Goal: Communication & Community: Answer question/provide support

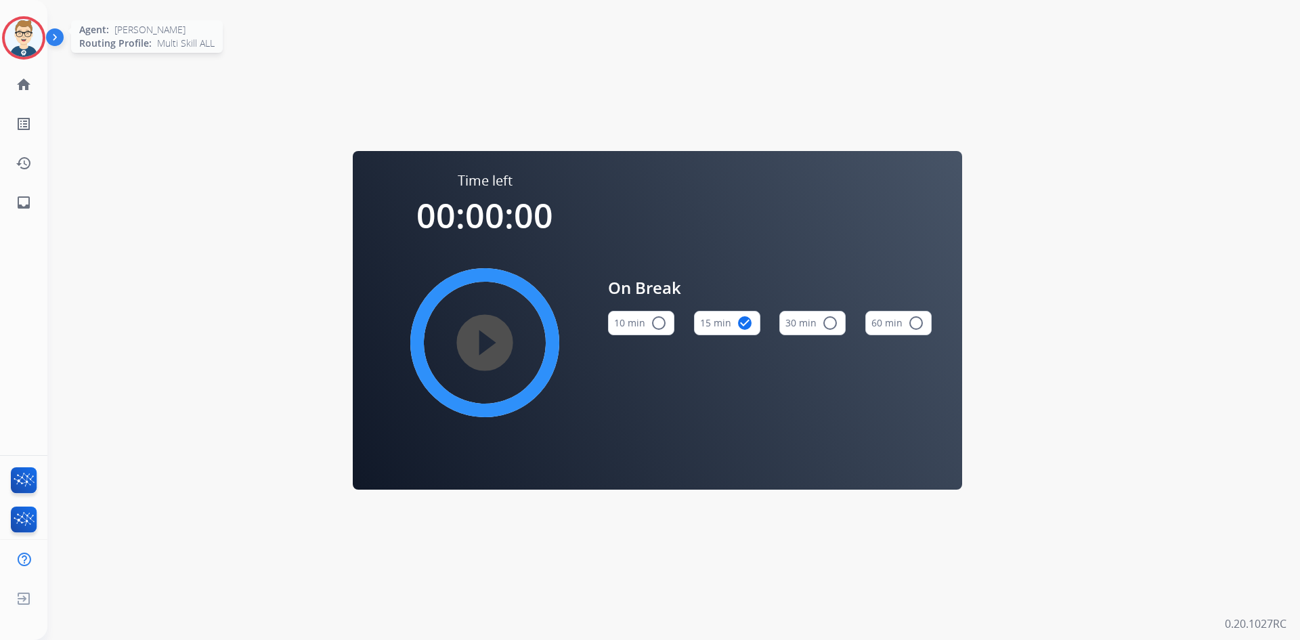
click at [34, 37] on img at bounding box center [24, 38] width 38 height 38
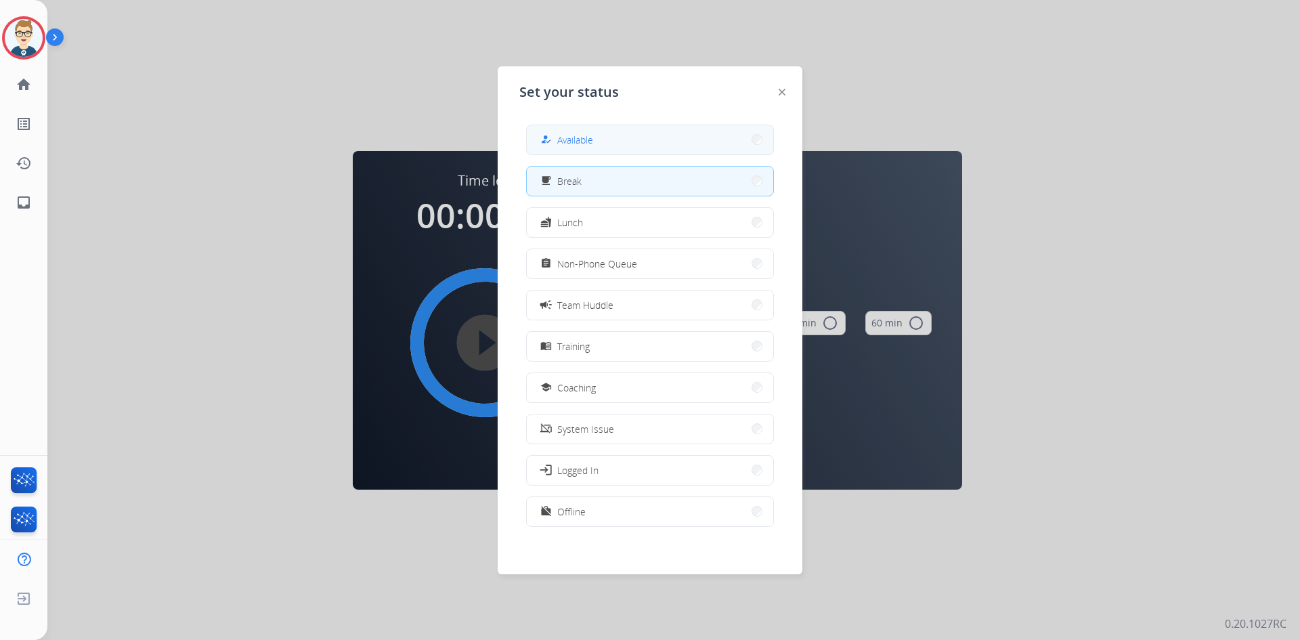
click at [584, 133] on span "Available" at bounding box center [575, 140] width 36 height 14
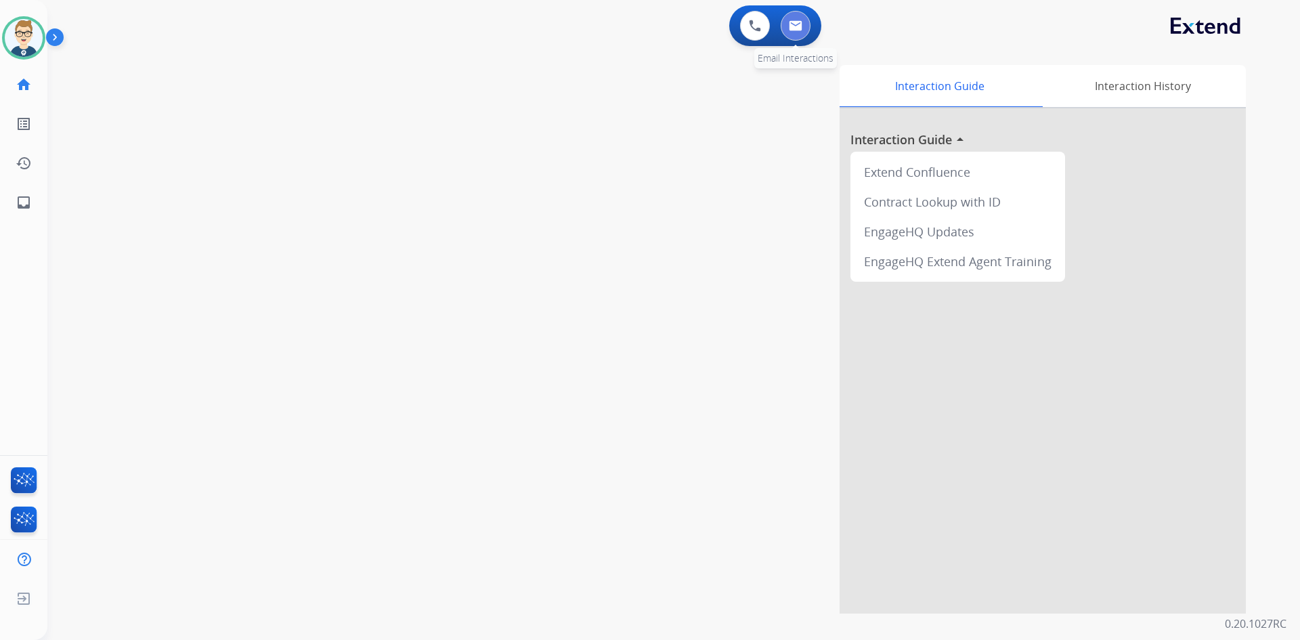
click at [784, 32] on button at bounding box center [796, 26] width 30 height 30
select select "**********"
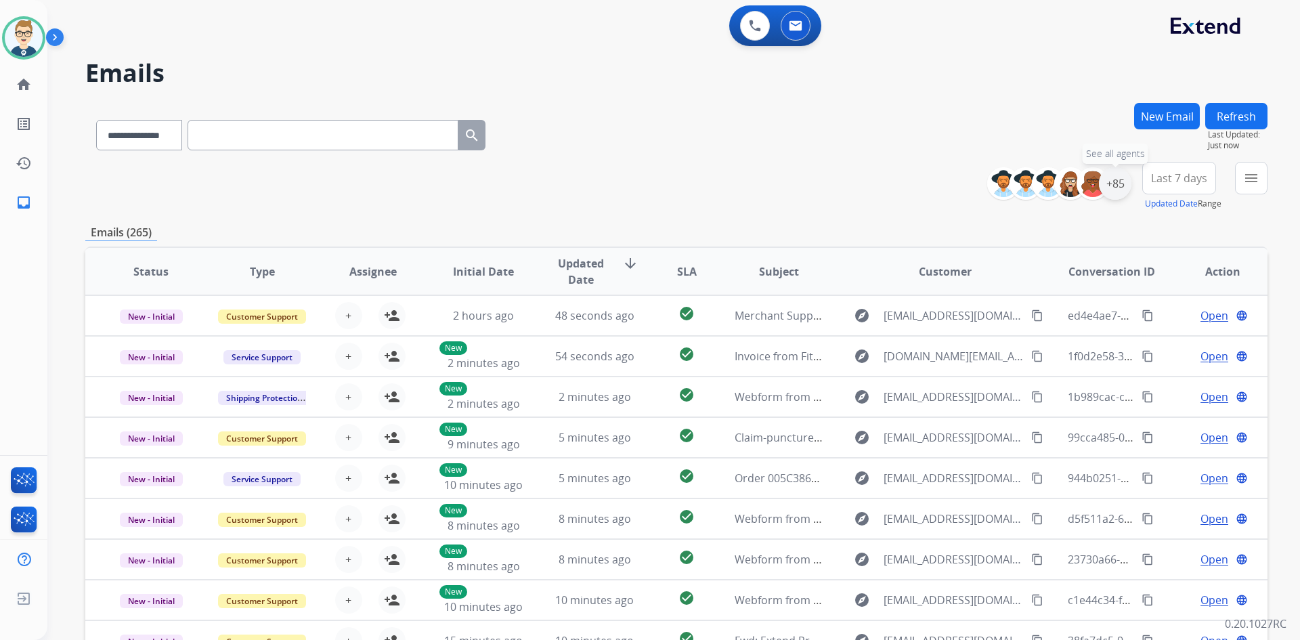
click at [1116, 182] on div "+85" at bounding box center [1115, 183] width 33 height 33
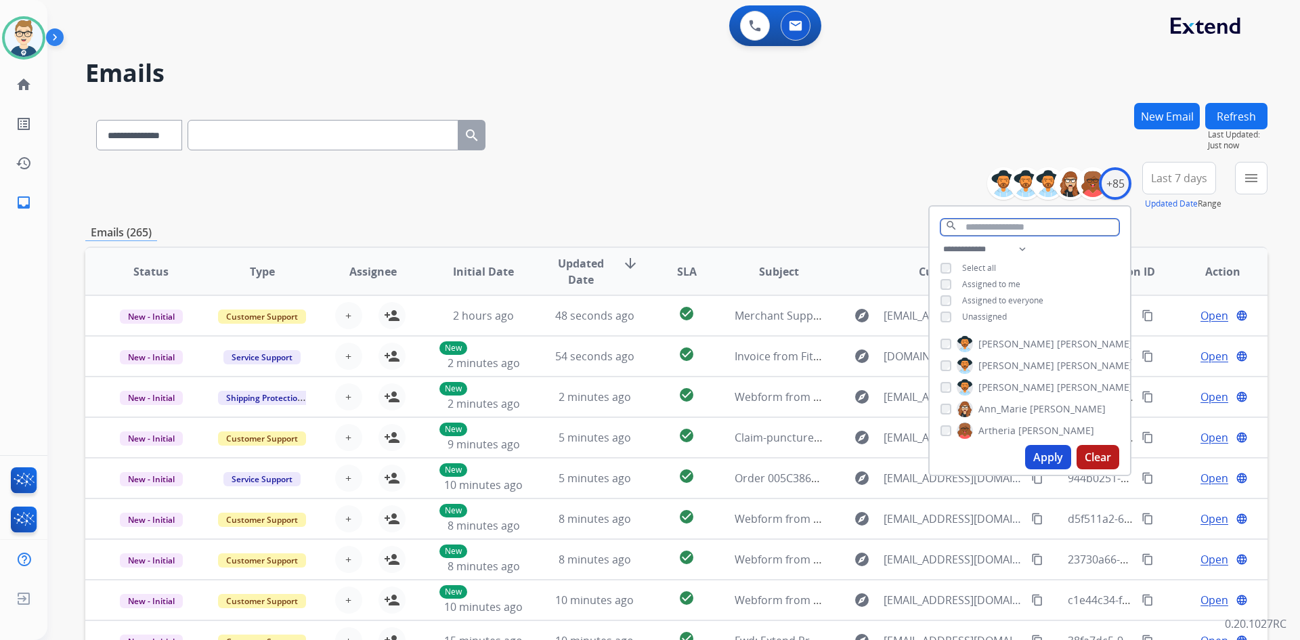
click at [1000, 226] on input "text" at bounding box center [1030, 227] width 179 height 17
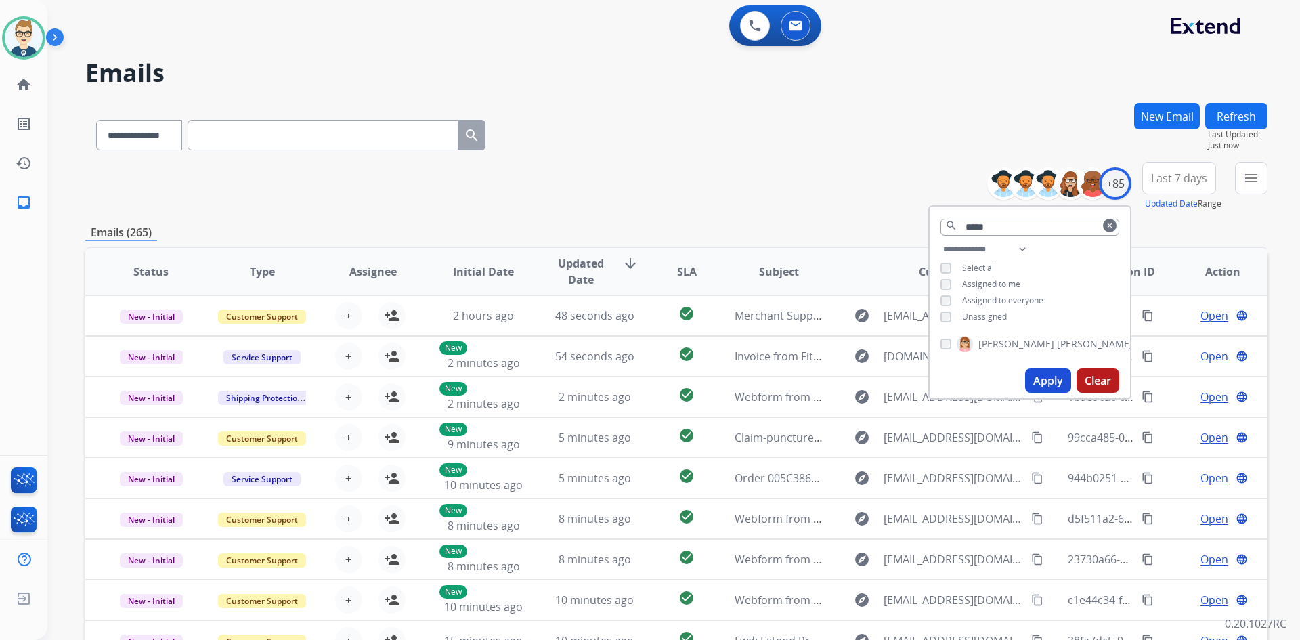
click at [1048, 375] on button "Apply" at bounding box center [1048, 380] width 46 height 24
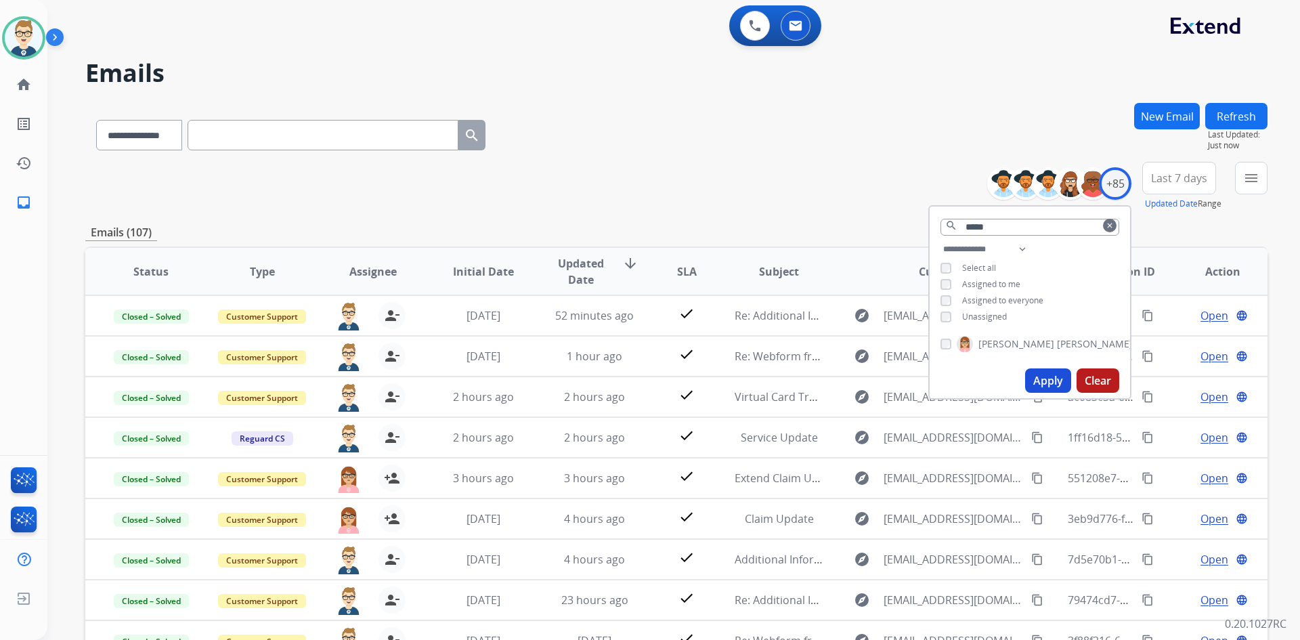
click at [779, 192] on div "**********" at bounding box center [676, 186] width 1182 height 49
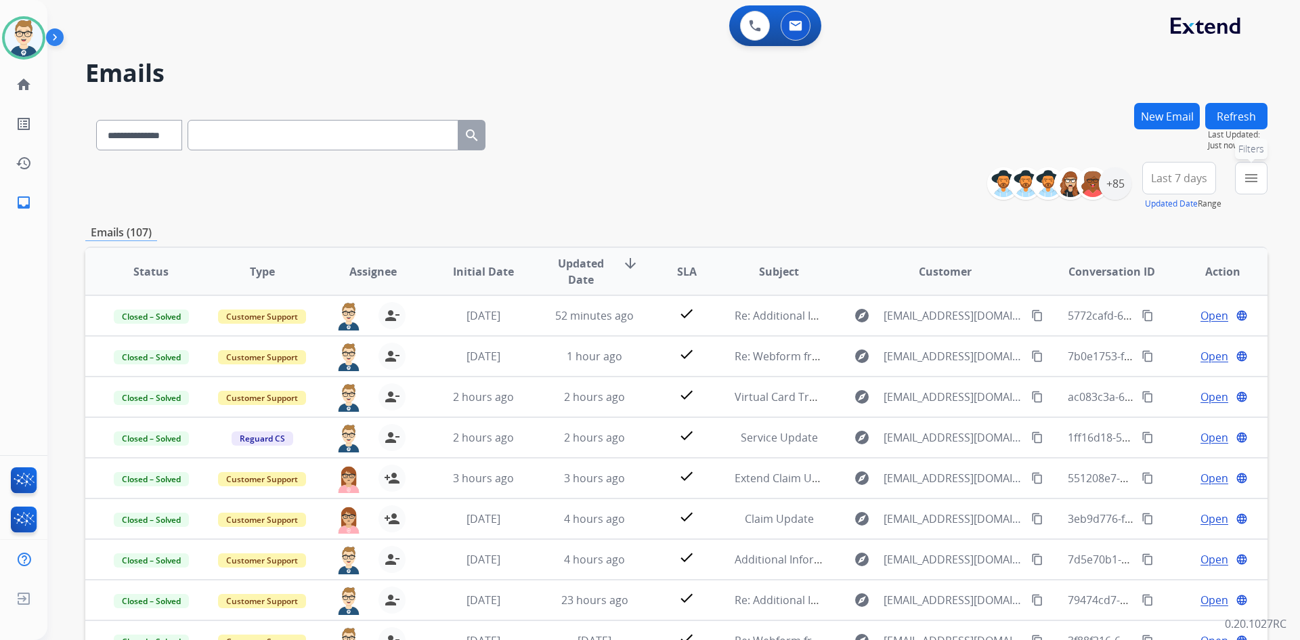
click at [1247, 179] on mat-icon "menu" at bounding box center [1251, 178] width 16 height 16
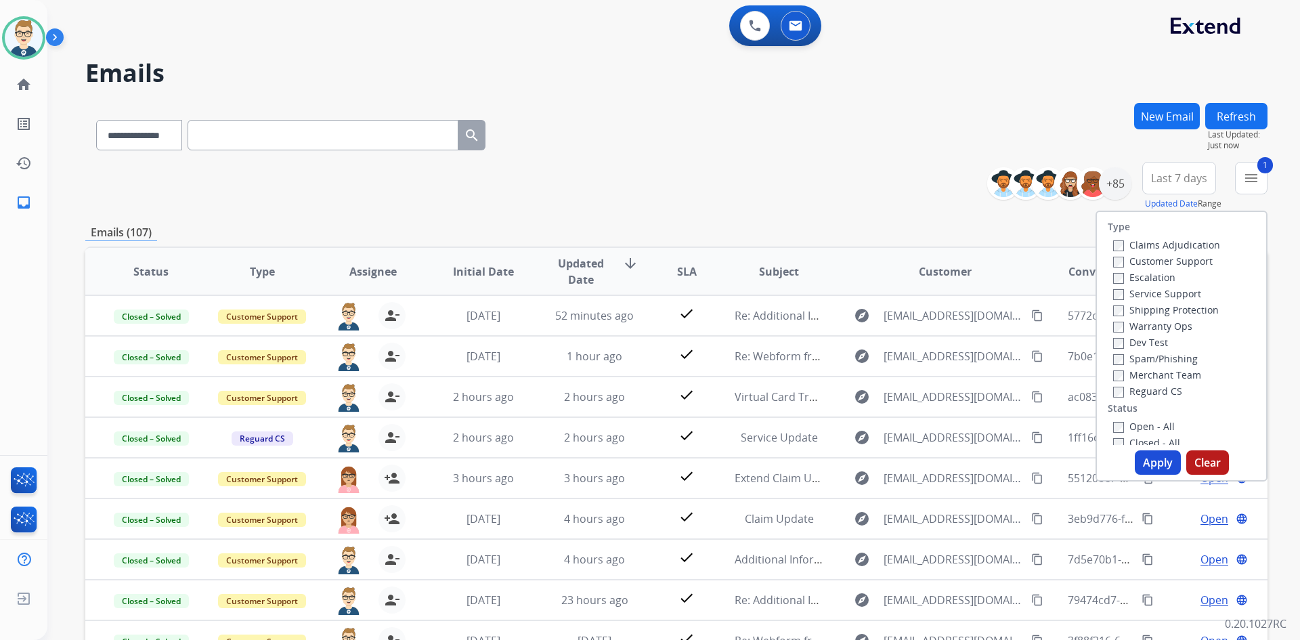
click at [1147, 457] on button "Apply" at bounding box center [1158, 462] width 46 height 24
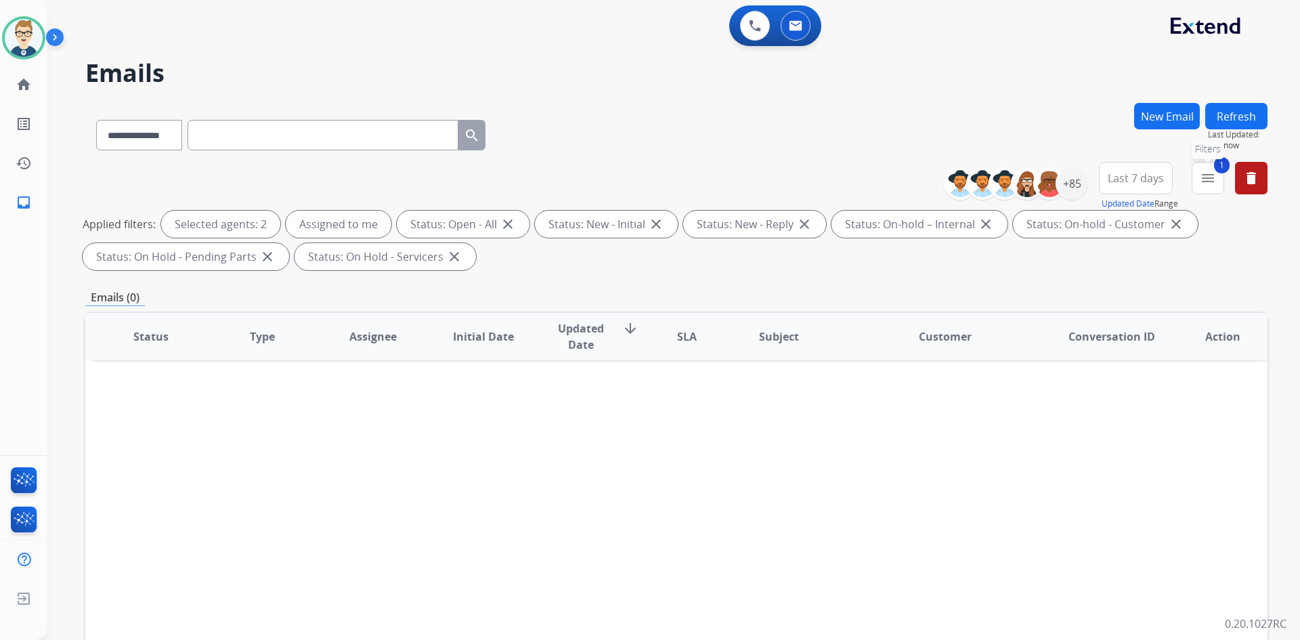
click at [1216, 182] on mat-icon "menu" at bounding box center [1208, 178] width 16 height 16
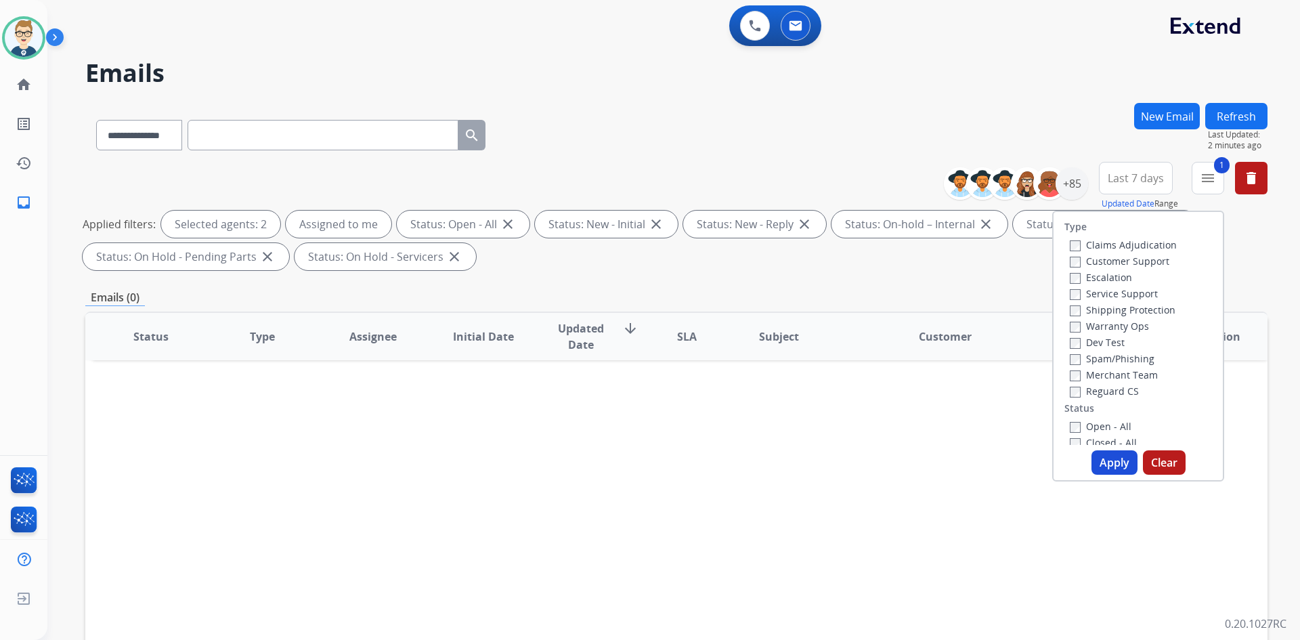
click at [1065, 428] on div "Open - All Closed - All New - Initial New - Reply On-hold – Internal On-hold - …" at bounding box center [1139, 507] width 148 height 179
click at [1105, 463] on button "Apply" at bounding box center [1115, 462] width 46 height 24
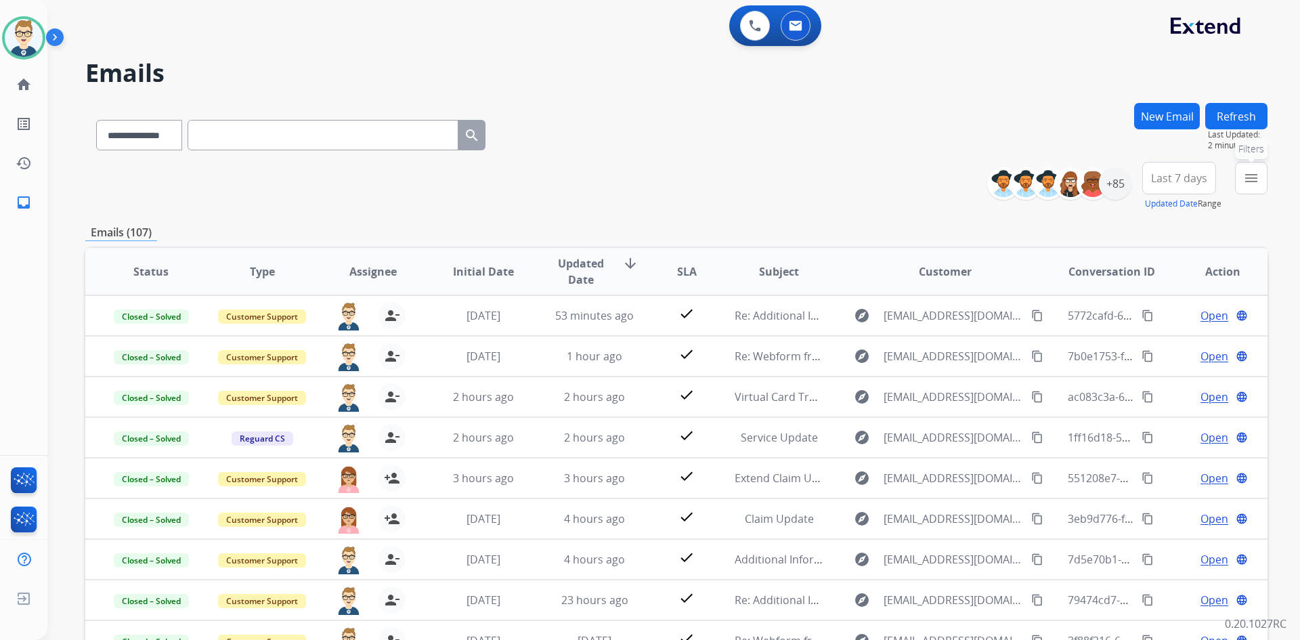
click at [1245, 178] on mat-icon "menu" at bounding box center [1251, 178] width 16 height 16
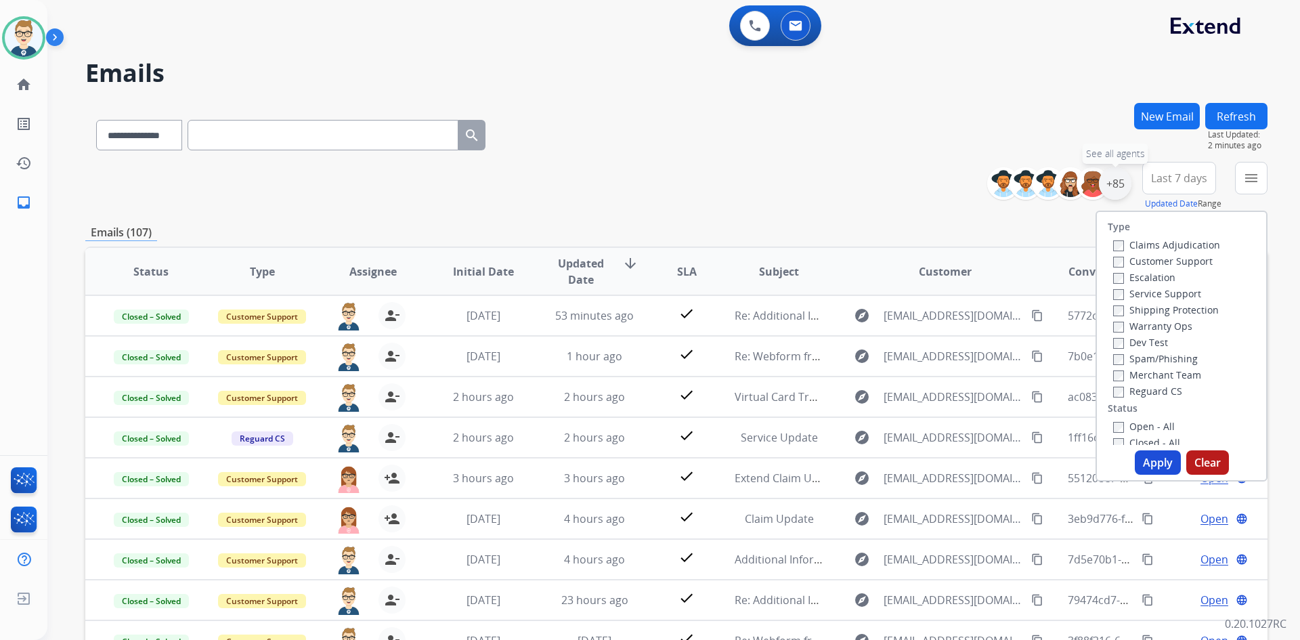
click at [1113, 177] on div "+85" at bounding box center [1115, 183] width 33 height 33
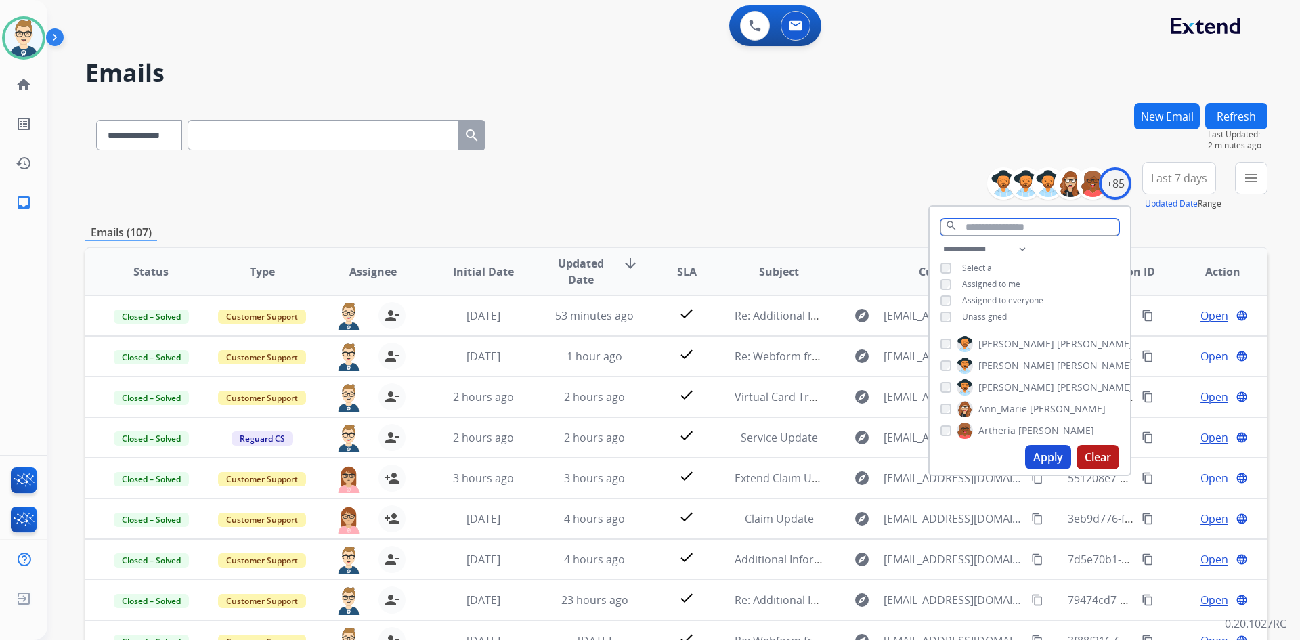
click at [974, 230] on input "text" at bounding box center [1030, 227] width 179 height 17
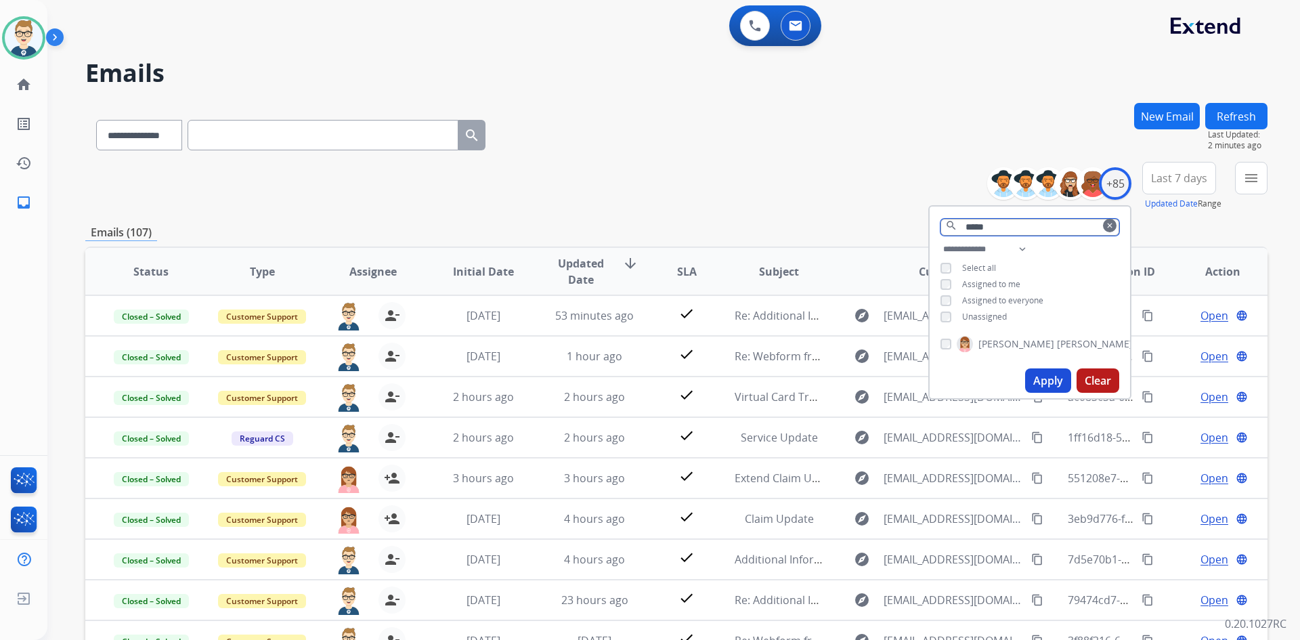
type input "*****"
click at [1046, 376] on button "Apply" at bounding box center [1048, 380] width 46 height 24
click at [711, 192] on div "**********" at bounding box center [676, 186] width 1182 height 49
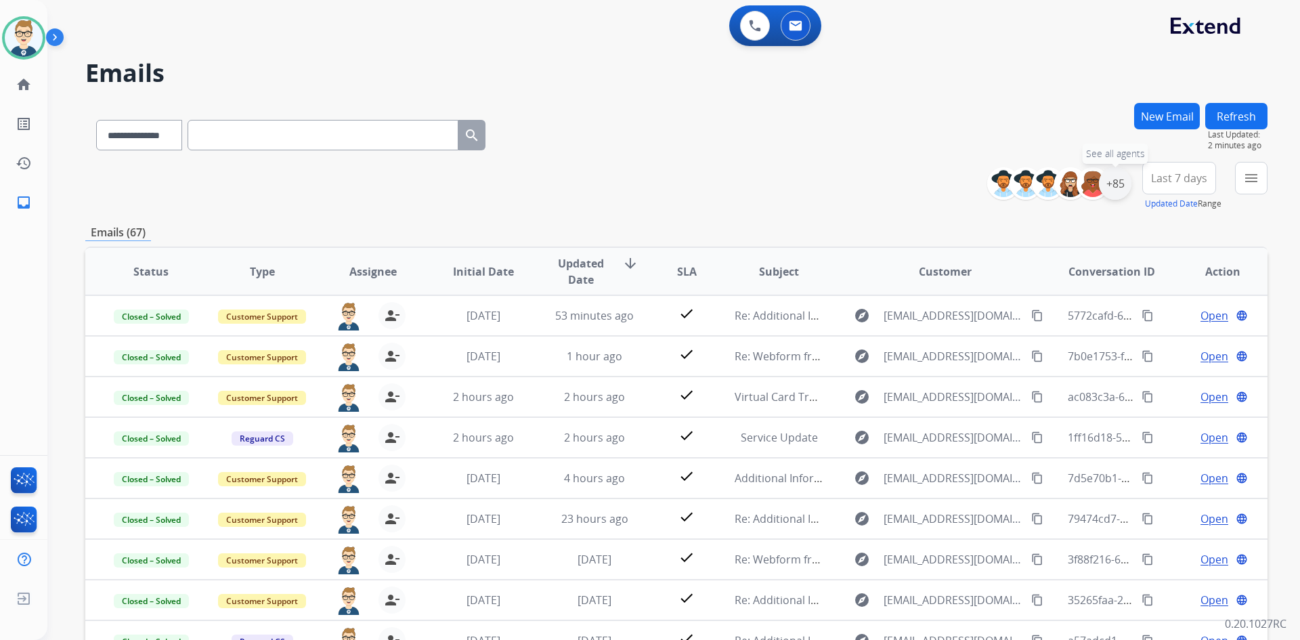
click at [1118, 176] on div "+85" at bounding box center [1115, 183] width 33 height 33
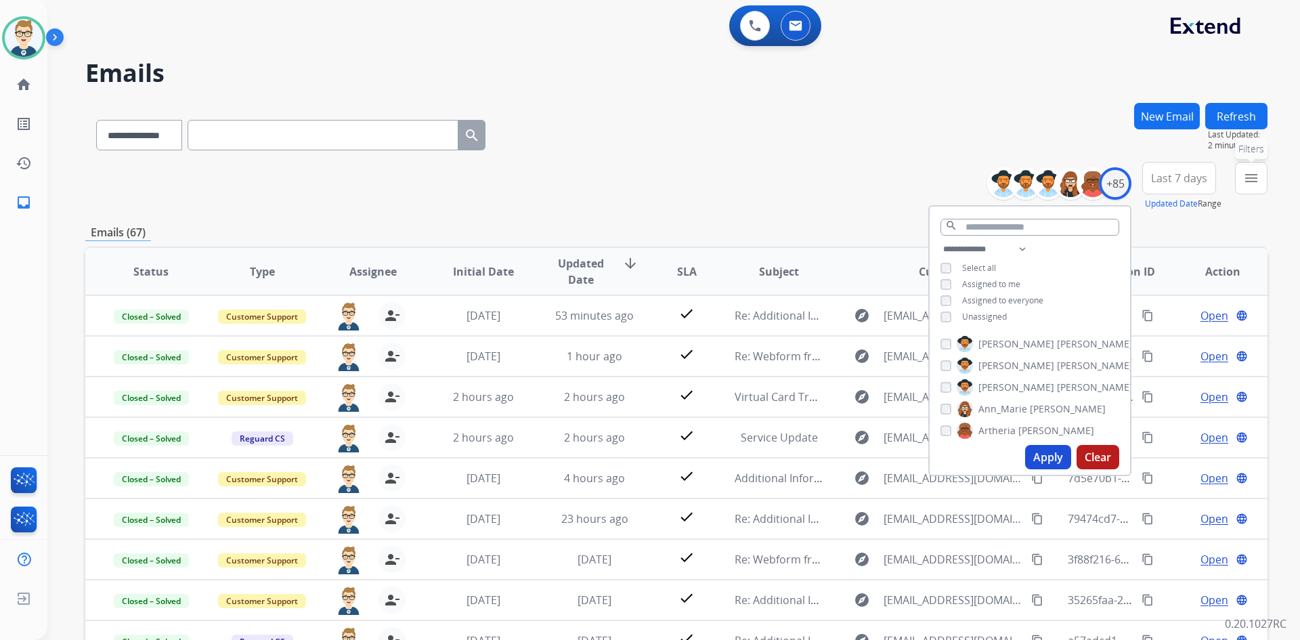
click at [1242, 177] on button "menu Filters" at bounding box center [1251, 178] width 33 height 33
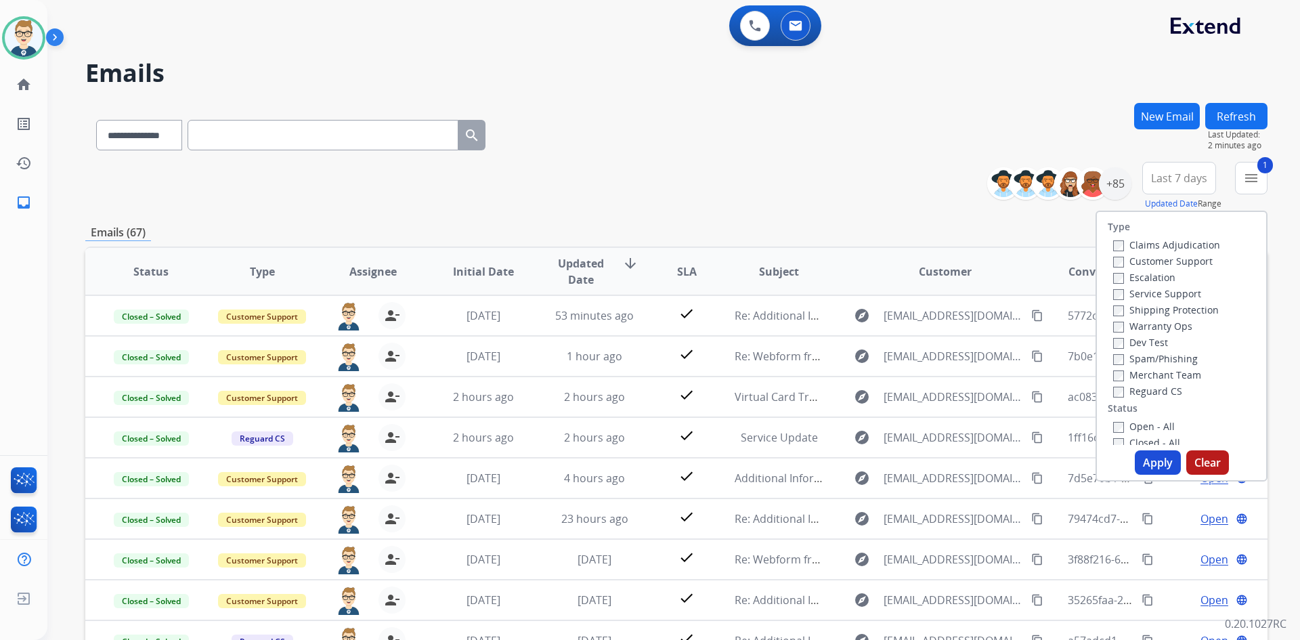
click at [1113, 386] on label "Reguard CS" at bounding box center [1147, 391] width 69 height 13
click at [1145, 471] on button "Apply" at bounding box center [1158, 462] width 46 height 24
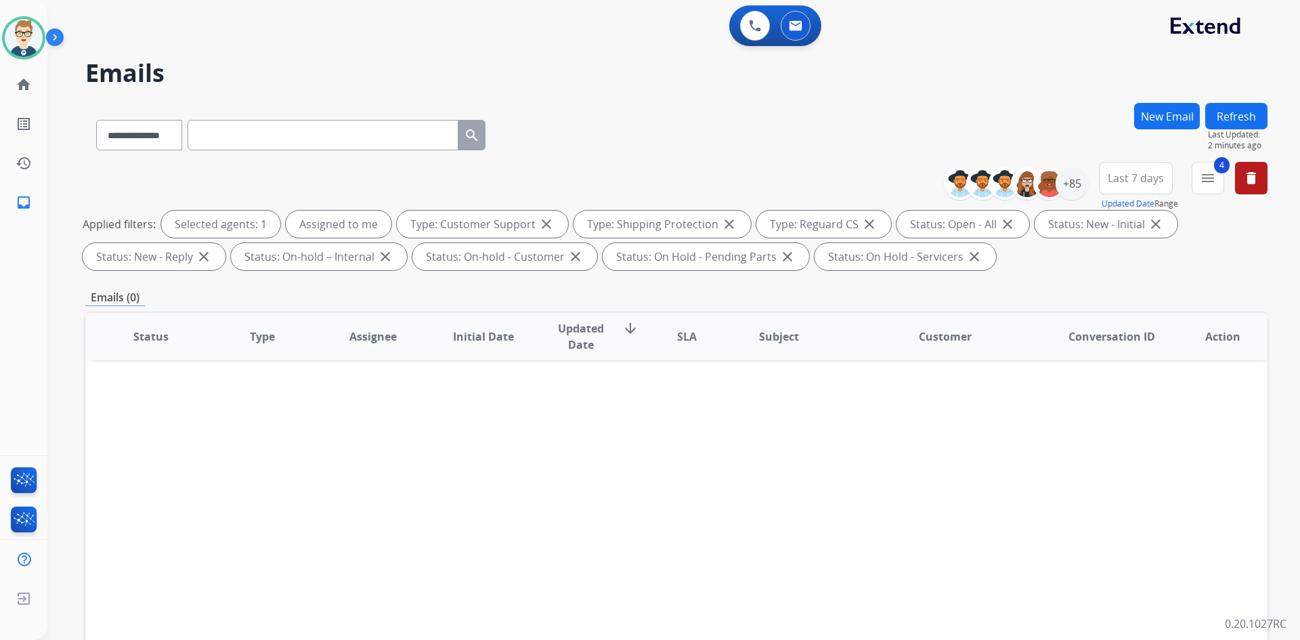
click at [1130, 181] on span "Last 7 days" at bounding box center [1136, 177] width 56 height 5
click at [1107, 349] on div "Last 90 days" at bounding box center [1131, 343] width 74 height 20
click at [1078, 189] on div "+137" at bounding box center [1072, 183] width 33 height 33
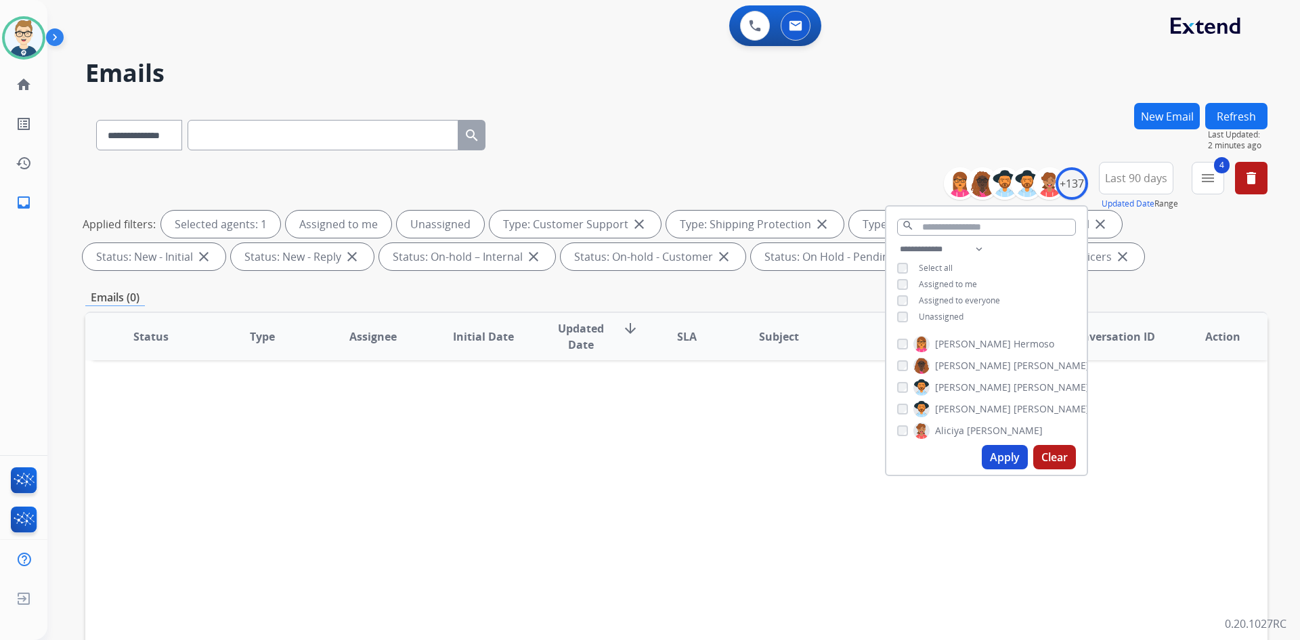
click at [996, 452] on button "Apply" at bounding box center [1005, 457] width 46 height 24
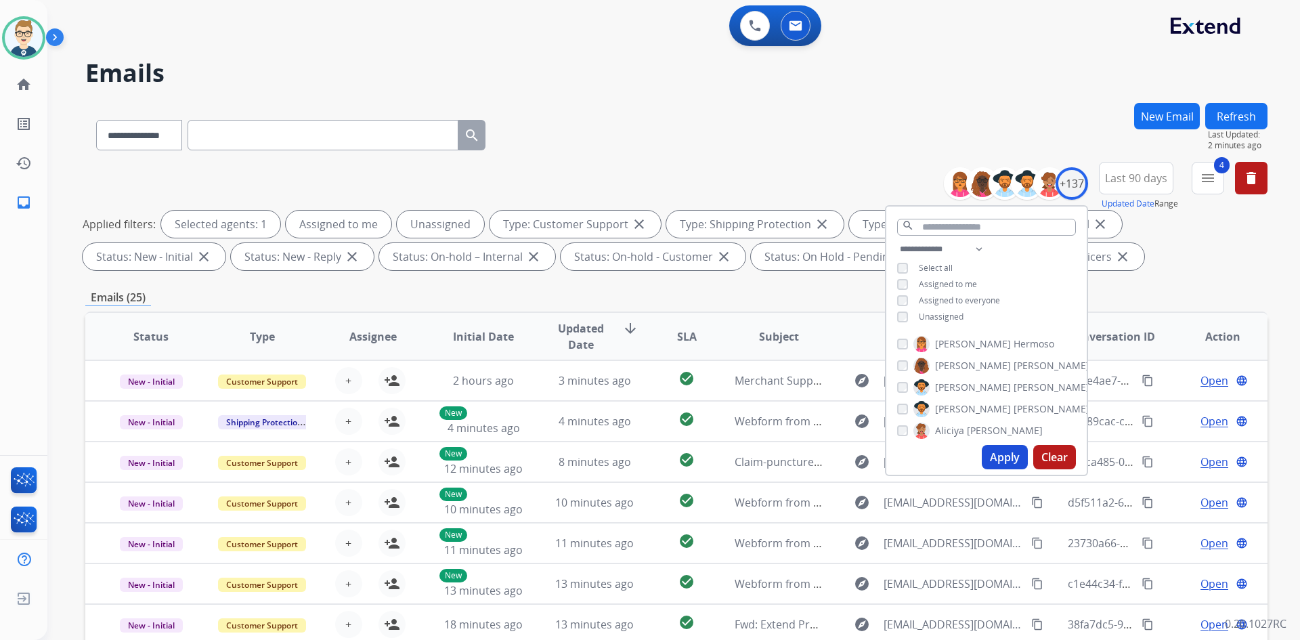
click at [738, 86] on h2 "Emails" at bounding box center [676, 73] width 1182 height 27
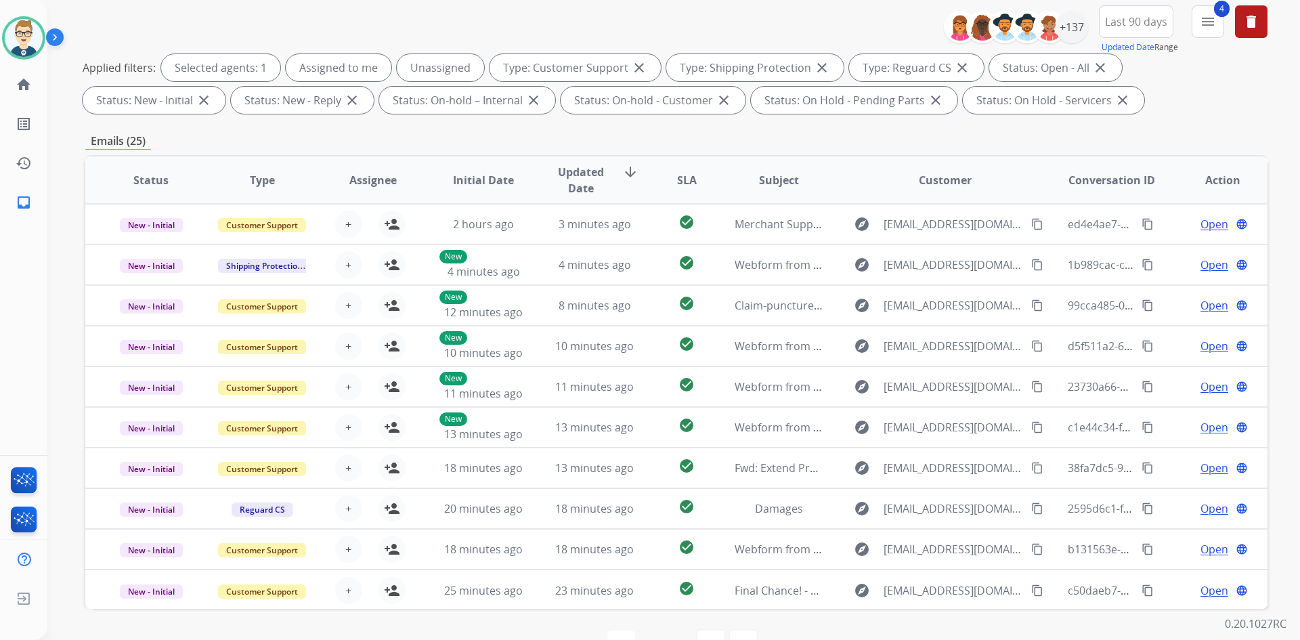
scroll to position [196, 0]
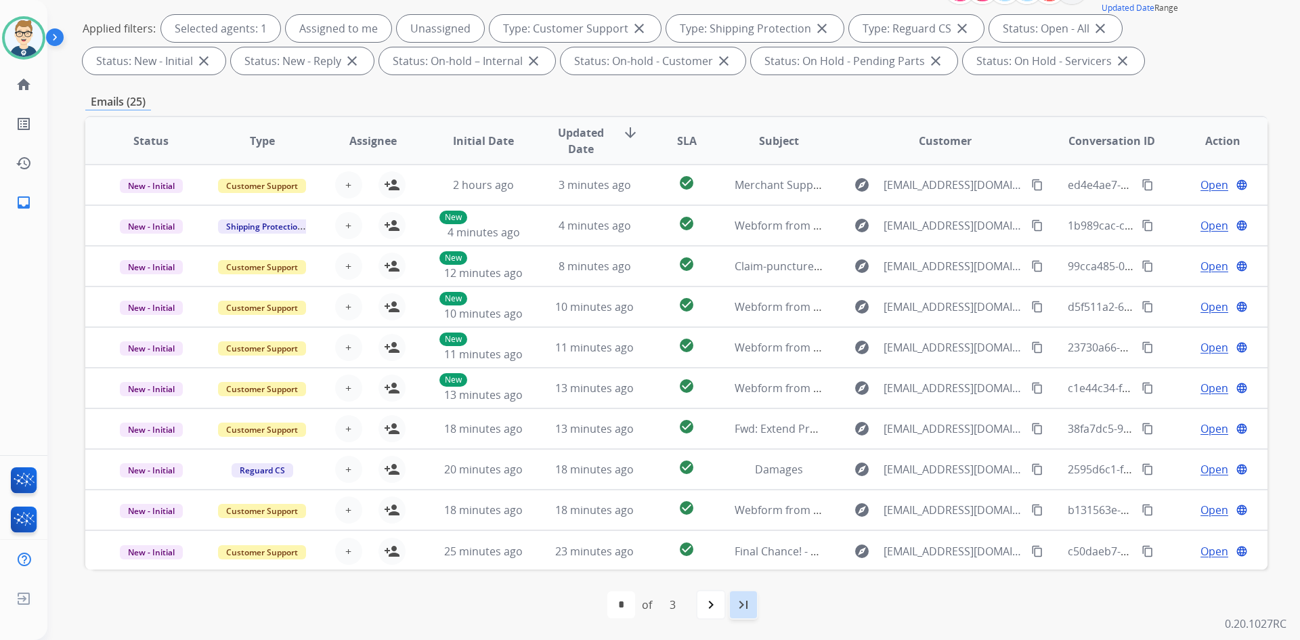
click at [752, 613] on div "last_page" at bounding box center [744, 605] width 30 height 30
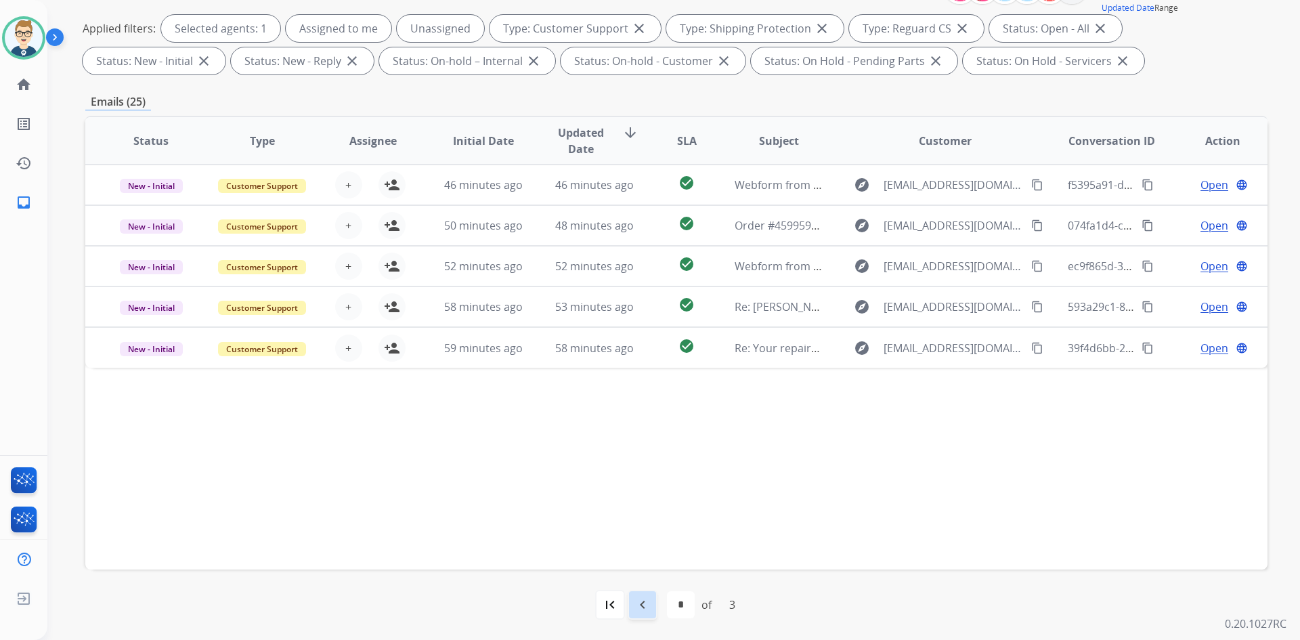
click at [650, 607] on div "navigate_before" at bounding box center [643, 605] width 30 height 30
select select "*"
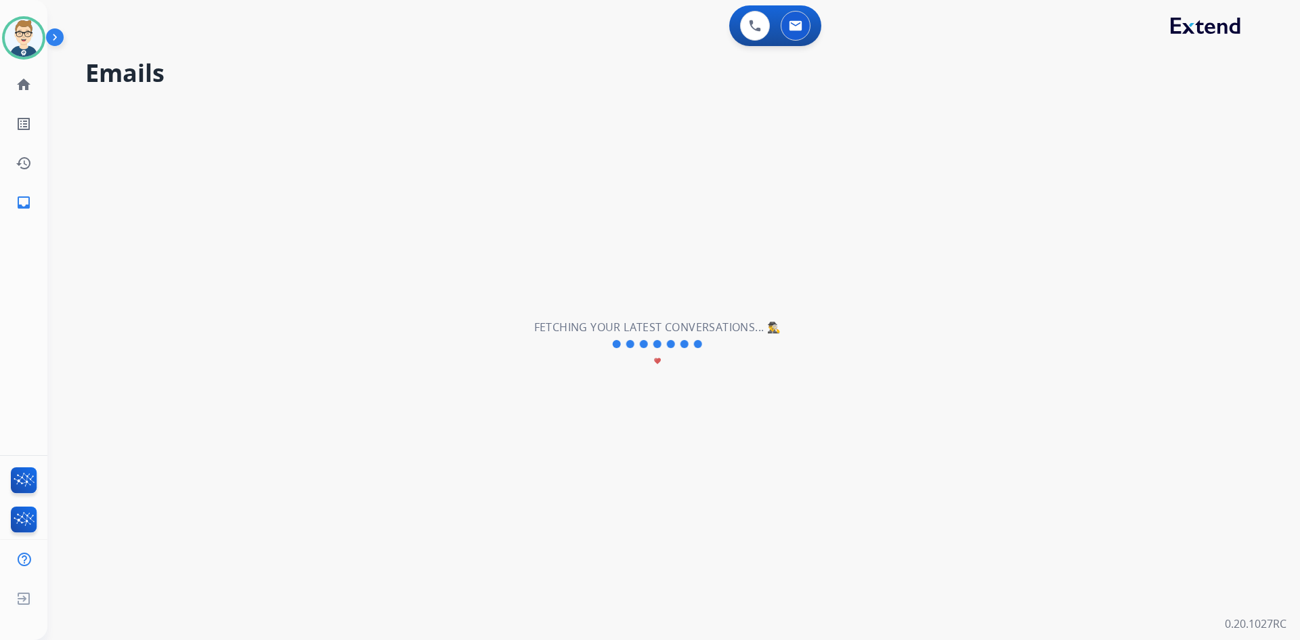
scroll to position [0, 0]
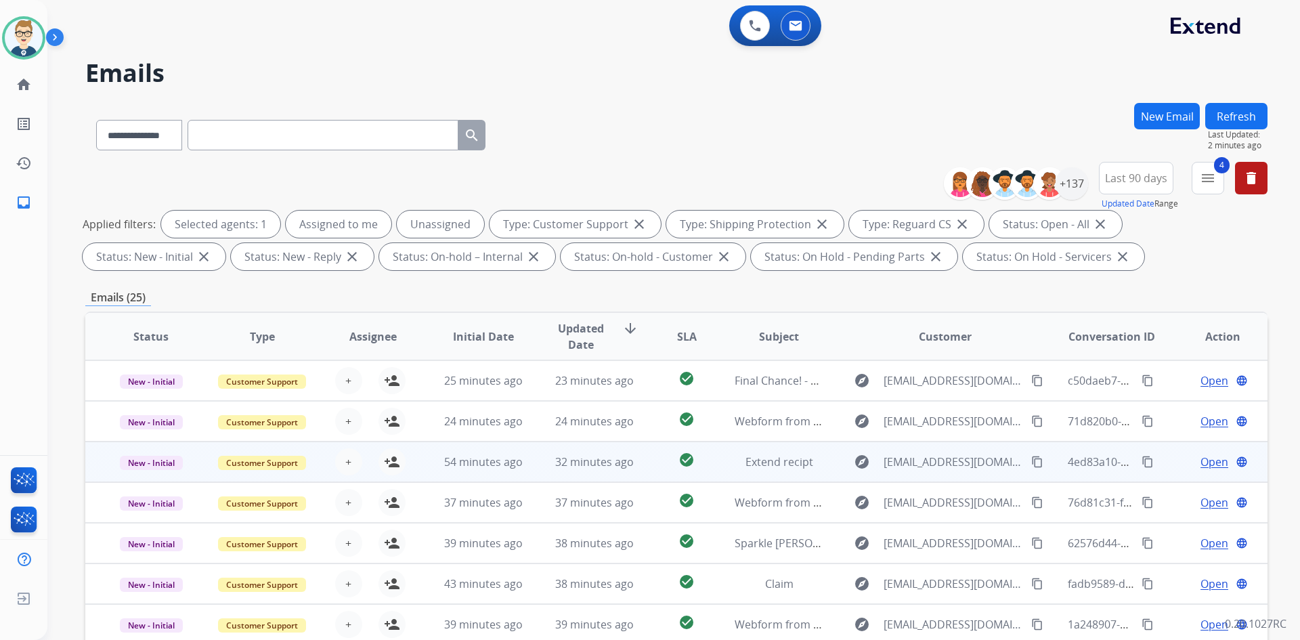
click at [642, 458] on td "check_circle" at bounding box center [676, 462] width 74 height 41
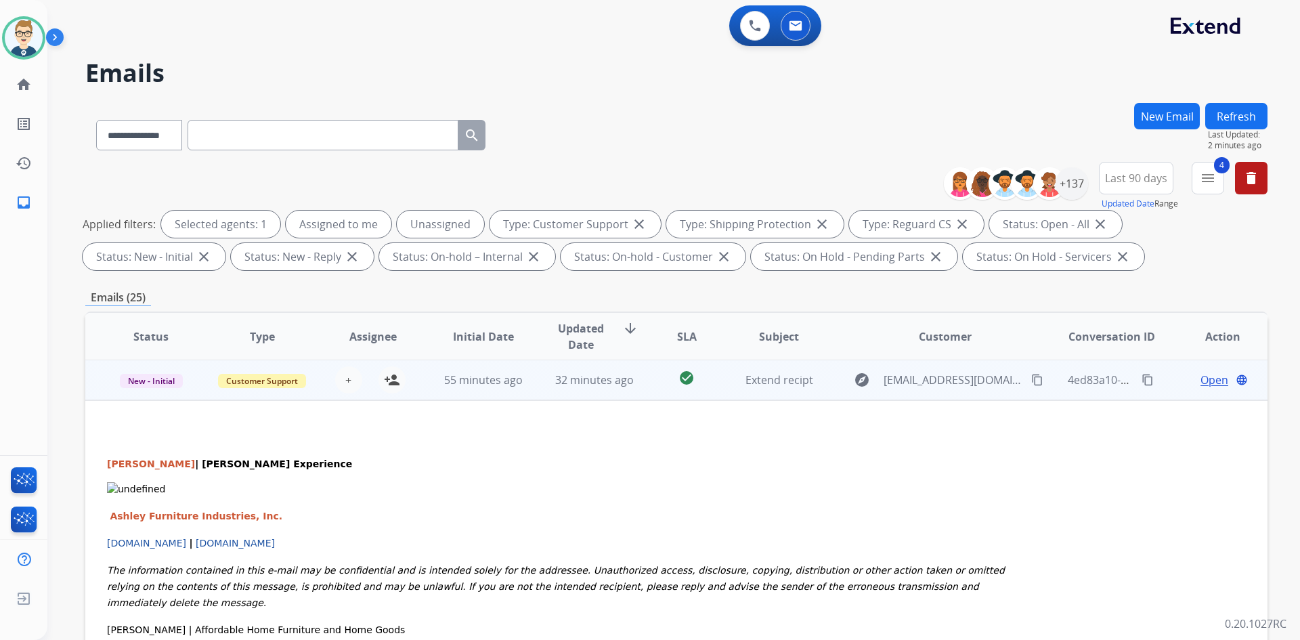
scroll to position [14, 0]
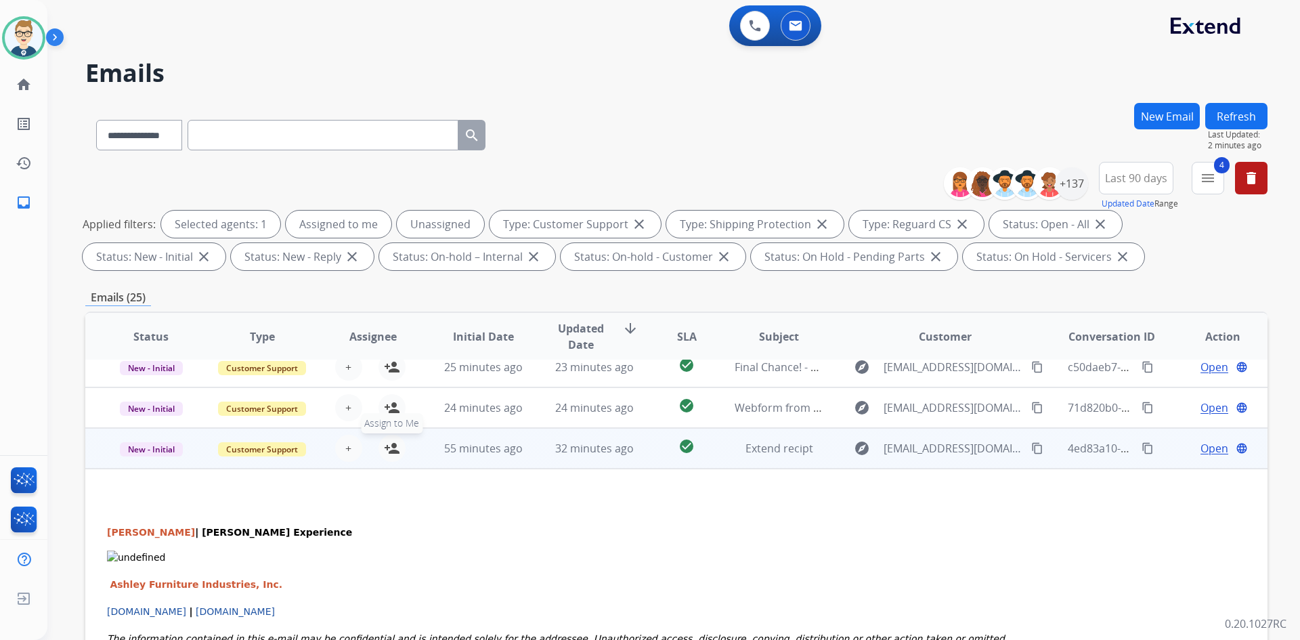
click at [396, 441] on mat-icon "person_add" at bounding box center [392, 448] width 16 height 16
click at [1211, 450] on span "Open" at bounding box center [1215, 448] width 28 height 16
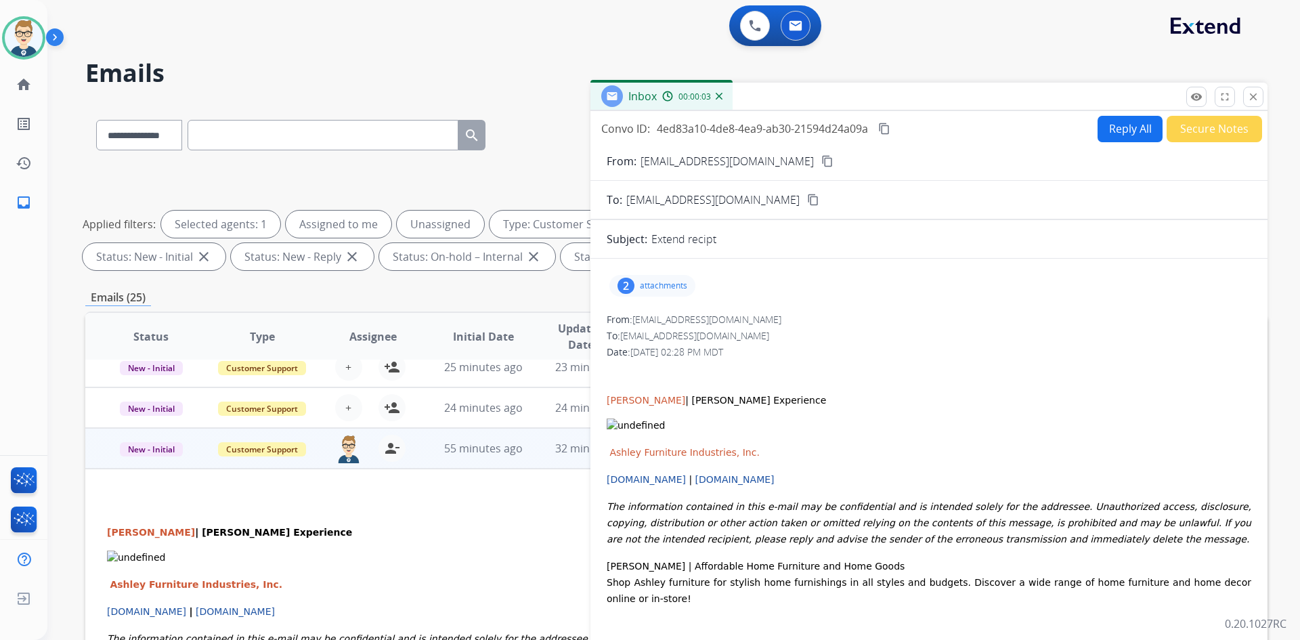
click at [657, 286] on p "attachments" at bounding box center [663, 285] width 47 height 11
click at [824, 365] on mat-icon "download" at bounding box center [821, 368] width 12 height 12
click at [667, 282] on p "attachments" at bounding box center [663, 285] width 47 height 11
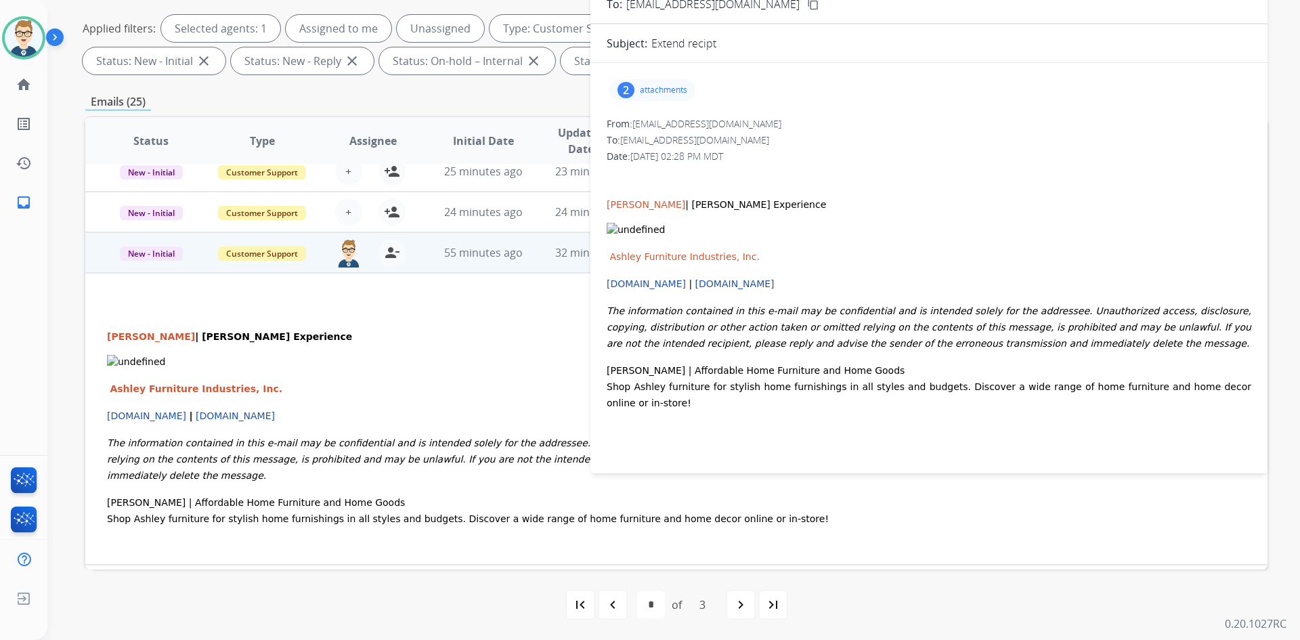
scroll to position [0, 0]
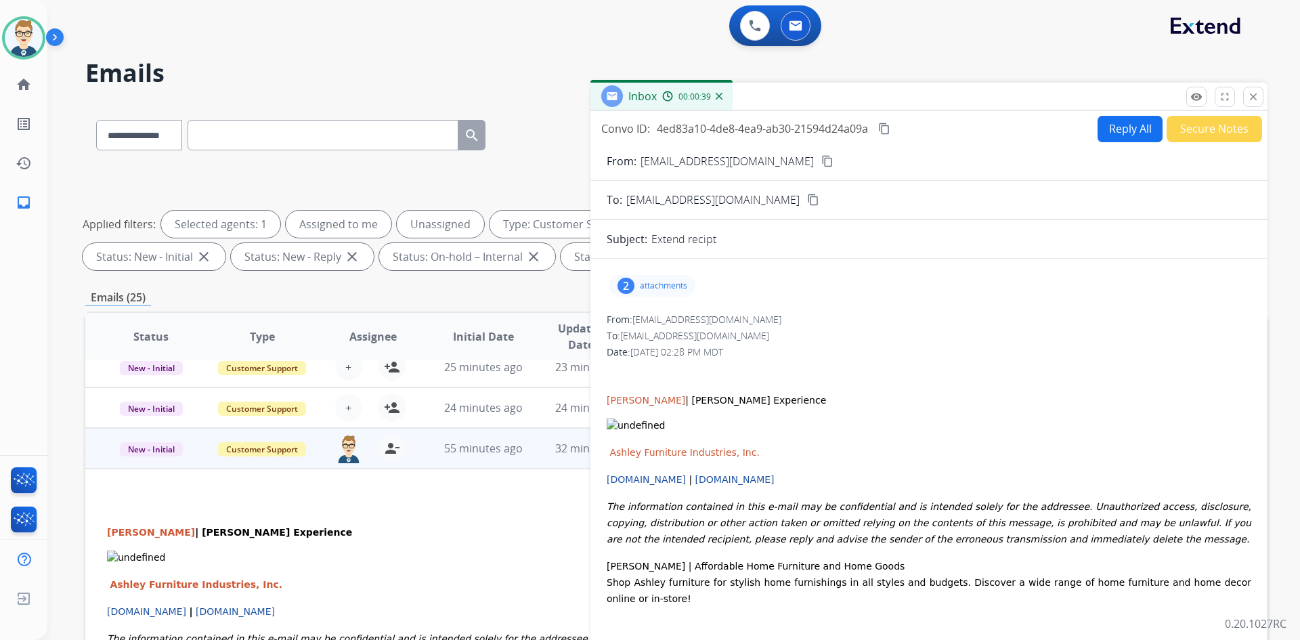
click at [1224, 125] on button "Secure Notes" at bounding box center [1214, 129] width 95 height 26
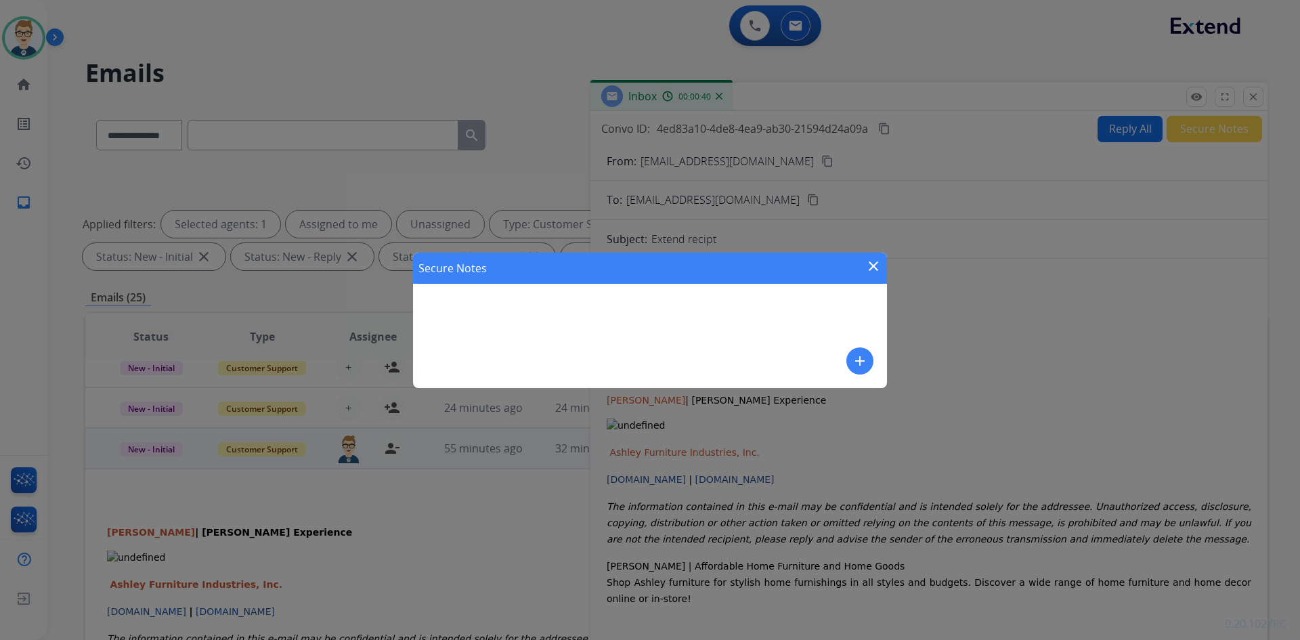
click at [870, 360] on button "add" at bounding box center [860, 360] width 27 height 27
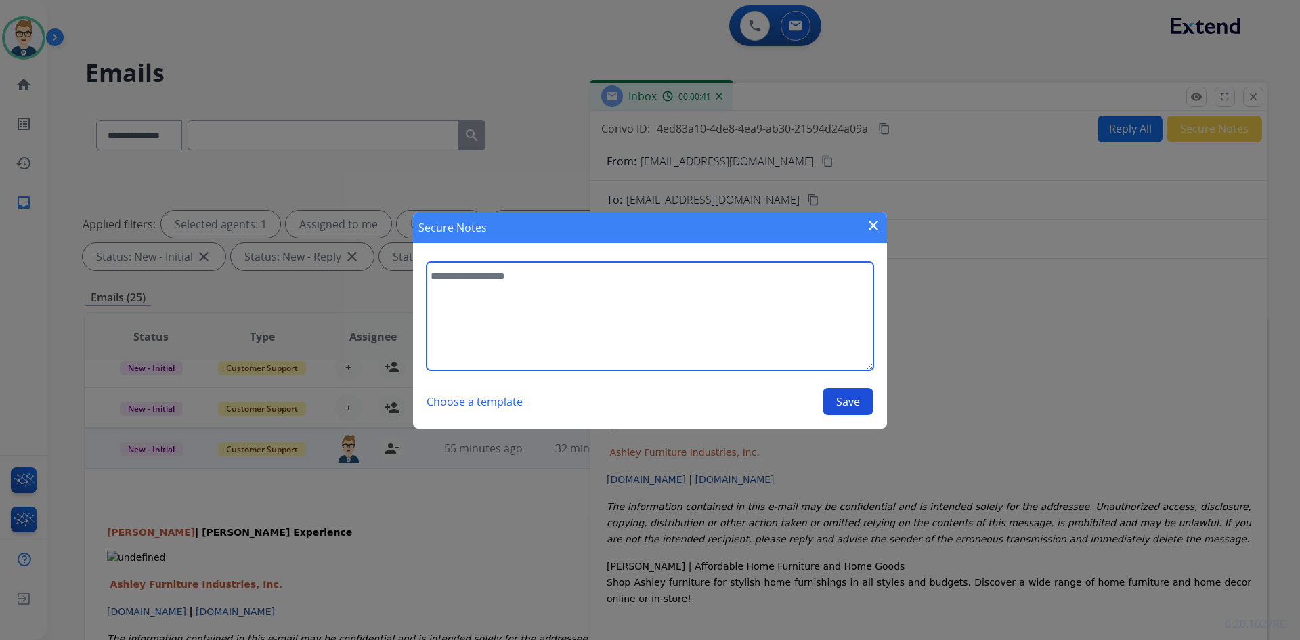
click at [728, 327] on textarea at bounding box center [650, 316] width 447 height 108
type textarea "**********"
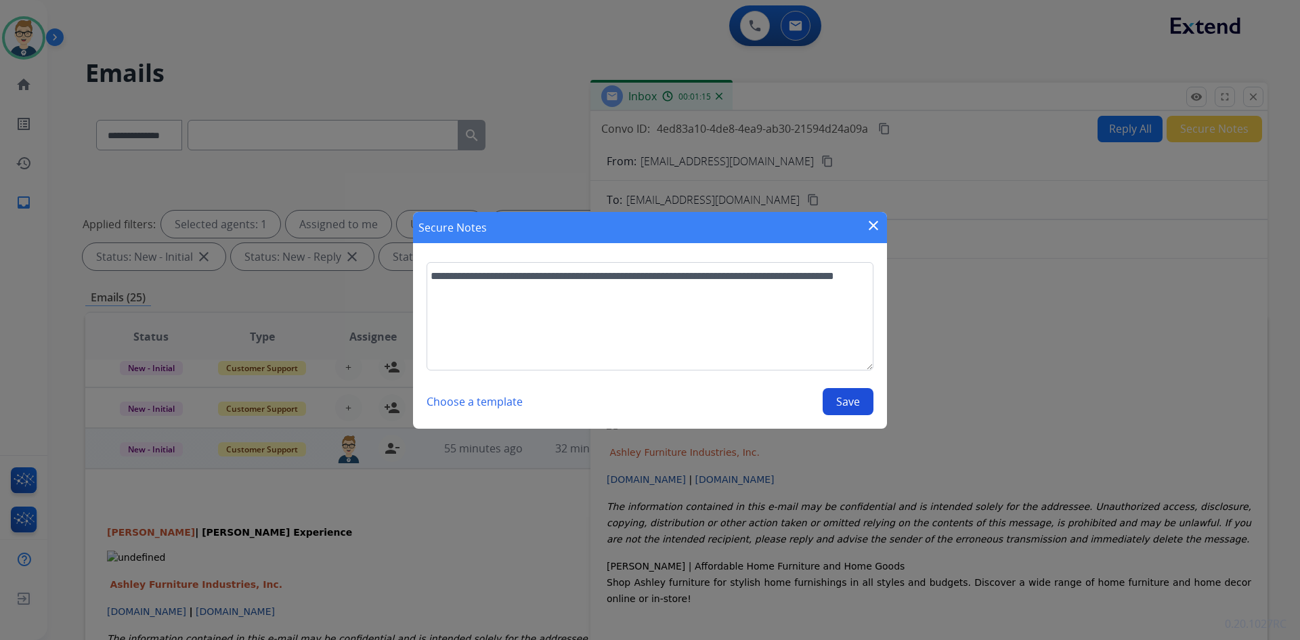
click at [853, 398] on button "Save" at bounding box center [848, 401] width 51 height 27
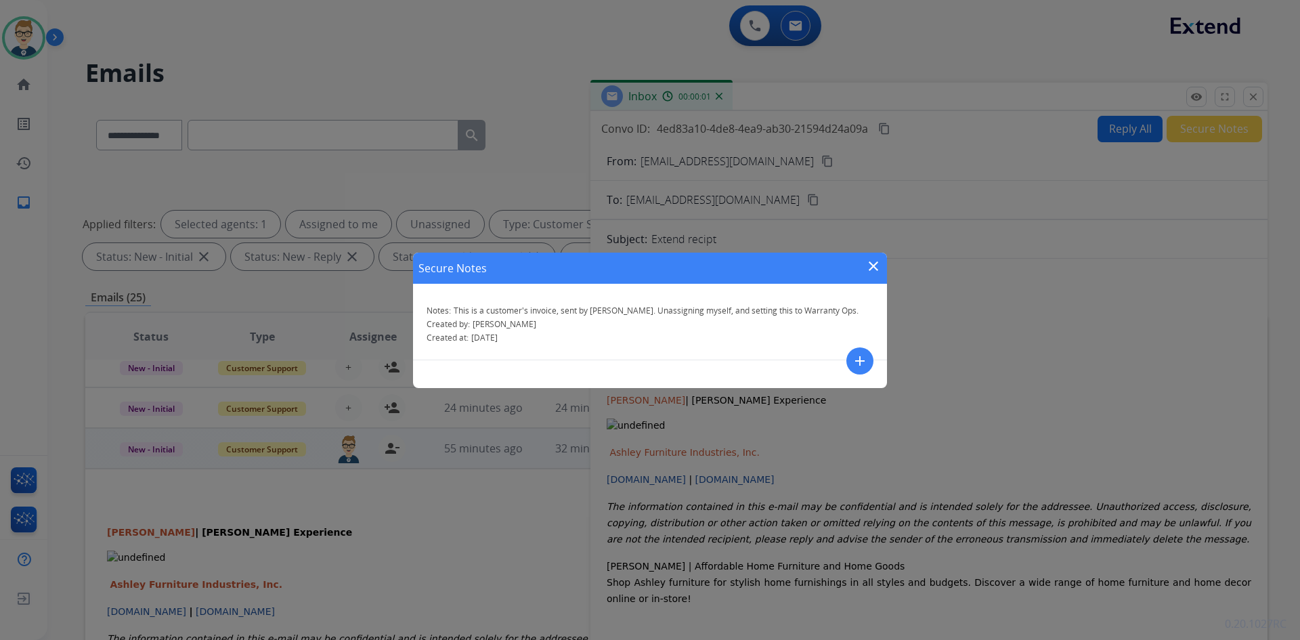
click at [874, 268] on mat-icon "close" at bounding box center [874, 266] width 16 height 16
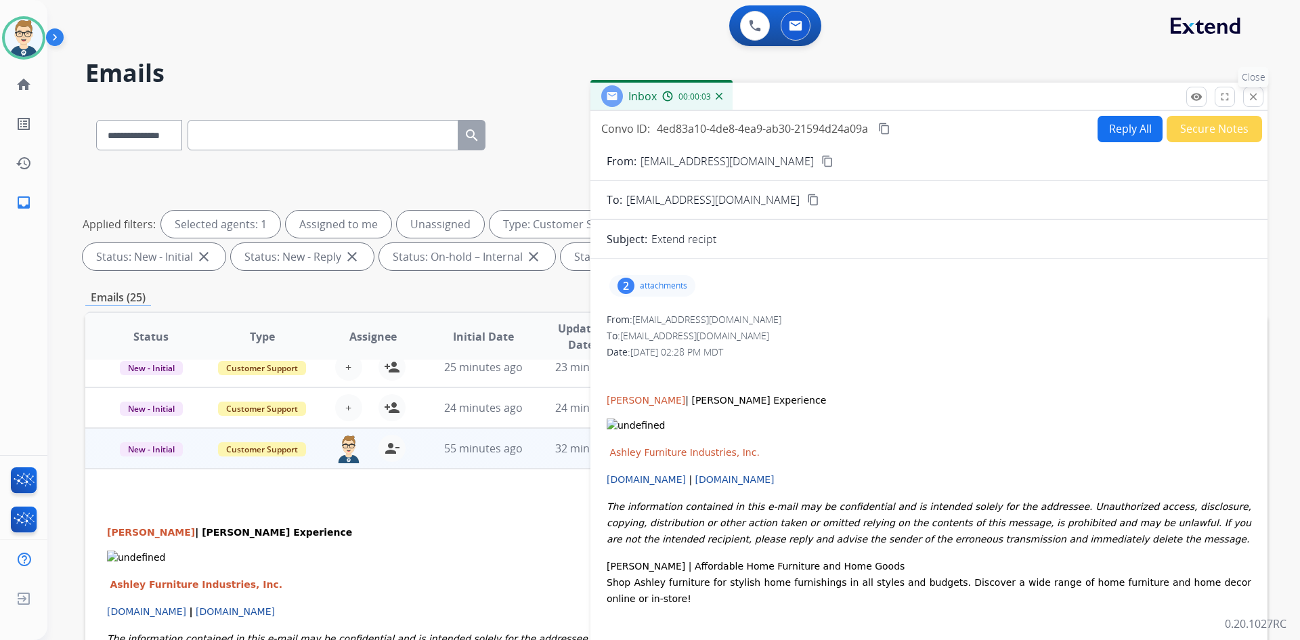
click at [1253, 97] on mat-icon "close" at bounding box center [1253, 97] width 12 height 12
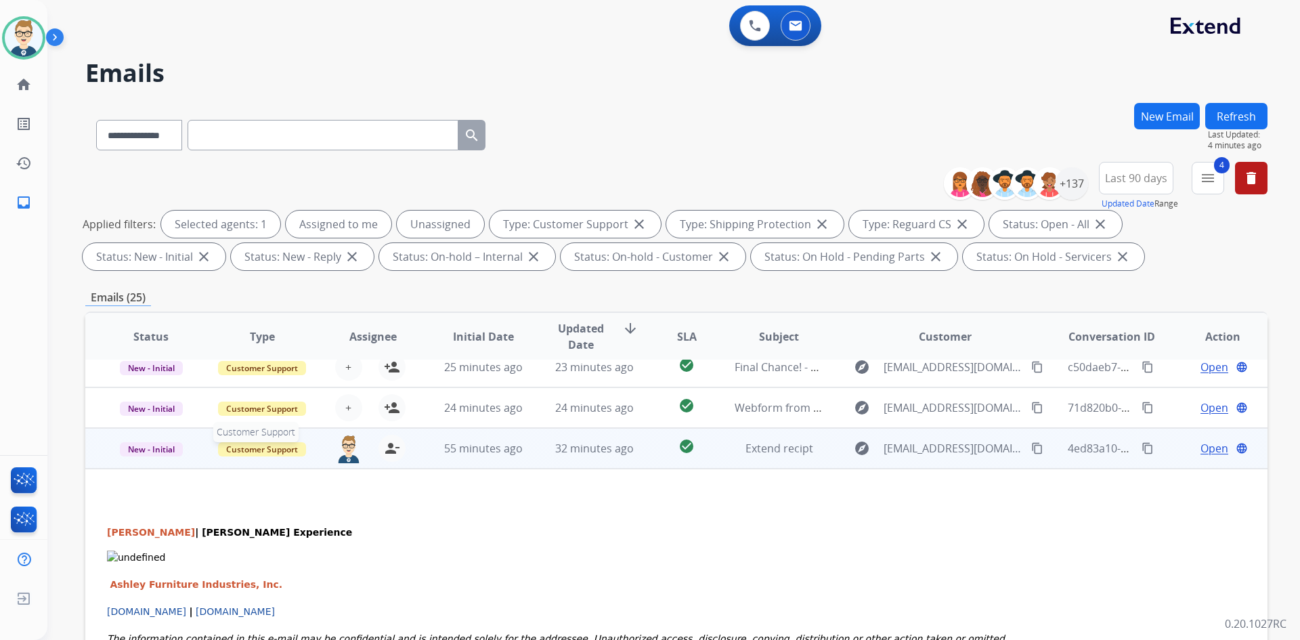
click at [287, 451] on span "Customer Support" at bounding box center [262, 449] width 88 height 14
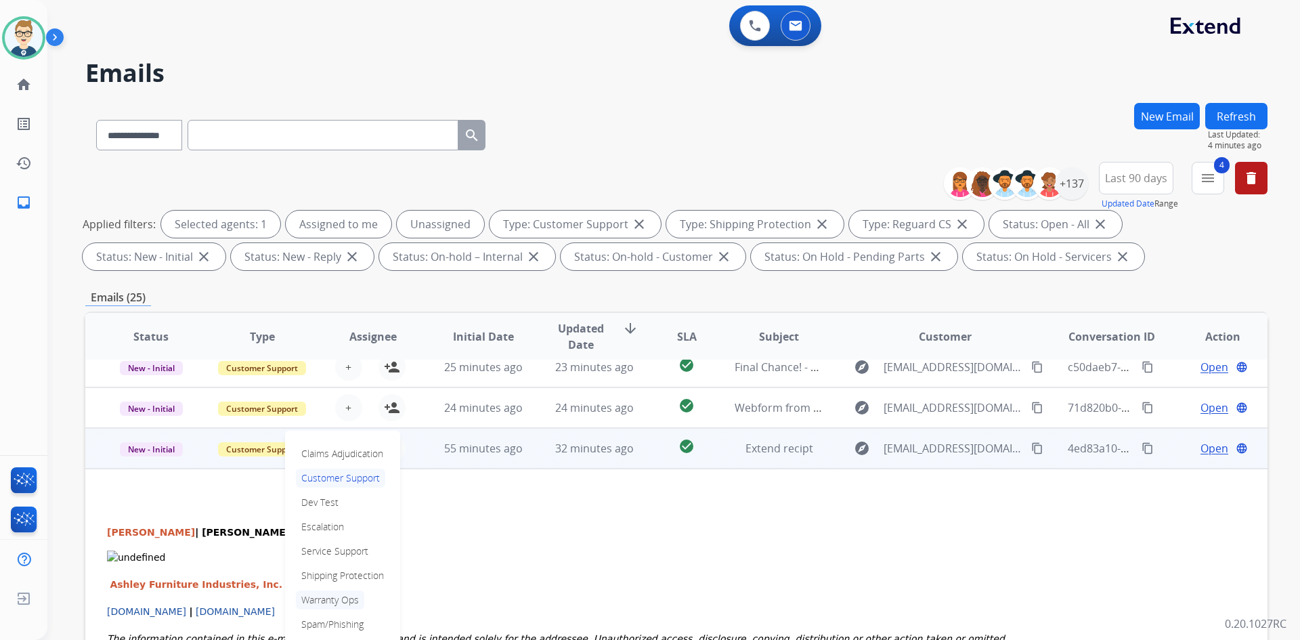
click at [324, 601] on p "Warranty Ops" at bounding box center [330, 600] width 68 height 19
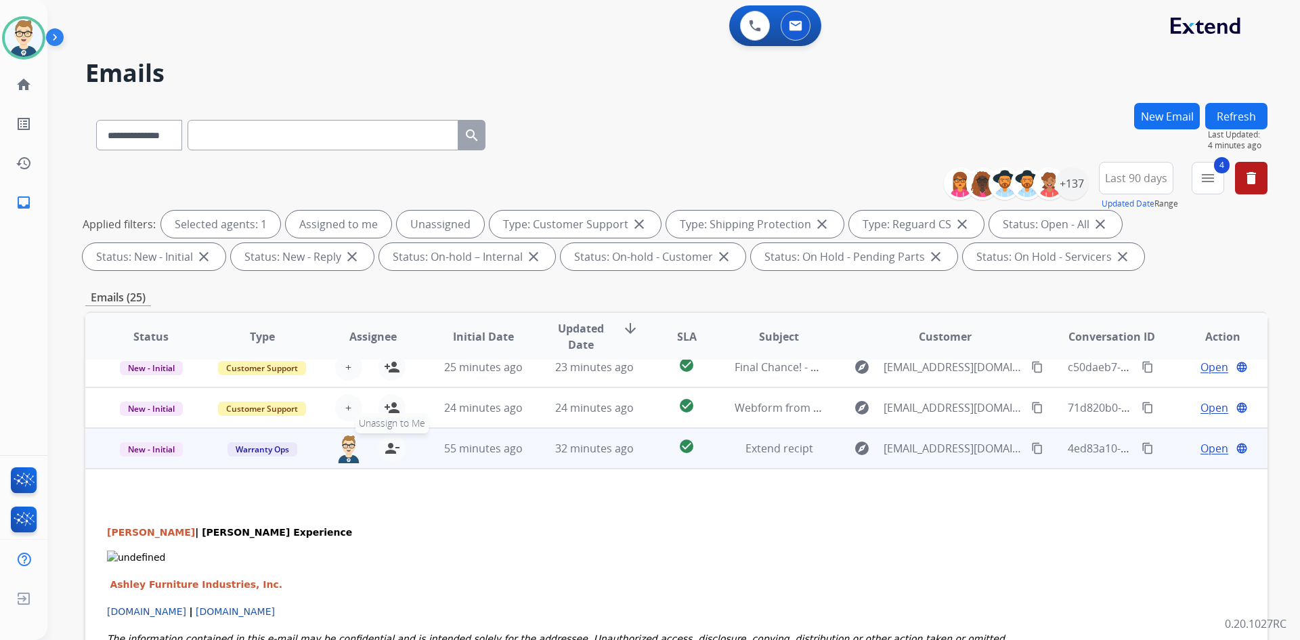
click at [393, 447] on mat-icon "person_remove" at bounding box center [392, 448] width 16 height 16
click at [661, 454] on div "check_circle" at bounding box center [686, 448] width 51 height 20
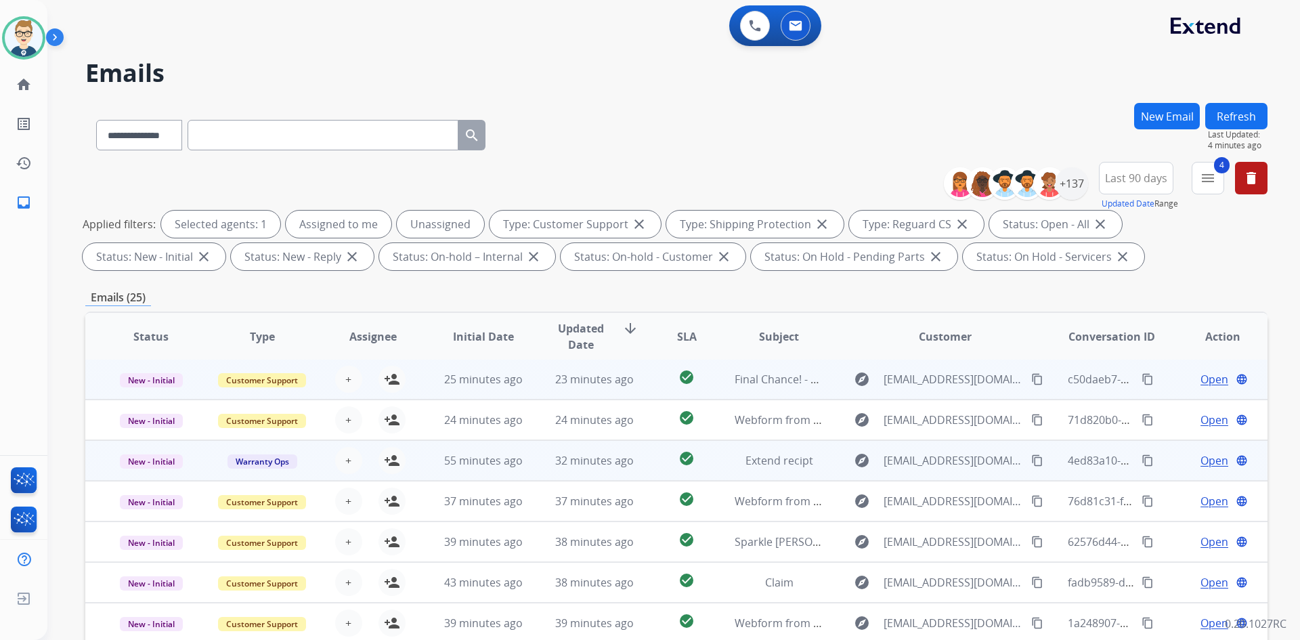
click at [650, 377] on td "check_circle" at bounding box center [676, 379] width 74 height 41
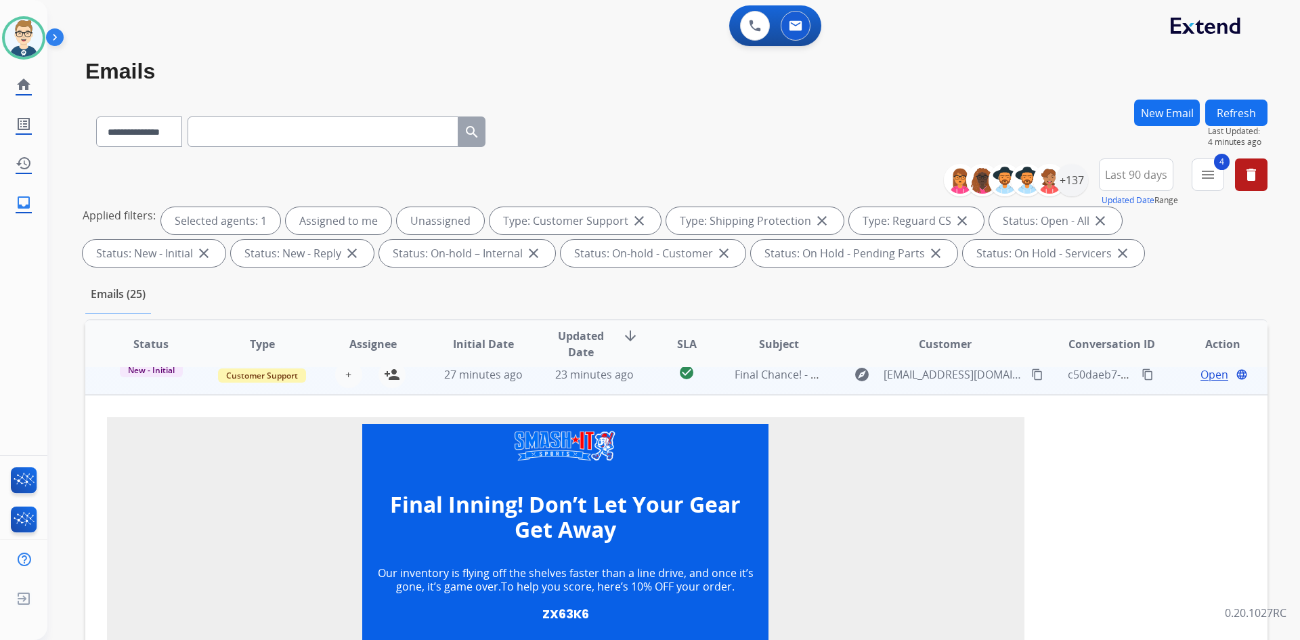
scroll to position [0, 0]
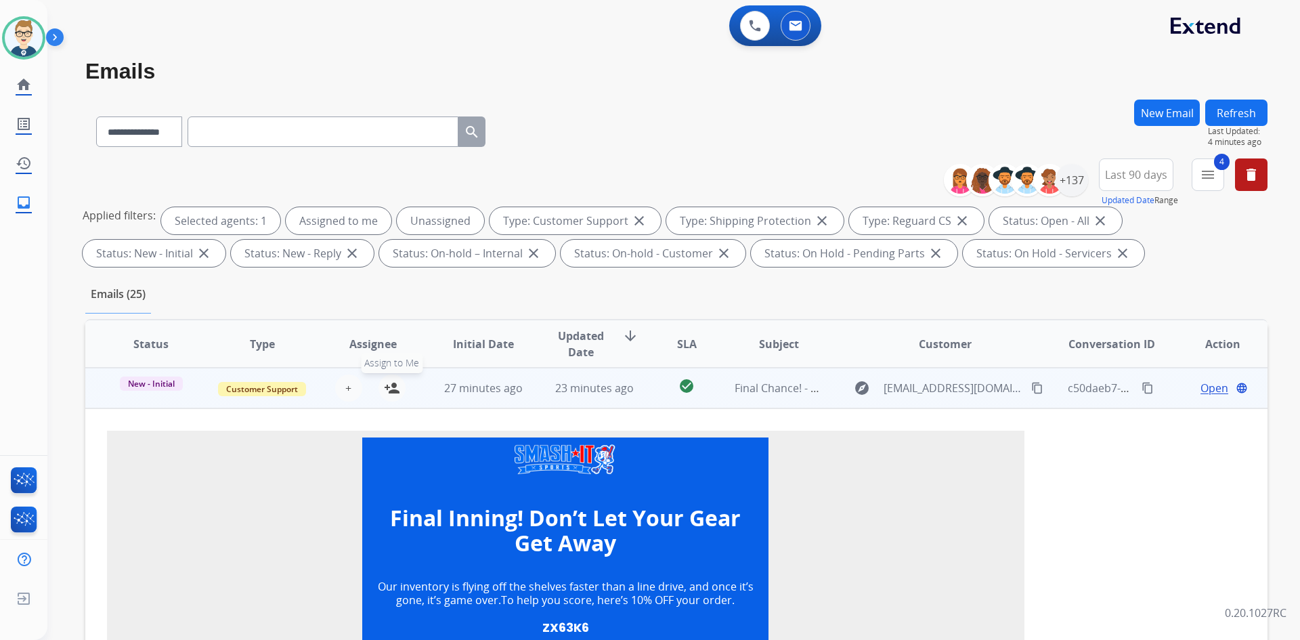
click at [384, 386] on mat-icon "person_add" at bounding box center [392, 388] width 16 height 16
click at [1211, 388] on span "Open" at bounding box center [1215, 388] width 28 height 16
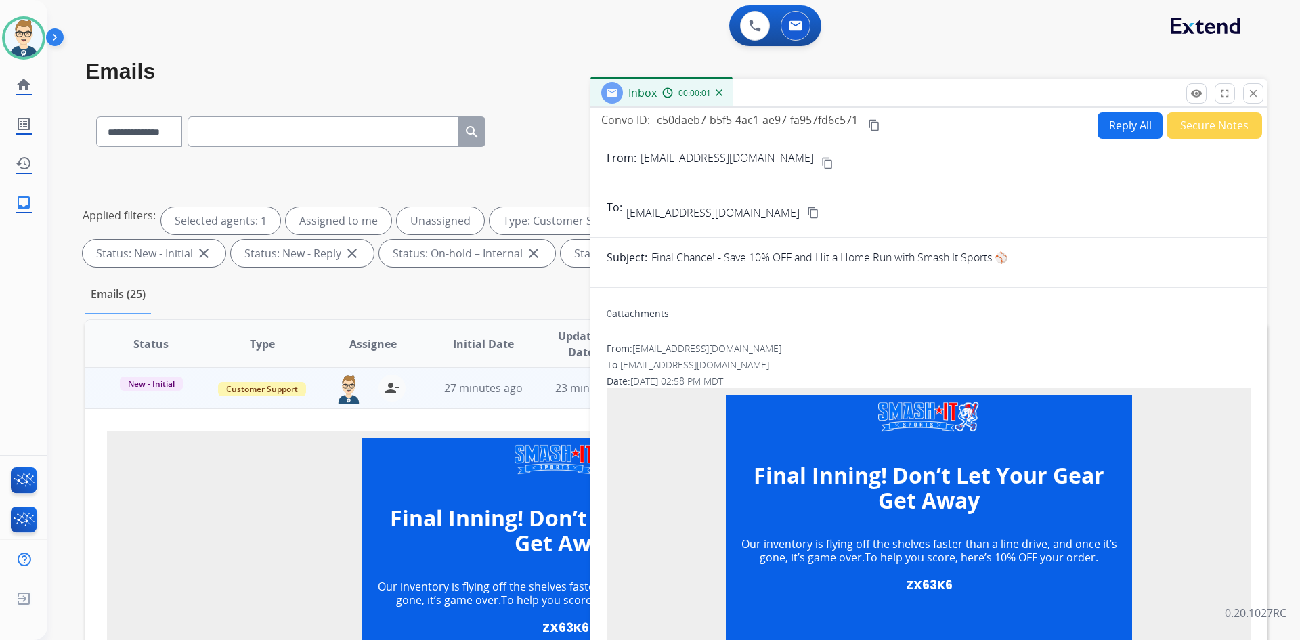
click at [1199, 131] on button "Secure Notes" at bounding box center [1214, 125] width 95 height 26
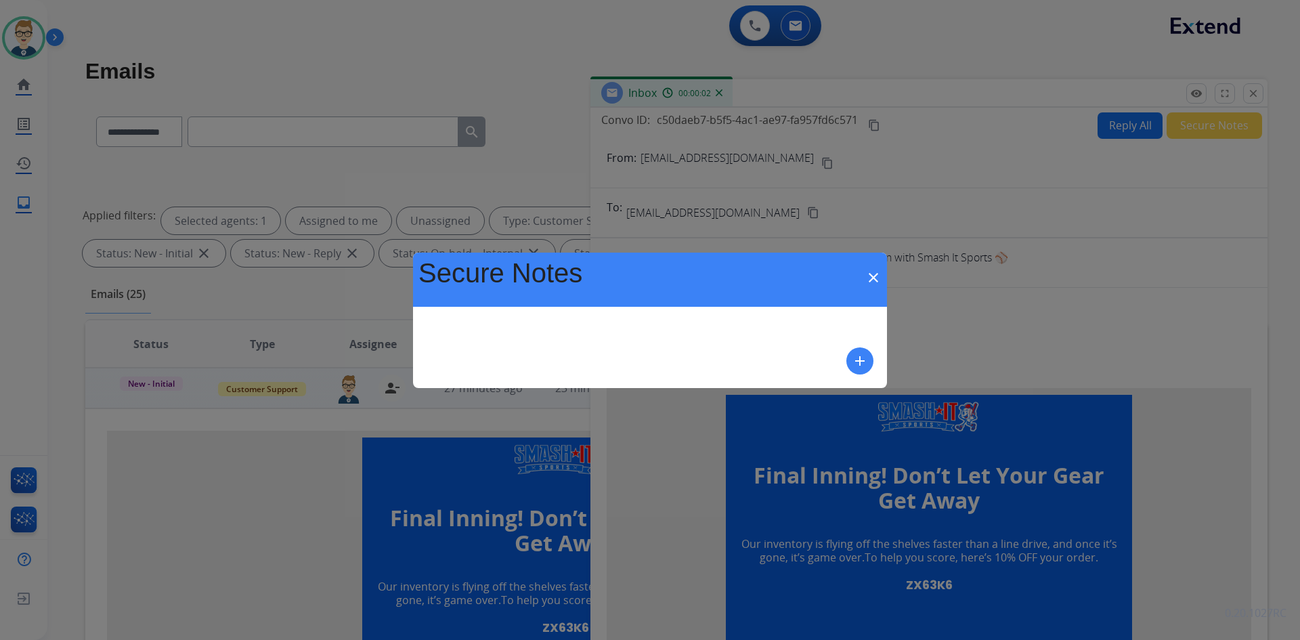
click at [868, 356] on mat-icon "add" at bounding box center [860, 361] width 16 height 16
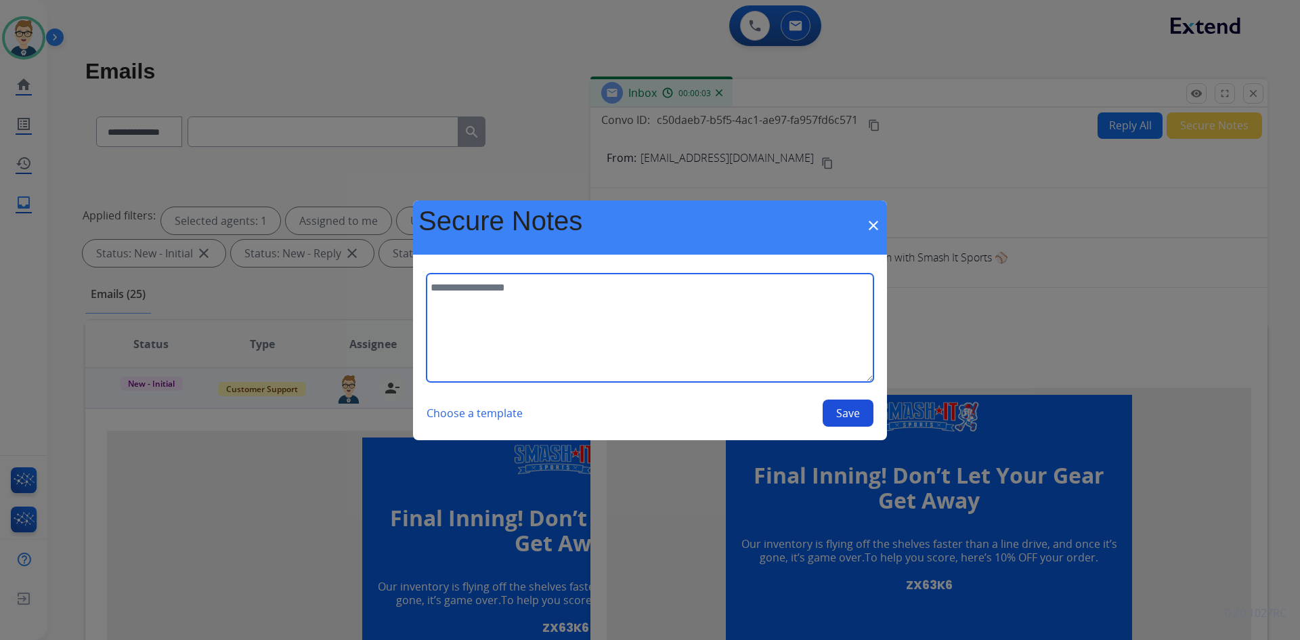
click at [756, 358] on textarea at bounding box center [650, 328] width 447 height 108
type textarea "**********"
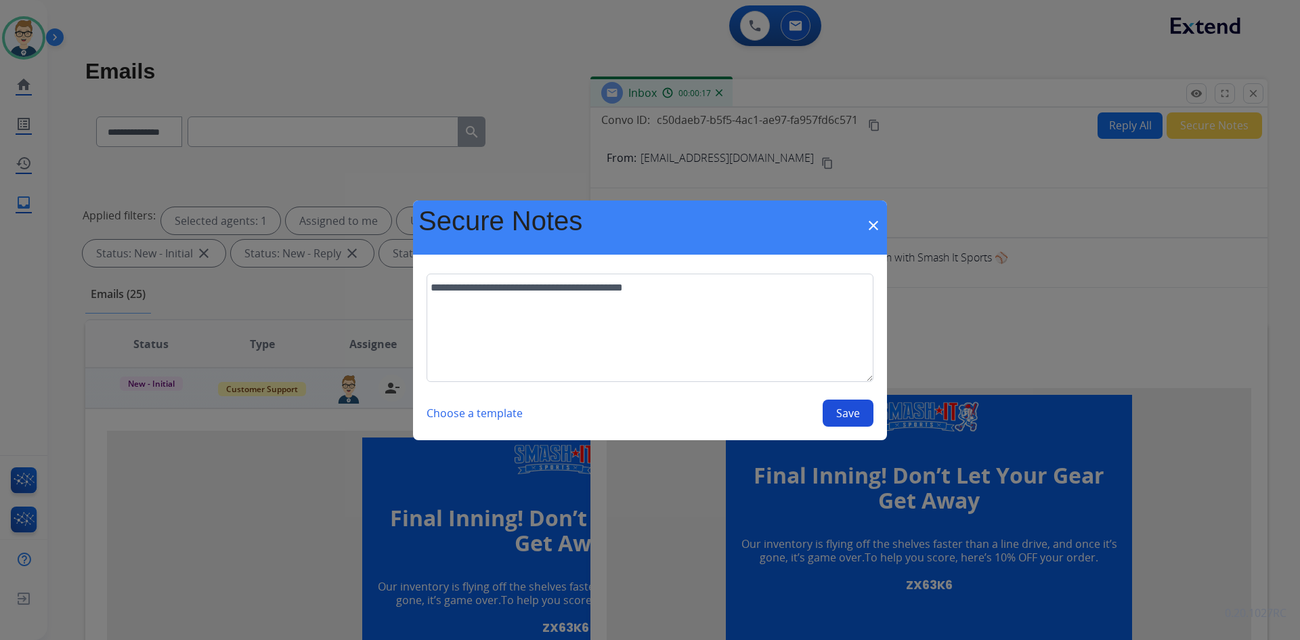
click at [862, 416] on button "Save" at bounding box center [848, 413] width 51 height 27
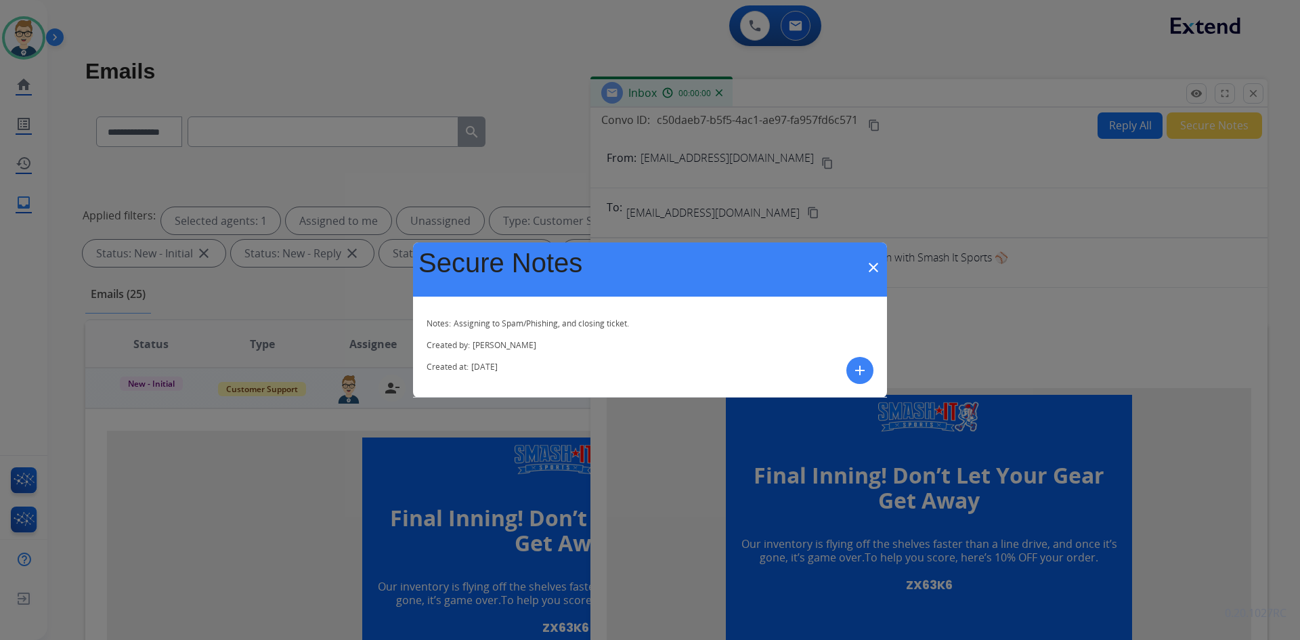
click at [874, 265] on mat-icon "close" at bounding box center [874, 267] width 16 height 16
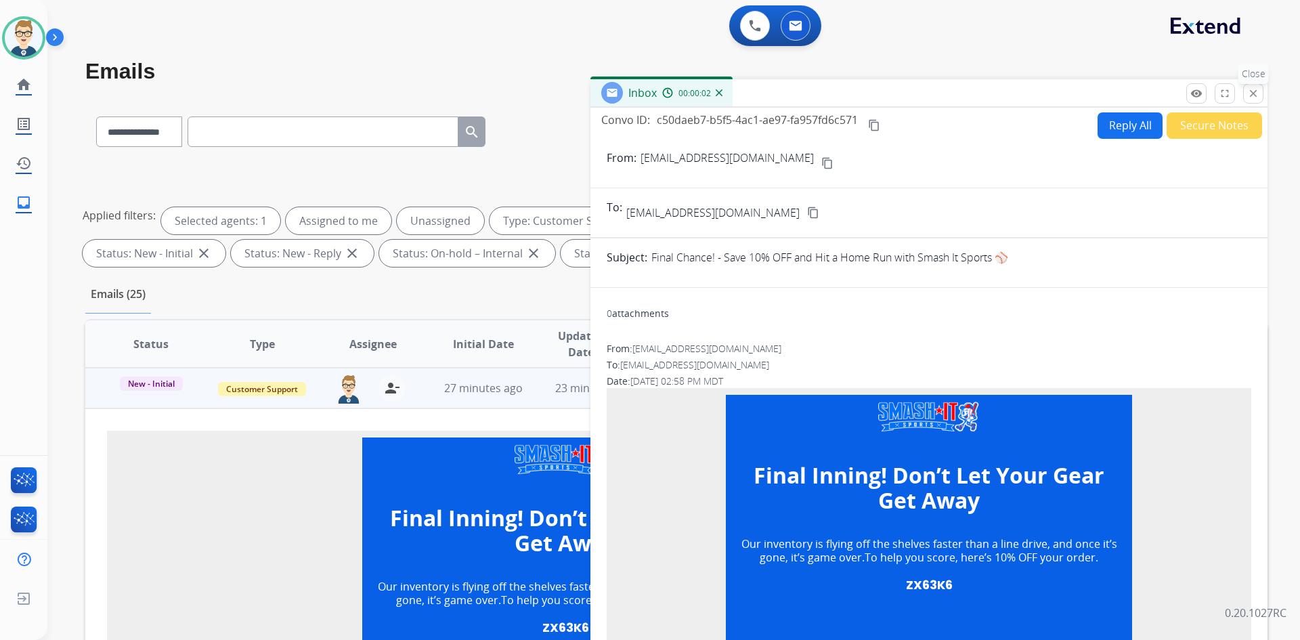
click at [1257, 96] on mat-icon "close" at bounding box center [1253, 93] width 12 height 12
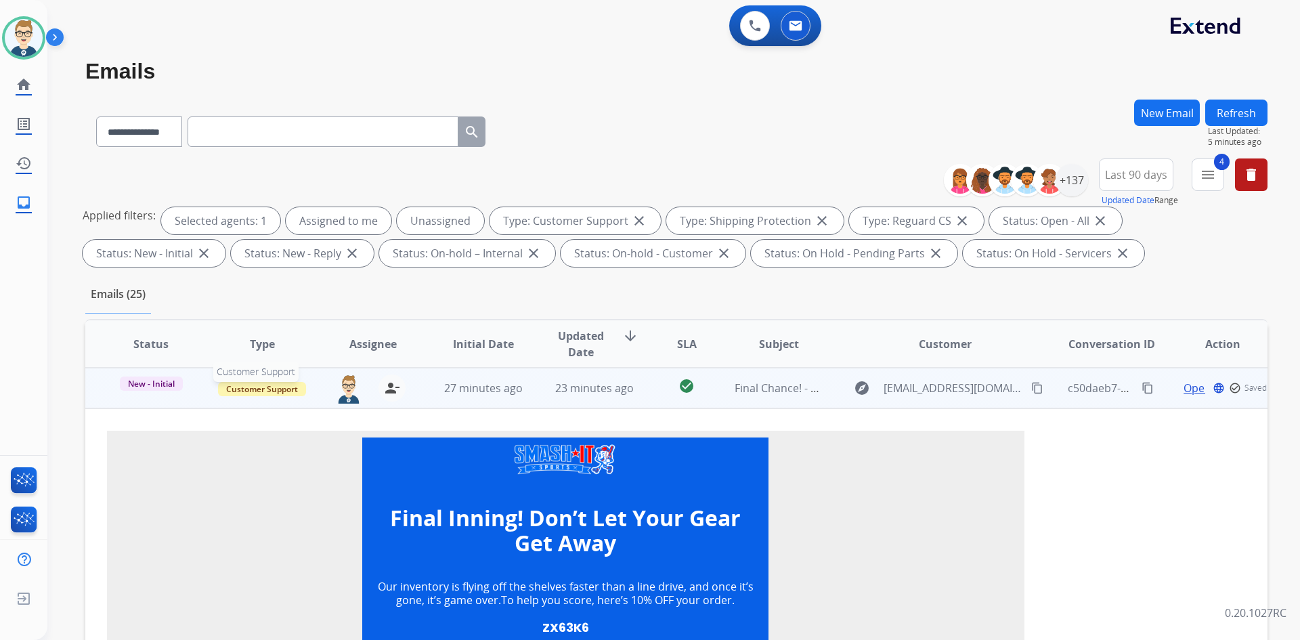
click at [271, 383] on span "Customer Support" at bounding box center [262, 389] width 88 height 14
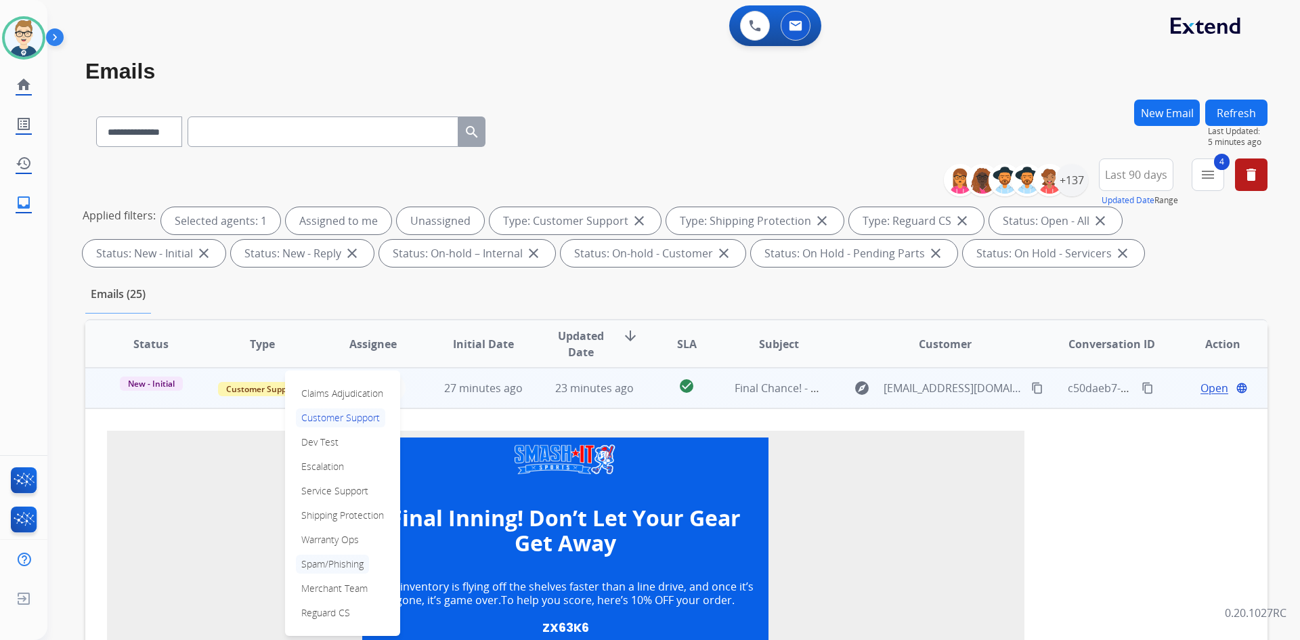
click at [318, 565] on p "Spam/Phishing" at bounding box center [332, 564] width 73 height 19
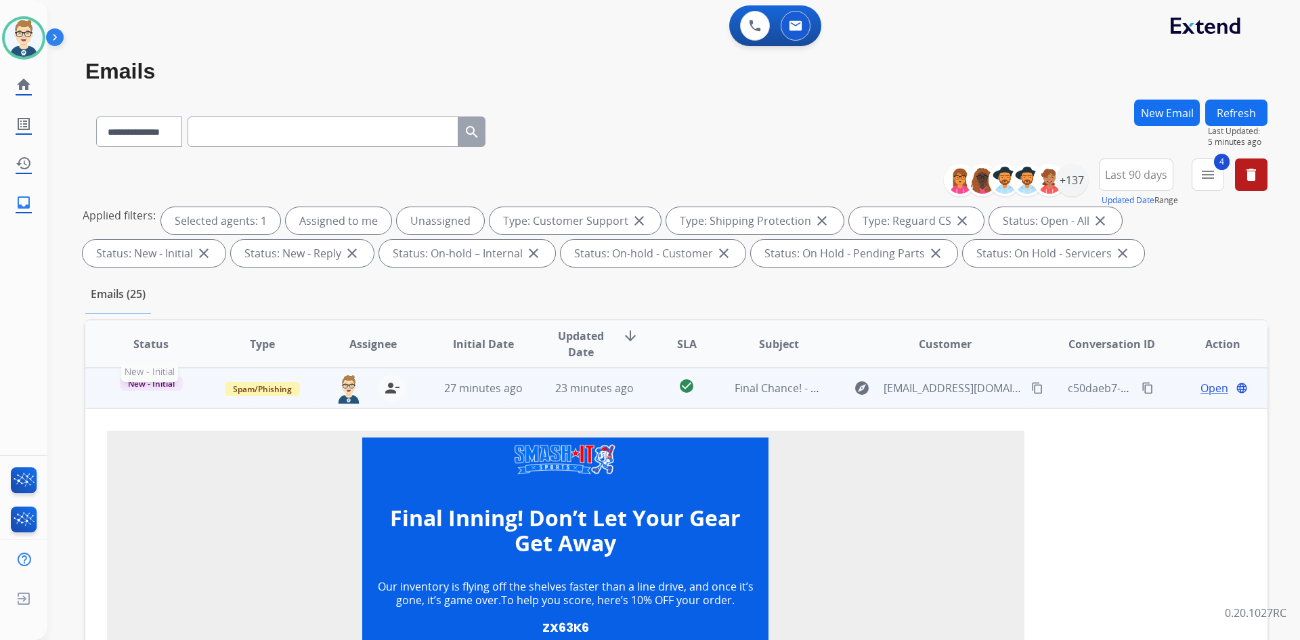
click at [161, 387] on span "New - Initial" at bounding box center [151, 384] width 63 height 14
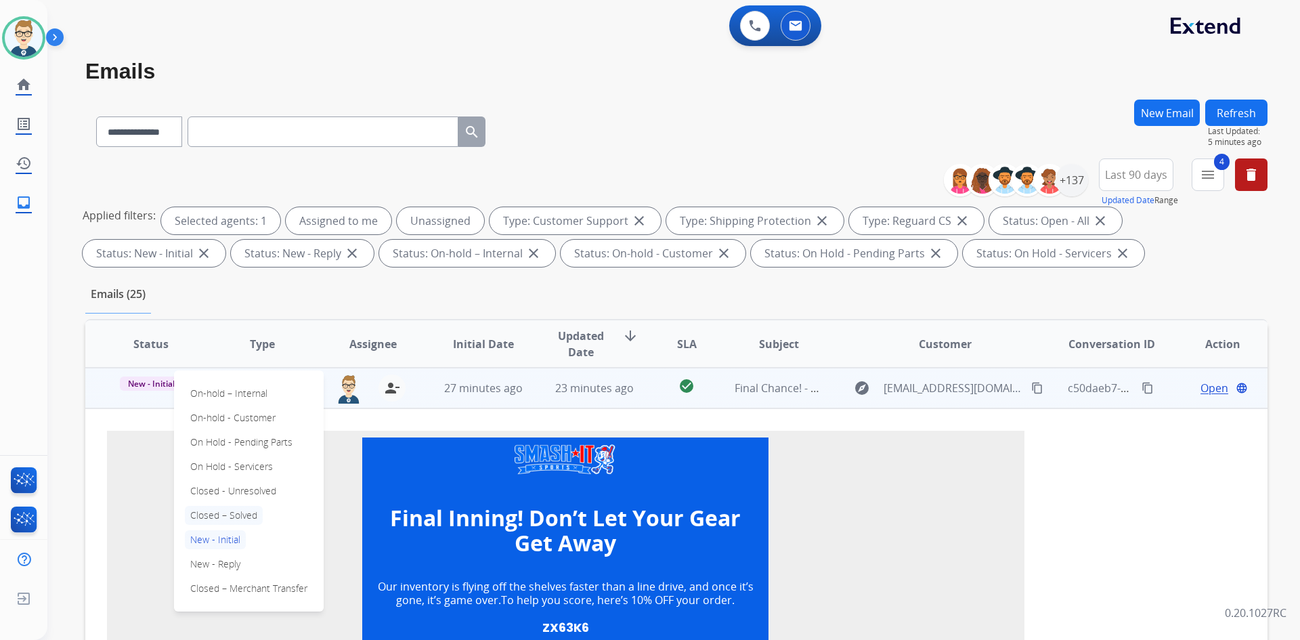
click at [228, 514] on p "Closed – Solved" at bounding box center [224, 515] width 78 height 19
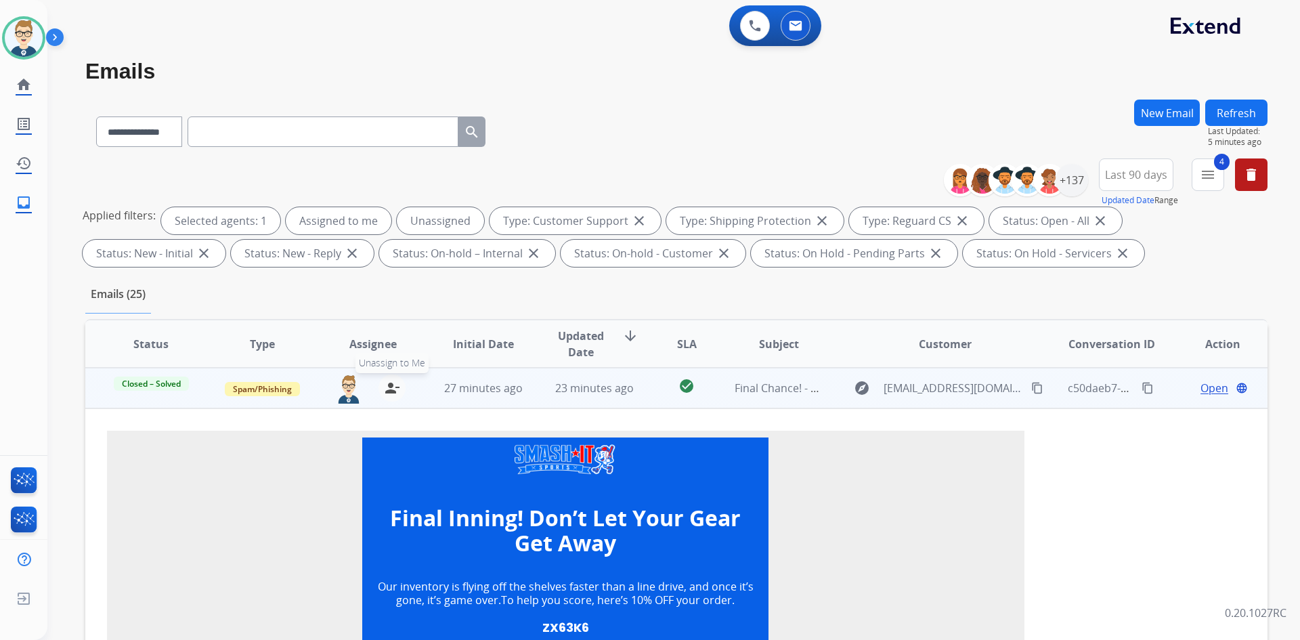
click at [384, 389] on mat-icon "person_remove" at bounding box center [392, 388] width 16 height 16
click at [717, 393] on td "Final Chance! - Save 10% OFF and Hit a Home Run with Smash It Sports ⚾️" at bounding box center [768, 388] width 111 height 41
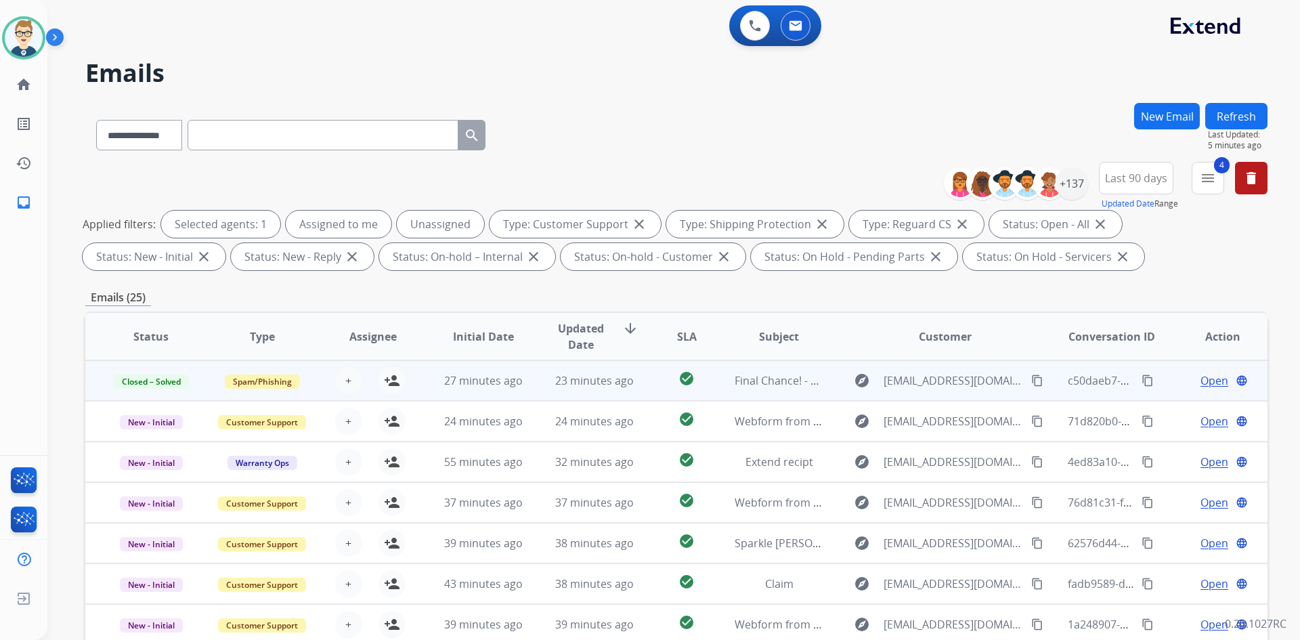
click at [1253, 123] on button "Refresh" at bounding box center [1236, 116] width 62 height 26
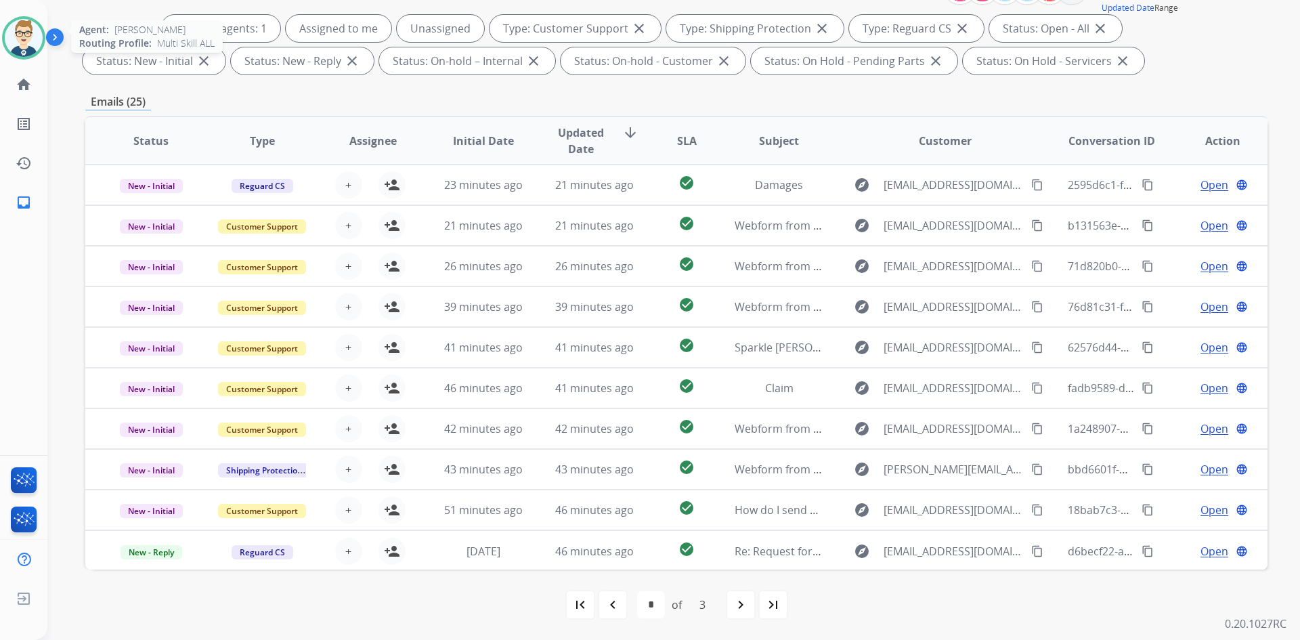
click at [22, 37] on img at bounding box center [24, 38] width 38 height 38
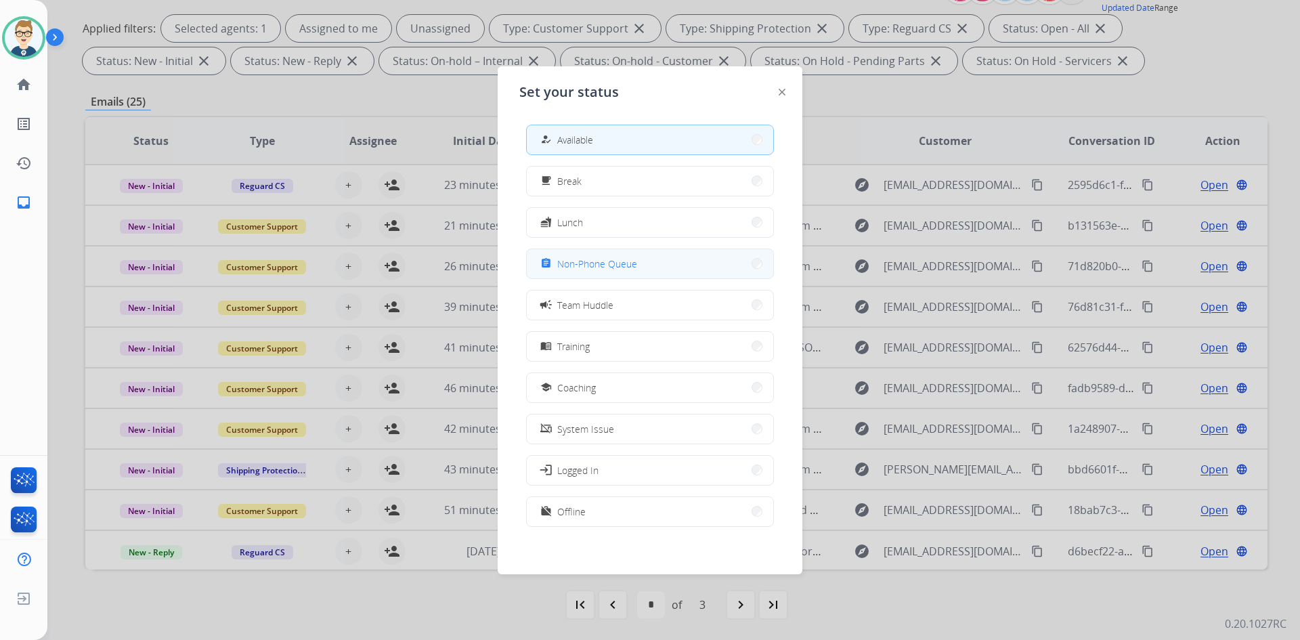
click at [626, 265] on span "Non-Phone Queue" at bounding box center [597, 264] width 80 height 14
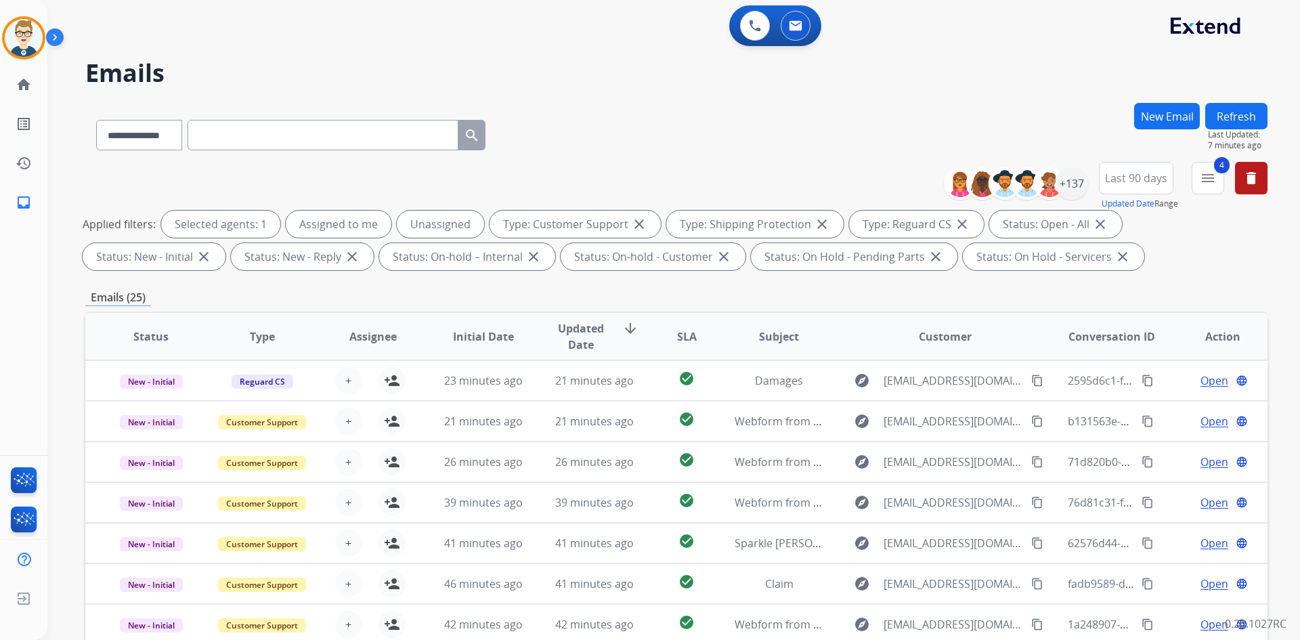
click at [1250, 104] on button "Refresh" at bounding box center [1236, 116] width 62 height 26
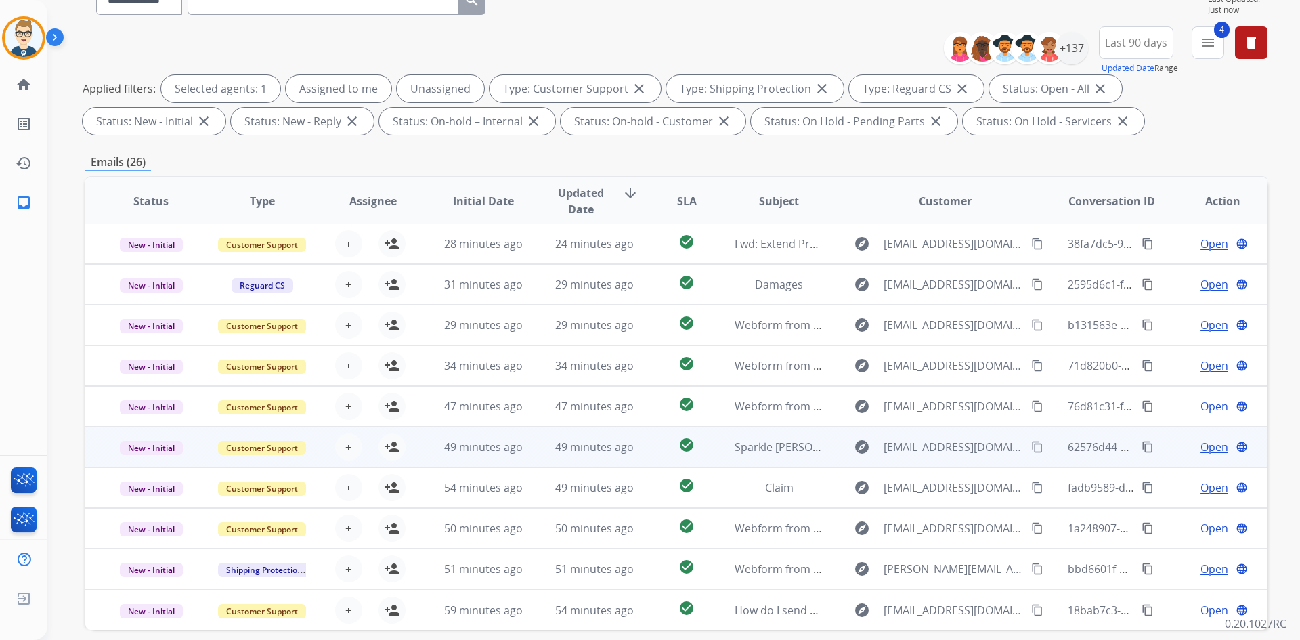
scroll to position [196, 0]
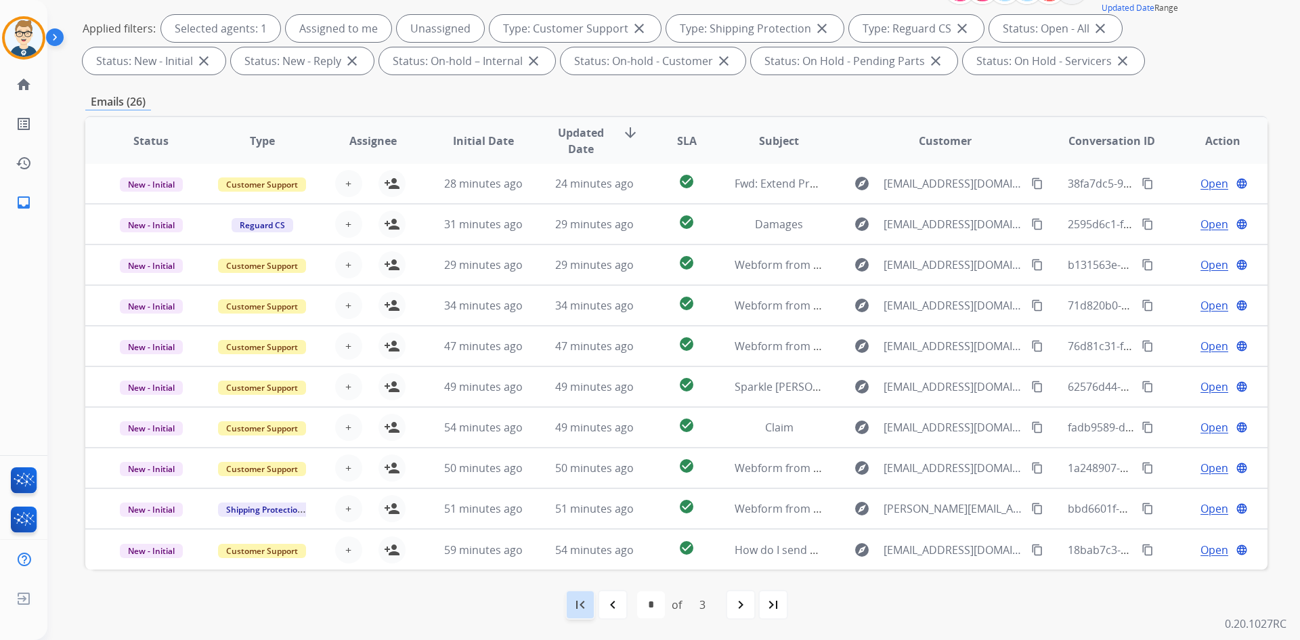
click at [570, 601] on div "first_page" at bounding box center [580, 605] width 30 height 30
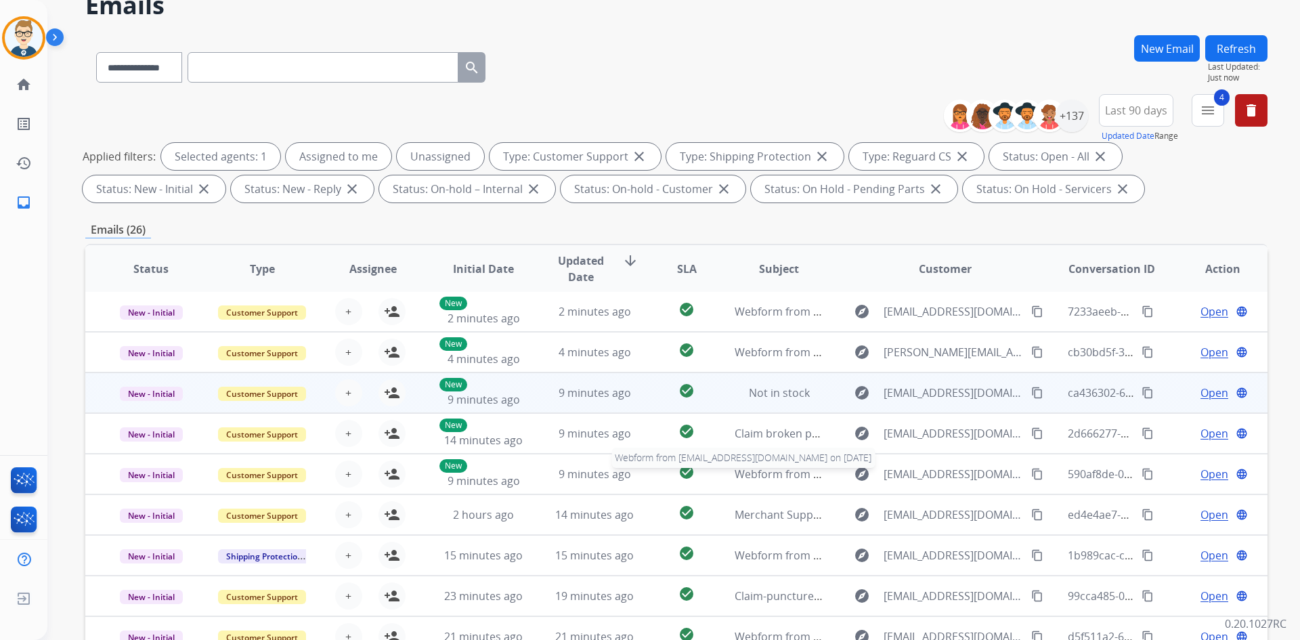
scroll to position [135, 0]
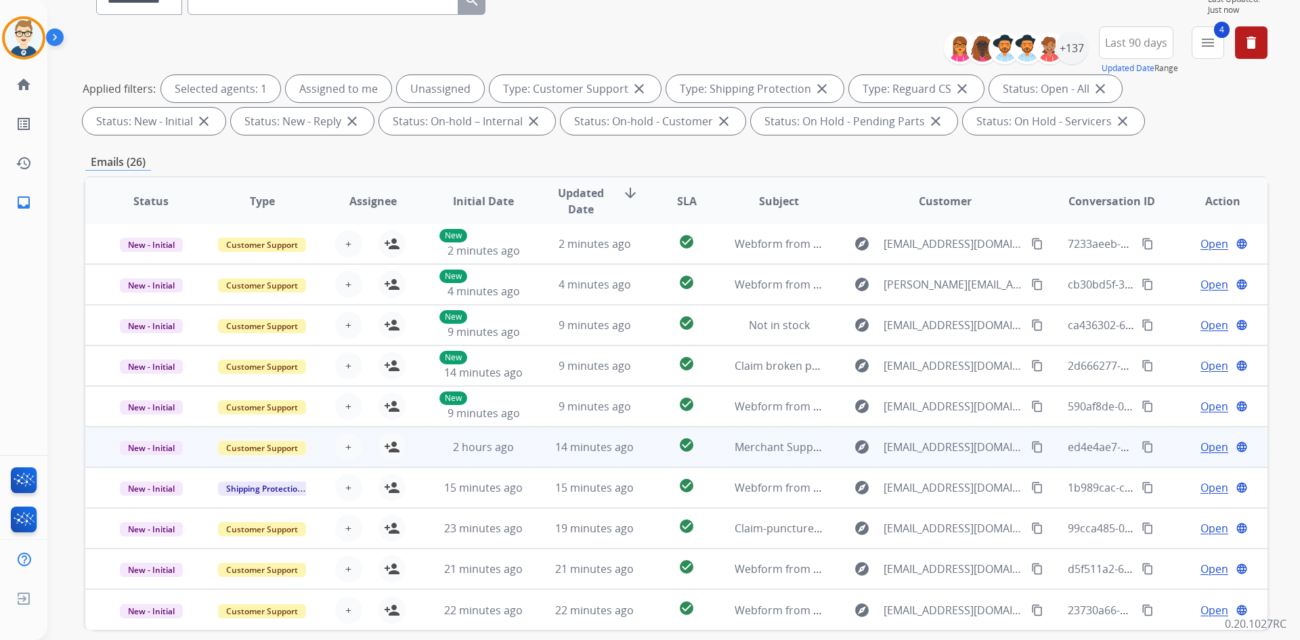
click at [640, 456] on td "check_circle" at bounding box center [676, 447] width 74 height 41
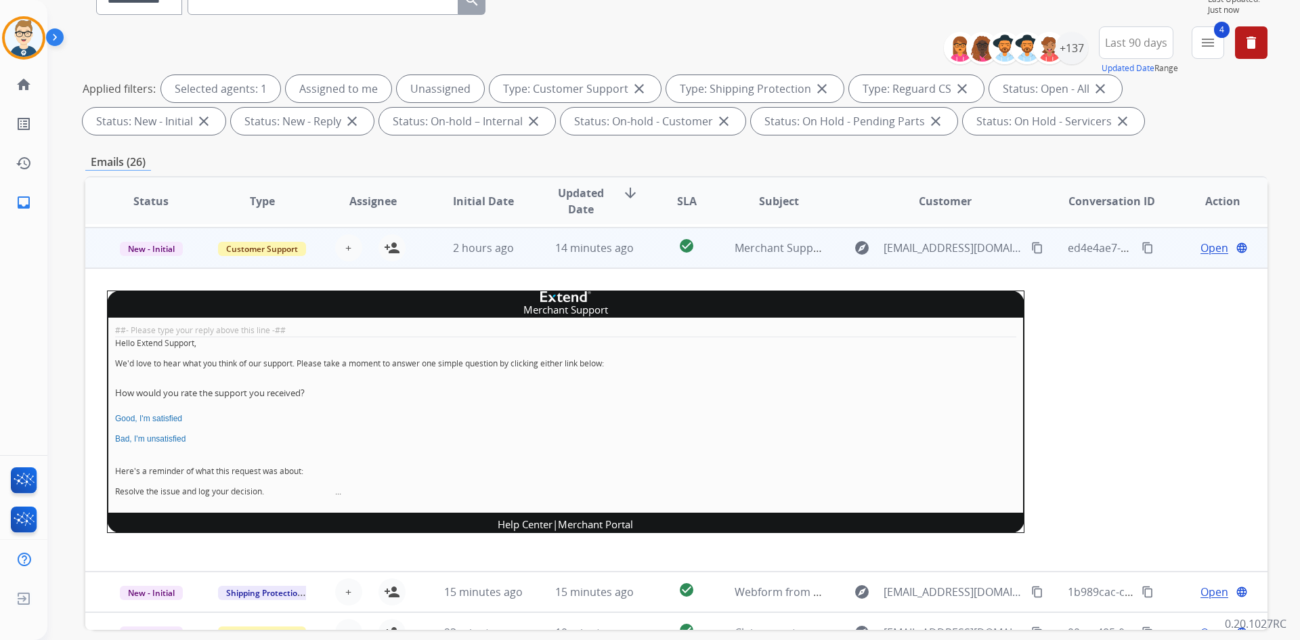
scroll to position [203, 0]
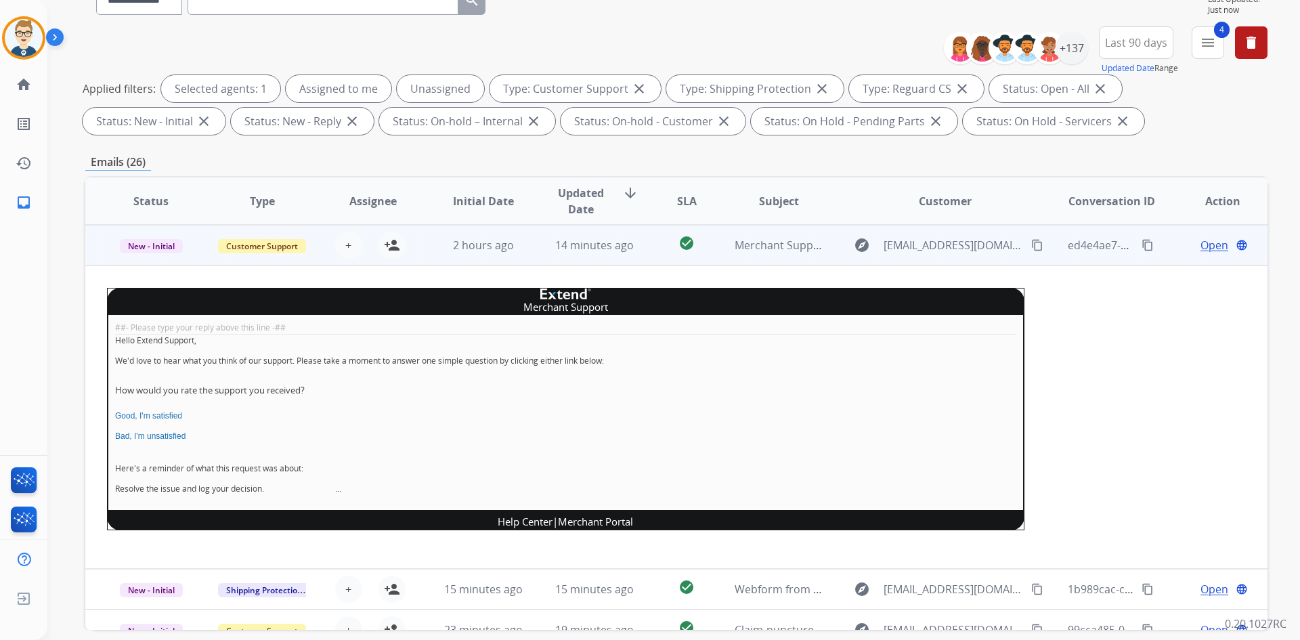
click at [1210, 242] on span "Open" at bounding box center [1215, 245] width 28 height 16
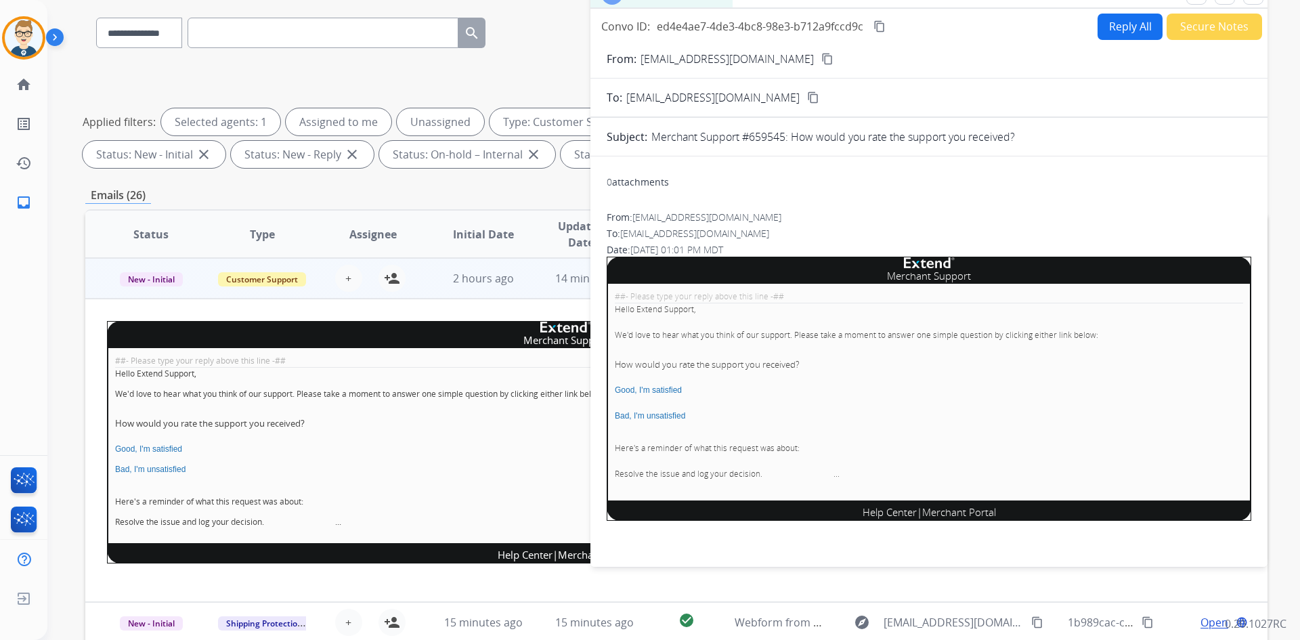
scroll to position [0, 0]
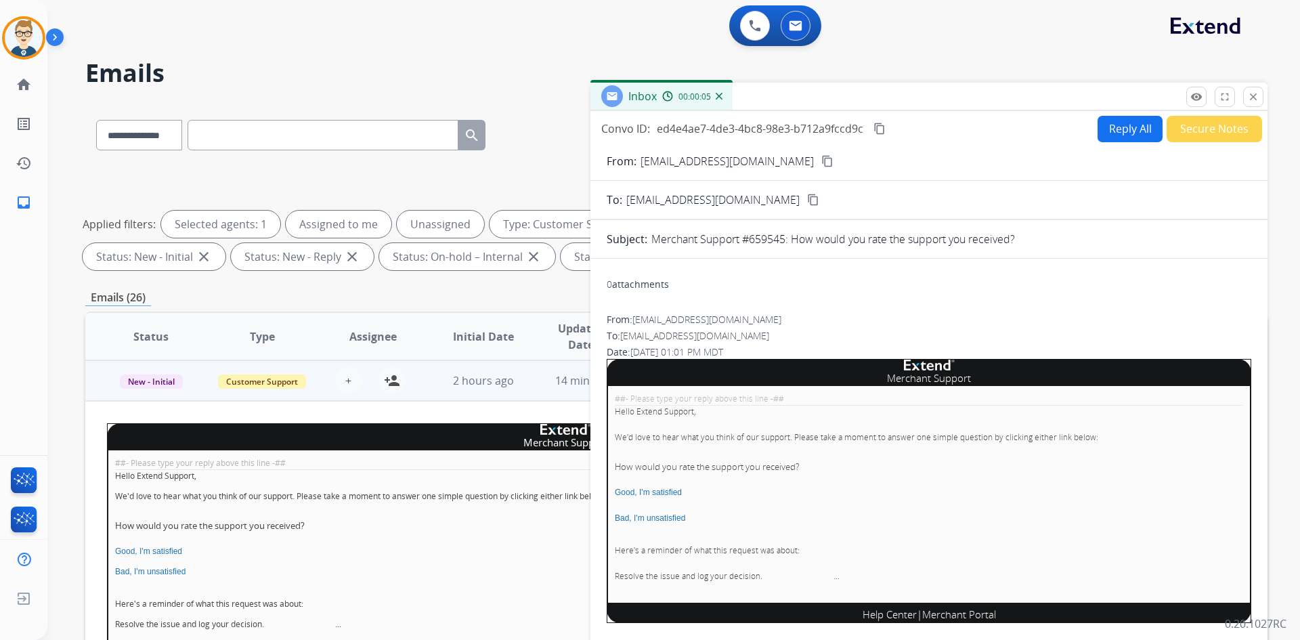
click at [1259, 95] on button "close Close" at bounding box center [1253, 97] width 20 height 20
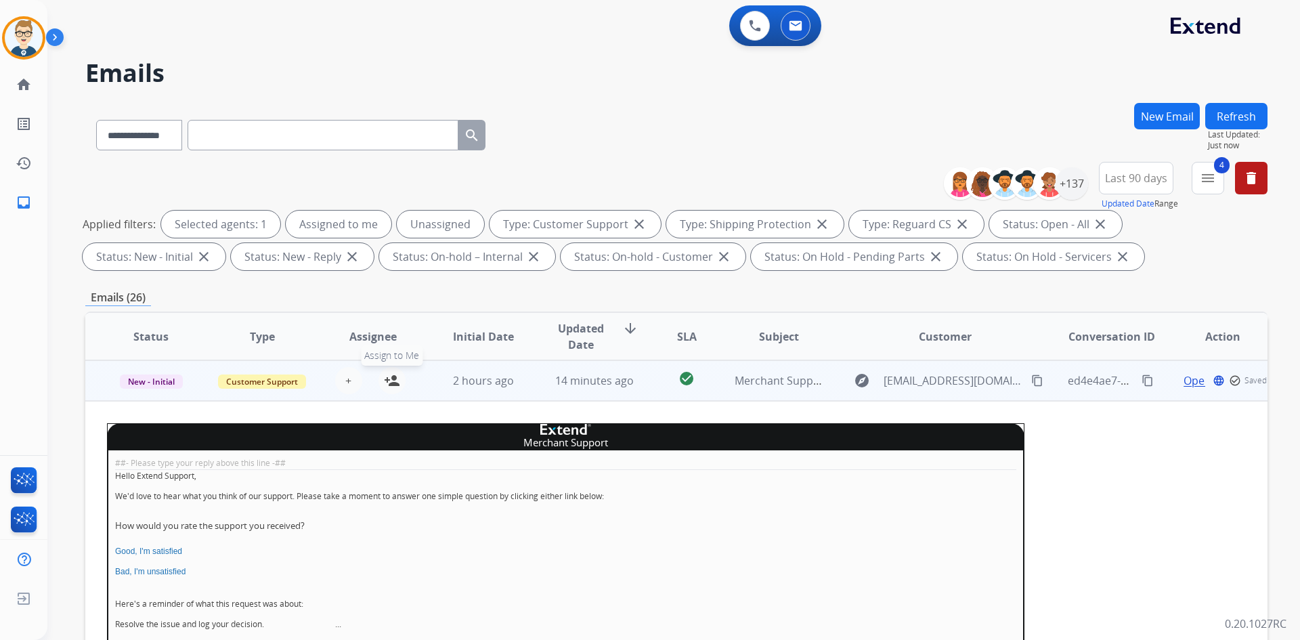
click at [388, 380] on mat-icon "person_add" at bounding box center [392, 380] width 16 height 16
click at [435, 389] on td "2 hours ago" at bounding box center [473, 380] width 111 height 41
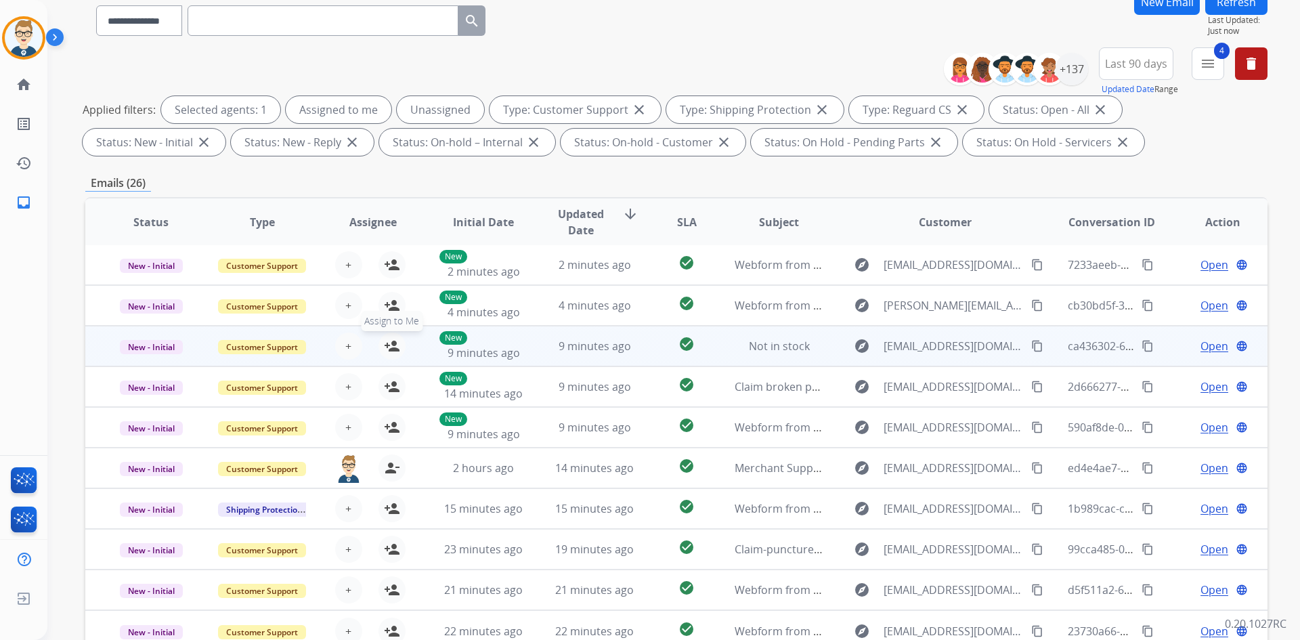
scroll to position [196, 0]
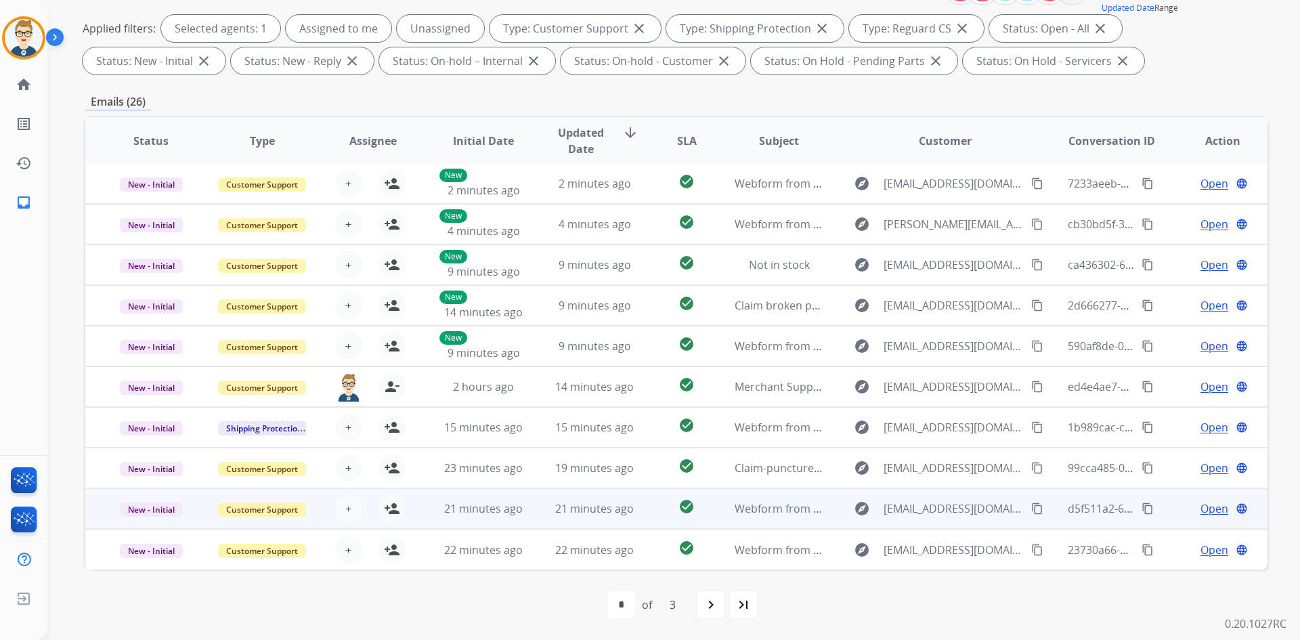
click at [541, 513] on td "21 minutes ago" at bounding box center [584, 508] width 111 height 41
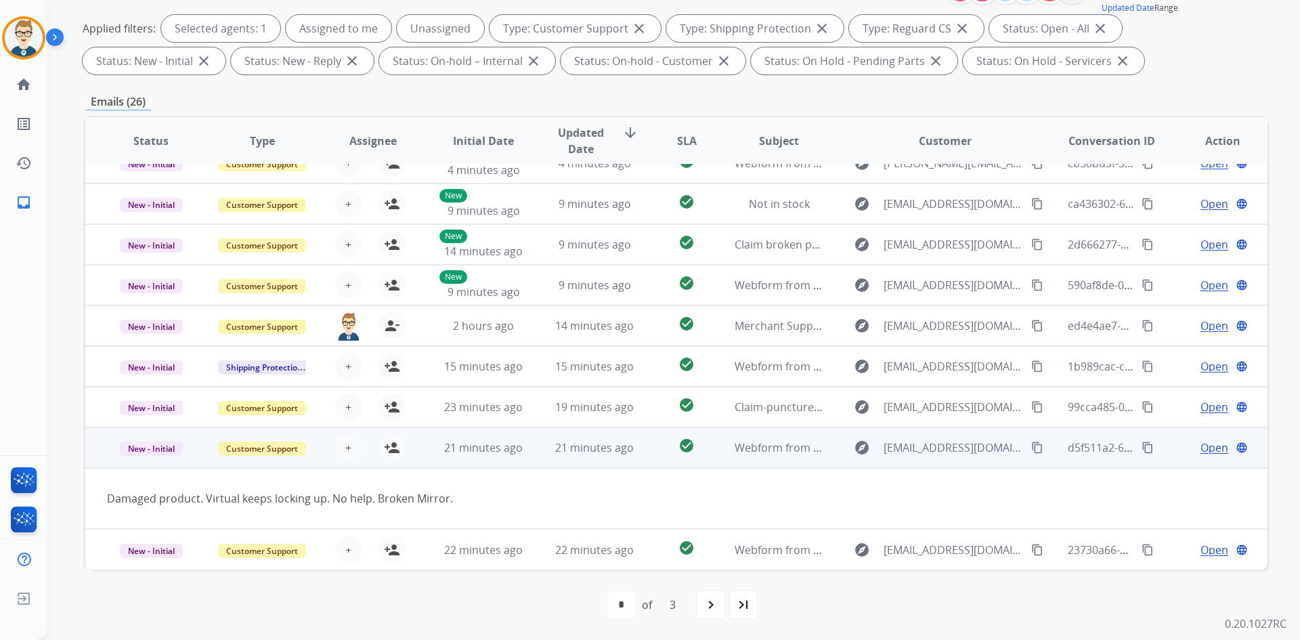
scroll to position [62, 0]
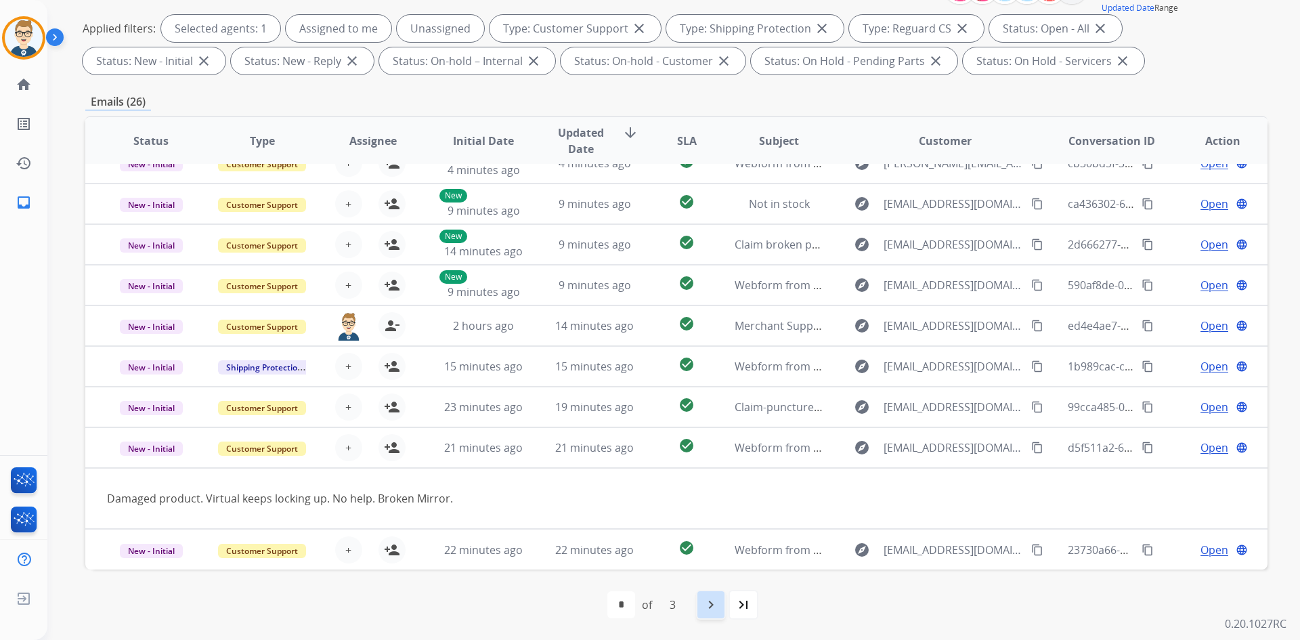
click at [712, 602] on mat-icon "navigate_next" at bounding box center [711, 605] width 16 height 16
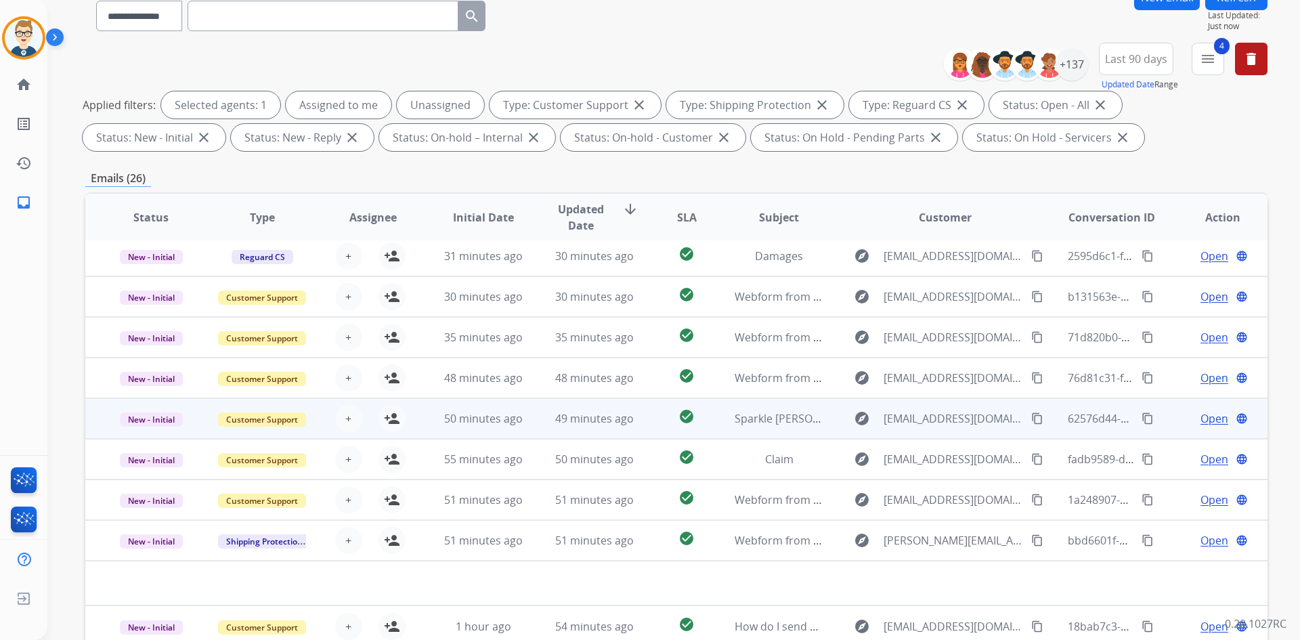
scroll to position [135, 0]
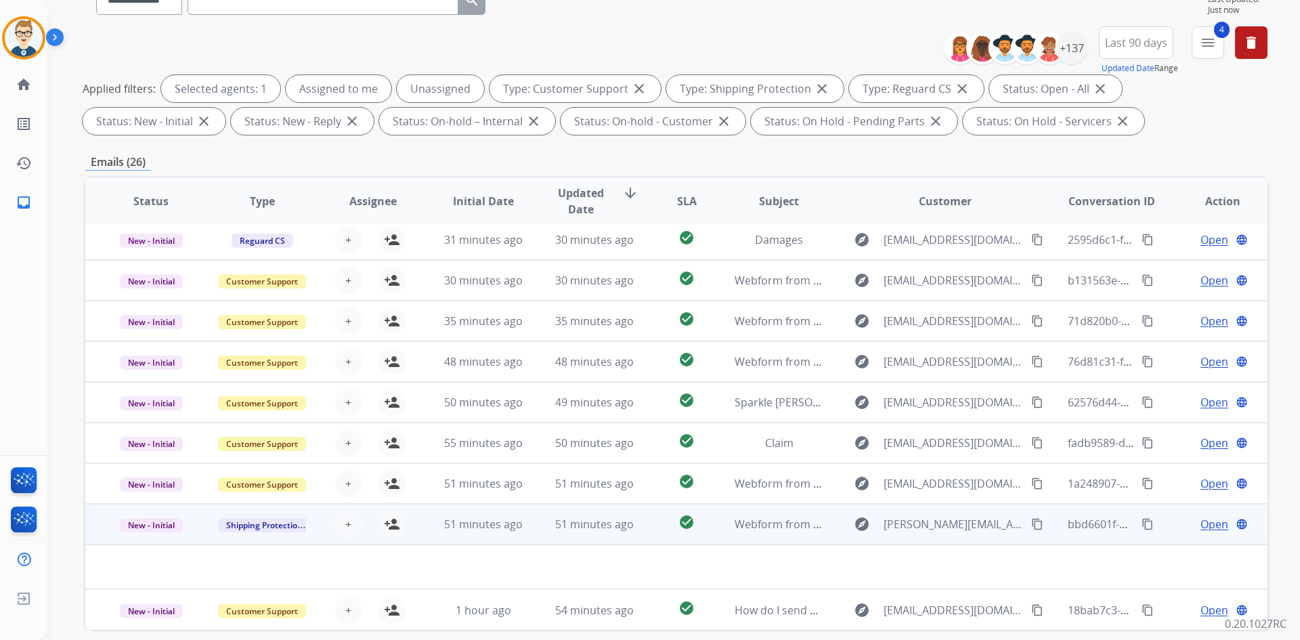
click at [645, 525] on td "check_circle" at bounding box center [676, 524] width 74 height 41
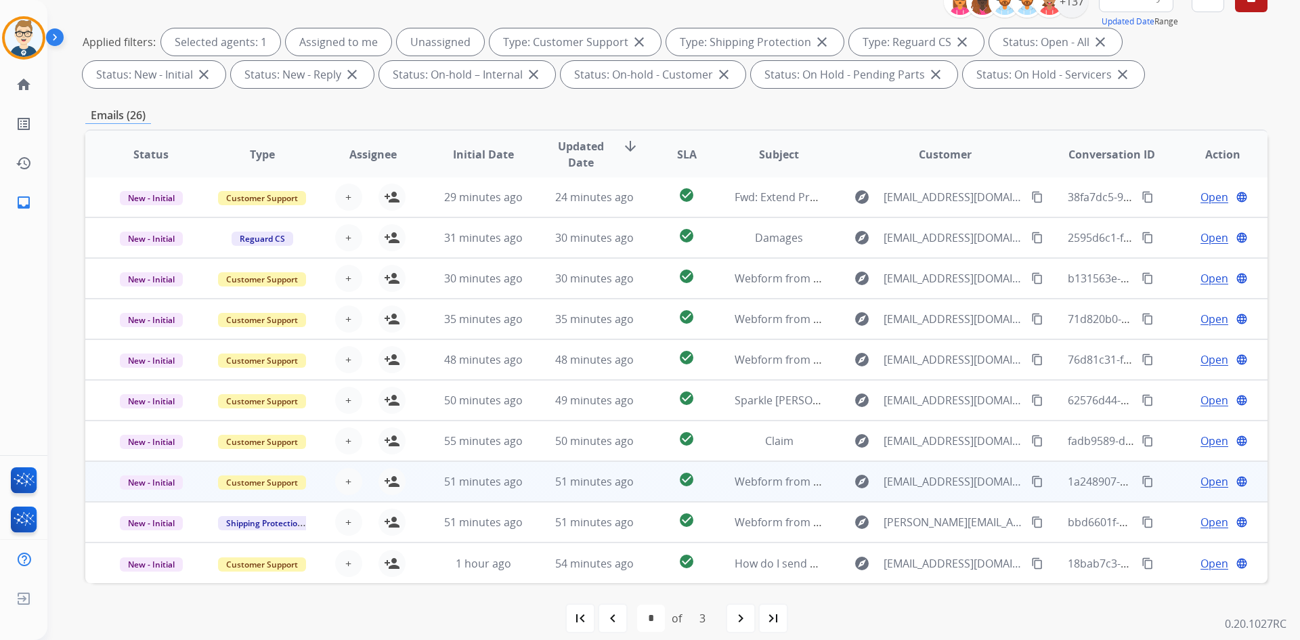
scroll to position [196, 0]
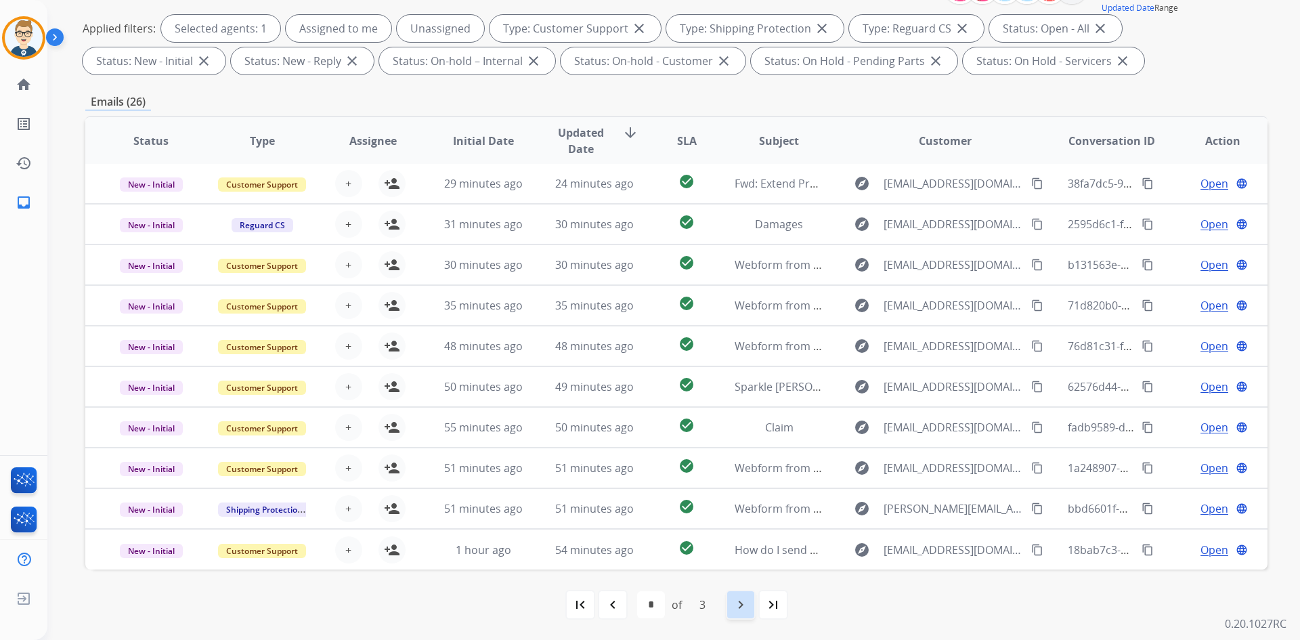
click at [744, 611] on mat-icon "navigate_next" at bounding box center [741, 605] width 16 height 16
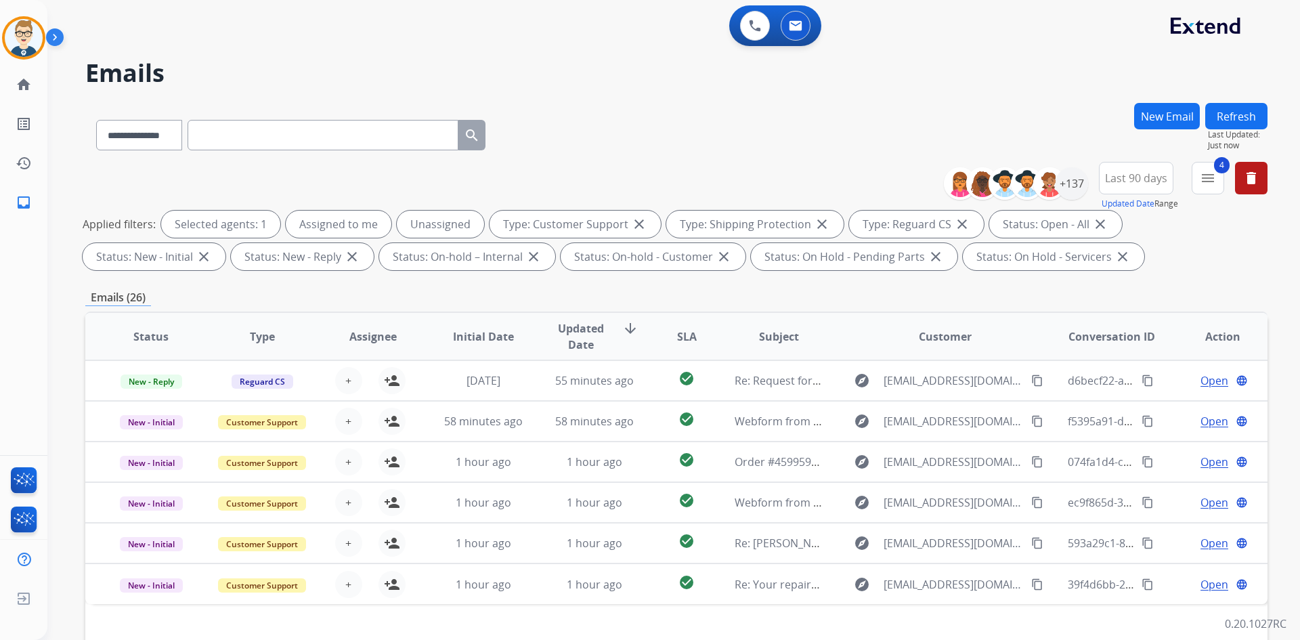
scroll to position [0, 0]
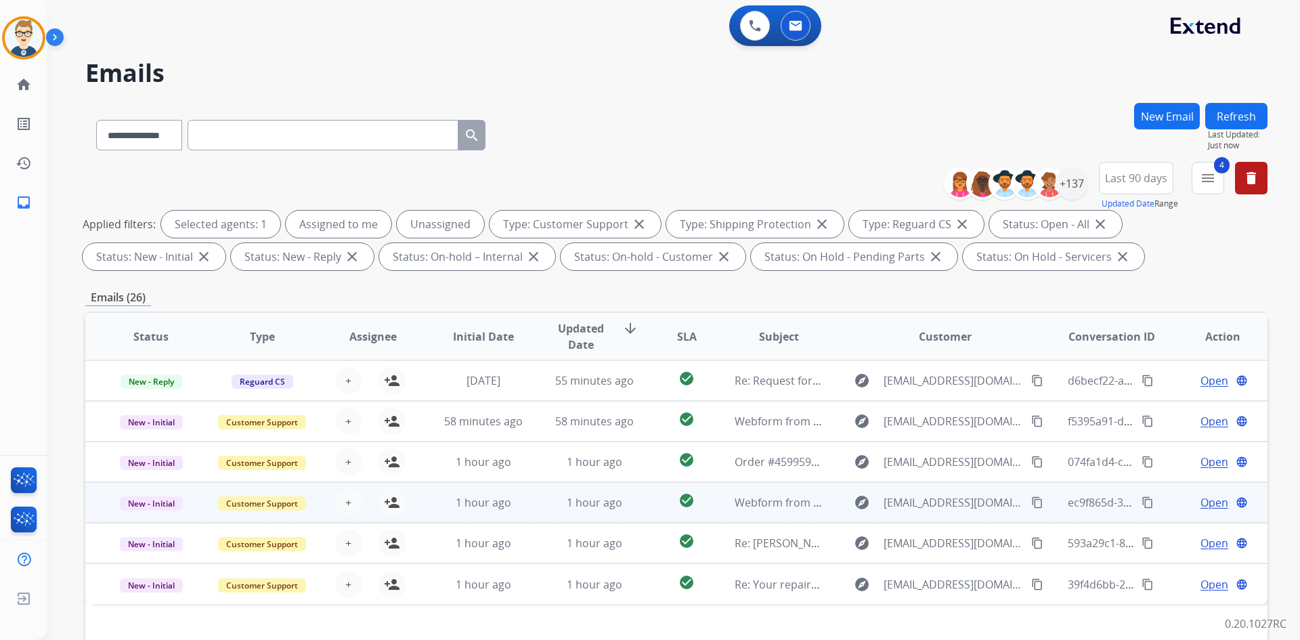
click at [645, 503] on td "check_circle" at bounding box center [676, 502] width 74 height 41
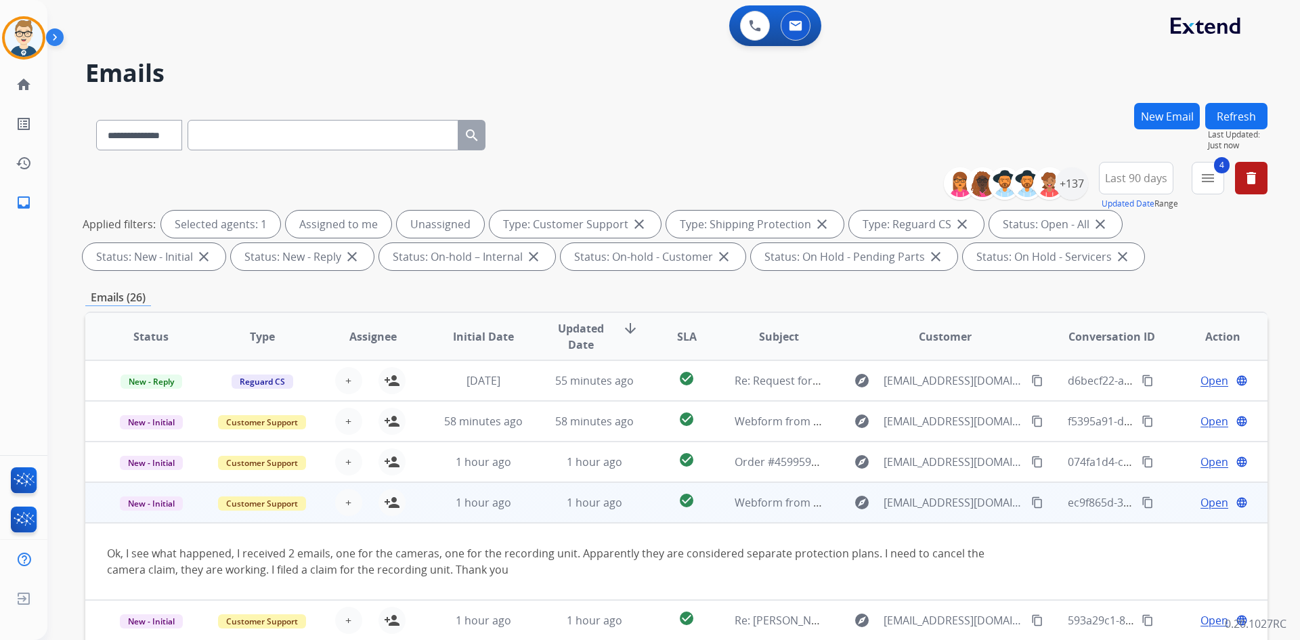
click at [641, 498] on td "check_circle" at bounding box center [676, 502] width 74 height 41
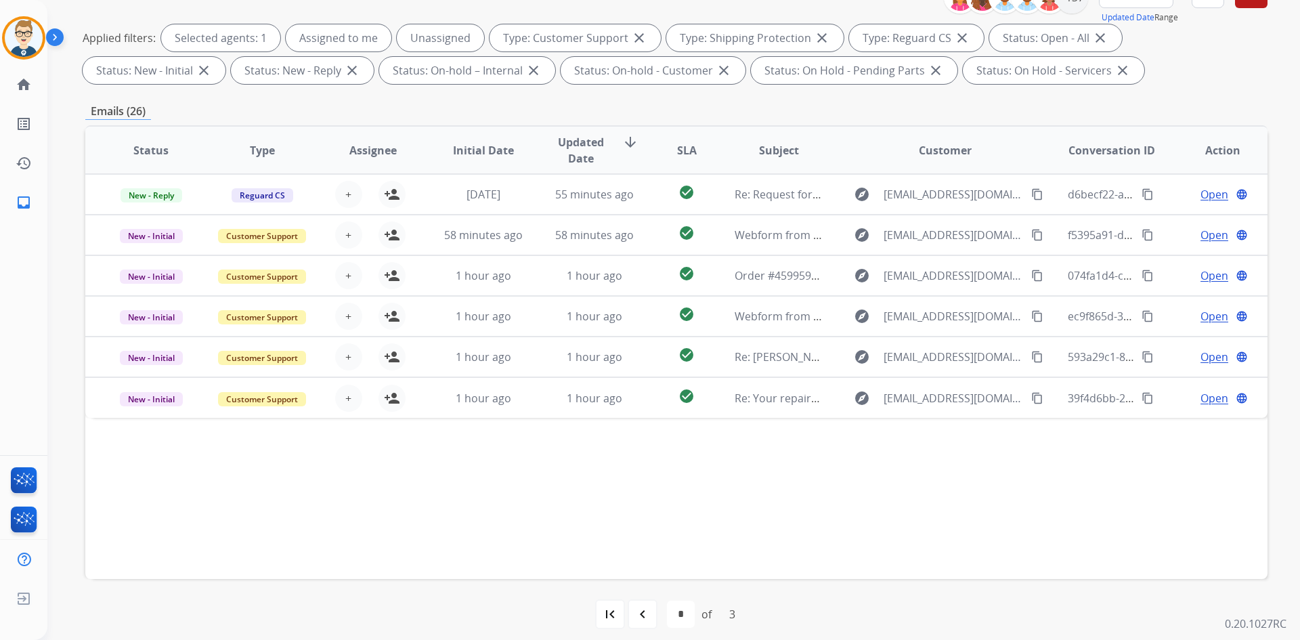
scroll to position [196, 0]
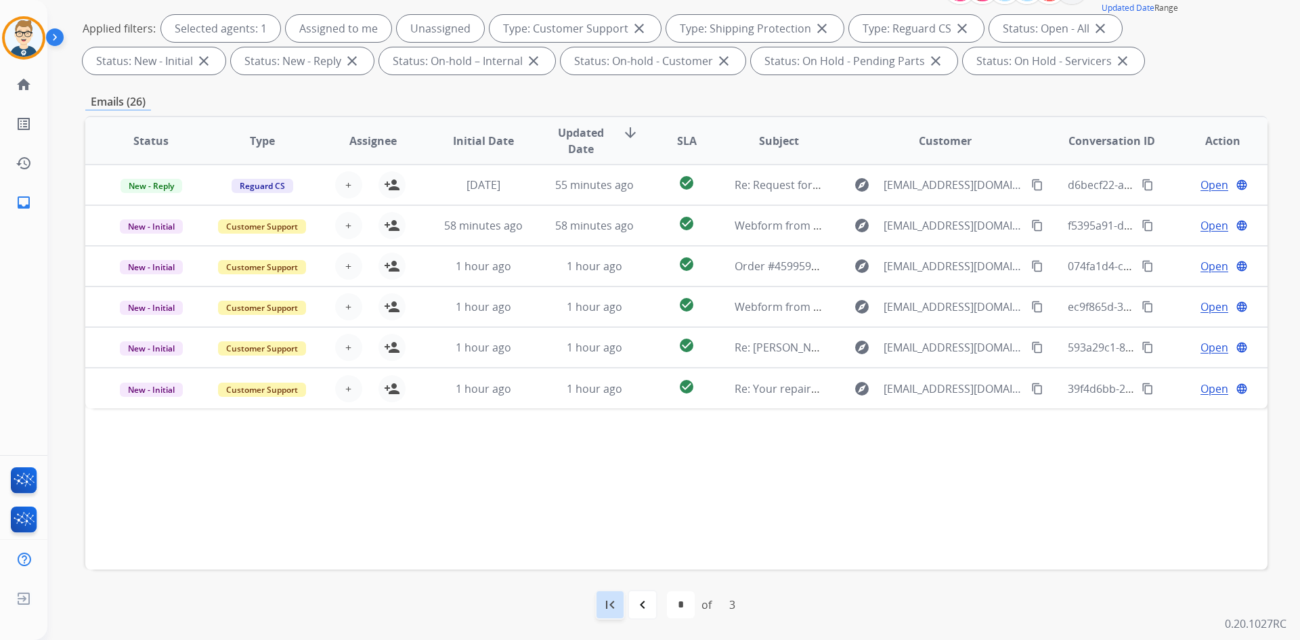
click at [602, 610] on mat-icon "first_page" at bounding box center [610, 605] width 16 height 16
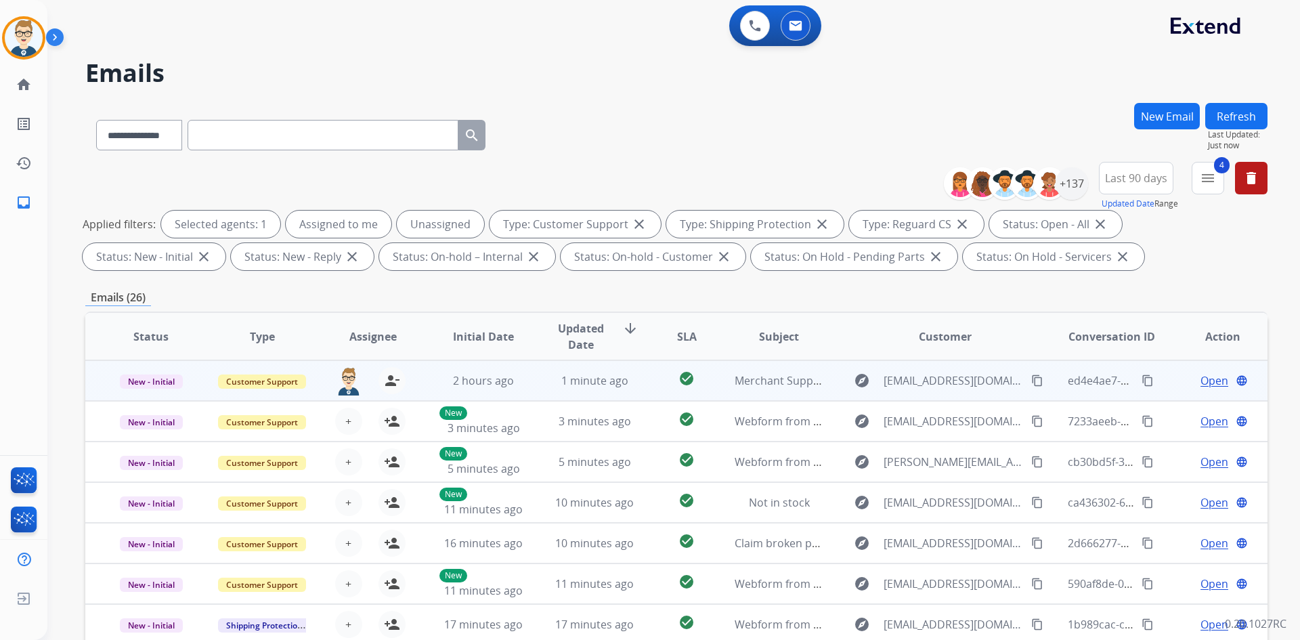
click at [1212, 380] on span "Open" at bounding box center [1215, 380] width 28 height 16
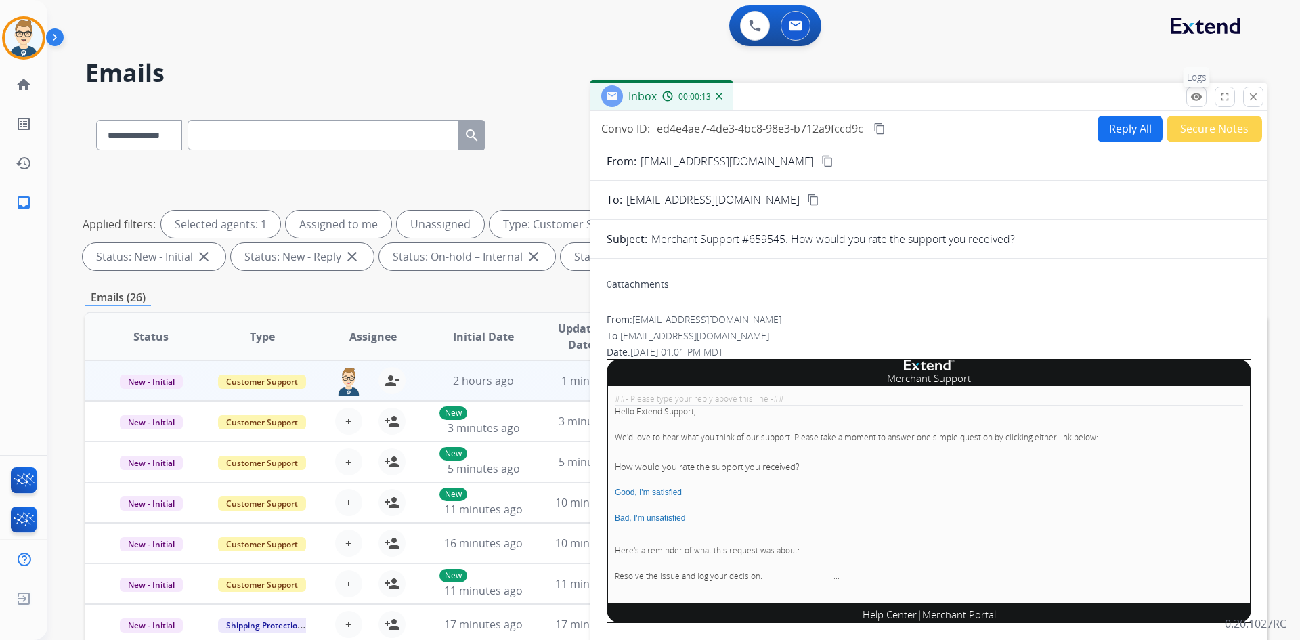
click at [1199, 87] on button "remove_red_eye Logs" at bounding box center [1197, 97] width 20 height 20
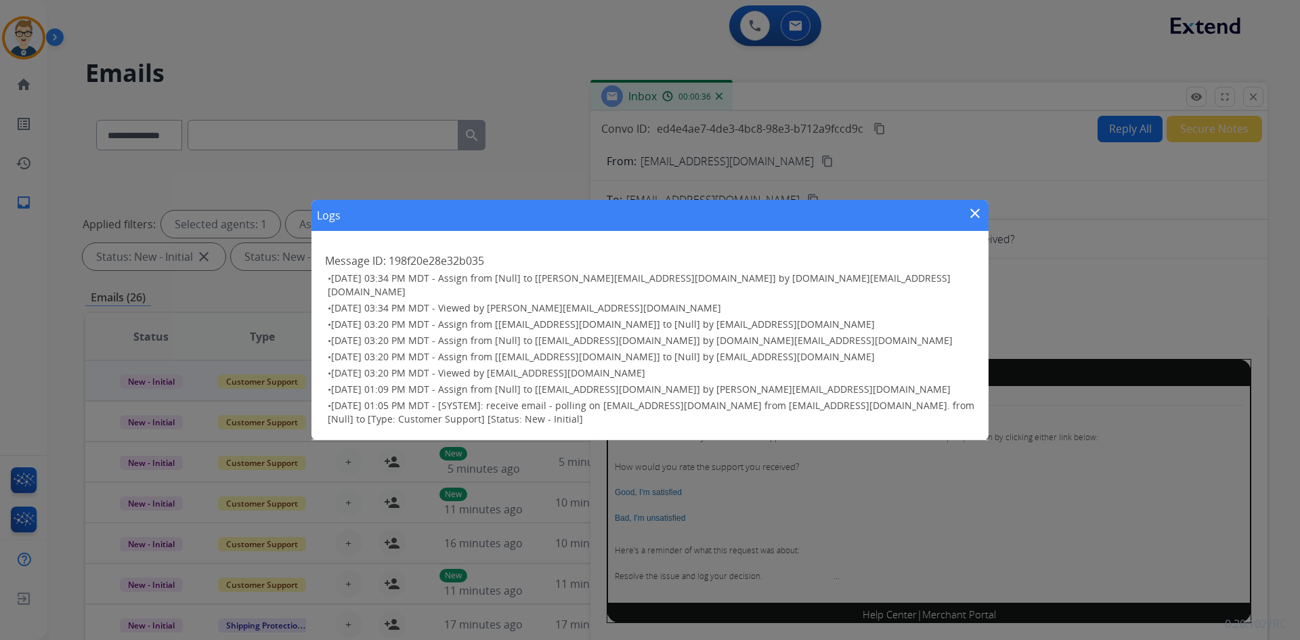
click at [978, 219] on mat-icon "close" at bounding box center [975, 213] width 16 height 16
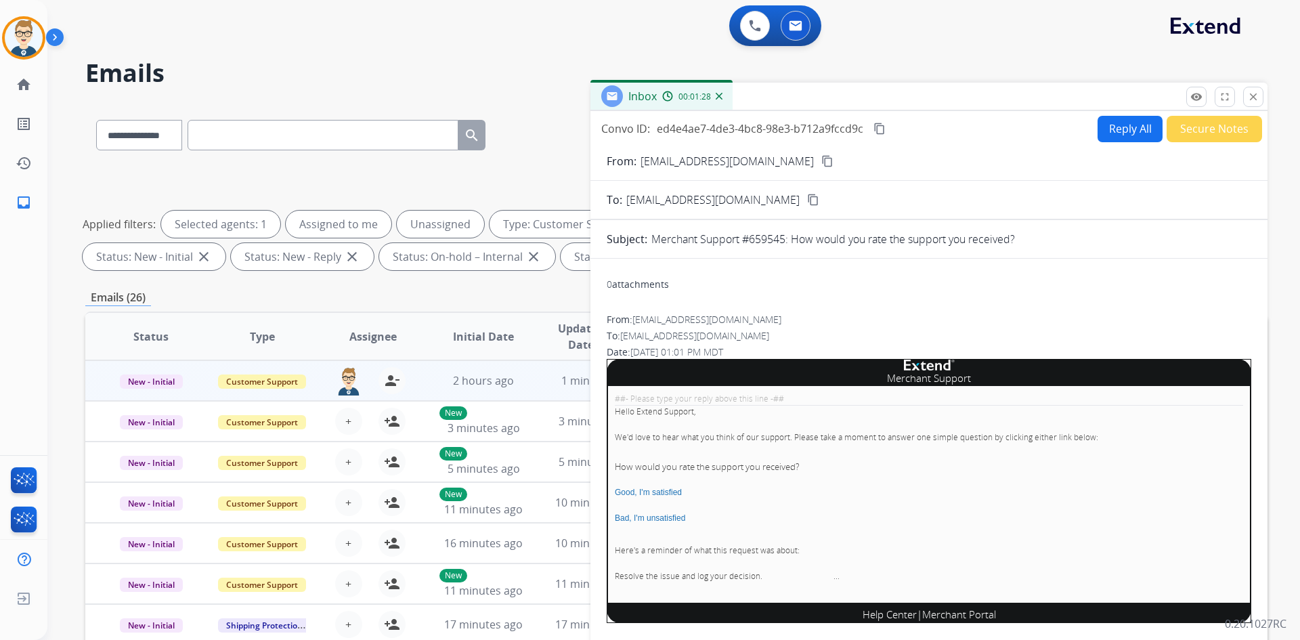
click at [1232, 129] on button "Secure Notes" at bounding box center [1214, 129] width 95 height 26
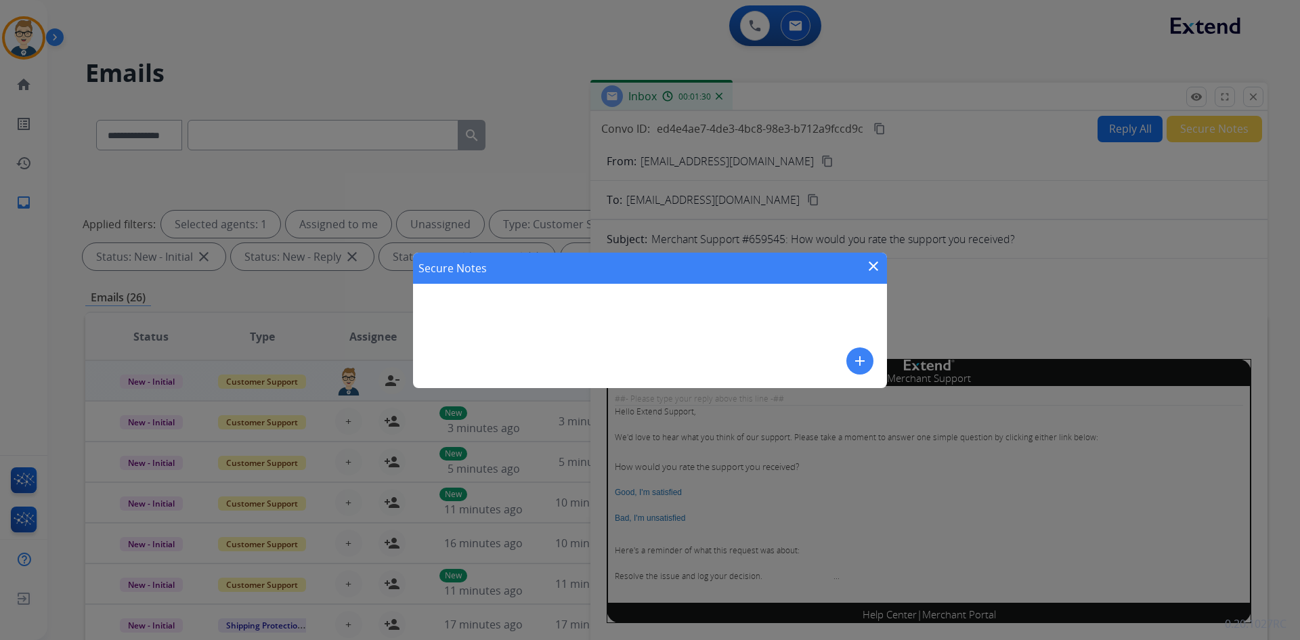
click at [857, 358] on mat-icon "add" at bounding box center [860, 361] width 16 height 16
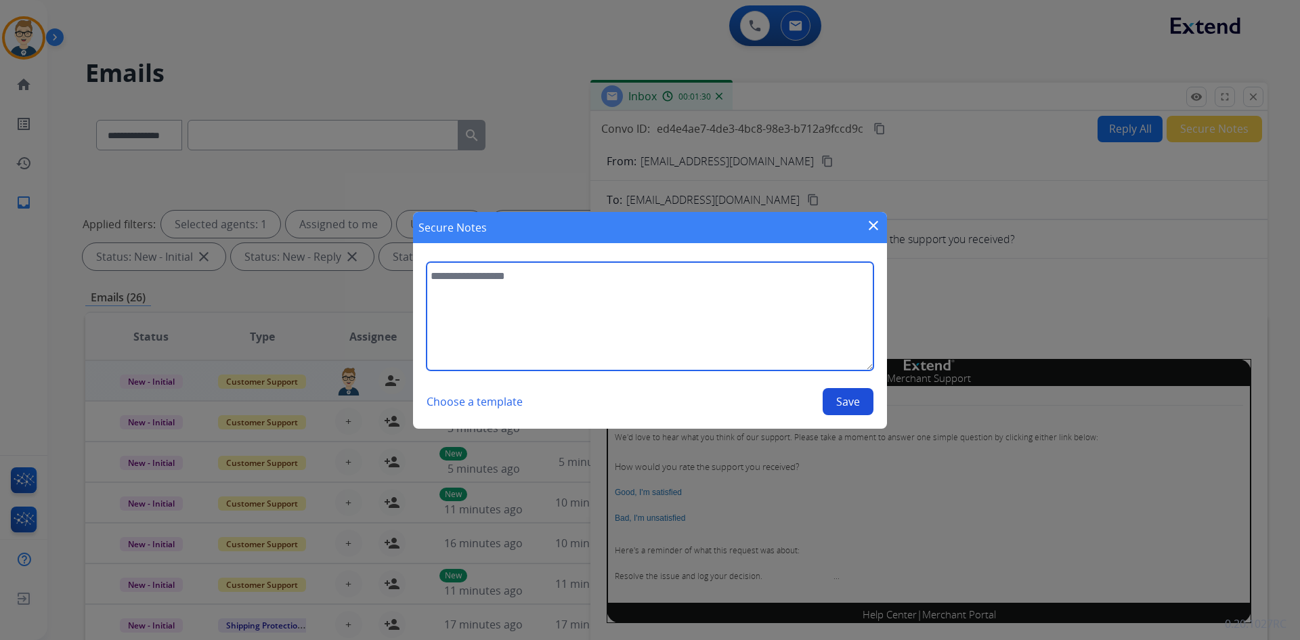
click at [706, 334] on textarea at bounding box center [650, 316] width 447 height 108
type textarea "**********"
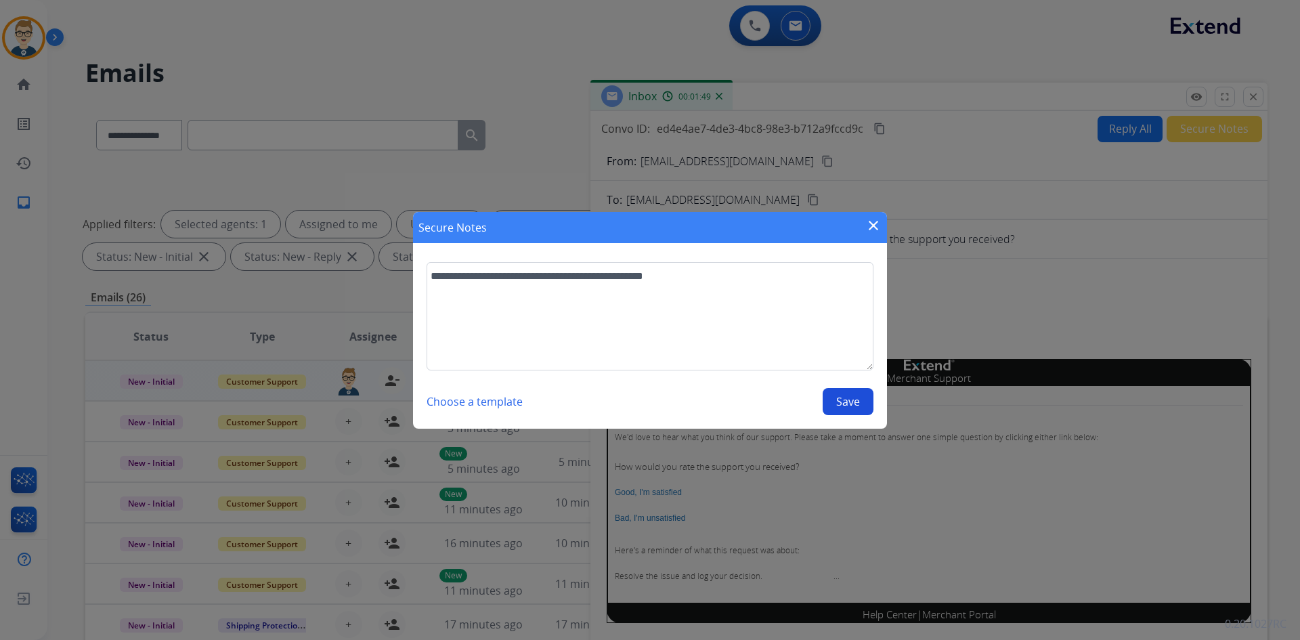
click at [851, 406] on button "Save" at bounding box center [848, 401] width 51 height 27
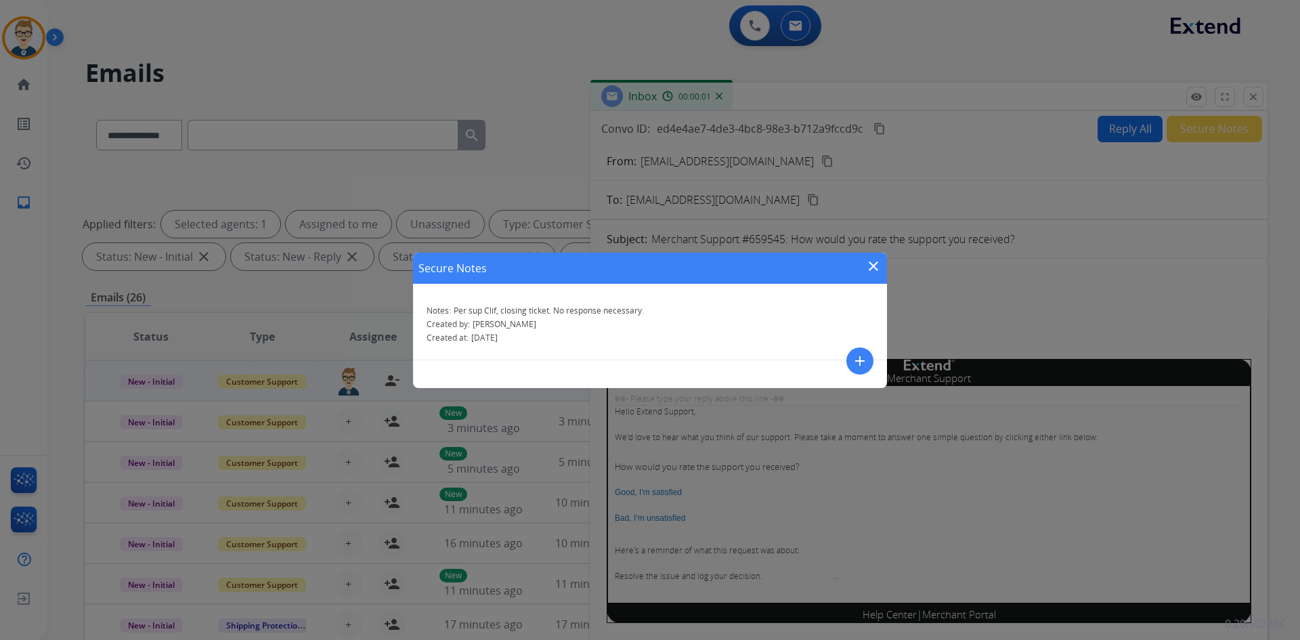
click at [874, 266] on mat-icon "close" at bounding box center [874, 266] width 16 height 16
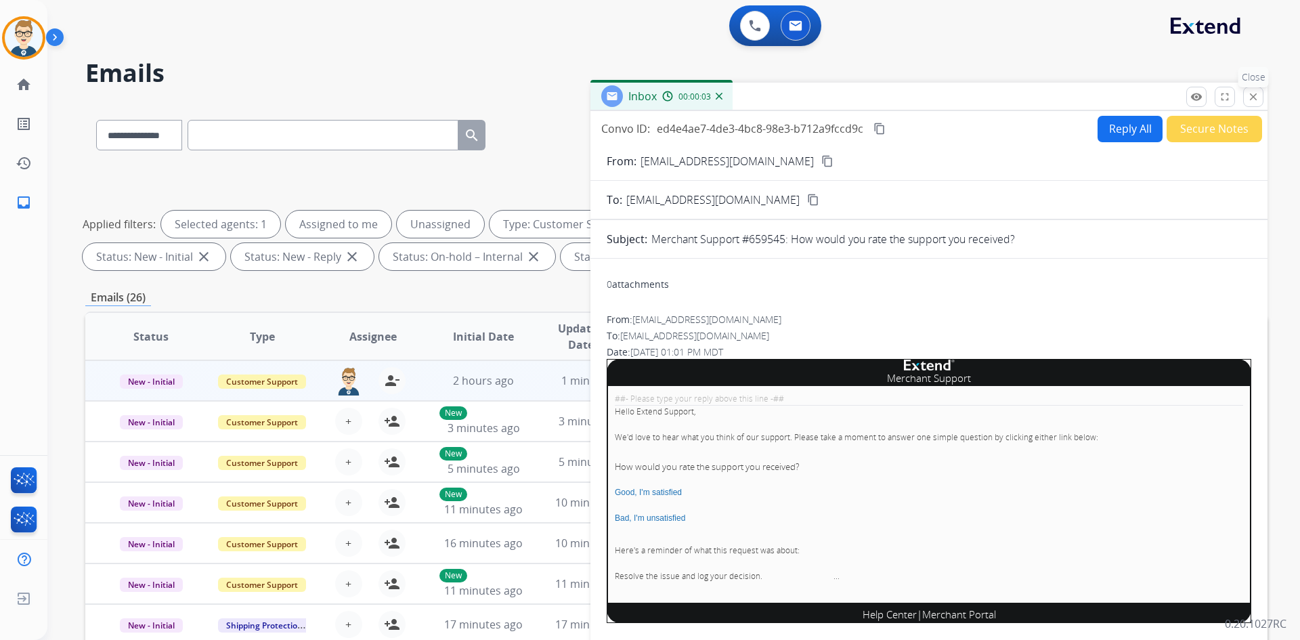
click at [1254, 94] on mat-icon "close" at bounding box center [1253, 97] width 12 height 12
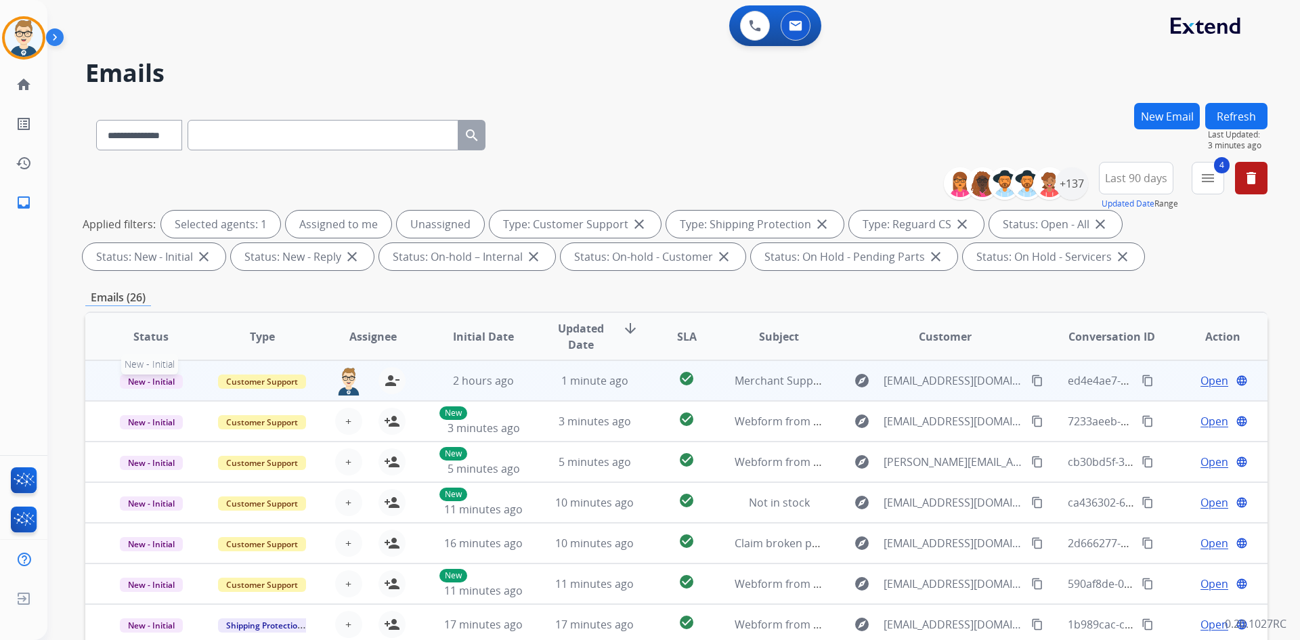
click at [152, 383] on span "New - Initial" at bounding box center [151, 382] width 63 height 14
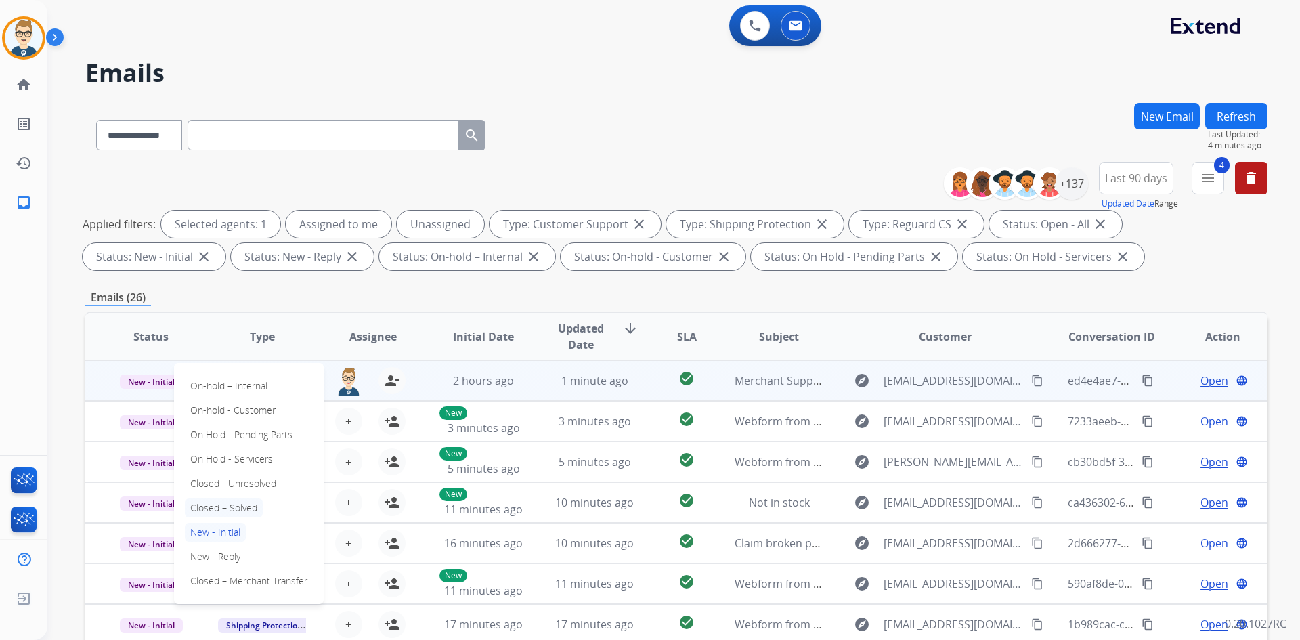
click at [229, 508] on p "Closed – Solved" at bounding box center [224, 507] width 78 height 19
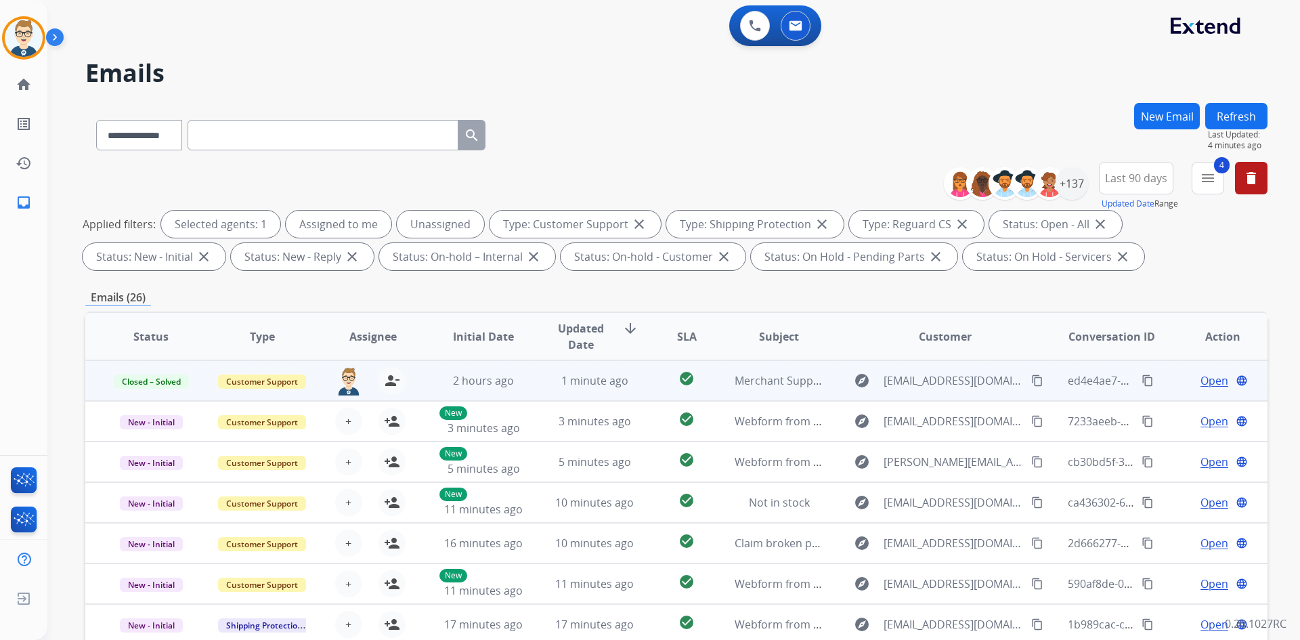
click at [1245, 120] on button "Refresh" at bounding box center [1236, 116] width 62 height 26
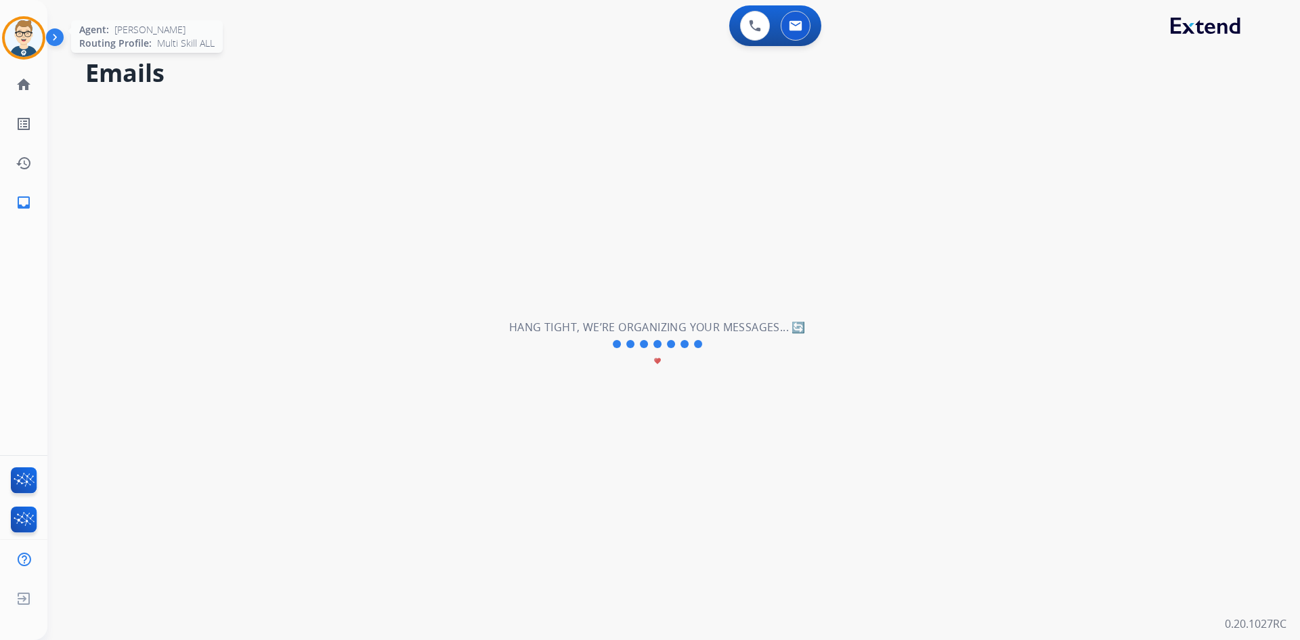
click at [37, 34] on img at bounding box center [24, 38] width 38 height 38
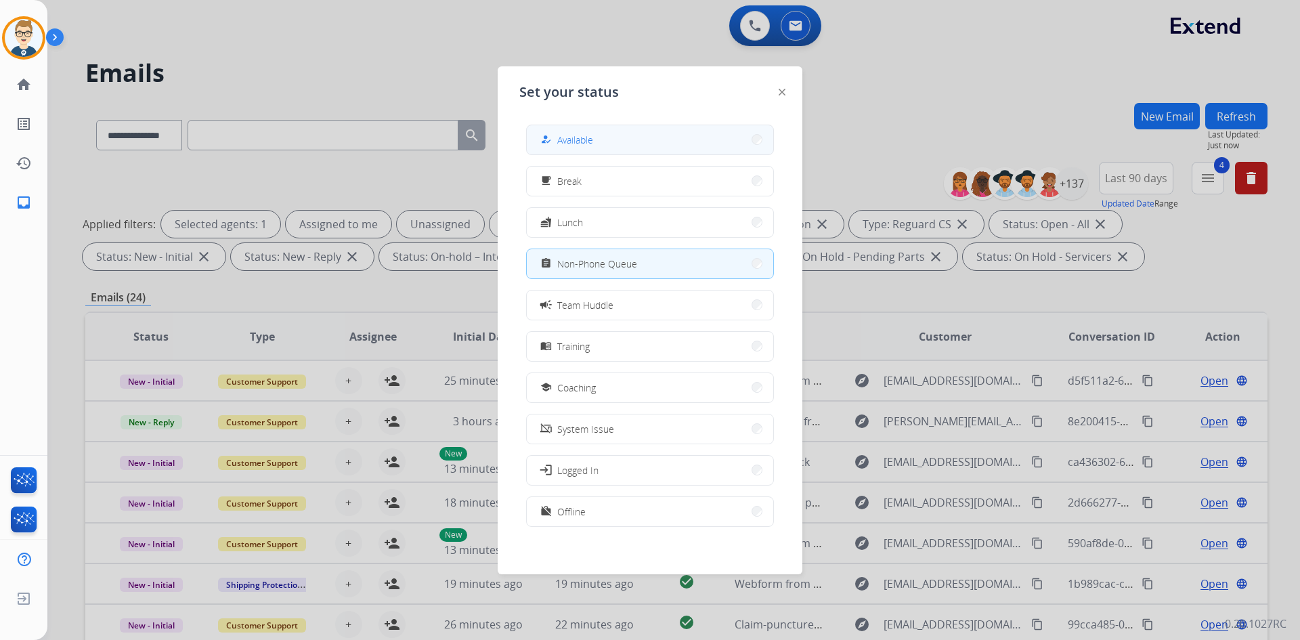
click at [595, 133] on button "how_to_reg Available" at bounding box center [650, 139] width 247 height 29
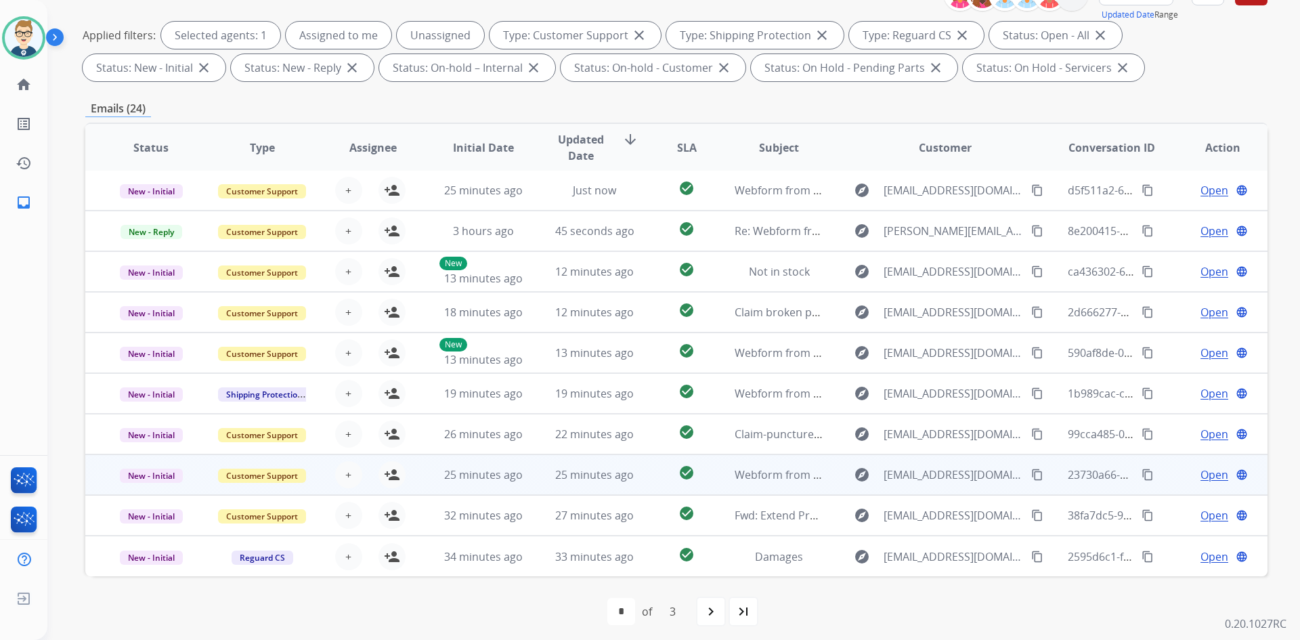
scroll to position [196, 0]
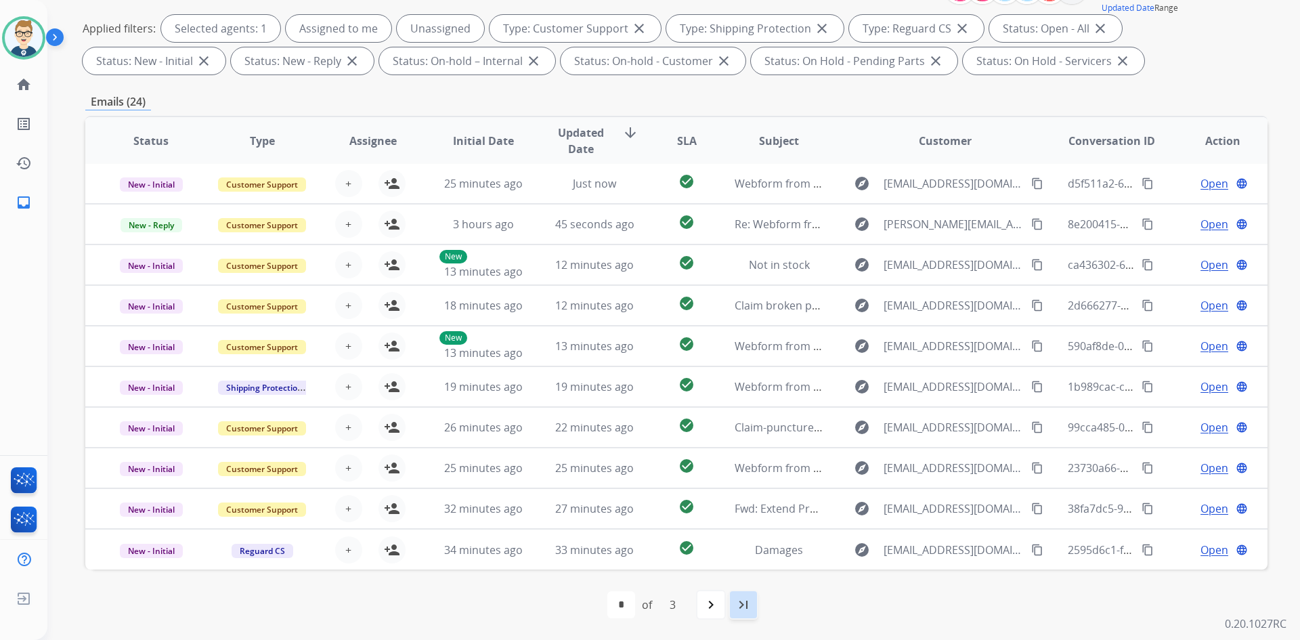
click at [746, 603] on mat-icon "last_page" at bounding box center [743, 605] width 16 height 16
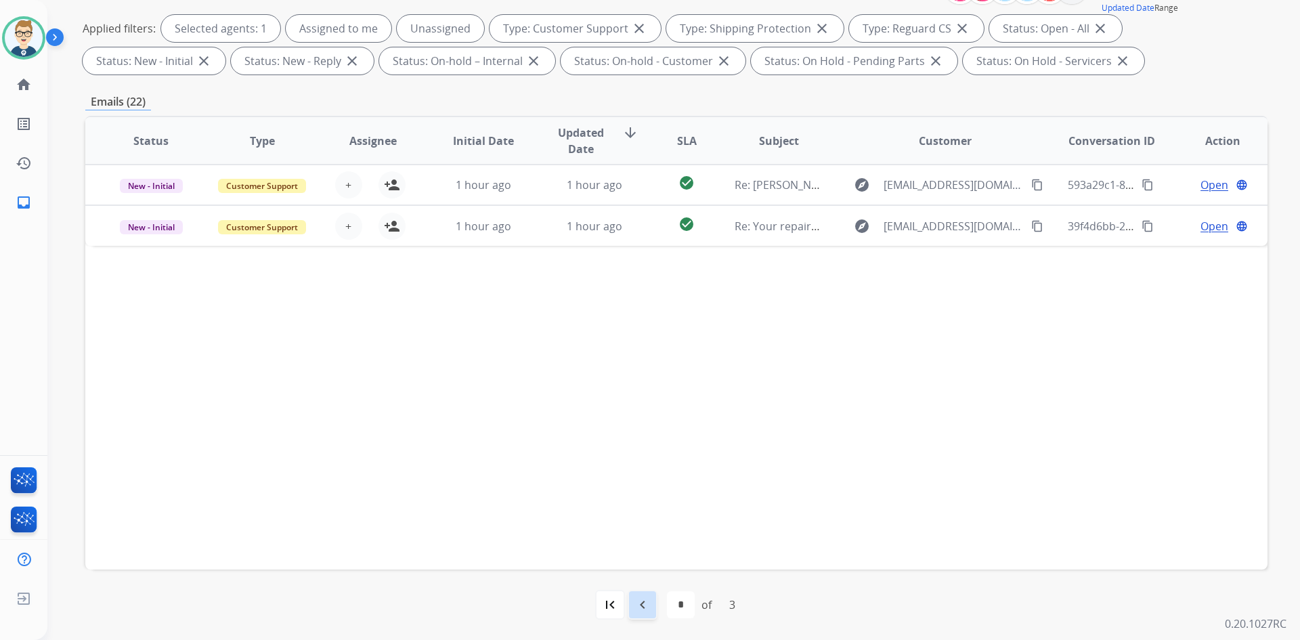
click at [637, 605] on mat-icon "navigate_before" at bounding box center [643, 605] width 16 height 16
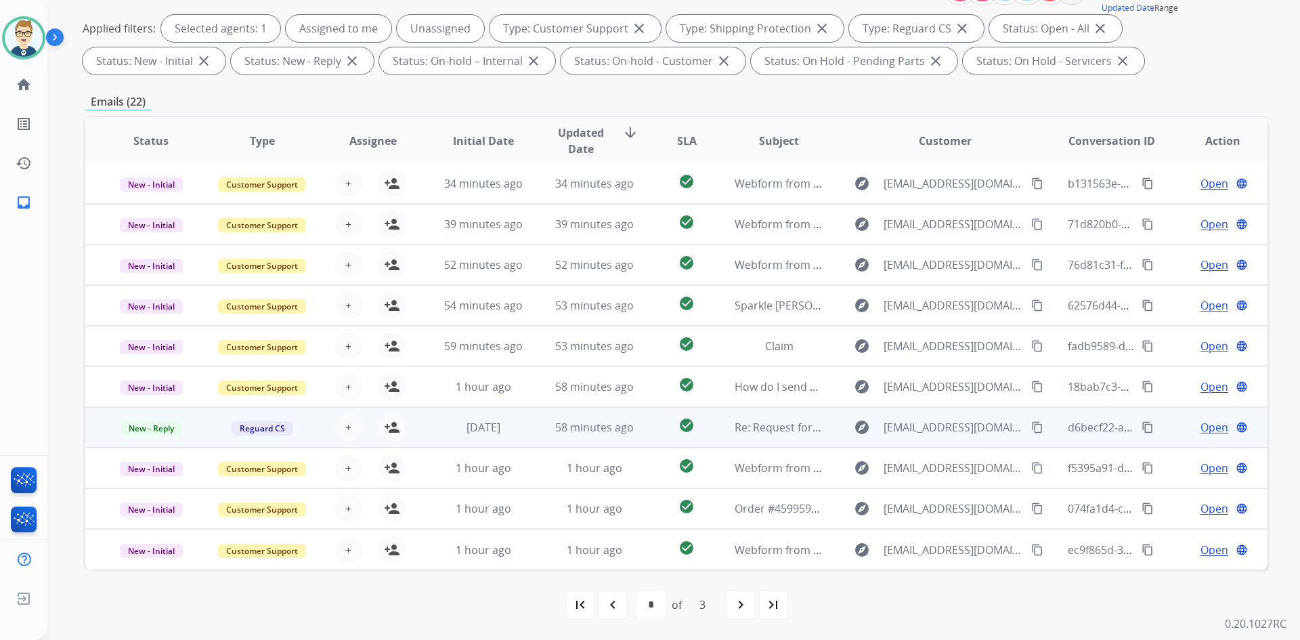
click at [1211, 425] on span "Open" at bounding box center [1215, 427] width 28 height 16
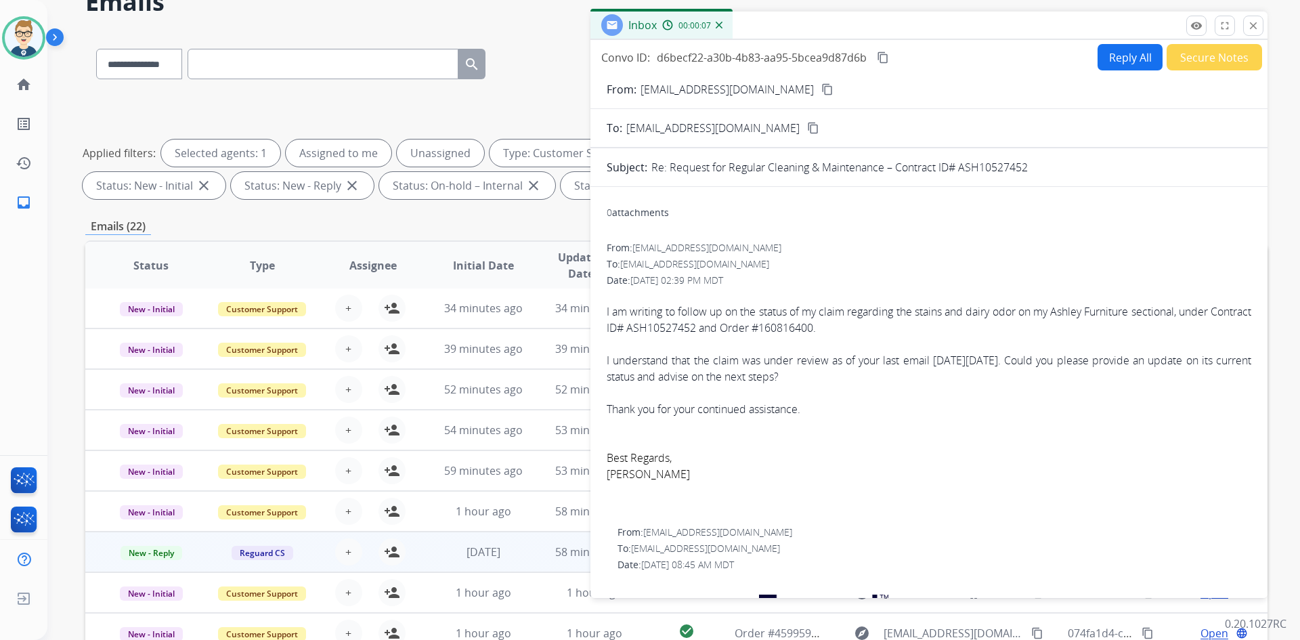
scroll to position [0, 0]
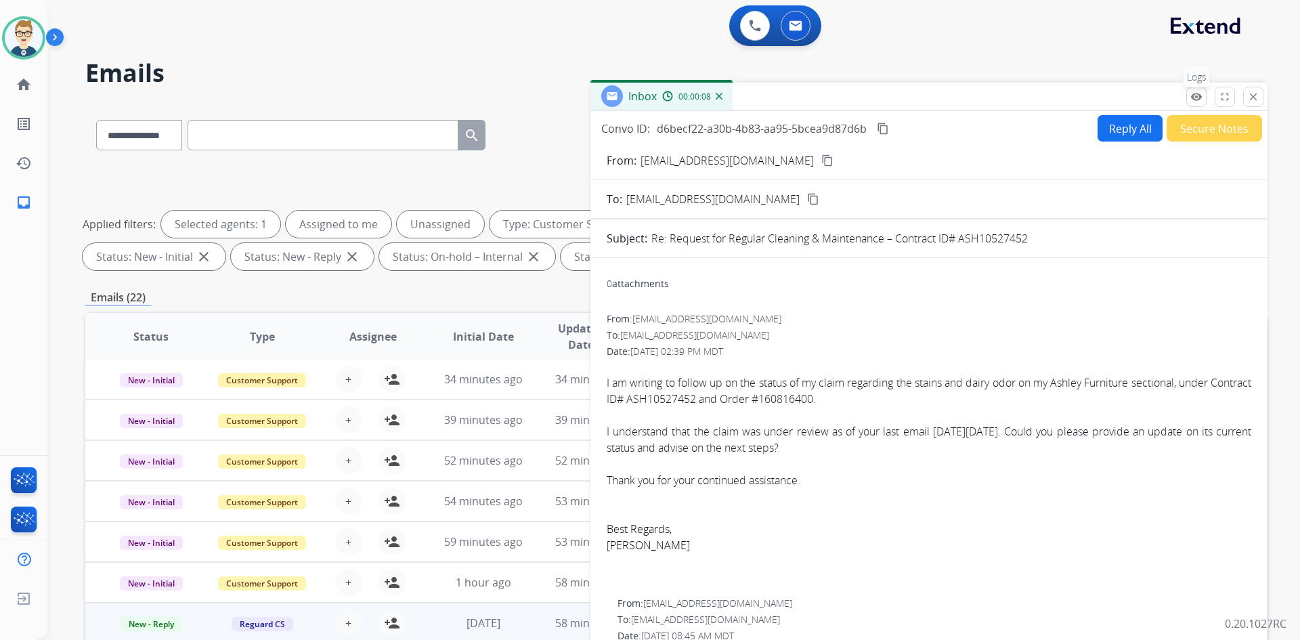
click at [1191, 96] on mat-icon "remove_red_eye" at bounding box center [1197, 97] width 12 height 12
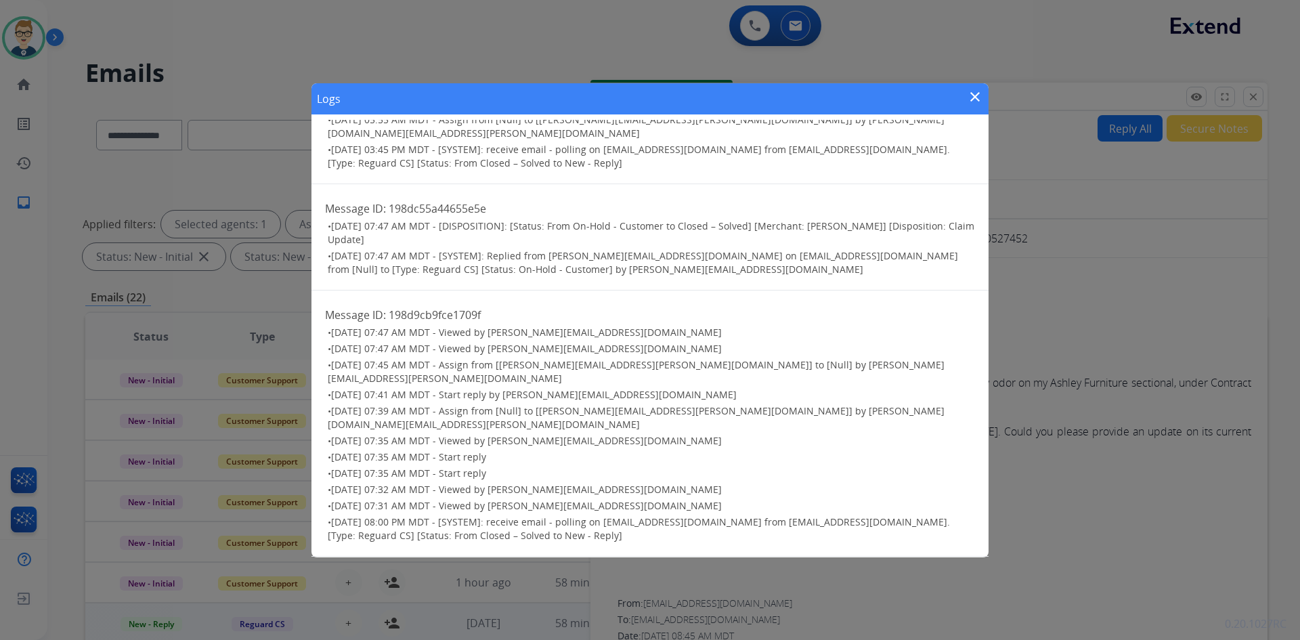
scroll to position [271, 0]
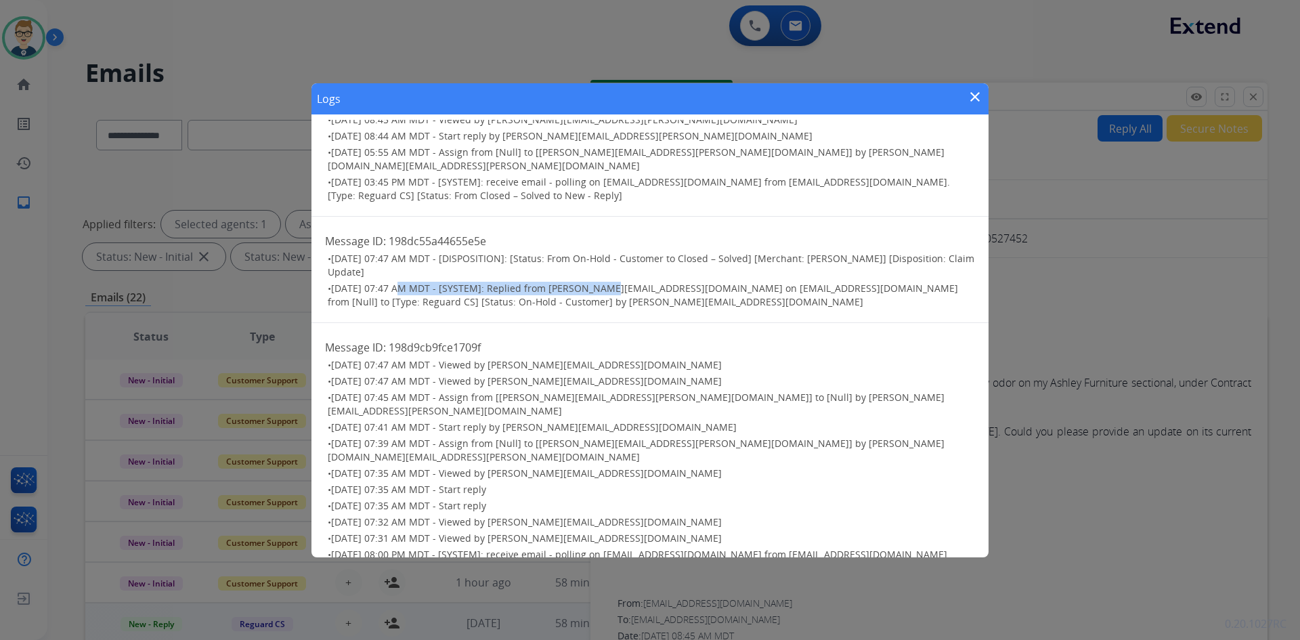
drag, startPoint x: 398, startPoint y: 261, endPoint x: 600, endPoint y: 263, distance: 202.5
click at [600, 282] on span "[DATE] 07:47 AM MDT - [SYSTEM]: Replied from [PERSON_NAME][EMAIL_ADDRESS][DOMAI…" at bounding box center [643, 295] width 631 height 26
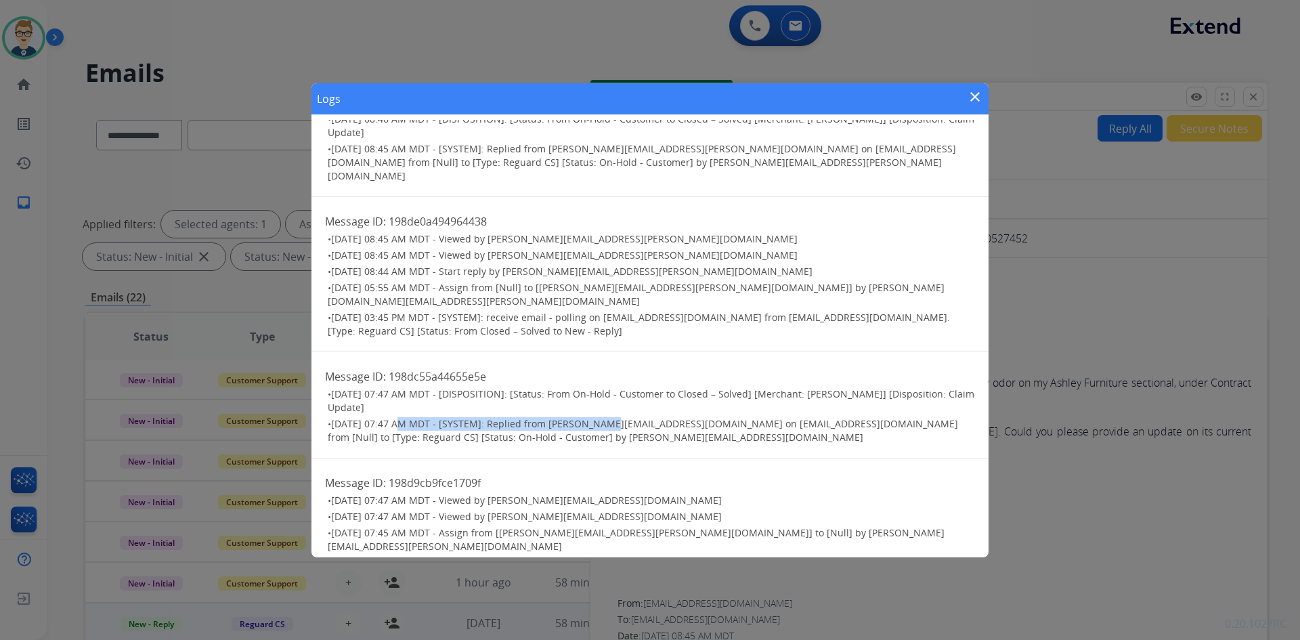
scroll to position [68, 0]
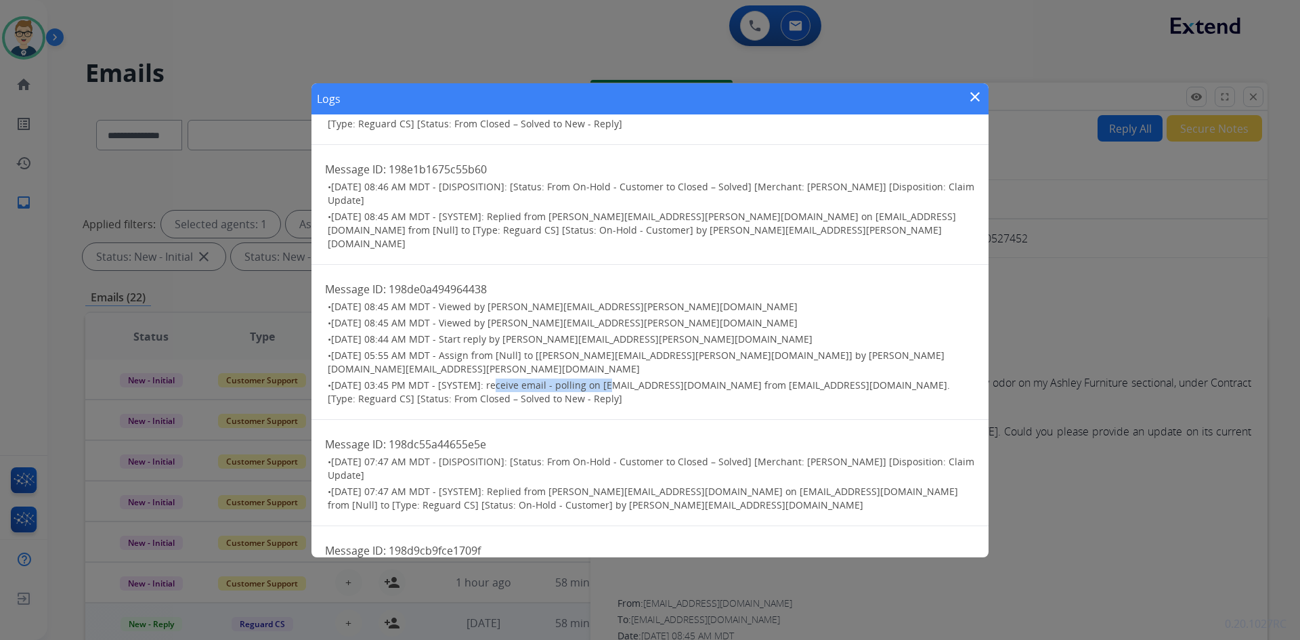
drag, startPoint x: 496, startPoint y: 356, endPoint x: 607, endPoint y: 357, distance: 110.4
click at [607, 379] on span "[DATE] 03:45 PM MDT - [SYSTEM]: receive email - polling on [EMAIL_ADDRESS][DOMA…" at bounding box center [639, 392] width 622 height 26
drag, startPoint x: 508, startPoint y: 338, endPoint x: 567, endPoint y: 338, distance: 58.9
click at [567, 349] on span "[DATE] 05:55 AM MDT - Assign from [Null] to [[PERSON_NAME][EMAIL_ADDRESS][PERSO…" at bounding box center [636, 362] width 617 height 26
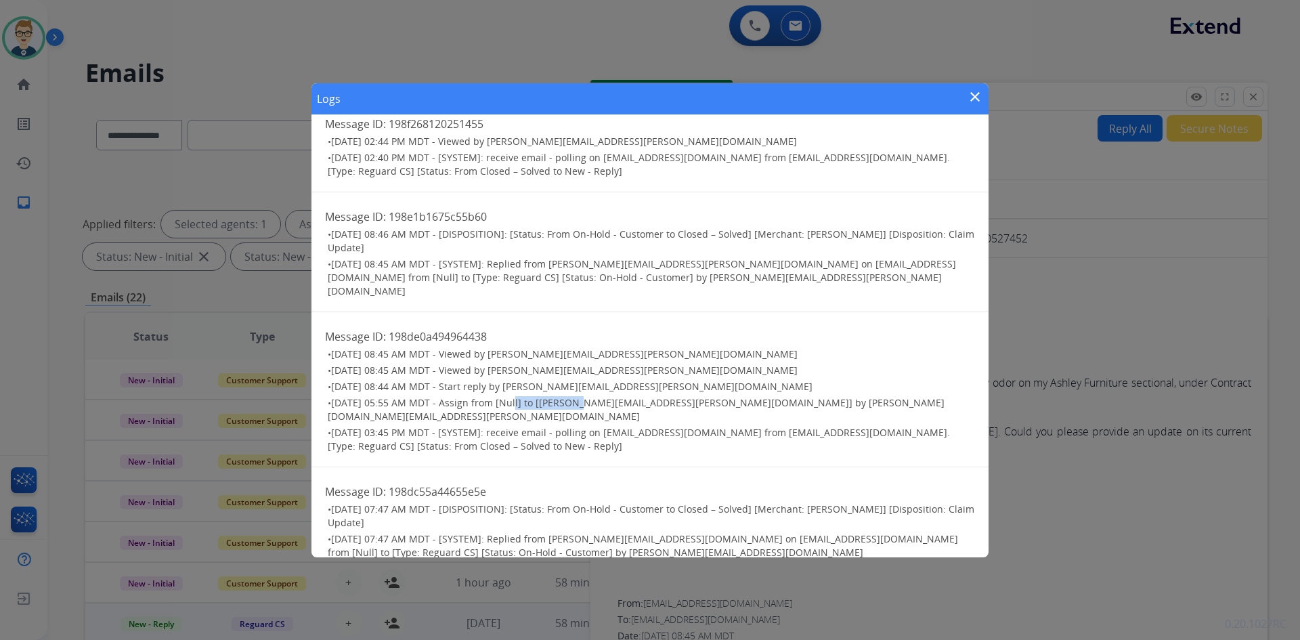
scroll to position [0, 0]
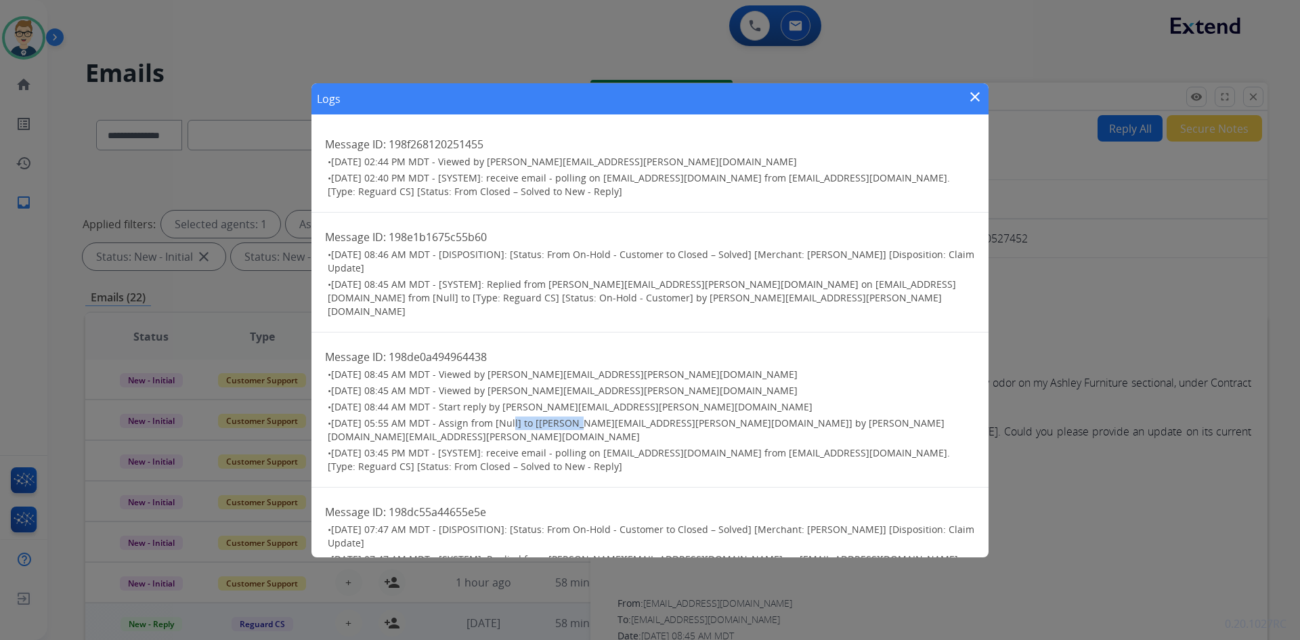
click at [974, 95] on mat-icon "close" at bounding box center [975, 97] width 16 height 16
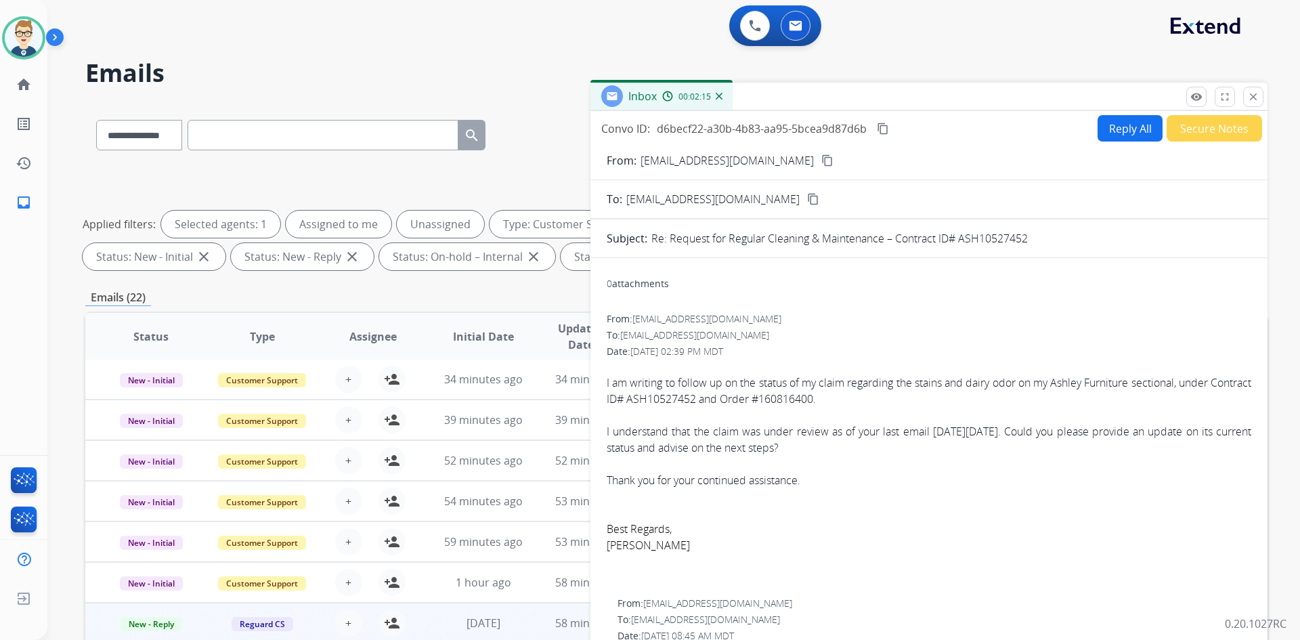
click at [884, 128] on mat-icon "content_copy" at bounding box center [883, 129] width 12 height 12
click at [1198, 95] on mat-icon "remove_red_eye" at bounding box center [1197, 97] width 12 height 12
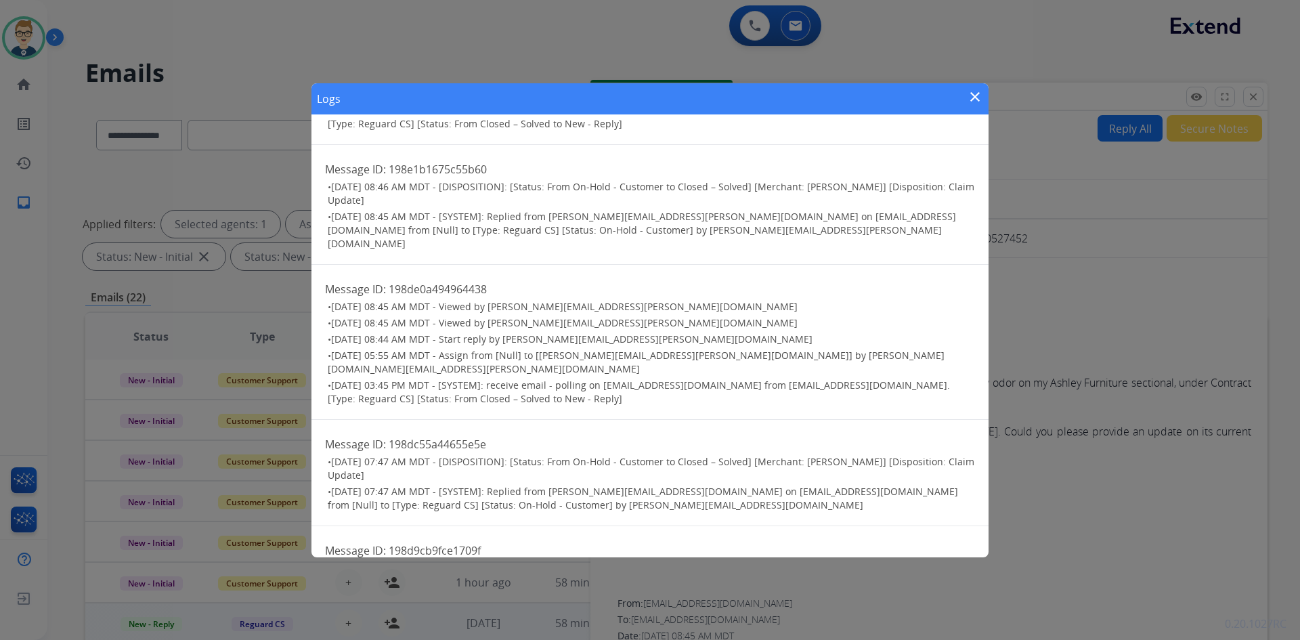
scroll to position [135, 0]
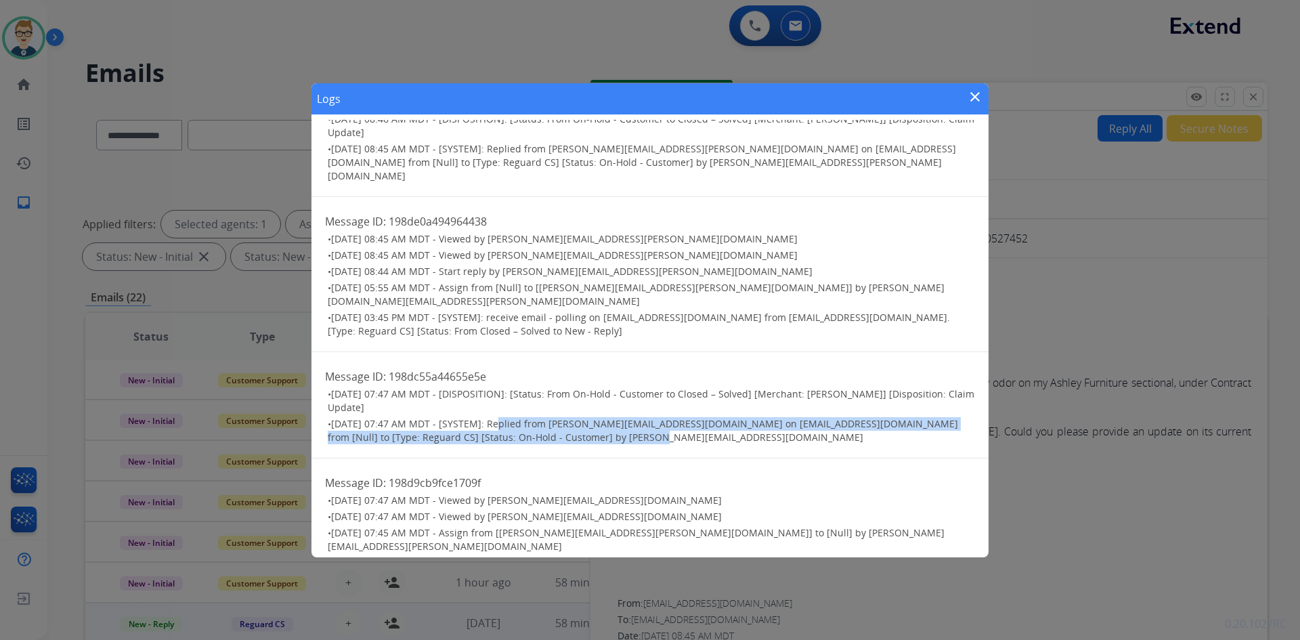
drag, startPoint x: 492, startPoint y: 393, endPoint x: 621, endPoint y: 414, distance: 130.9
click at [621, 417] on span "[DATE] 07:47 AM MDT - [SYSTEM]: Replied from [PERSON_NAME][EMAIL_ADDRESS][DOMAI…" at bounding box center [643, 430] width 631 height 26
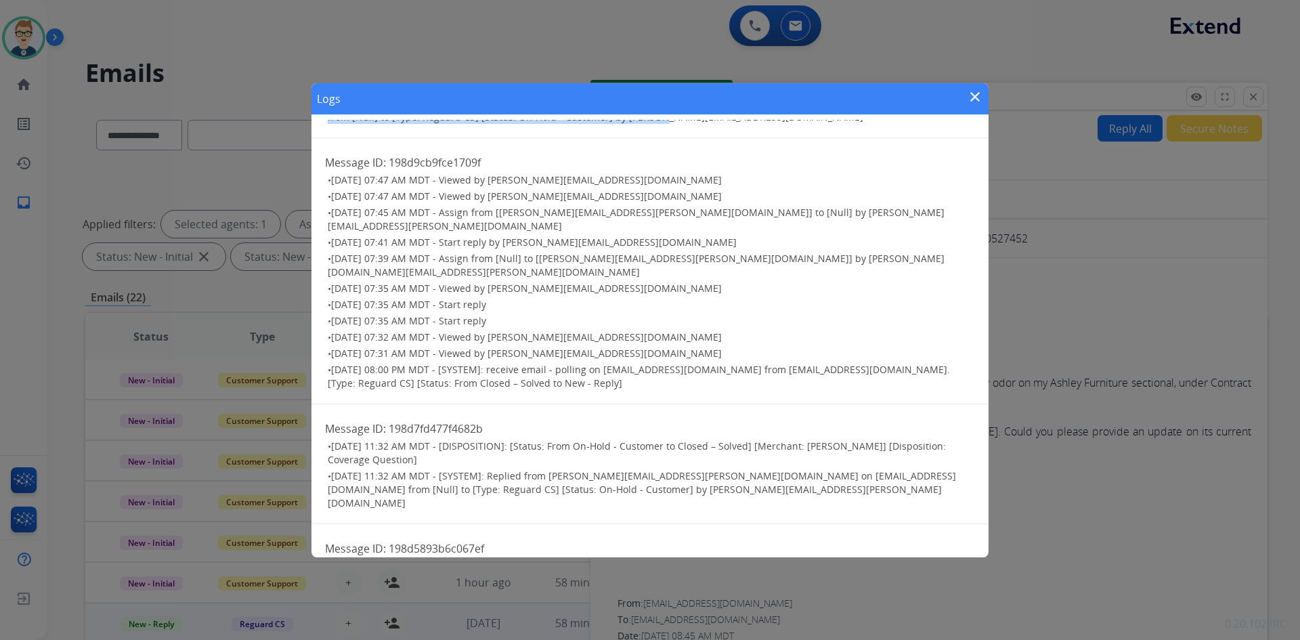
scroll to position [416, 0]
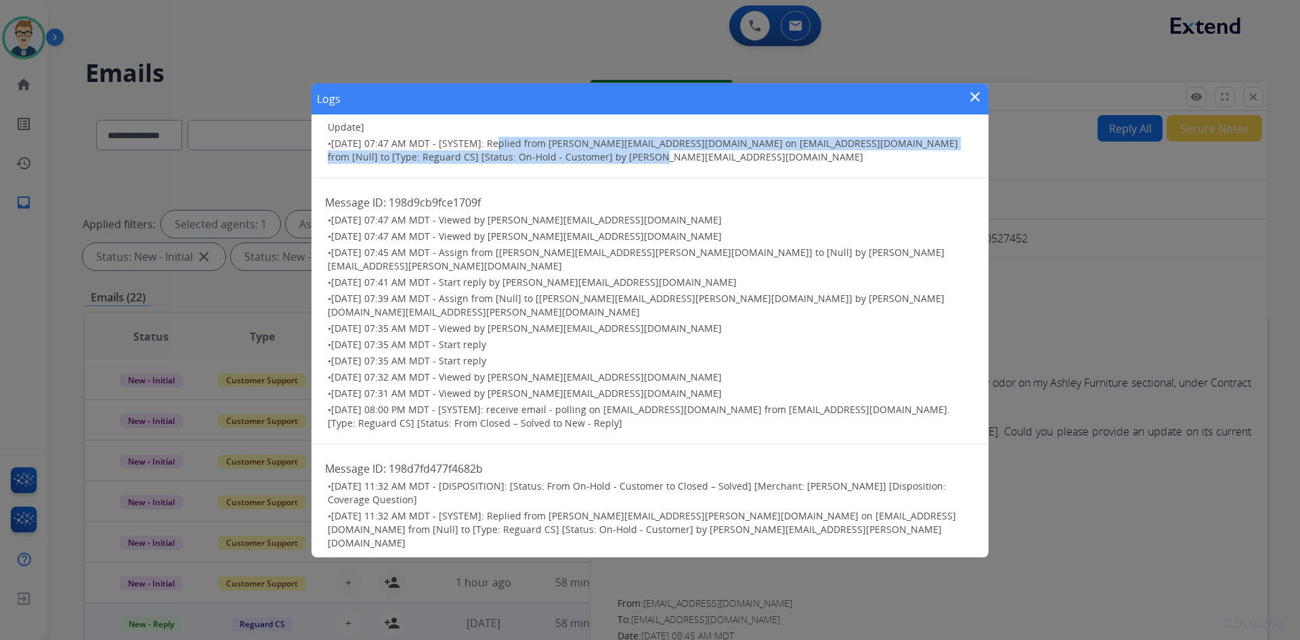
click at [973, 93] on mat-icon "close" at bounding box center [975, 97] width 16 height 16
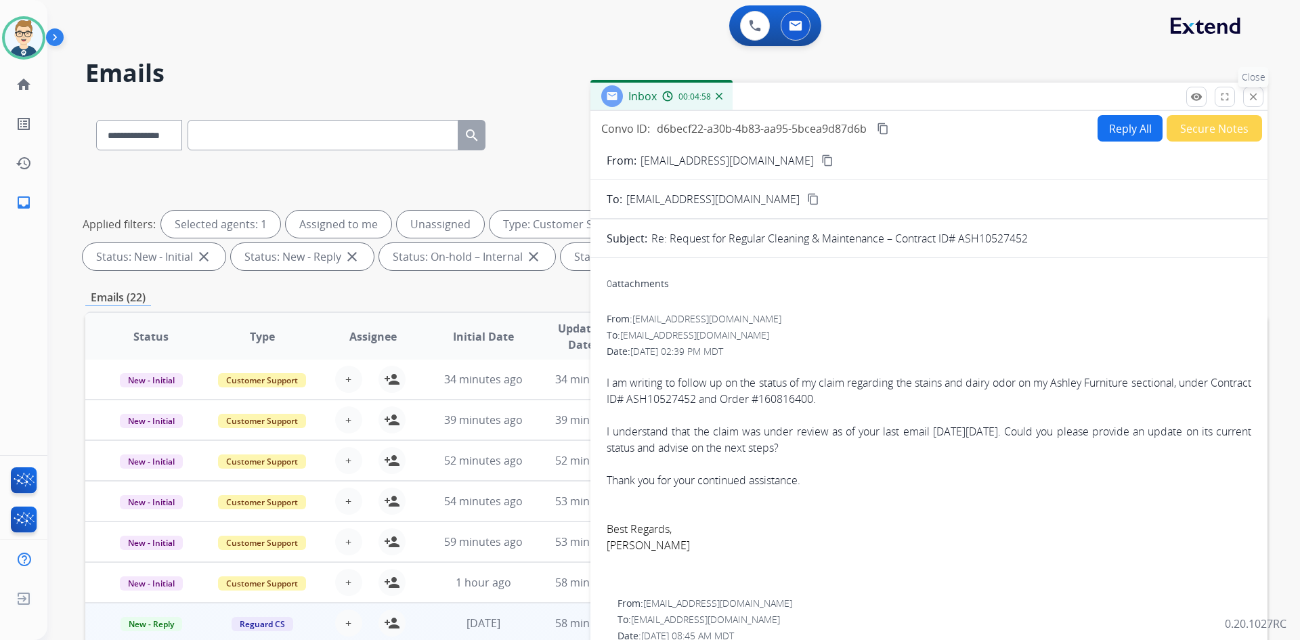
click at [1256, 97] on mat-icon "close" at bounding box center [1253, 97] width 12 height 12
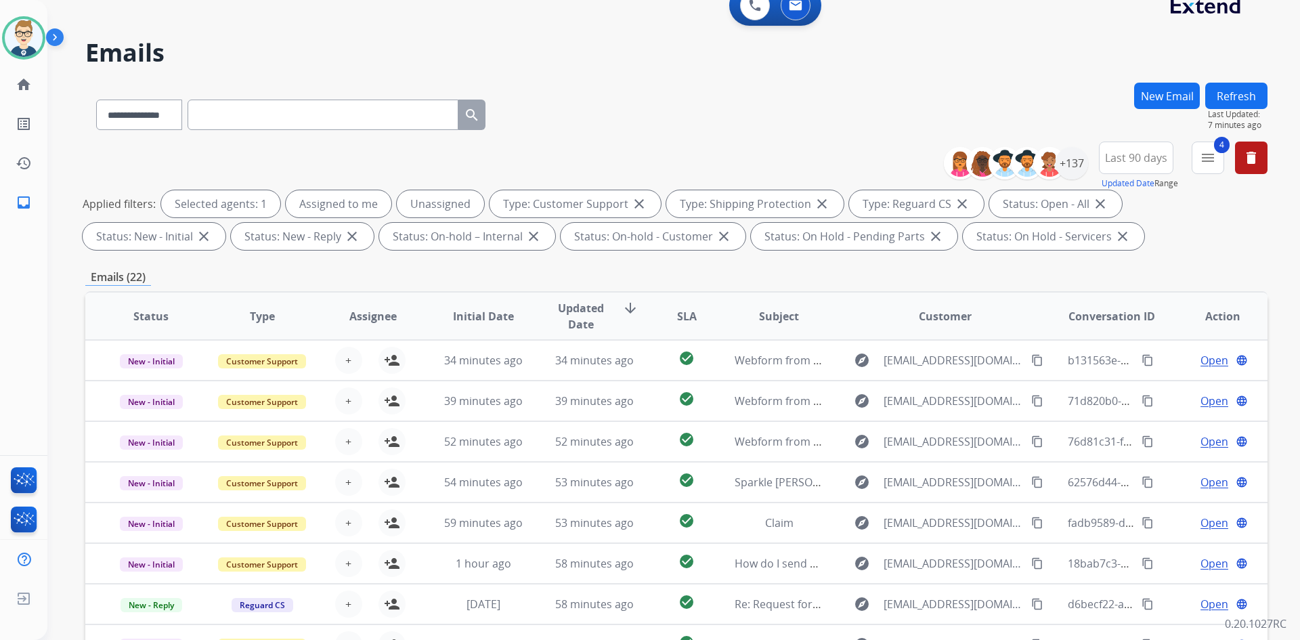
scroll to position [0, 0]
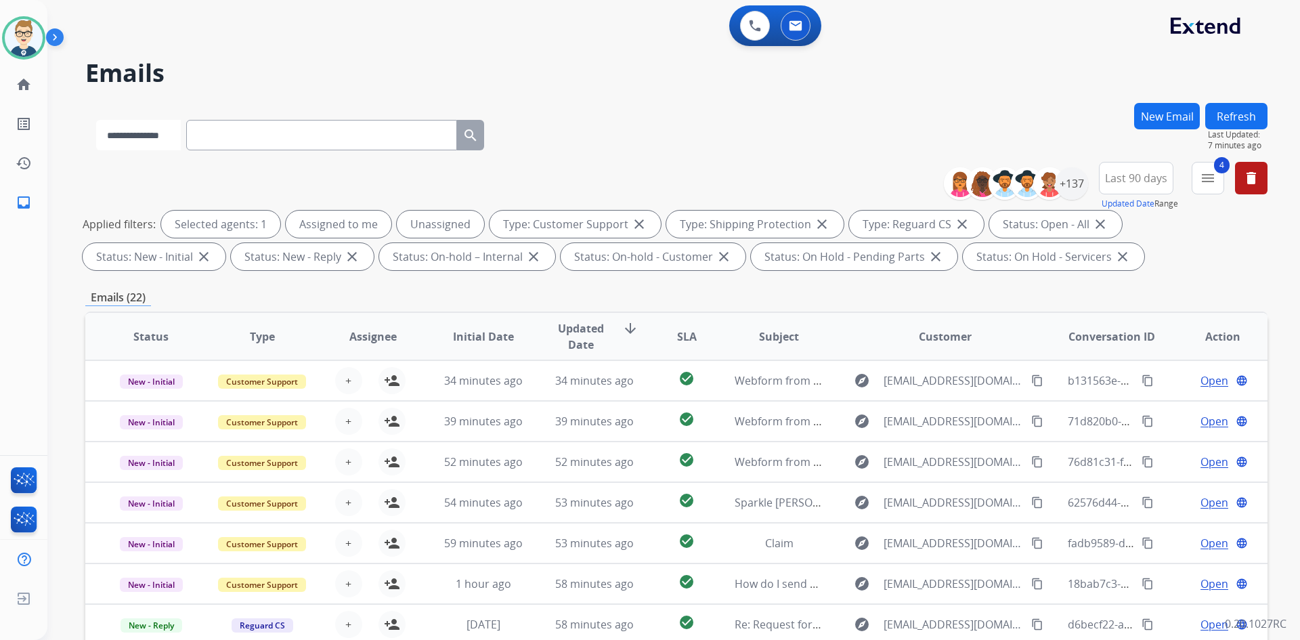
click at [174, 140] on select "**********" at bounding box center [138, 135] width 85 height 30
click at [96, 120] on select "**********" at bounding box center [138, 135] width 85 height 30
click at [268, 134] on input "text" at bounding box center [323, 135] width 271 height 30
paste input "**********"
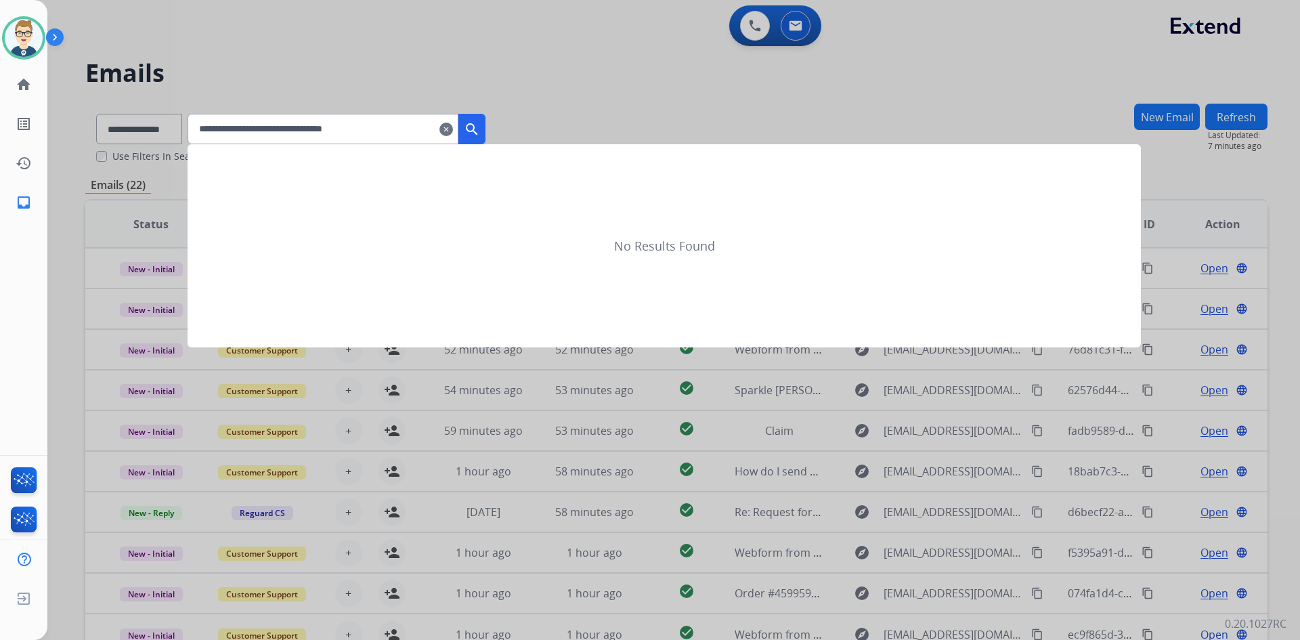
type input "**********"
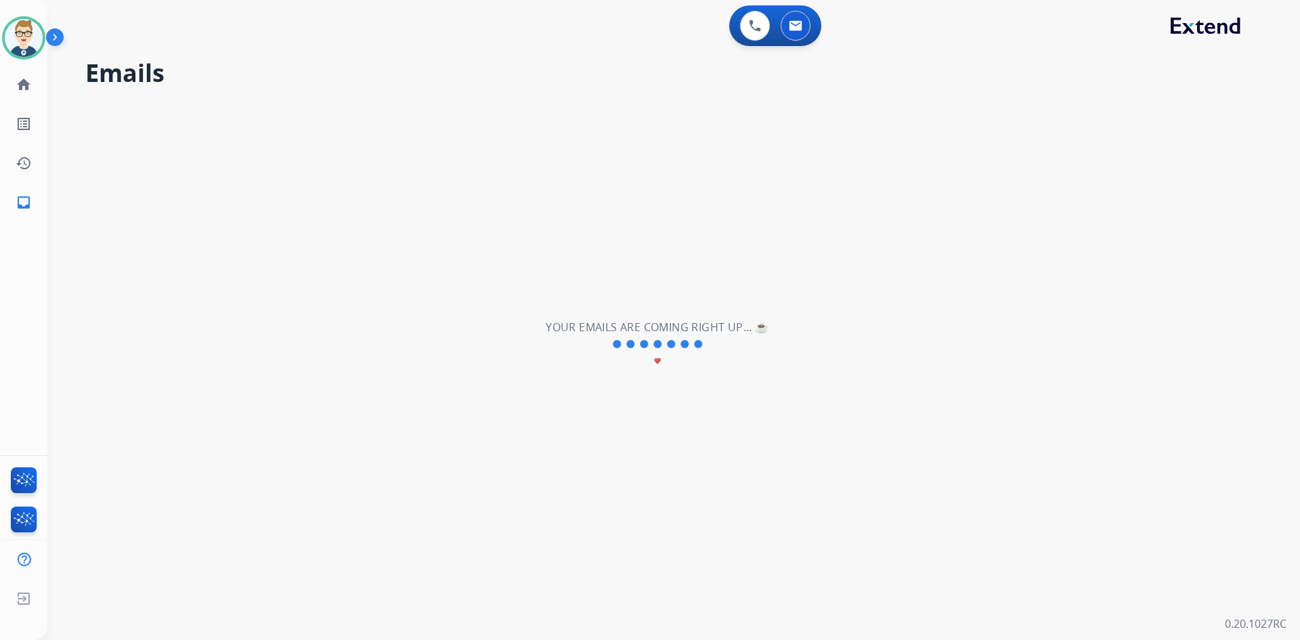
select select "*"
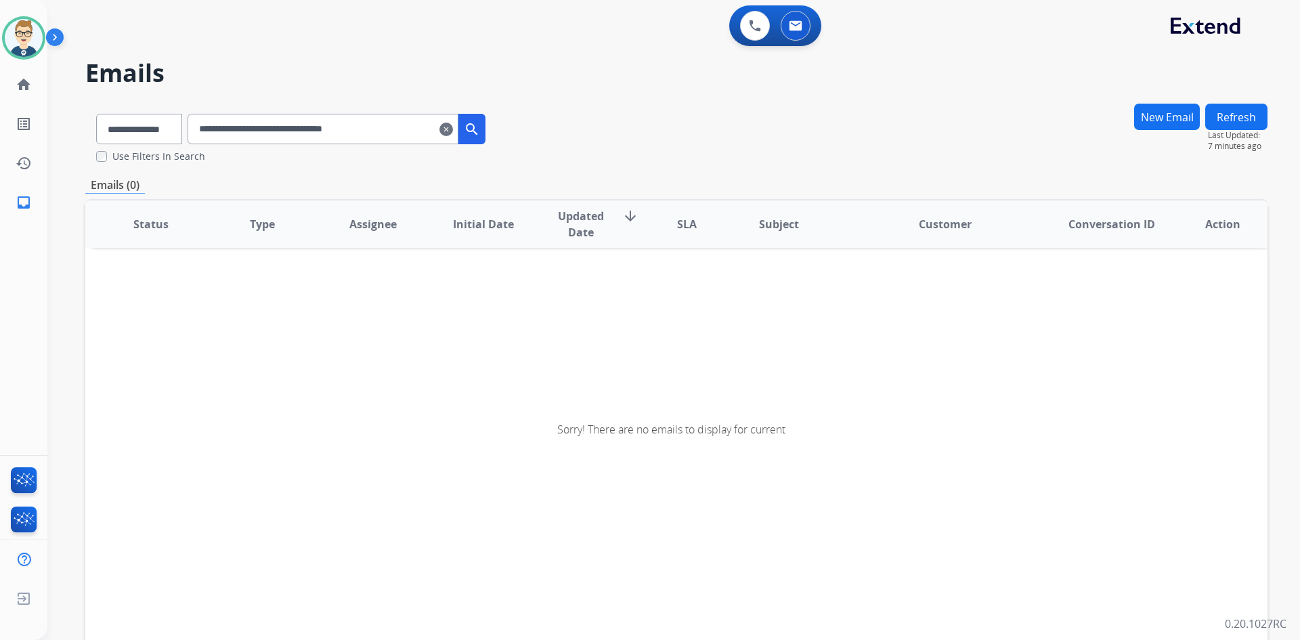
click at [476, 134] on div "**********" at bounding box center [337, 129] width 298 height 30
click at [416, 131] on input "**********" at bounding box center [323, 129] width 271 height 30
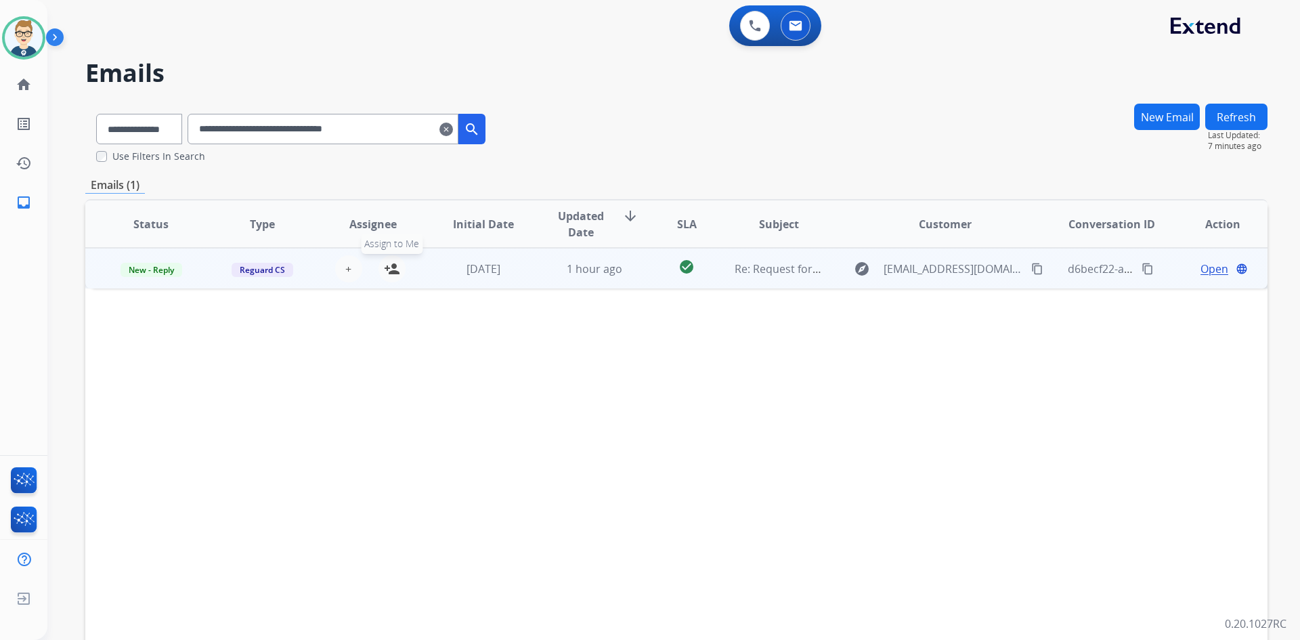
click at [392, 274] on mat-icon "person_add" at bounding box center [392, 269] width 16 height 16
click at [1031, 270] on mat-icon "content_copy" at bounding box center [1037, 269] width 12 height 12
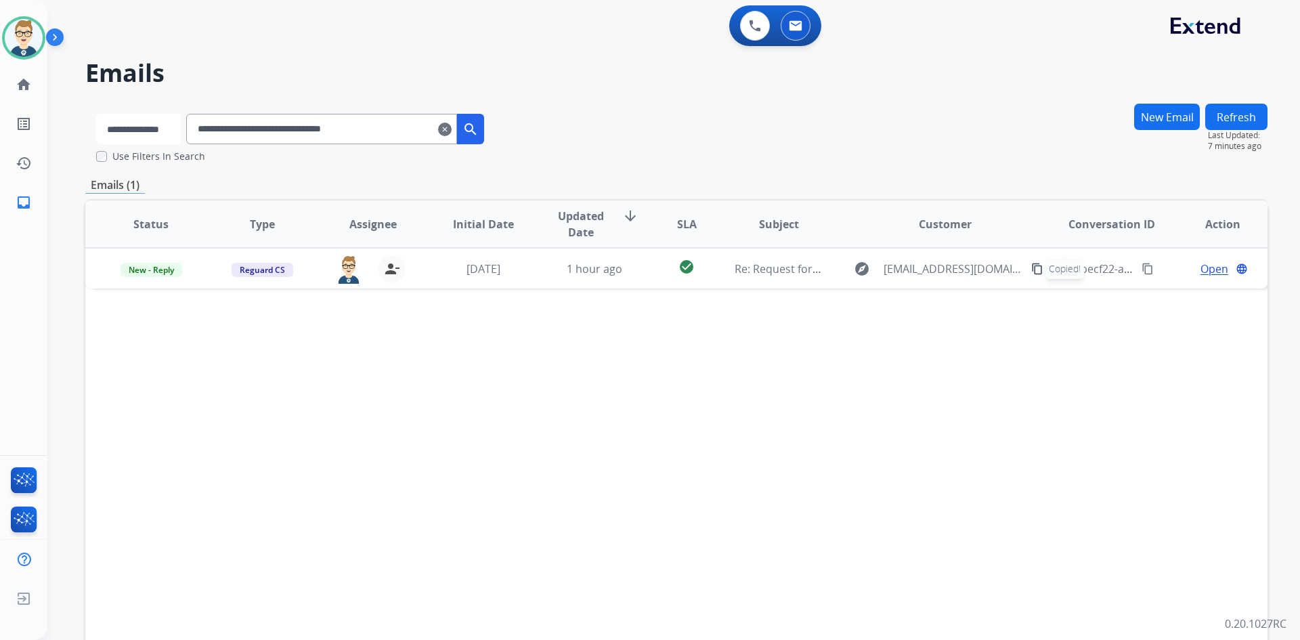
click at [156, 128] on select "**********" at bounding box center [138, 129] width 85 height 30
select select "**********"
click at [96, 114] on select "**********" at bounding box center [138, 129] width 85 height 30
drag, startPoint x: 407, startPoint y: 131, endPoint x: 0, endPoint y: 156, distance: 407.8
click at [0, 156] on div "**********" at bounding box center [650, 320] width 1300 height 640
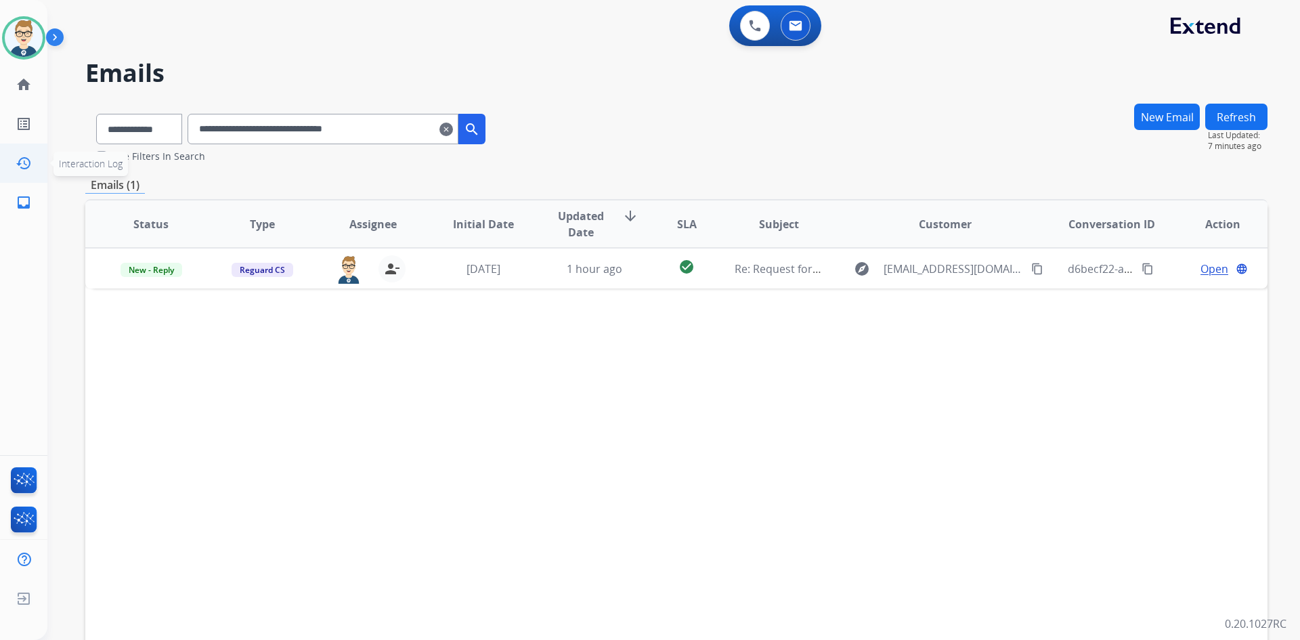
paste input "text"
type input "**********"
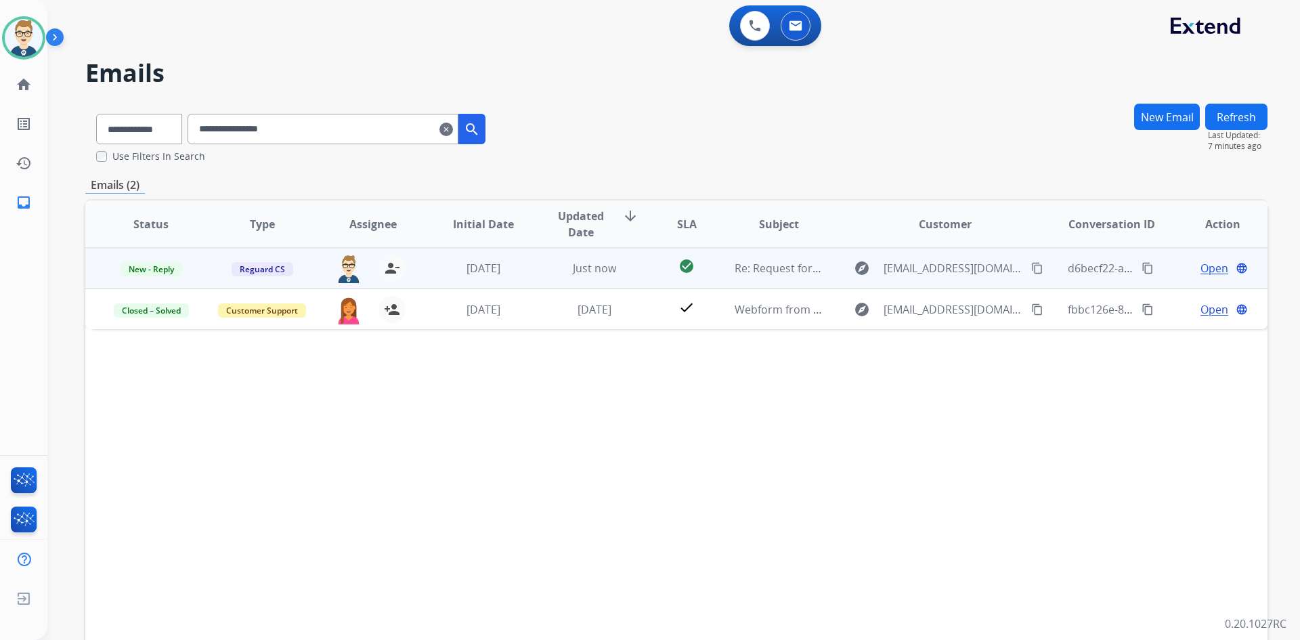
click at [1203, 270] on span "Open" at bounding box center [1215, 268] width 28 height 16
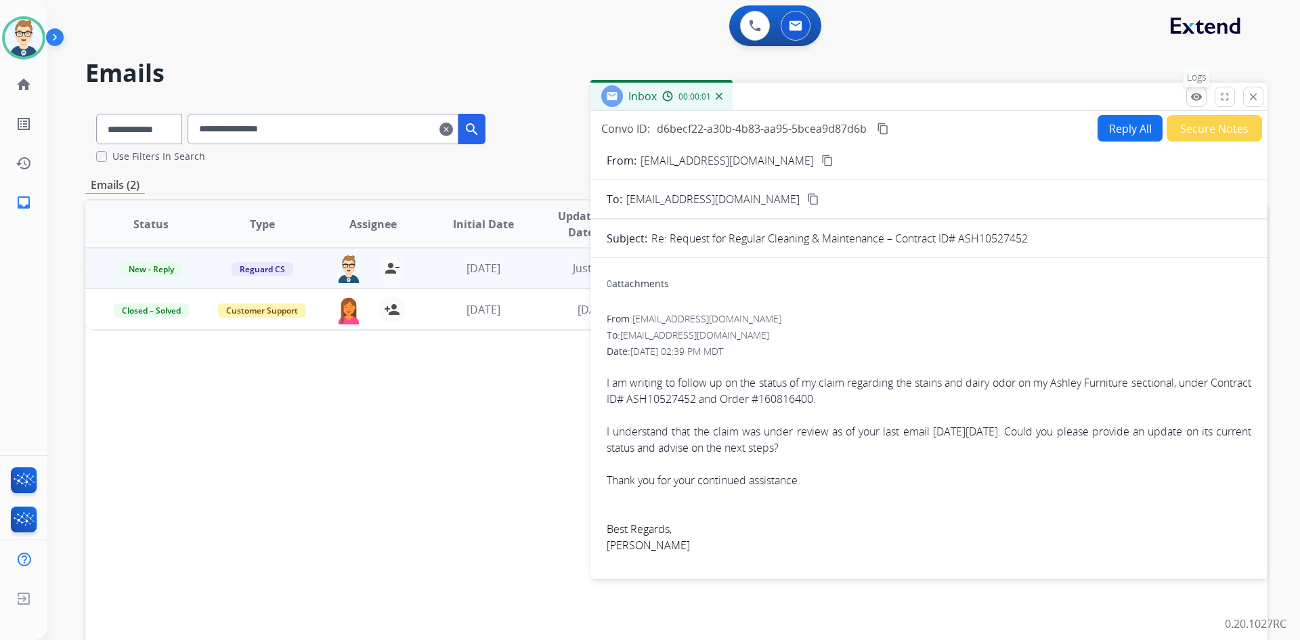
click at [1198, 93] on mat-icon "remove_red_eye" at bounding box center [1197, 97] width 12 height 12
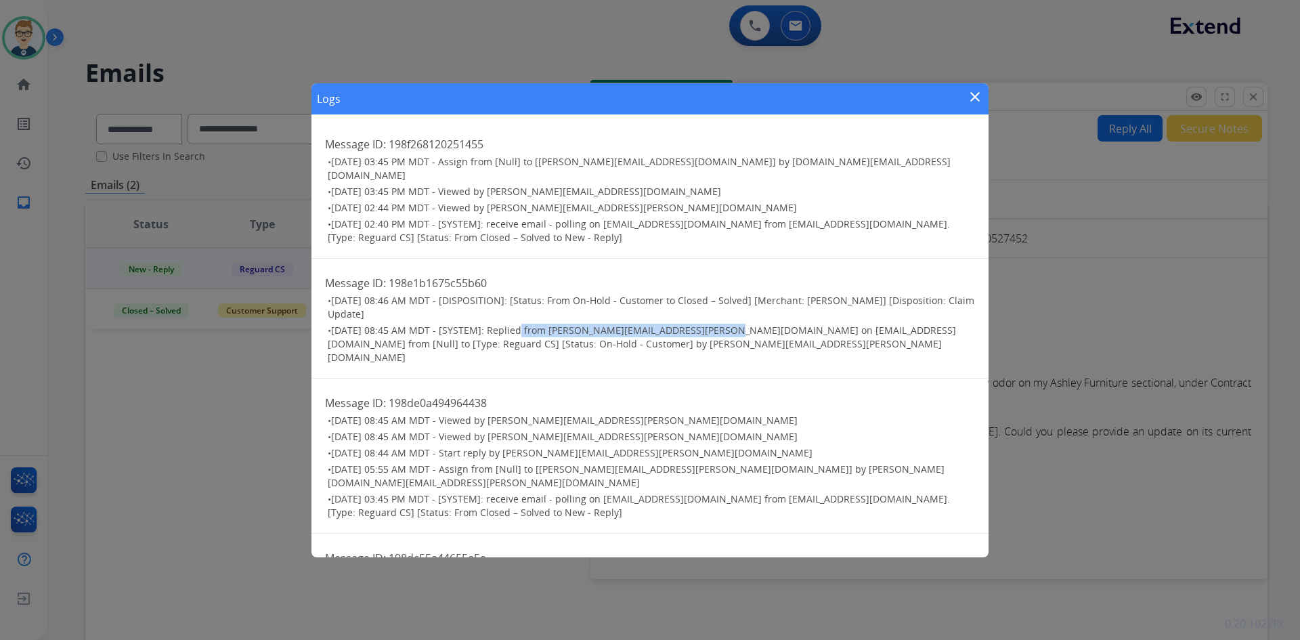
drag, startPoint x: 517, startPoint y: 315, endPoint x: 724, endPoint y: 314, distance: 207.2
click at [724, 324] on span "[DATE] 08:45 AM MDT - [SYSTEM]: Replied from [PERSON_NAME][EMAIL_ADDRESS][PERSO…" at bounding box center [642, 344] width 628 height 40
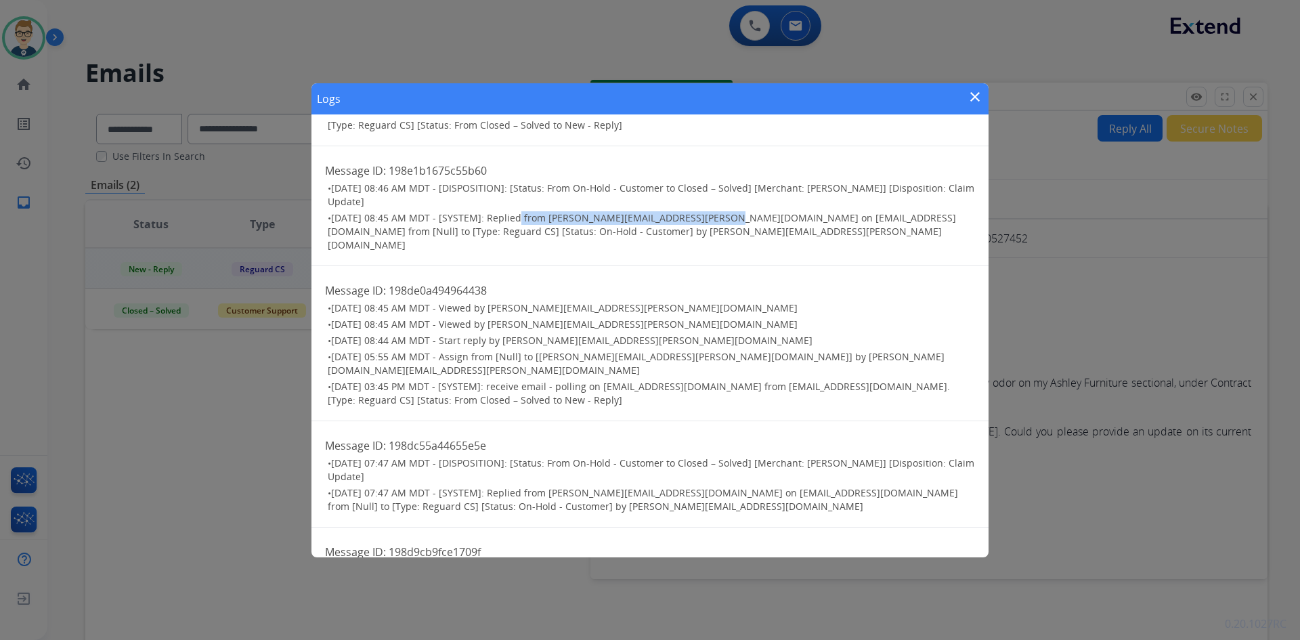
scroll to position [135, 0]
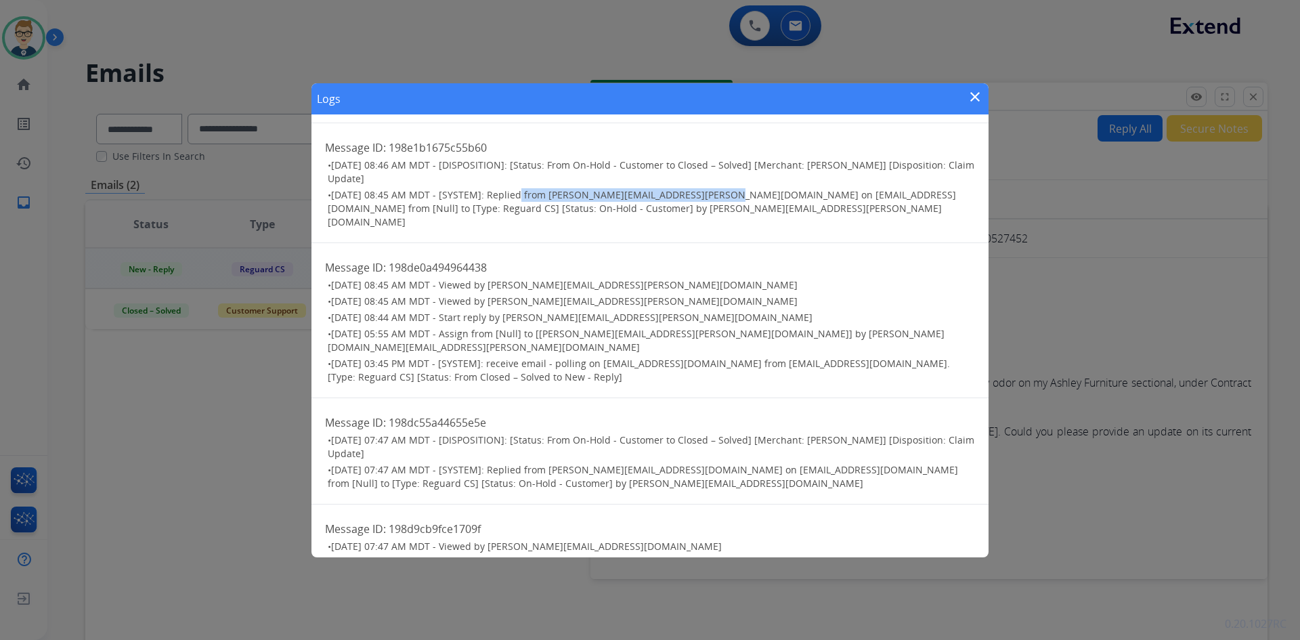
click at [979, 93] on mat-icon "close" at bounding box center [975, 97] width 16 height 16
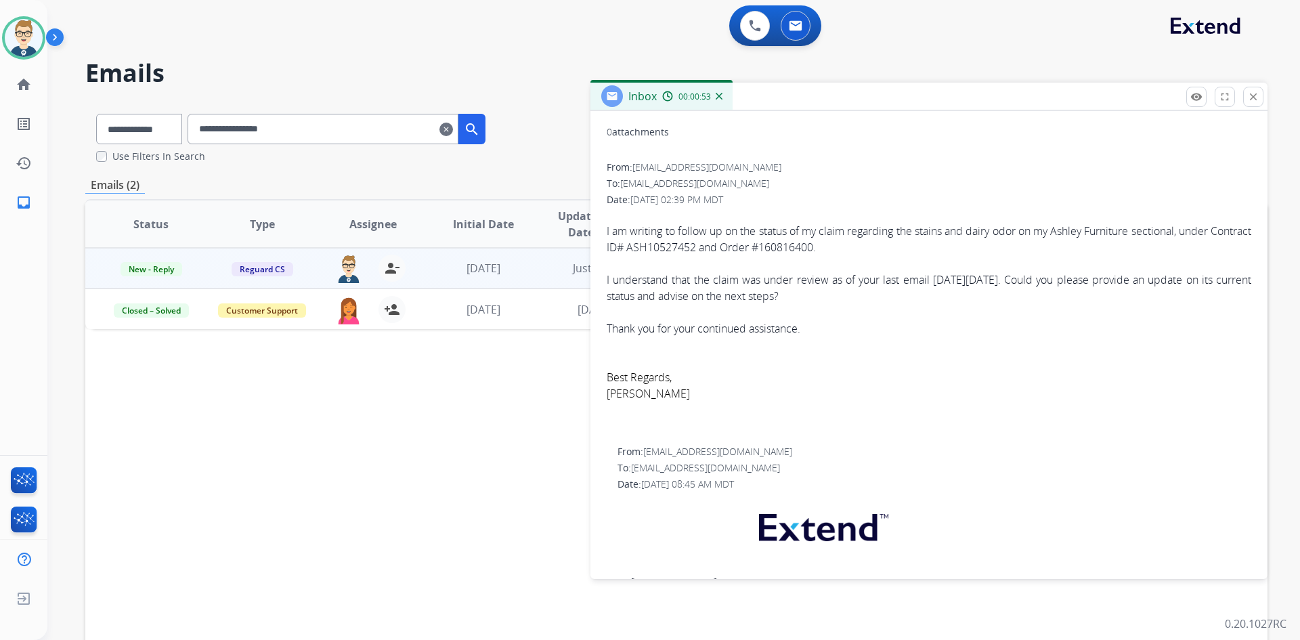
scroll to position [68, 0]
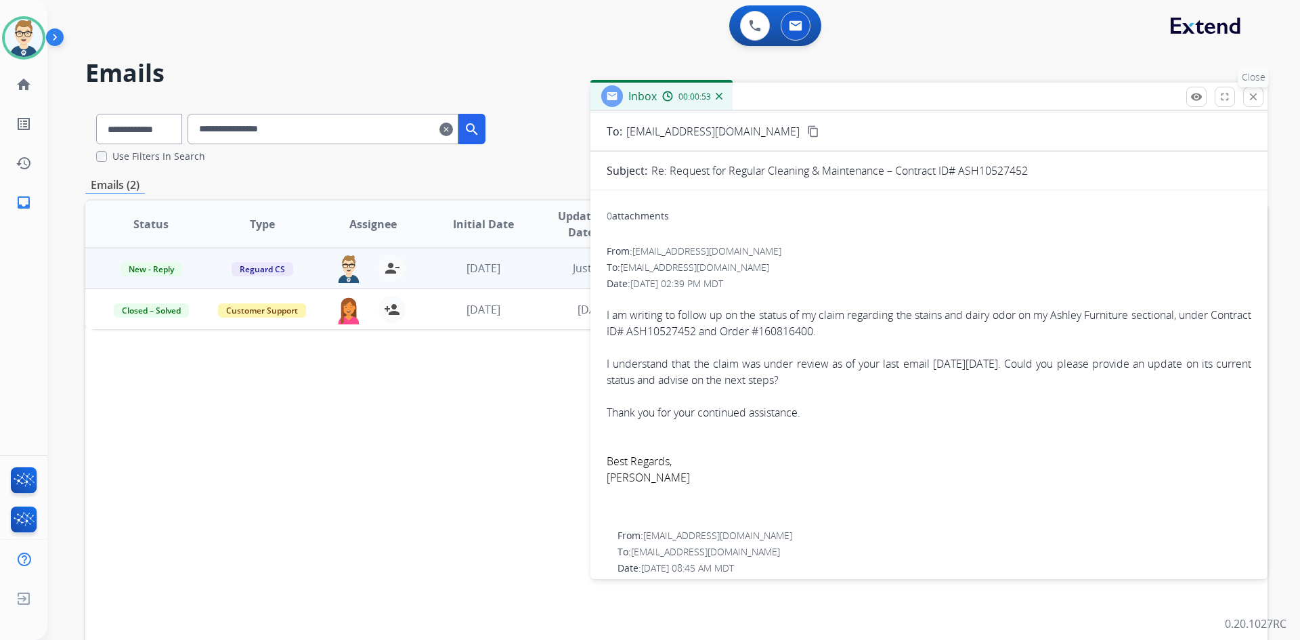
click at [1256, 95] on mat-icon "close" at bounding box center [1253, 97] width 12 height 12
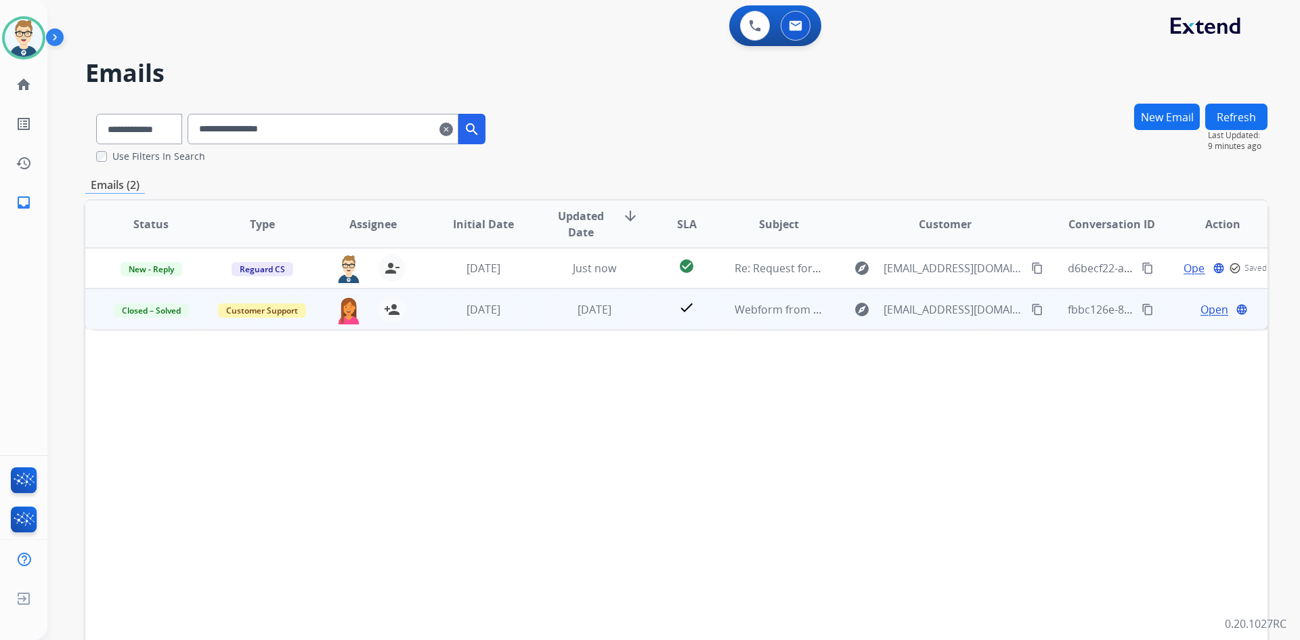
click at [1203, 314] on span "Open" at bounding box center [1215, 309] width 28 height 16
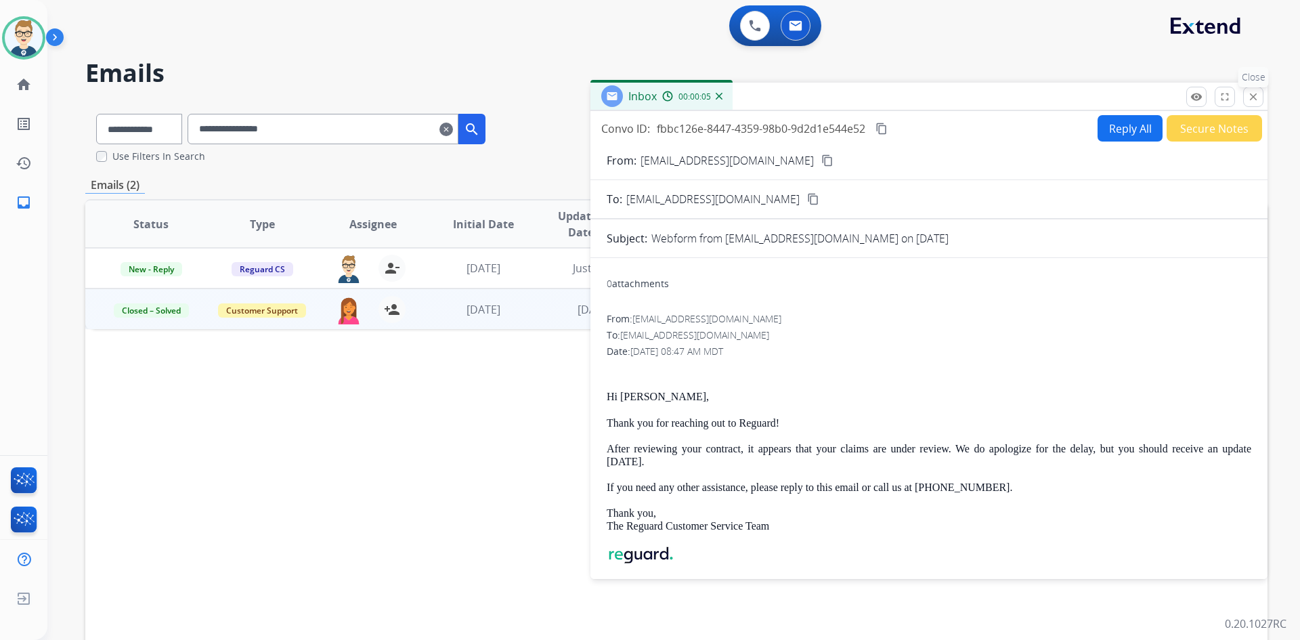
click at [1251, 103] on button "close Close" at bounding box center [1253, 97] width 20 height 20
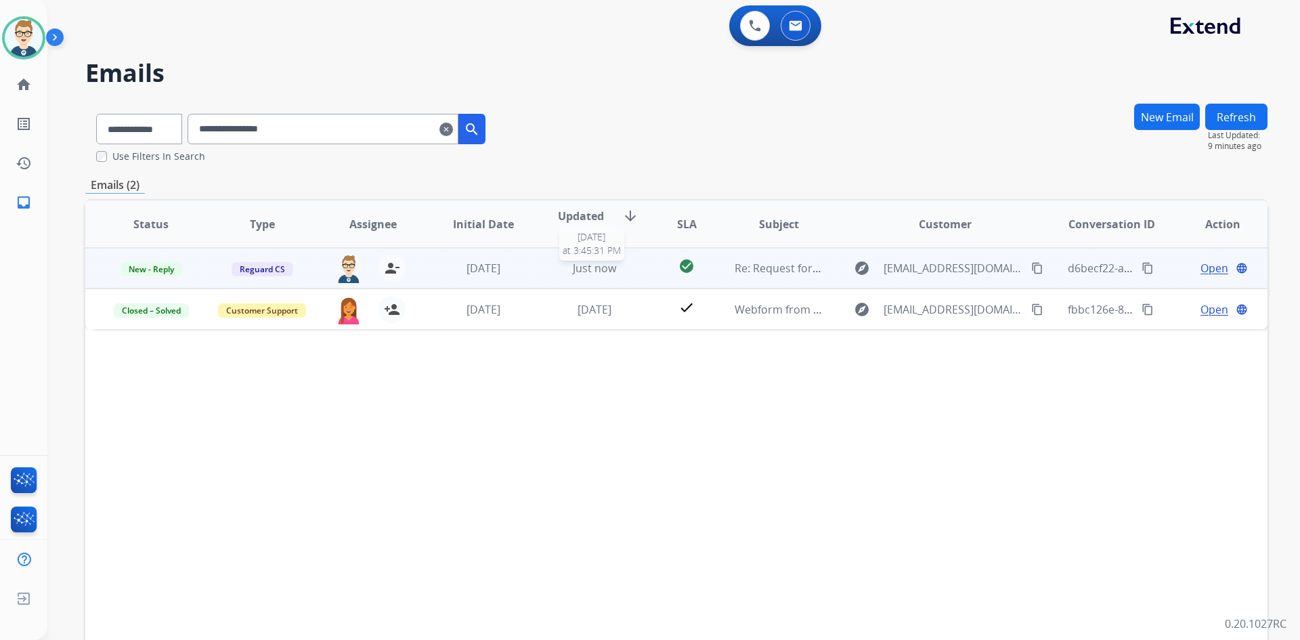
click at [622, 272] on div "Just now" at bounding box center [595, 268] width 89 height 16
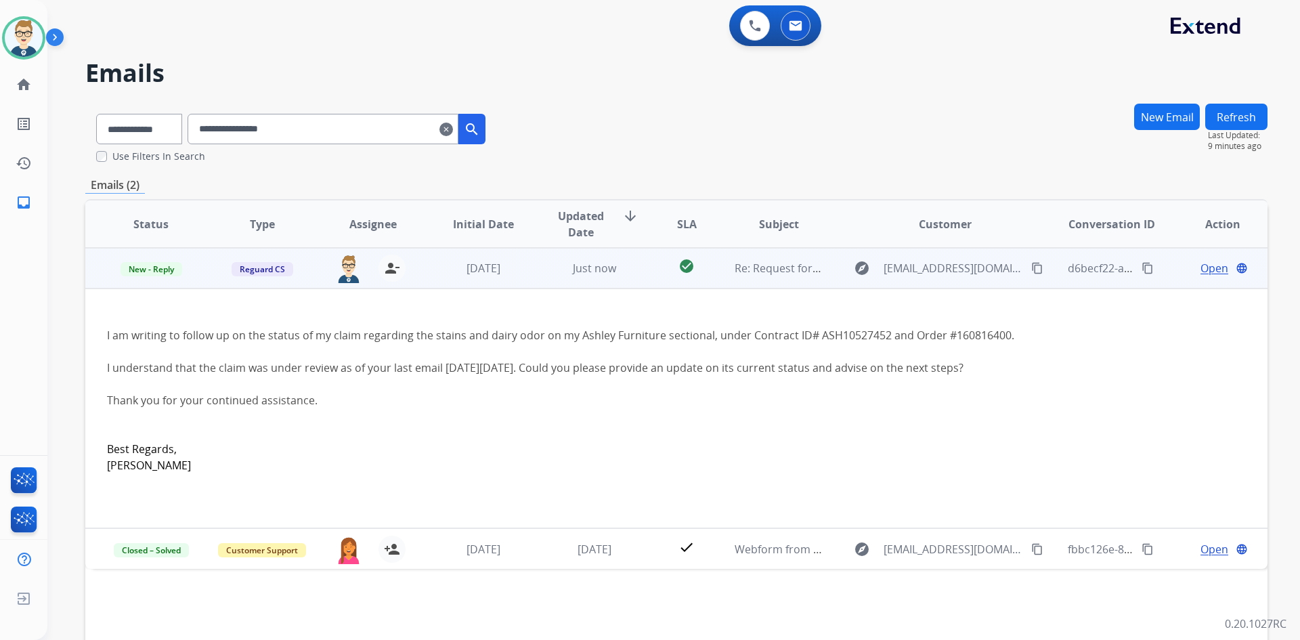
click at [968, 333] on div "I am writing to follow up on the status of my claim regarding the stains and da…" at bounding box center [566, 335] width 918 height 16
copy div "160816400"
click at [1207, 270] on span "Open" at bounding box center [1215, 268] width 28 height 16
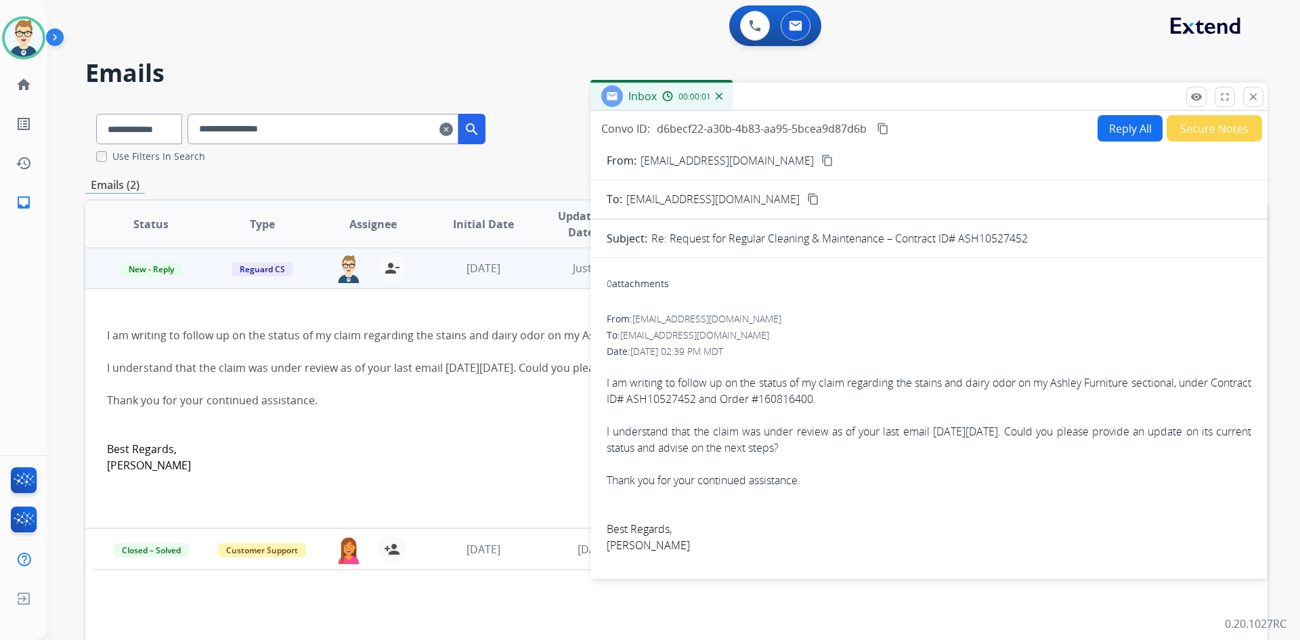
click at [1134, 129] on button "Reply All" at bounding box center [1130, 128] width 65 height 26
select select "**********"
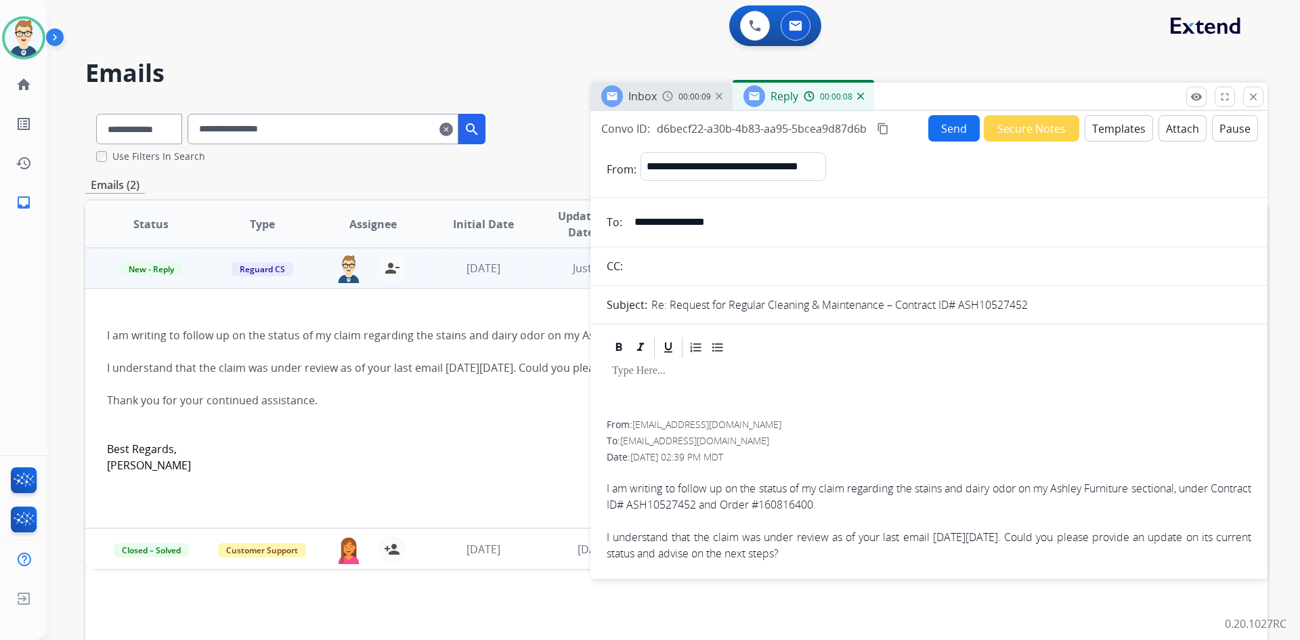
click at [1103, 128] on button "Templates" at bounding box center [1119, 128] width 68 height 26
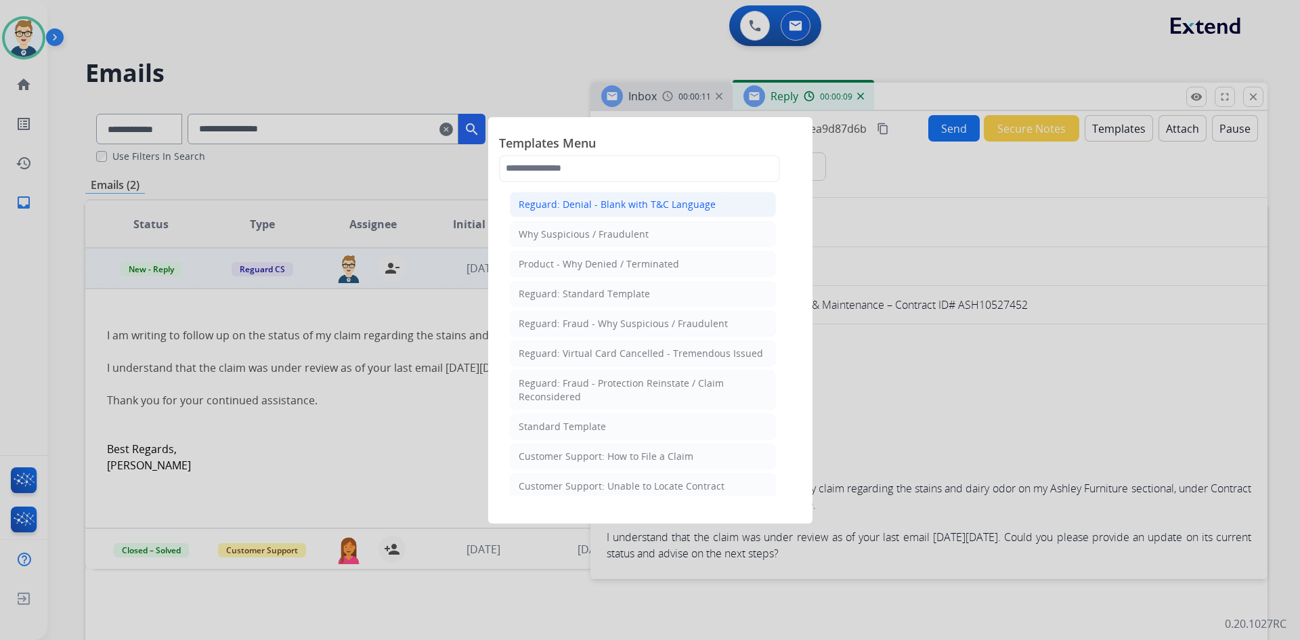
click at [636, 203] on div "Reguard: Denial - Blank with T&C Language" at bounding box center [617, 205] width 197 height 14
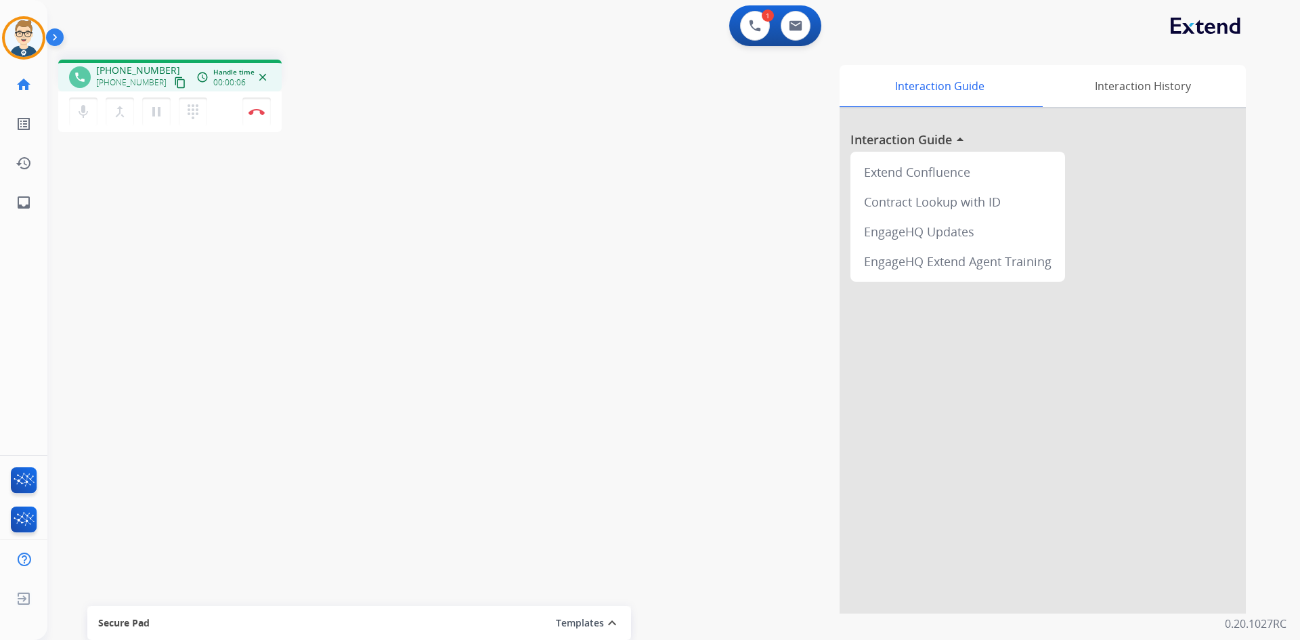
click at [174, 85] on mat-icon "content_copy" at bounding box center [180, 83] width 12 height 12
click at [150, 109] on mat-icon "pause" at bounding box center [156, 112] width 16 height 16
click at [199, 118] on mat-icon "dialpad" at bounding box center [193, 112] width 16 height 16
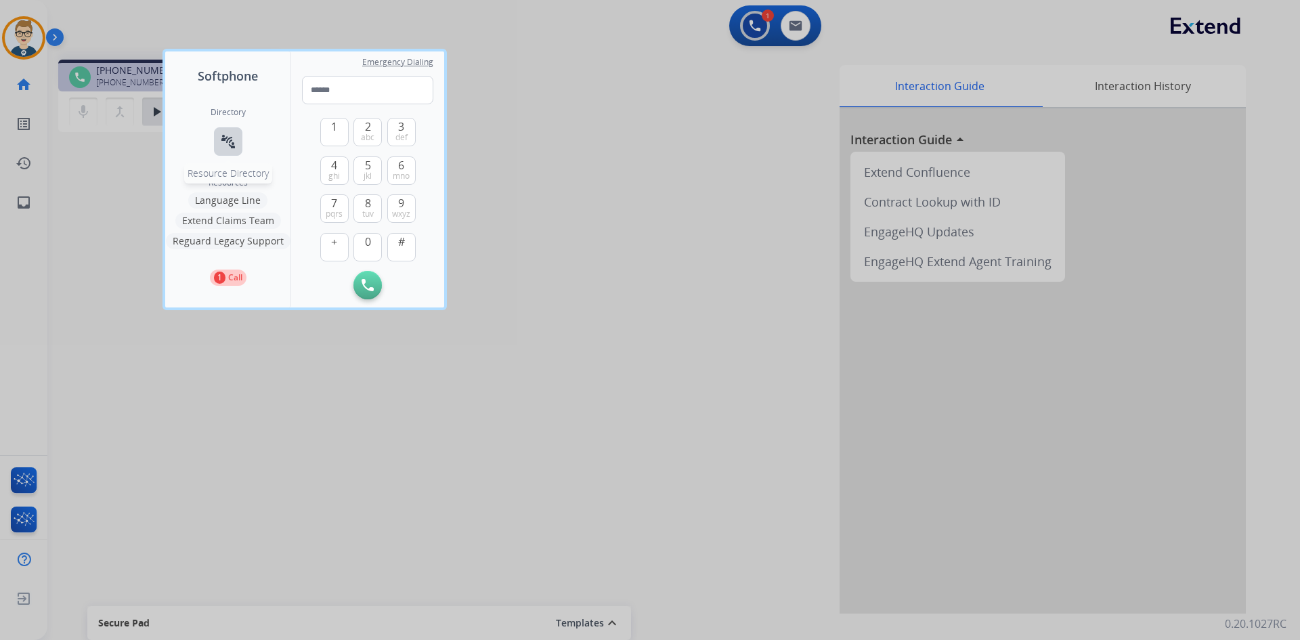
click at [217, 143] on button "connect_without_contact Resource Directory" at bounding box center [228, 141] width 28 height 28
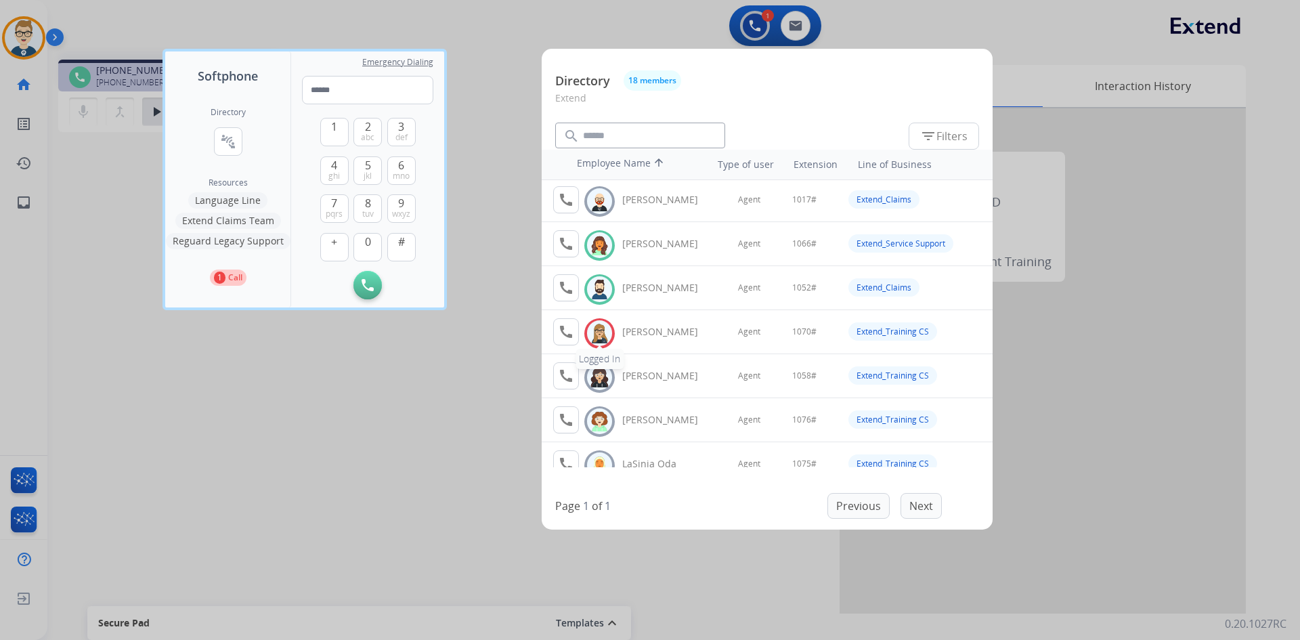
scroll to position [135, 0]
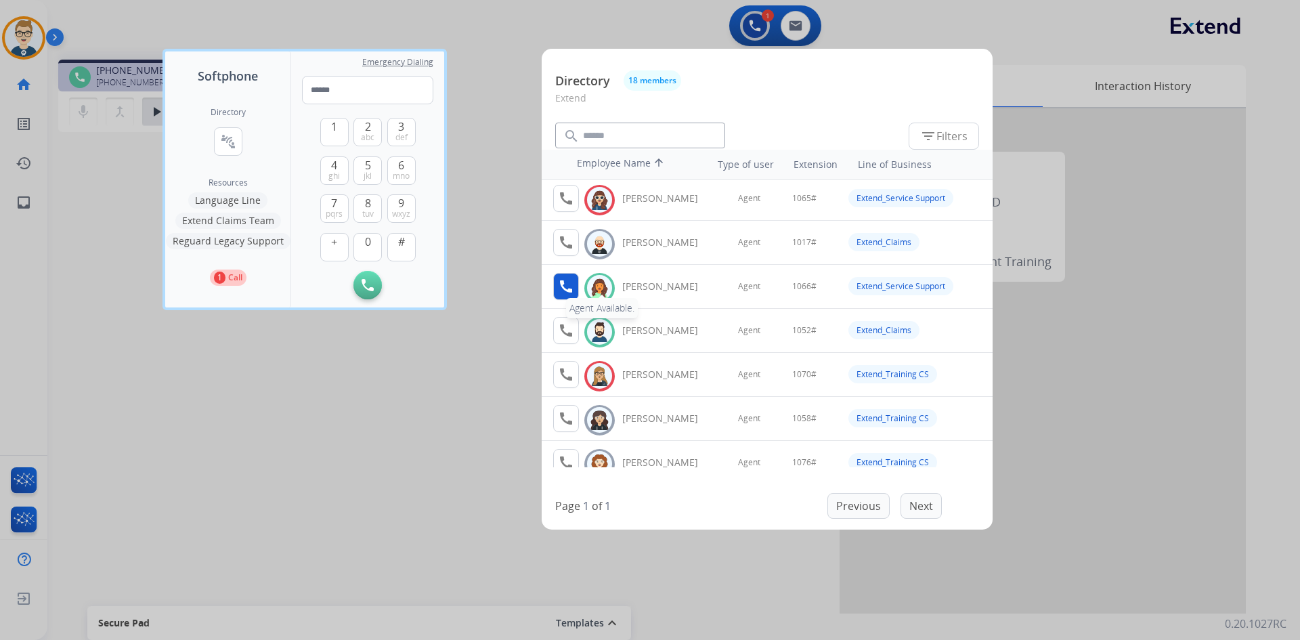
click at [568, 286] on mat-icon "call" at bounding box center [566, 286] width 16 height 16
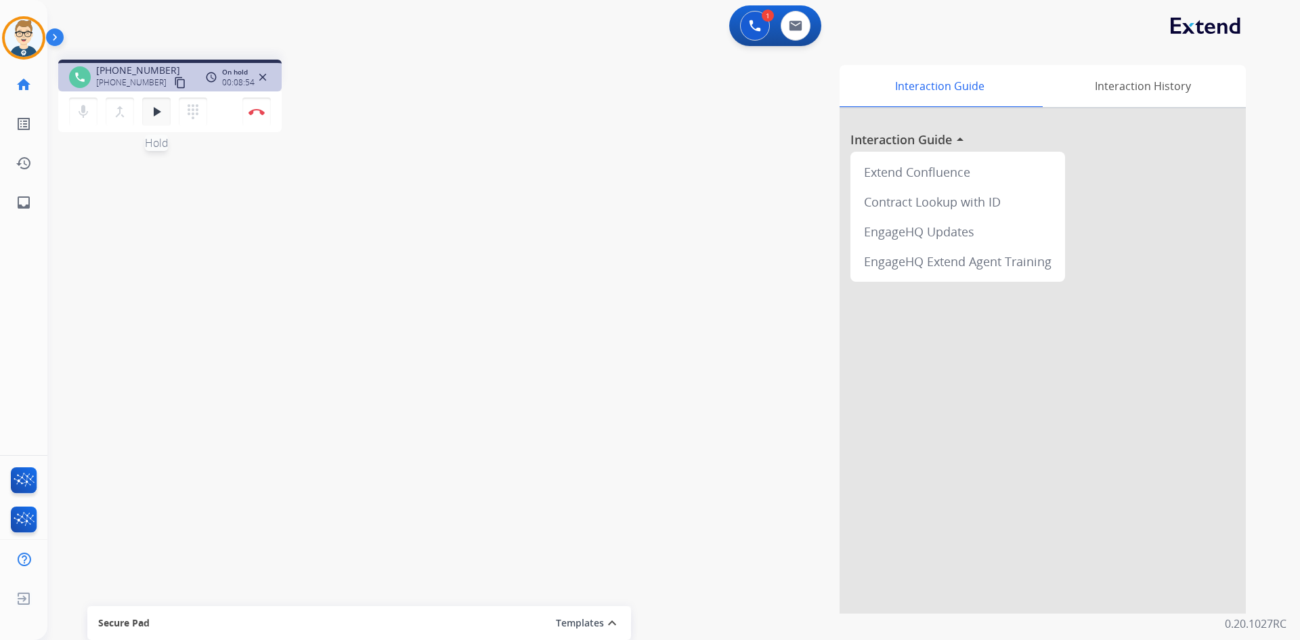
click at [155, 112] on mat-icon "play_arrow" at bounding box center [156, 112] width 16 height 16
click at [260, 111] on img at bounding box center [257, 111] width 16 height 7
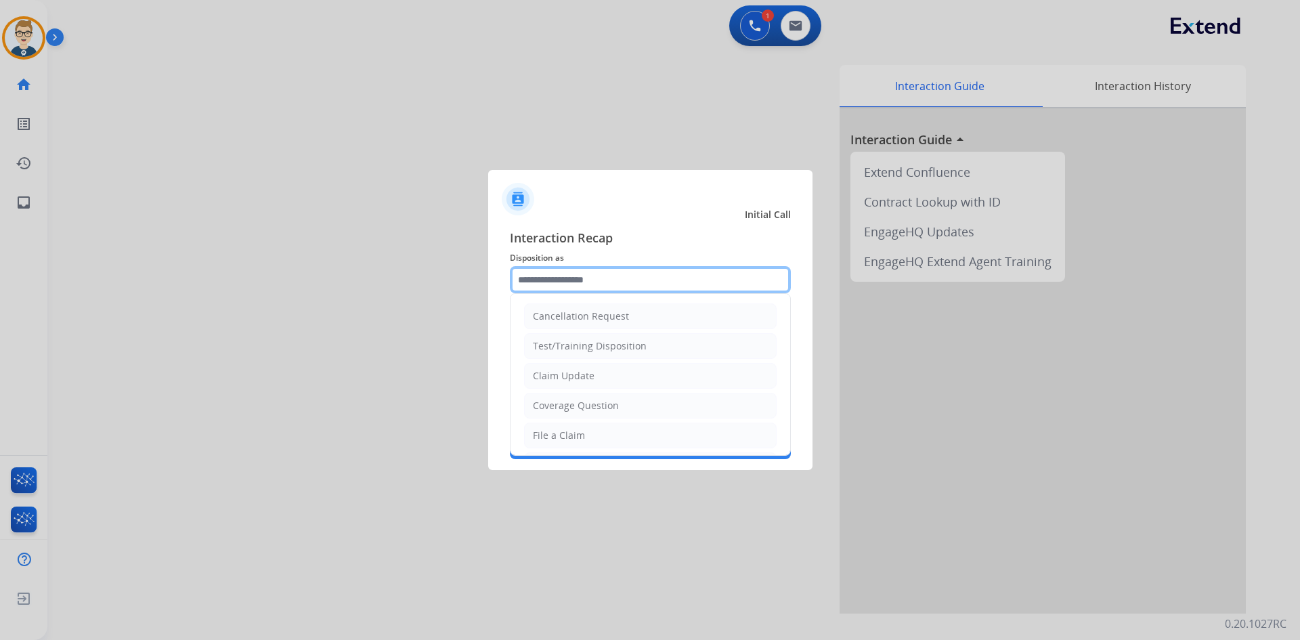
click at [582, 280] on input "text" at bounding box center [650, 279] width 281 height 27
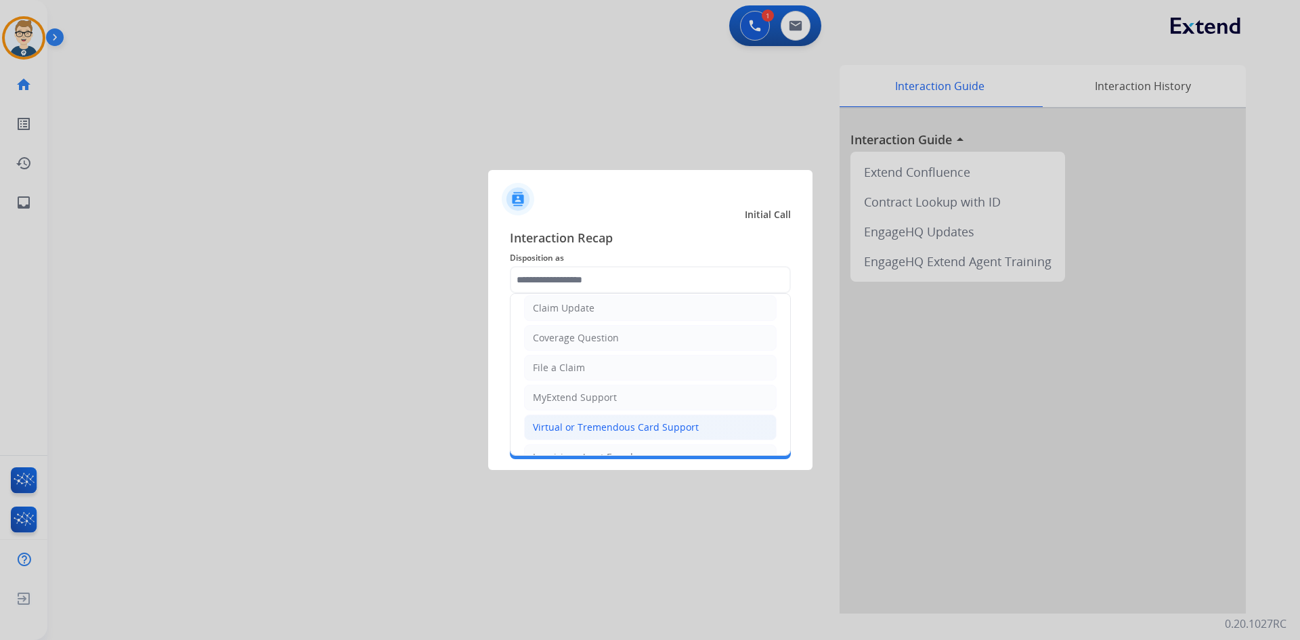
click at [591, 422] on div "Virtual or Tremendous Card Support" at bounding box center [616, 428] width 166 height 14
type input "**********"
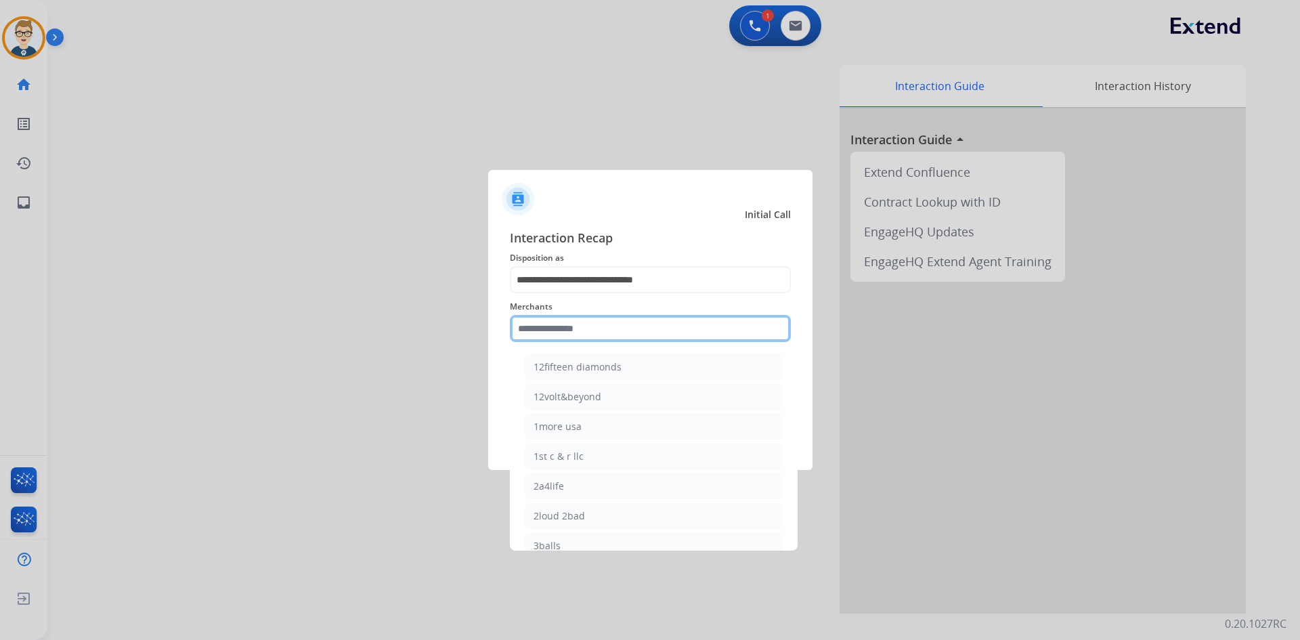
click at [574, 329] on input "text" at bounding box center [650, 328] width 281 height 27
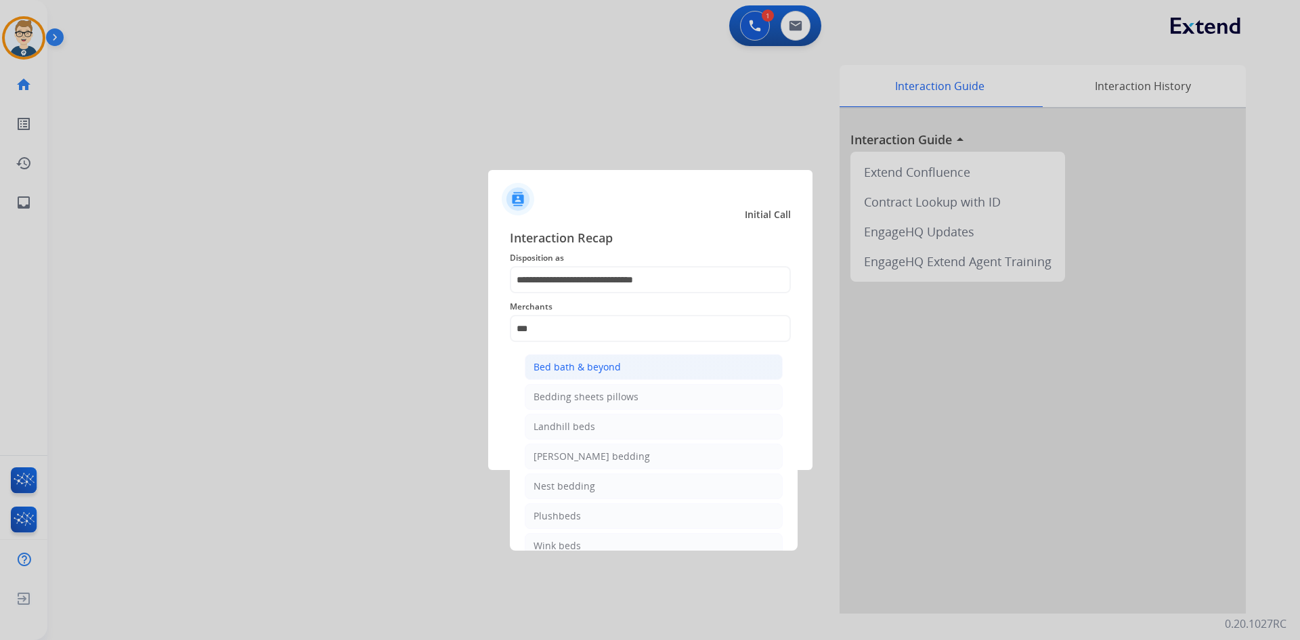
click at [589, 368] on div "Bed bath & beyond" at bounding box center [577, 367] width 87 height 14
type input "**********"
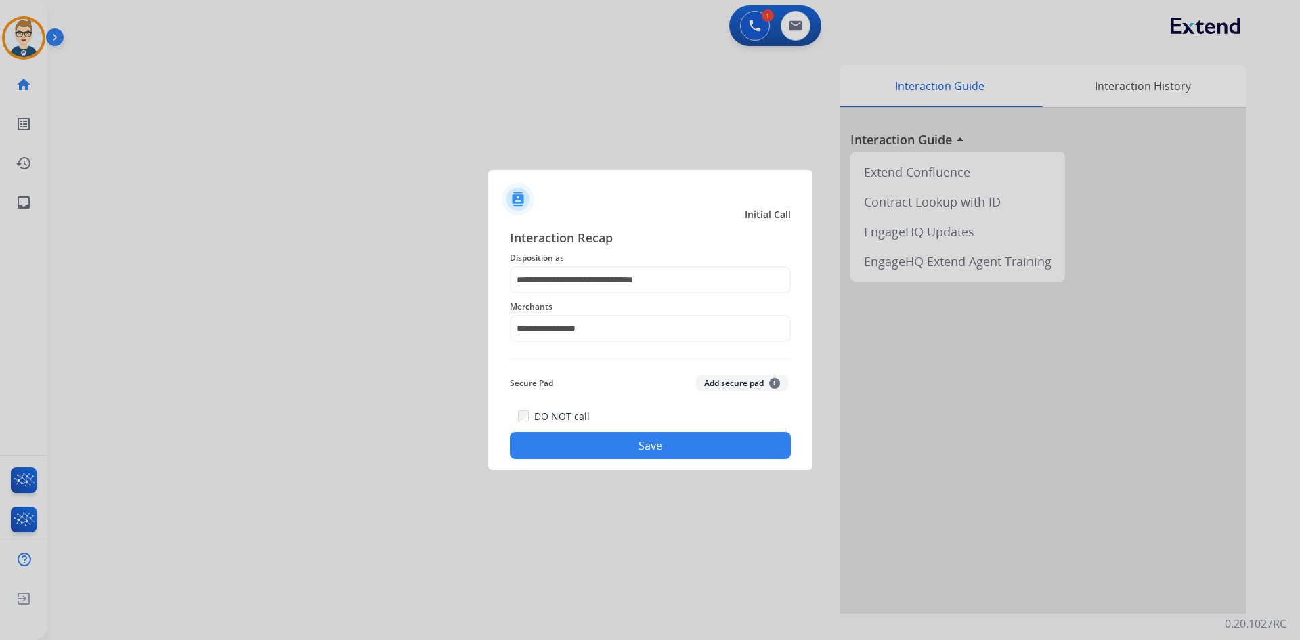
click at [591, 447] on button "Save" at bounding box center [650, 445] width 281 height 27
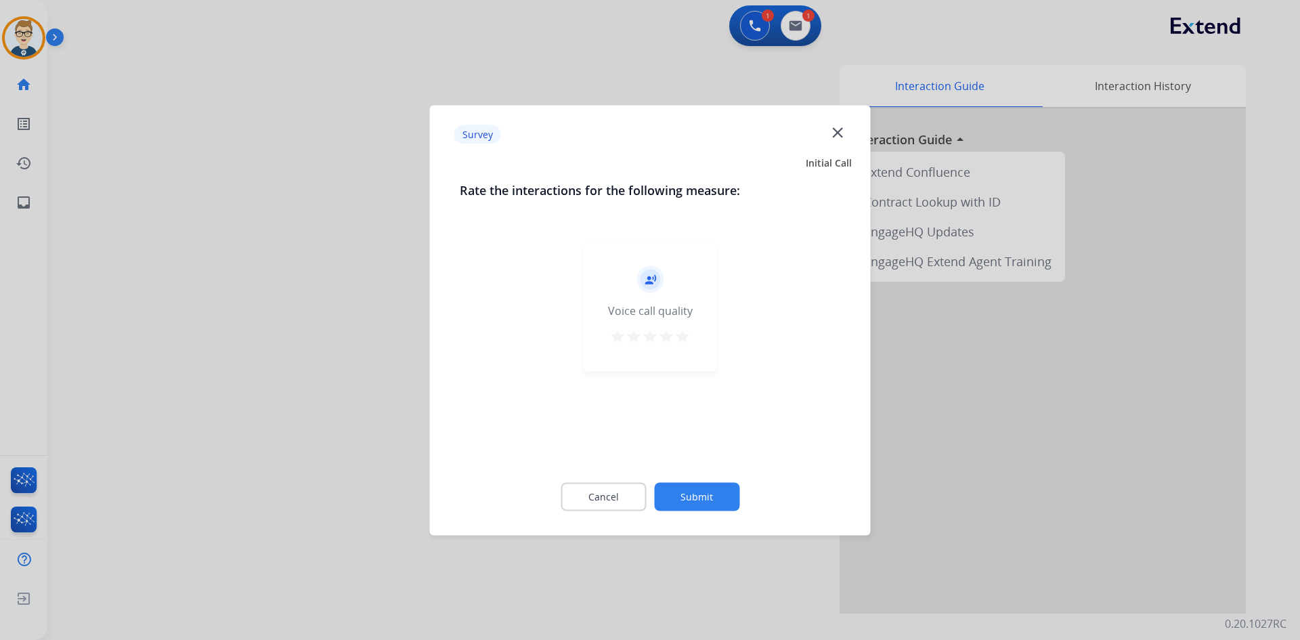
click at [677, 336] on mat-icon "star" at bounding box center [683, 336] width 16 height 16
click at [698, 498] on button "Submit" at bounding box center [696, 496] width 85 height 28
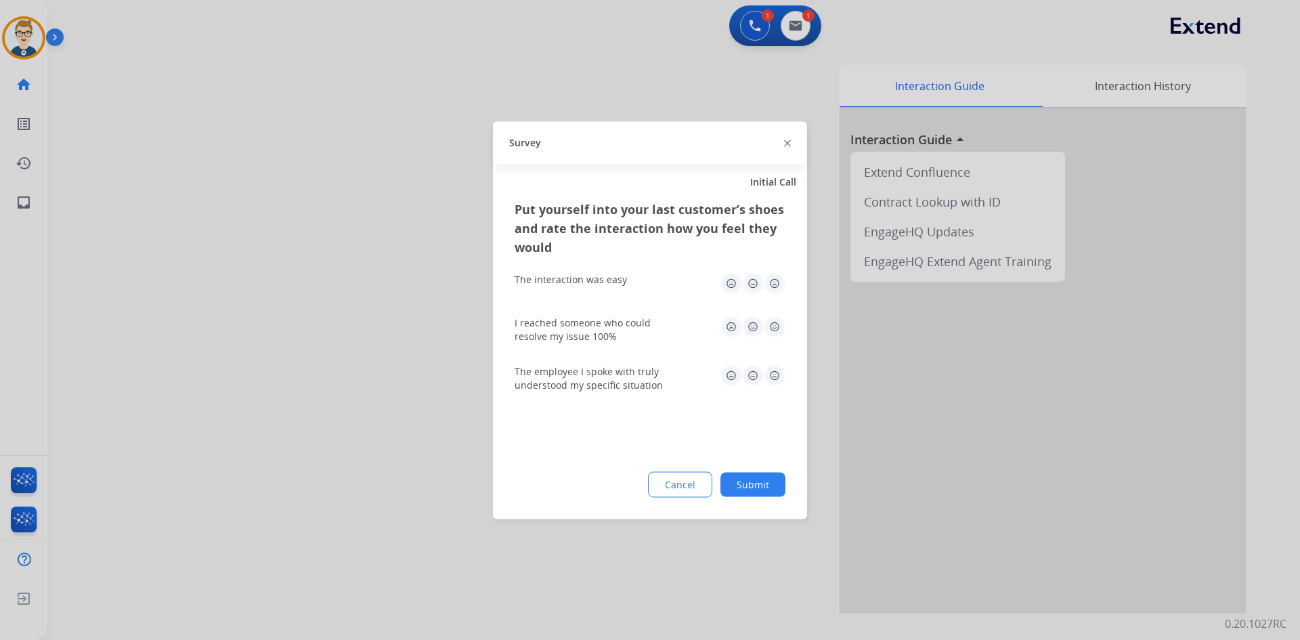
click at [775, 284] on img at bounding box center [775, 283] width 22 height 22
click at [767, 337] on div "I reached someone who could resolve my issue 100%" at bounding box center [650, 329] width 271 height 27
click at [771, 328] on img at bounding box center [775, 327] width 22 height 22
click at [775, 381] on img at bounding box center [775, 375] width 22 height 22
click at [761, 484] on button "Submit" at bounding box center [753, 484] width 65 height 24
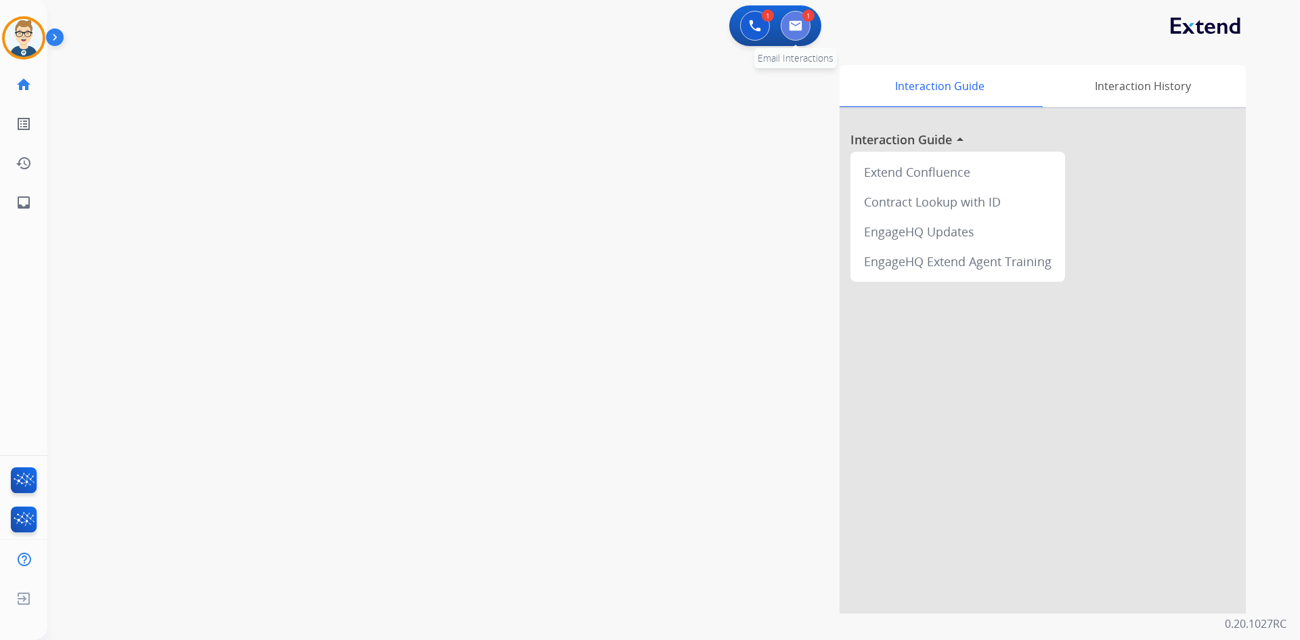
click at [790, 35] on button at bounding box center [796, 26] width 30 height 30
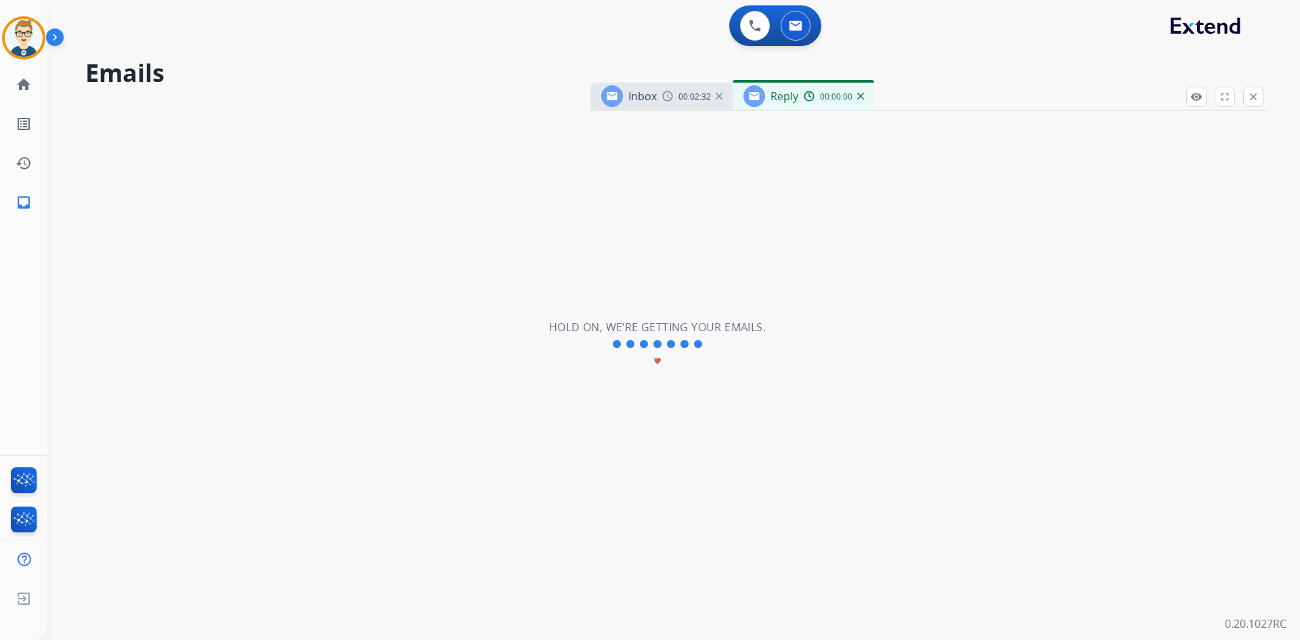
select select "**********"
click at [752, 36] on button at bounding box center [755, 26] width 30 height 30
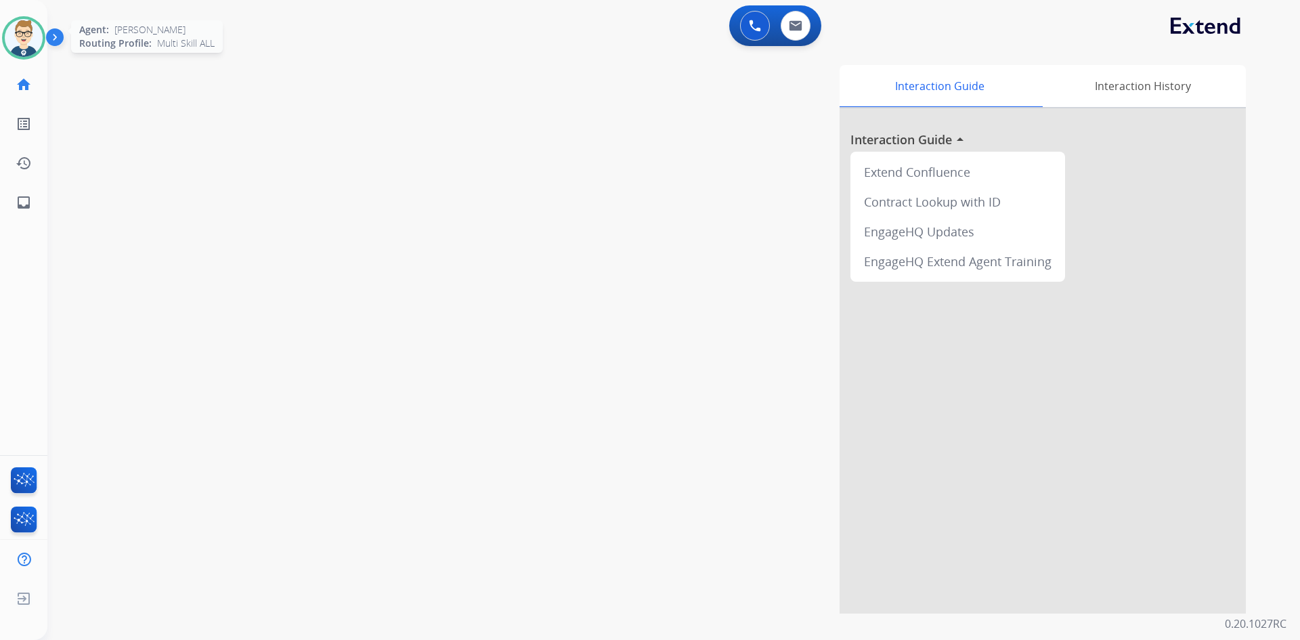
click at [18, 40] on img at bounding box center [24, 38] width 38 height 38
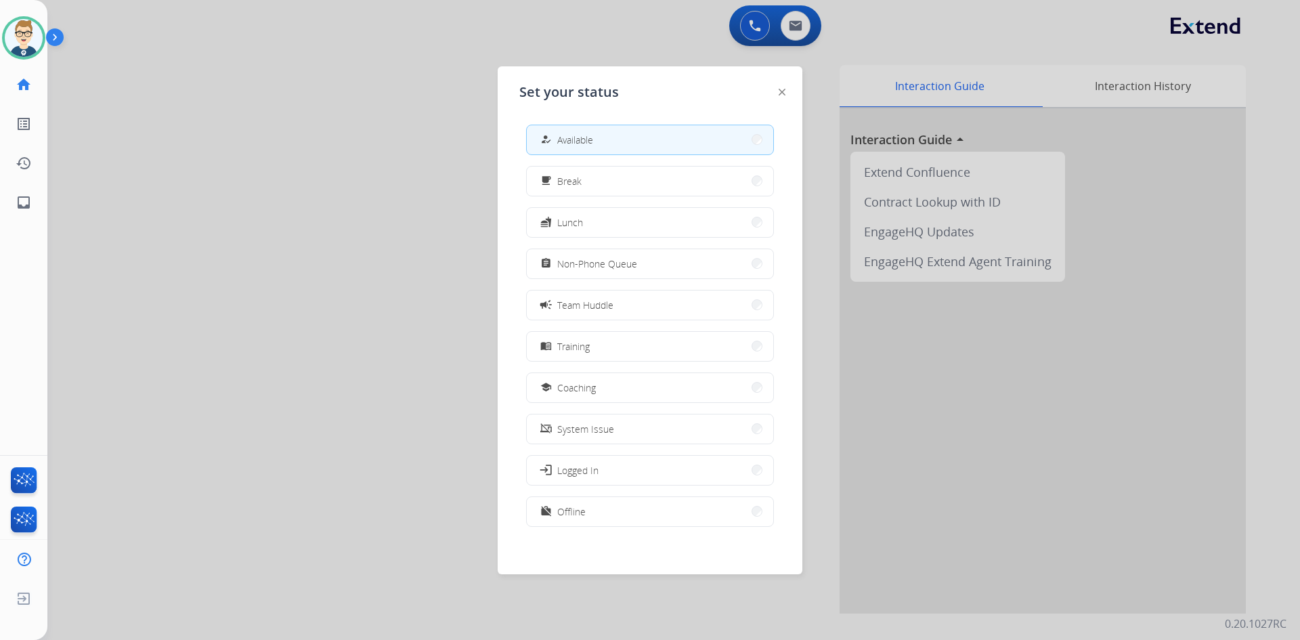
click at [749, 24] on div at bounding box center [650, 320] width 1300 height 640
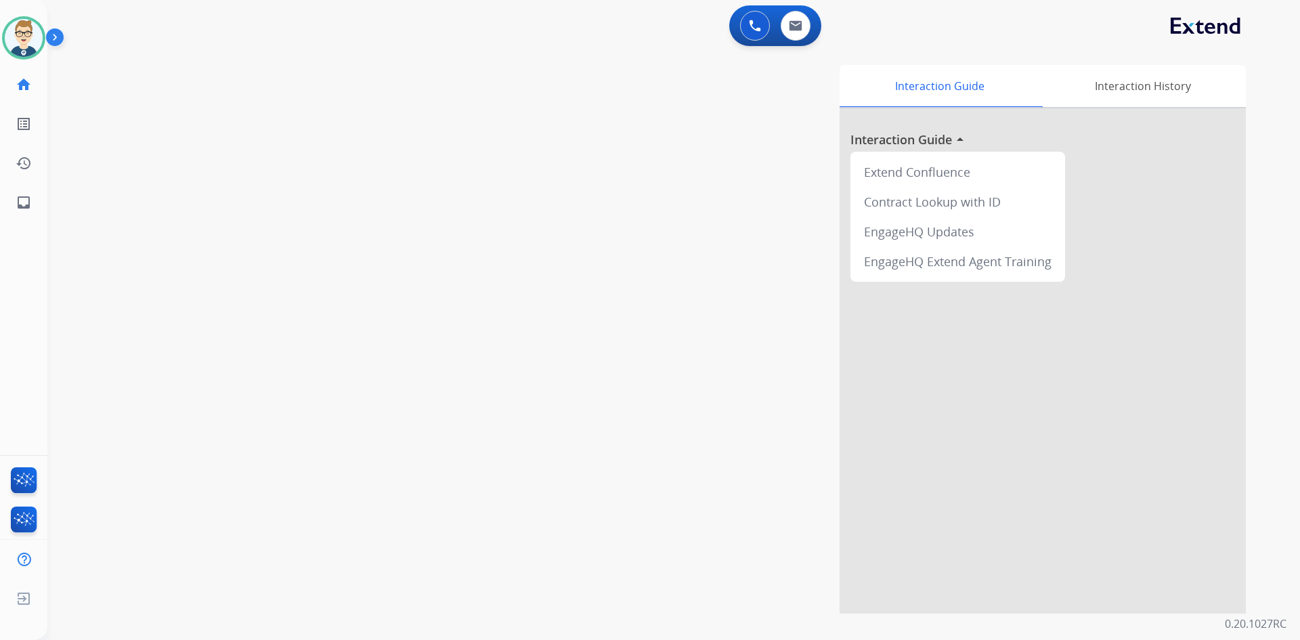
click at [749, 24] on img at bounding box center [755, 26] width 12 height 12
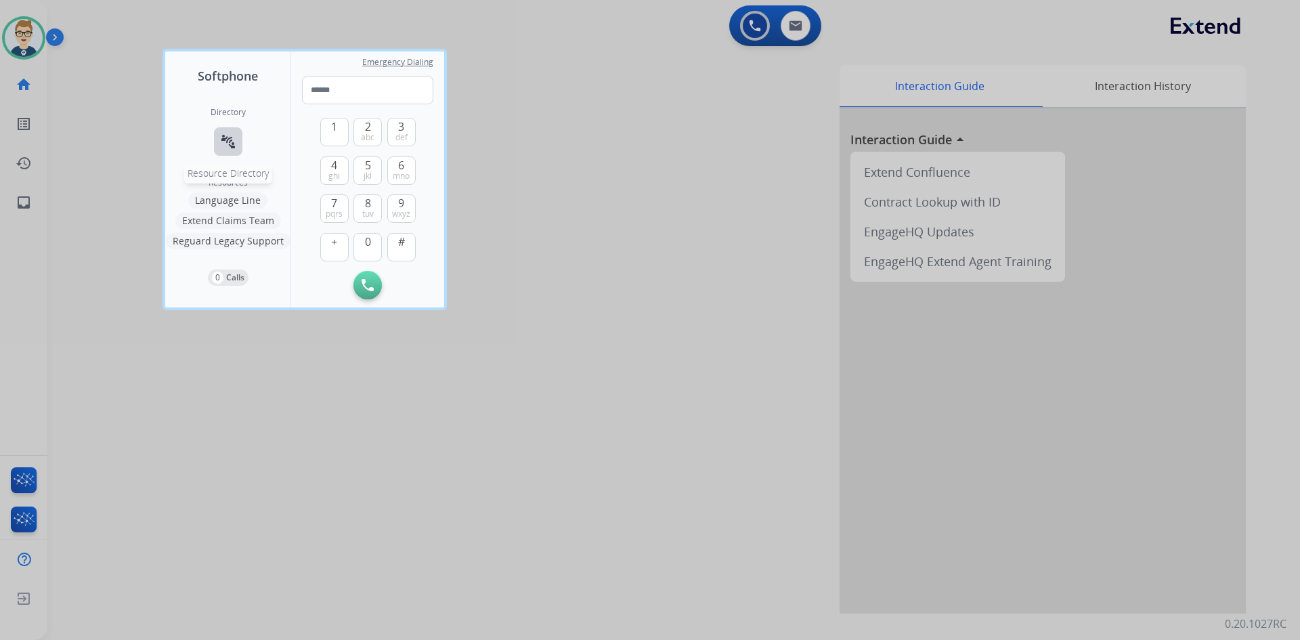
click at [226, 142] on mat-icon "connect_without_contact" at bounding box center [228, 141] width 16 height 16
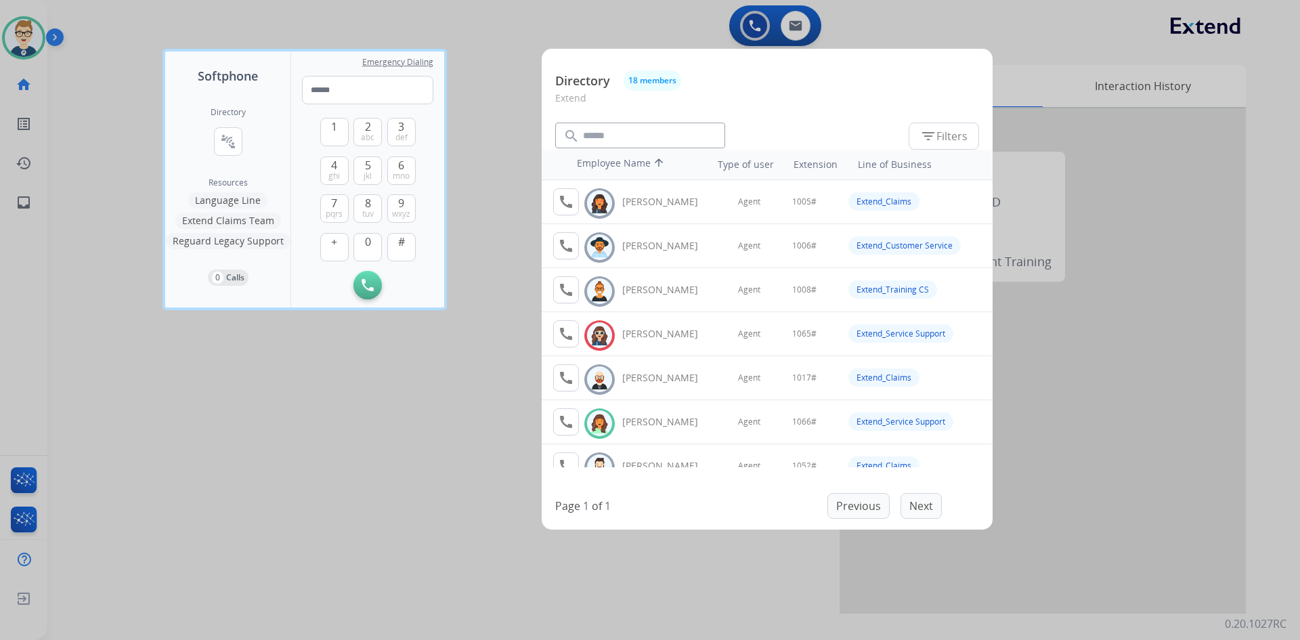
click at [445, 443] on div at bounding box center [650, 320] width 1300 height 640
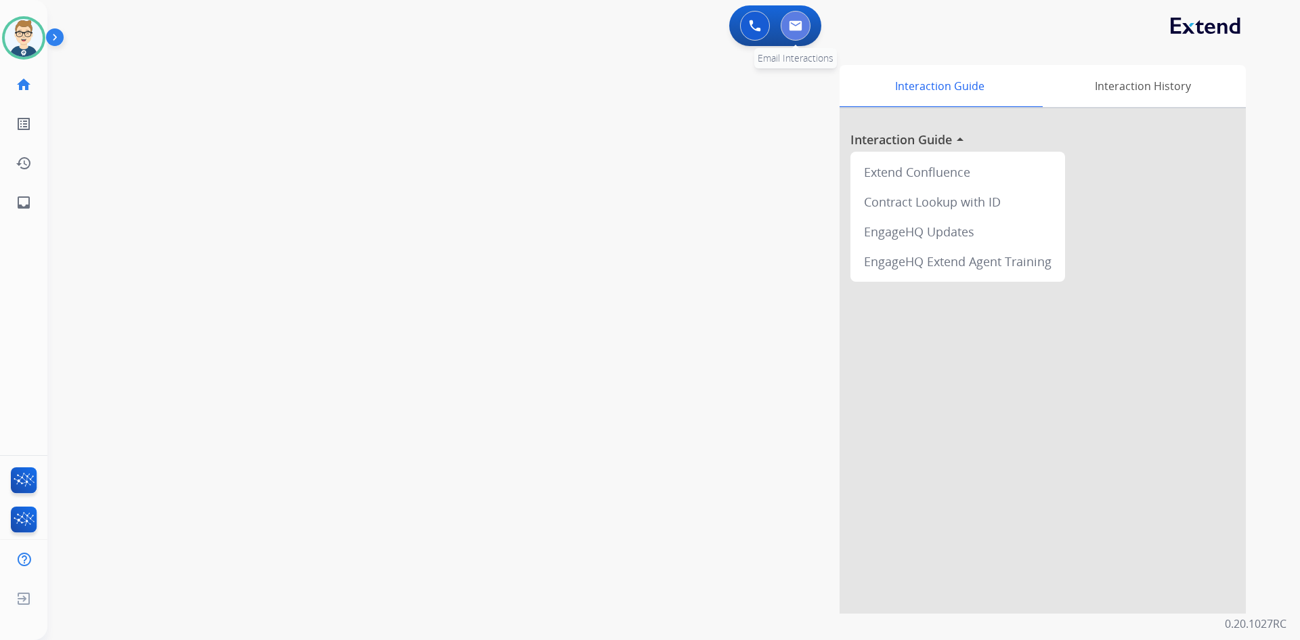
click at [798, 22] on img at bounding box center [796, 25] width 14 height 11
select select "**********"
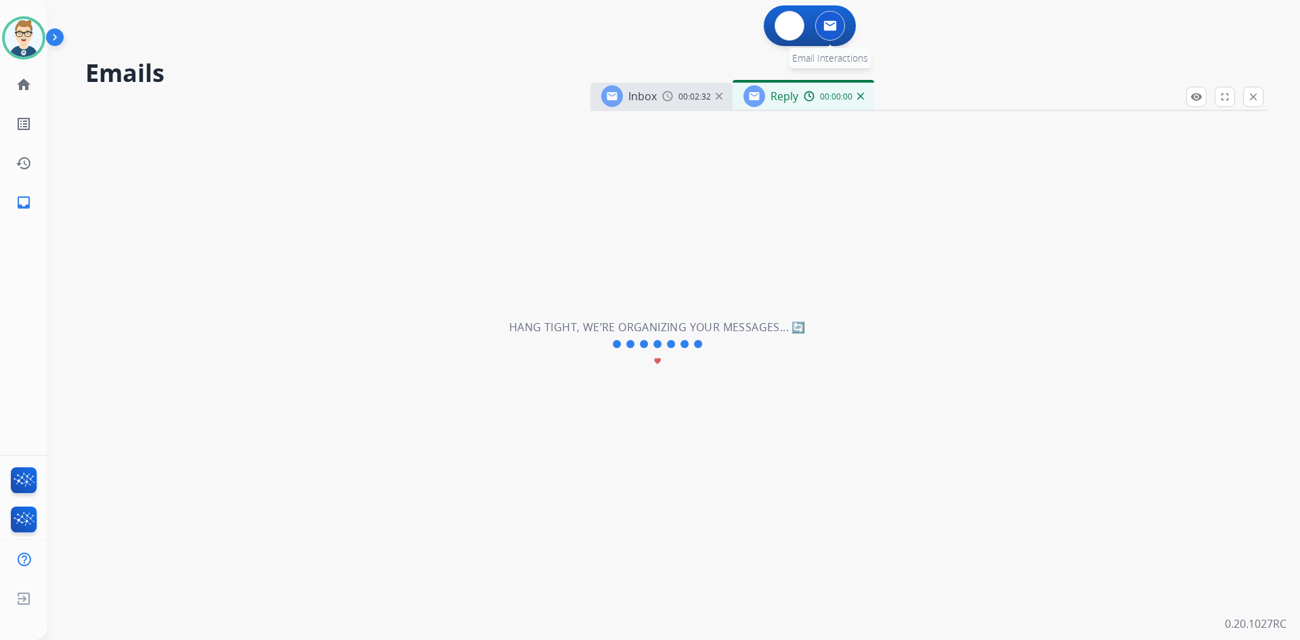
select select "**********"
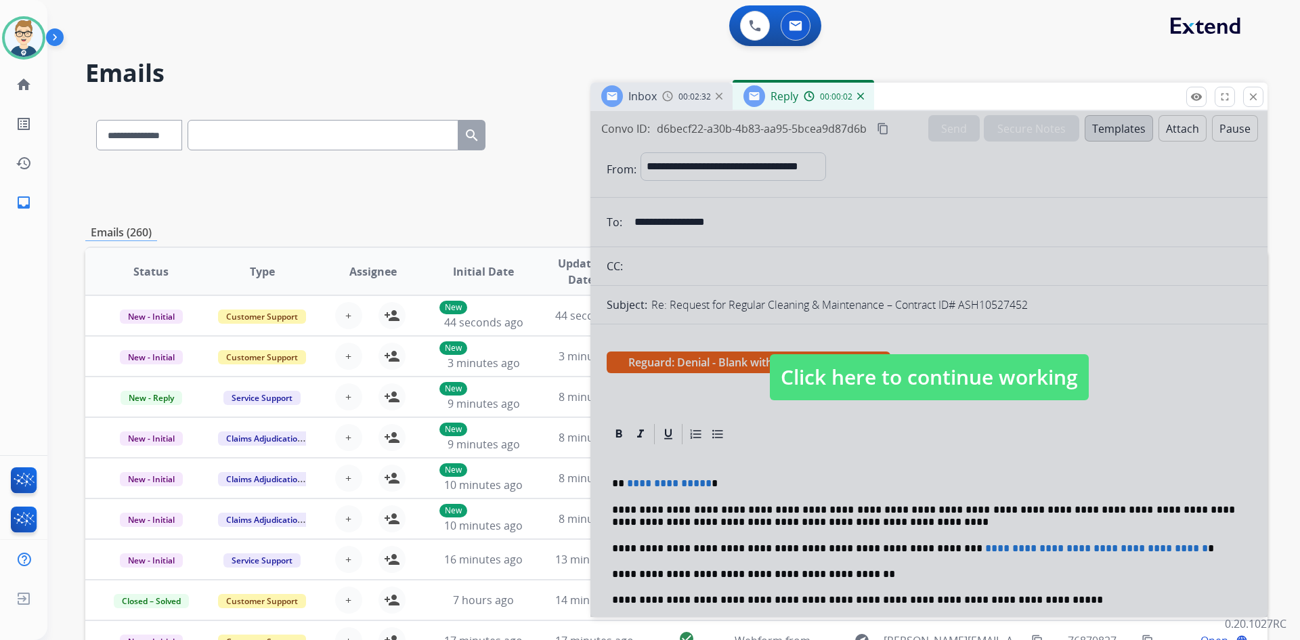
click at [776, 536] on div at bounding box center [929, 364] width 677 height 506
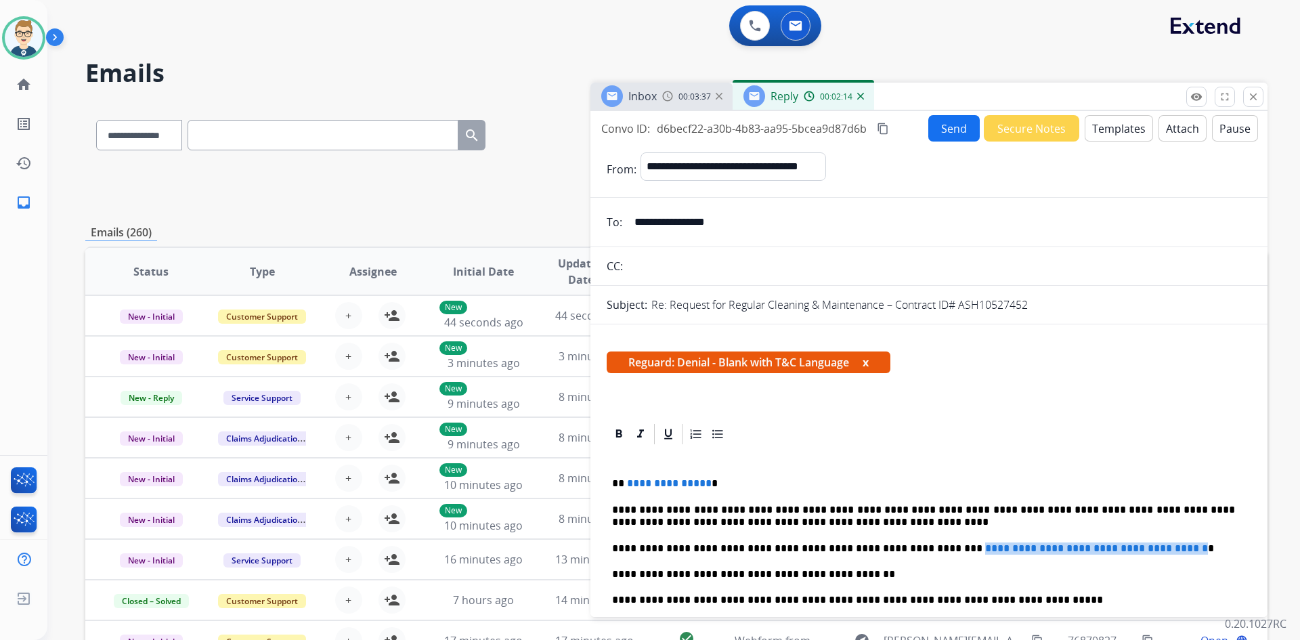
drag, startPoint x: 1175, startPoint y: 545, endPoint x: 910, endPoint y: 542, distance: 265.5
click at [910, 542] on p "**********" at bounding box center [923, 548] width 623 height 12
drag, startPoint x: 704, startPoint y: 483, endPoint x: 627, endPoint y: 482, distance: 76.5
click at [627, 482] on p "**********" at bounding box center [923, 483] width 623 height 12
click at [22, 30] on img at bounding box center [24, 38] width 38 height 38
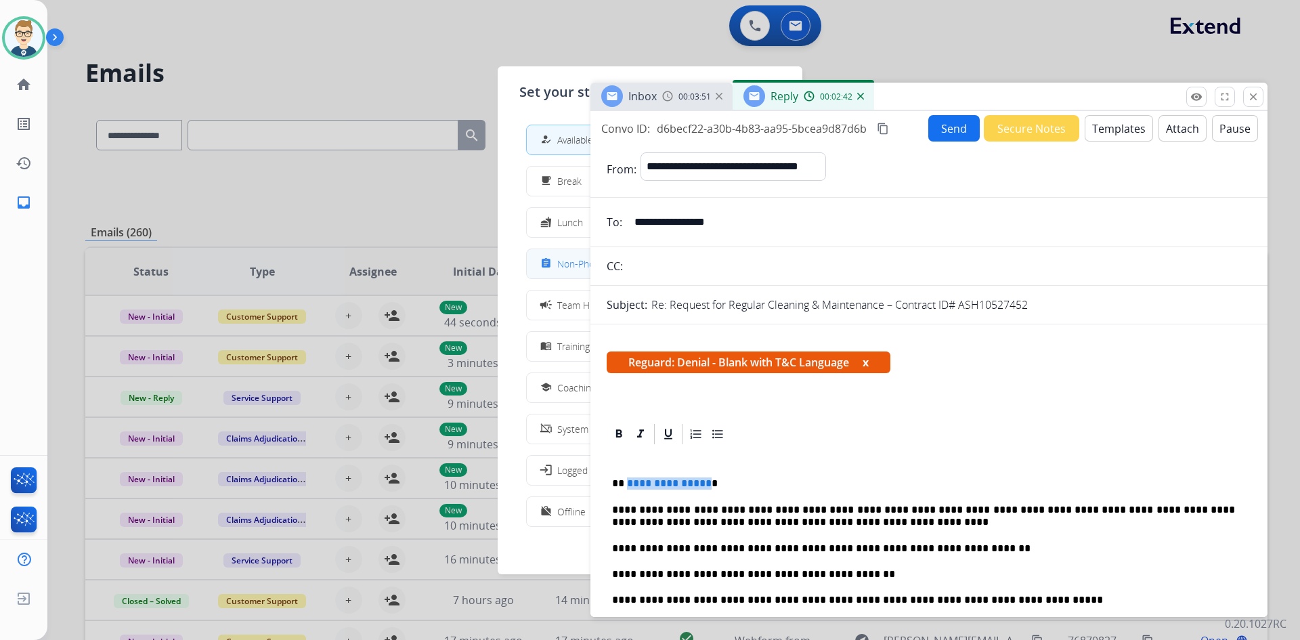
click at [567, 255] on button "assignment Non-Phone Queue" at bounding box center [650, 263] width 247 height 29
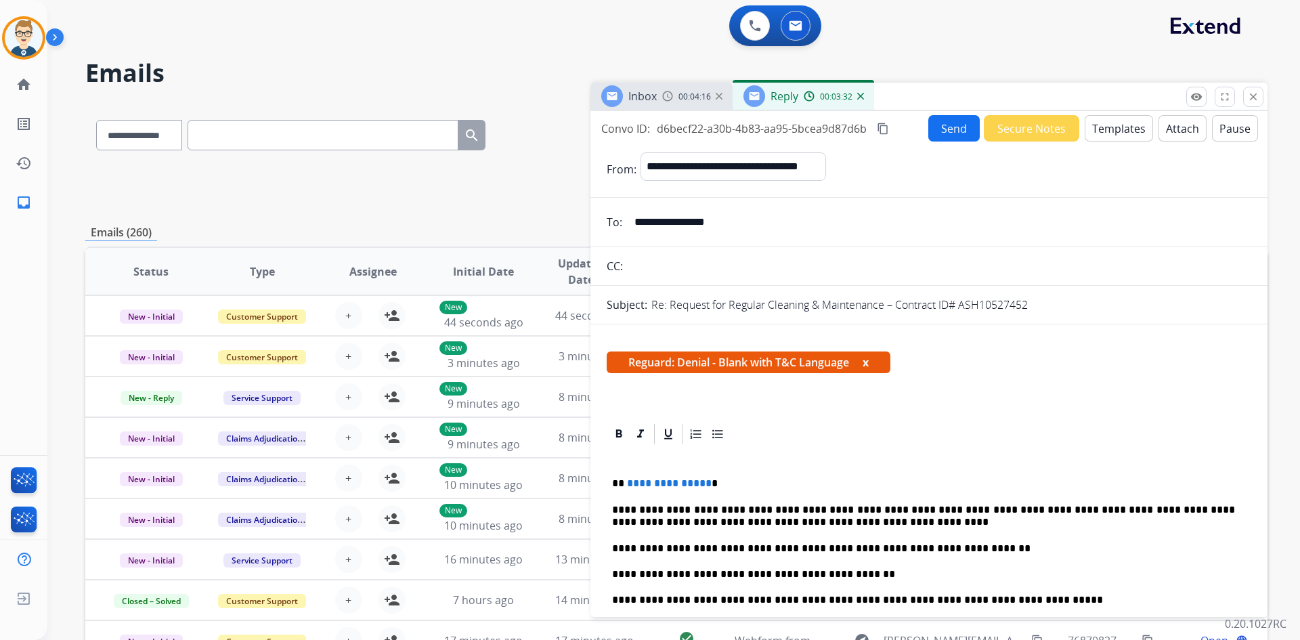
click at [733, 511] on p "**********" at bounding box center [923, 516] width 623 height 25
drag, startPoint x: 704, startPoint y: 483, endPoint x: 626, endPoint y: 471, distance: 78.8
click at [626, 471] on div "**********" at bounding box center [929, 612] width 645 height 332
click at [1178, 129] on button "Attach" at bounding box center [1183, 128] width 48 height 26
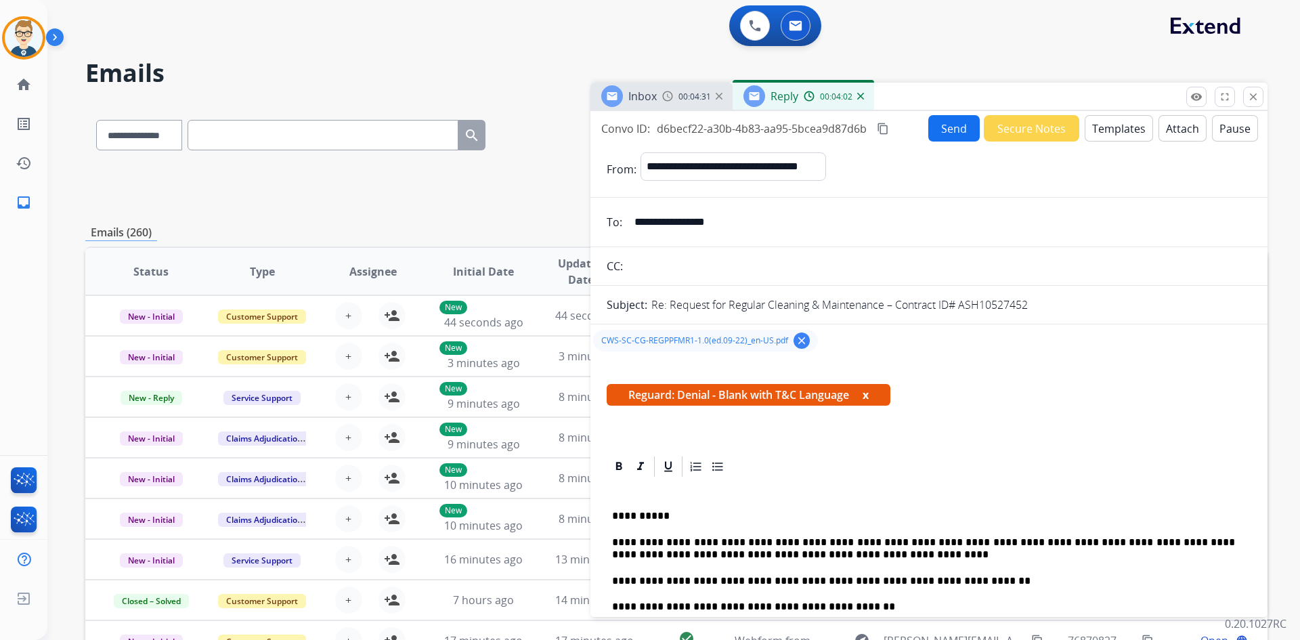
click at [888, 125] on mat-icon "content_copy" at bounding box center [883, 129] width 12 height 12
click at [881, 130] on mat-icon "content_copy" at bounding box center [883, 129] width 12 height 12
click at [934, 129] on button "Send" at bounding box center [954, 129] width 51 height 26
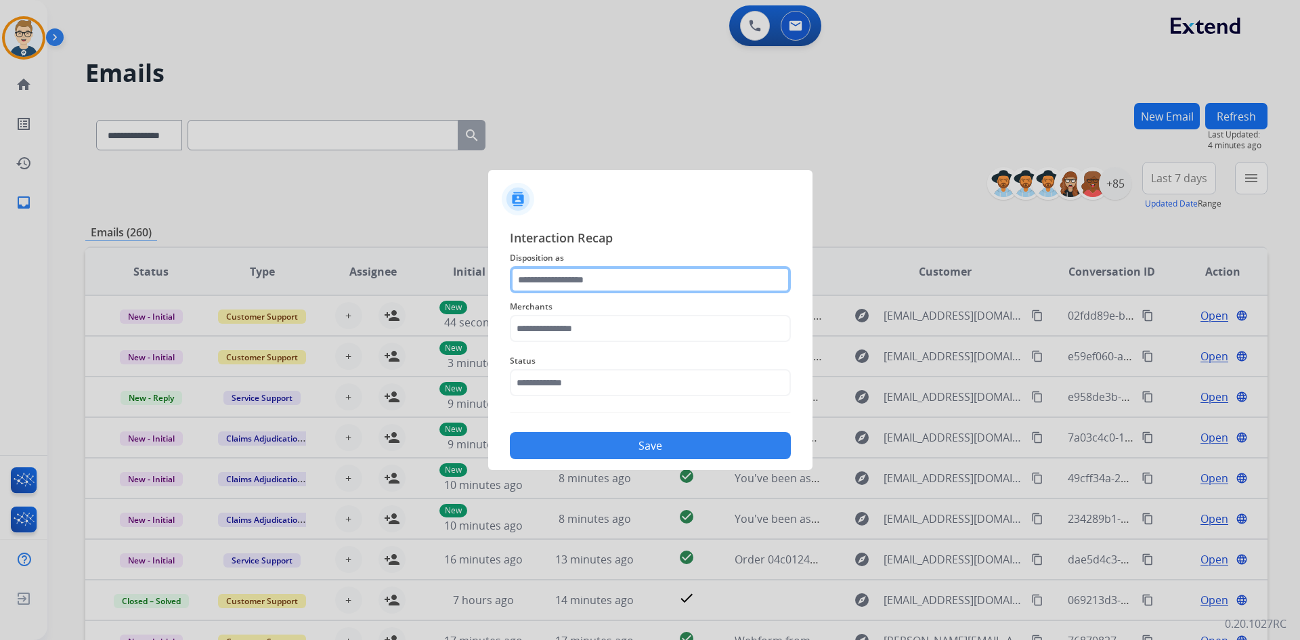
click at [625, 280] on input "text" at bounding box center [650, 279] width 281 height 27
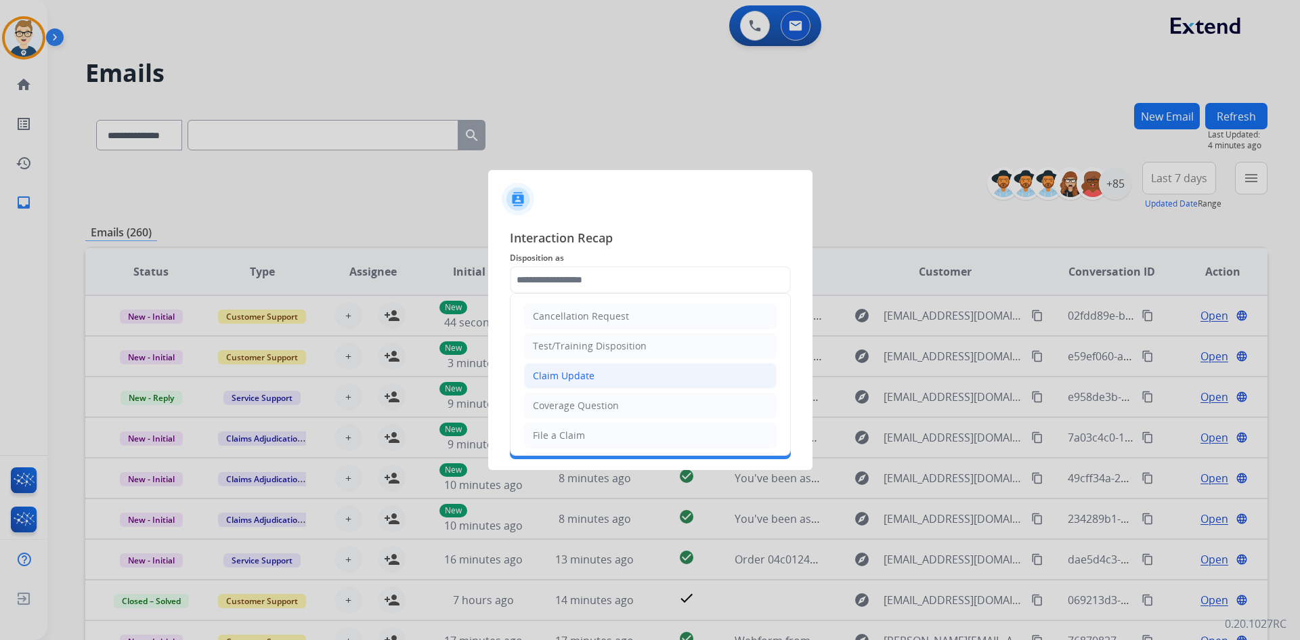
click at [579, 384] on li "Claim Update" at bounding box center [650, 376] width 253 height 26
type input "**********"
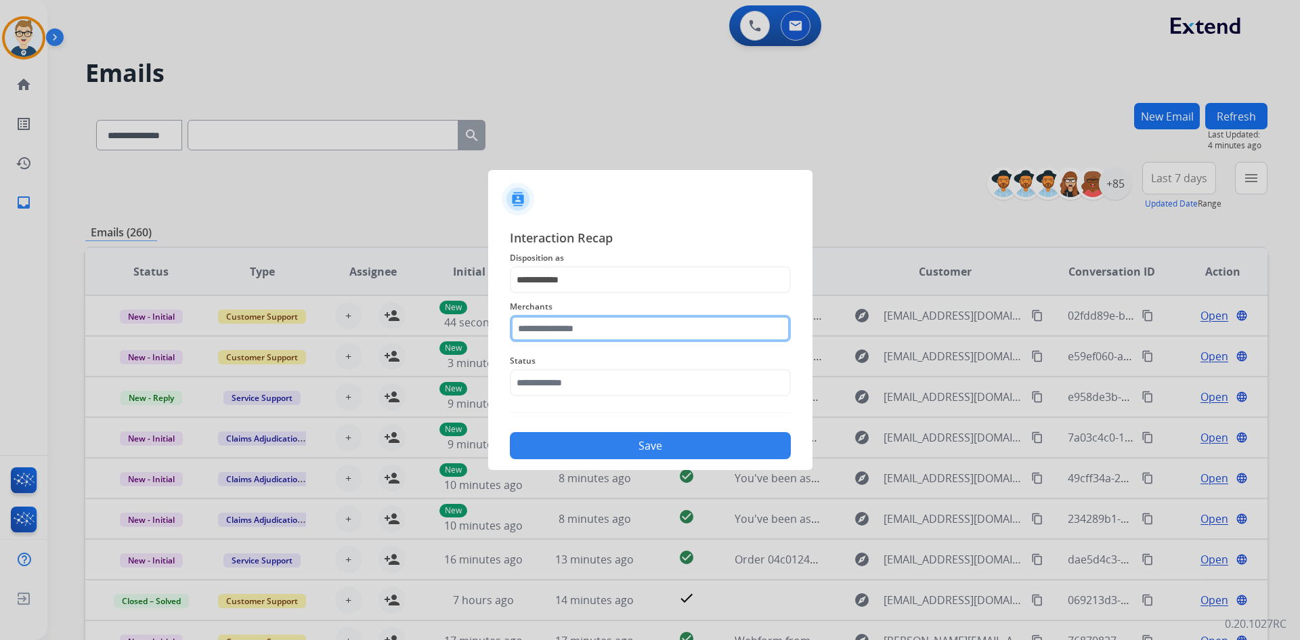
click at [570, 332] on input "text" at bounding box center [650, 328] width 281 height 27
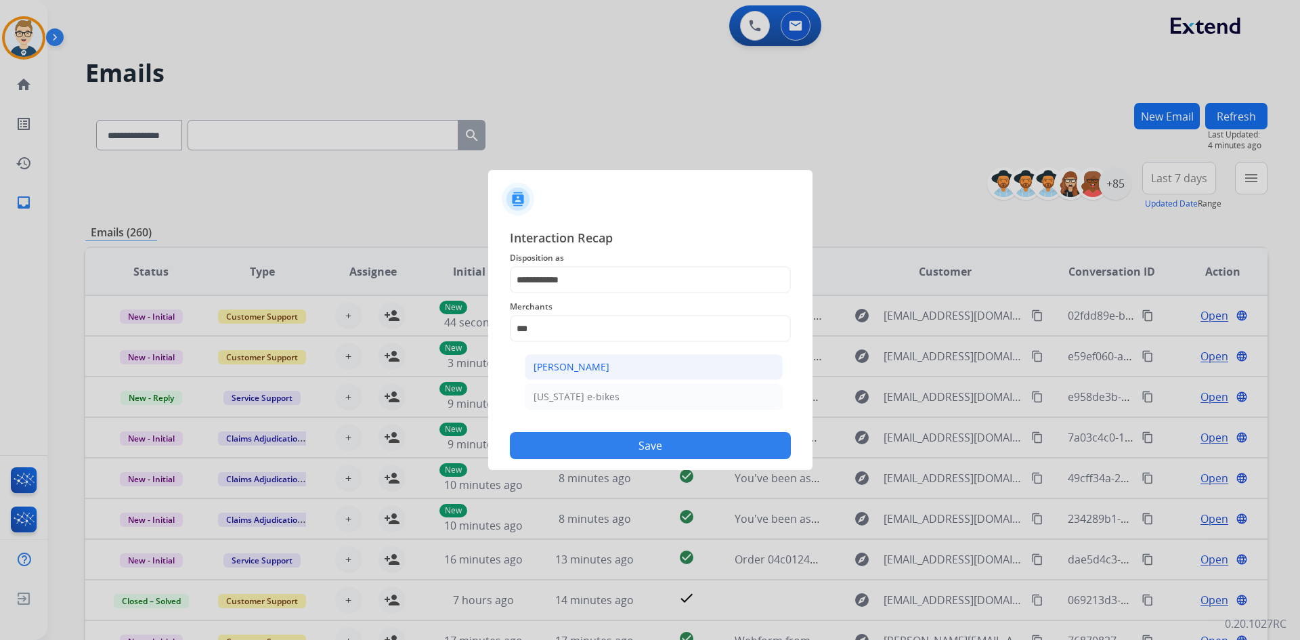
click at [584, 360] on div "[PERSON_NAME]" at bounding box center [572, 367] width 76 height 14
type input "**********"
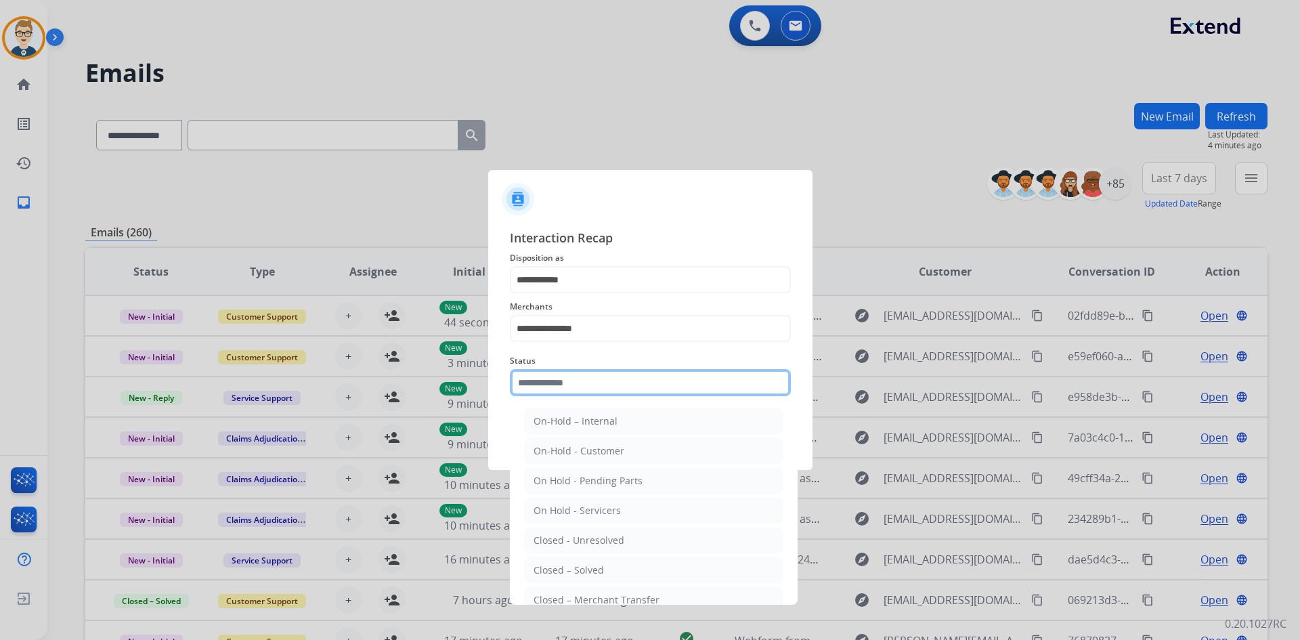
click at [577, 383] on input "text" at bounding box center [650, 382] width 281 height 27
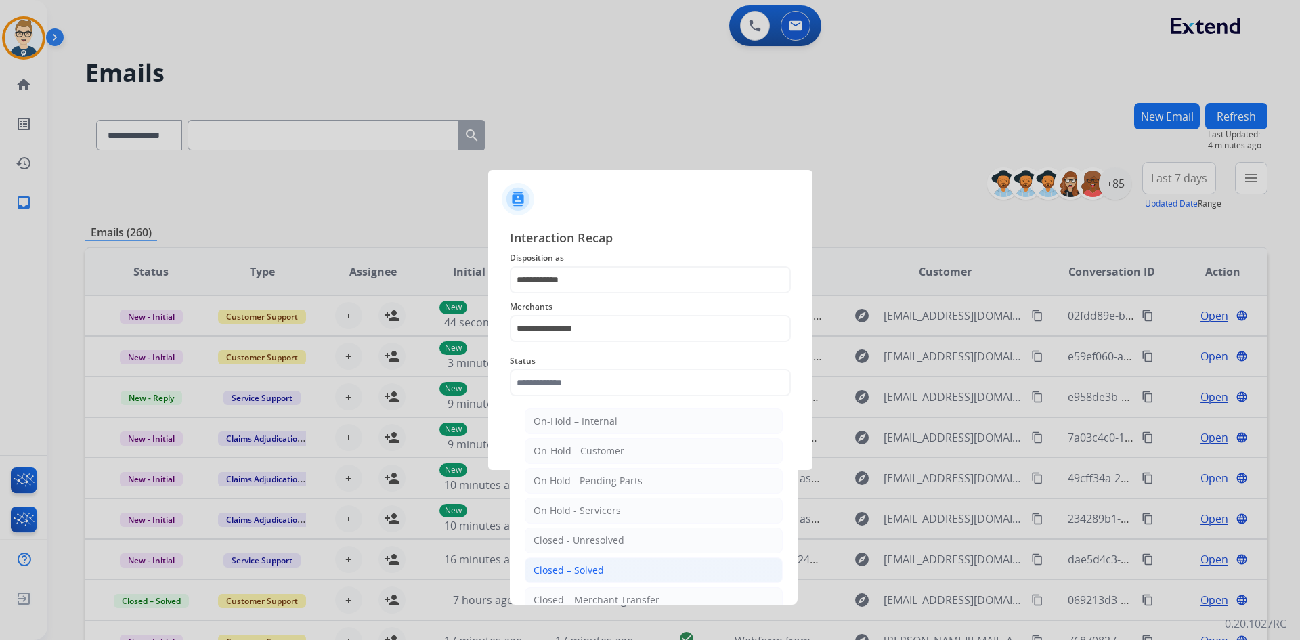
click at [576, 566] on div "Closed – Solved" at bounding box center [569, 570] width 70 height 14
type input "**********"
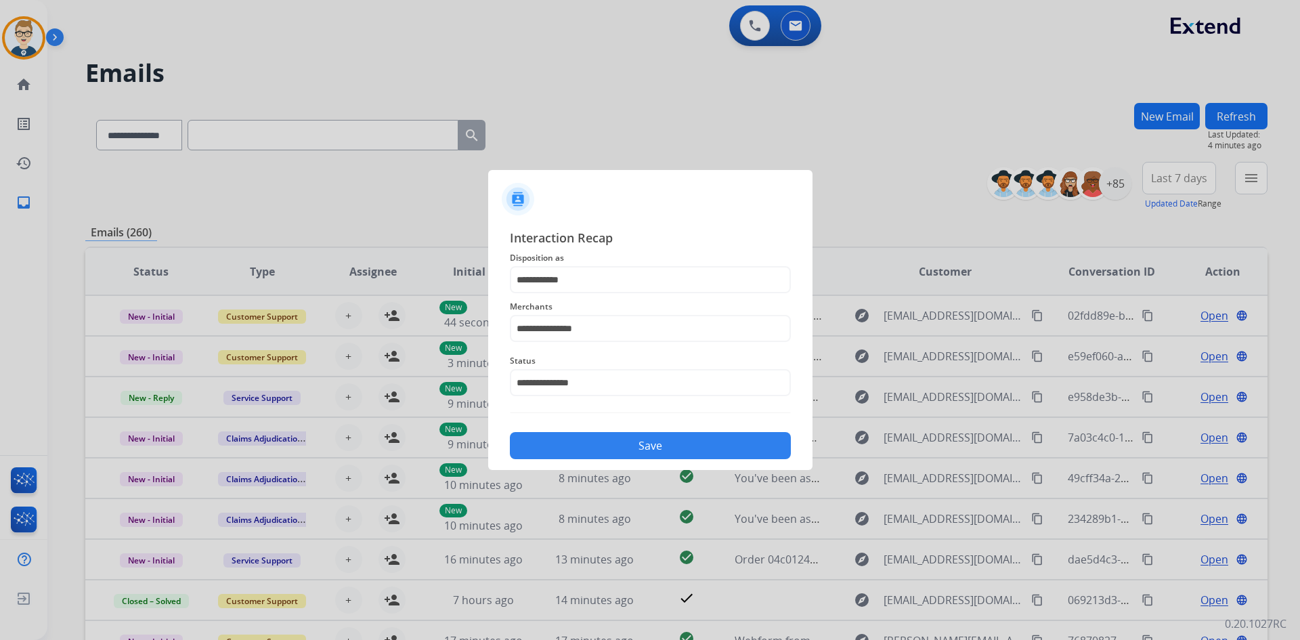
click at [599, 446] on button "Save" at bounding box center [650, 445] width 281 height 27
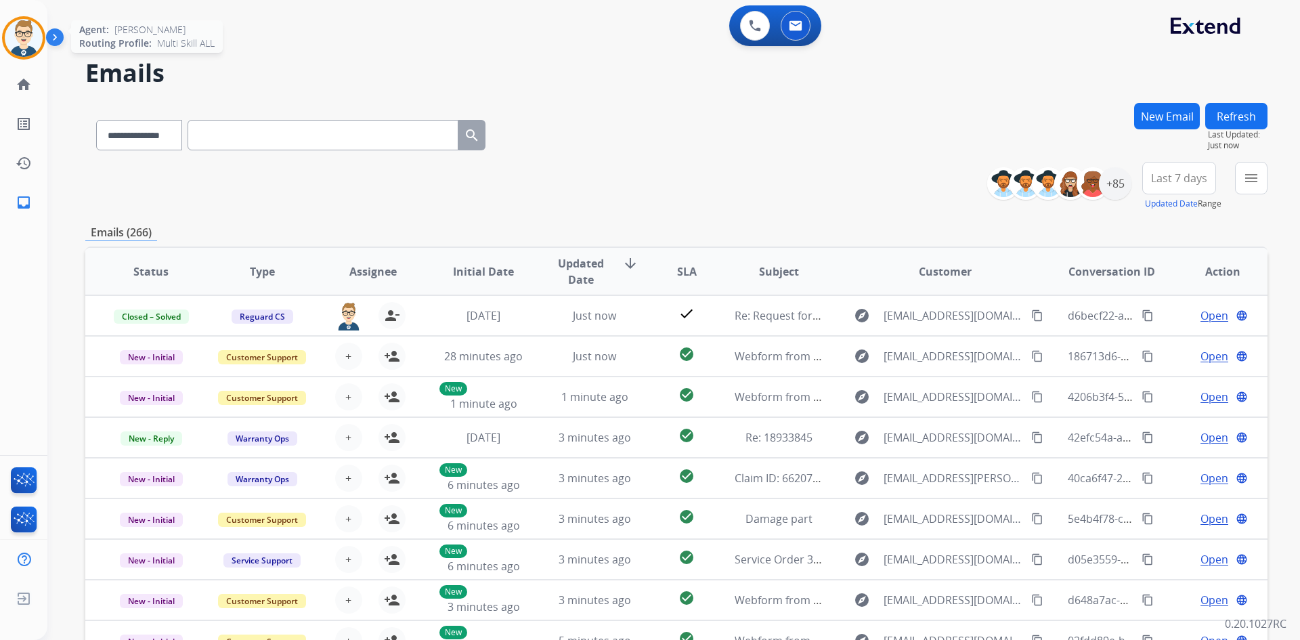
click at [17, 38] on img at bounding box center [24, 38] width 38 height 38
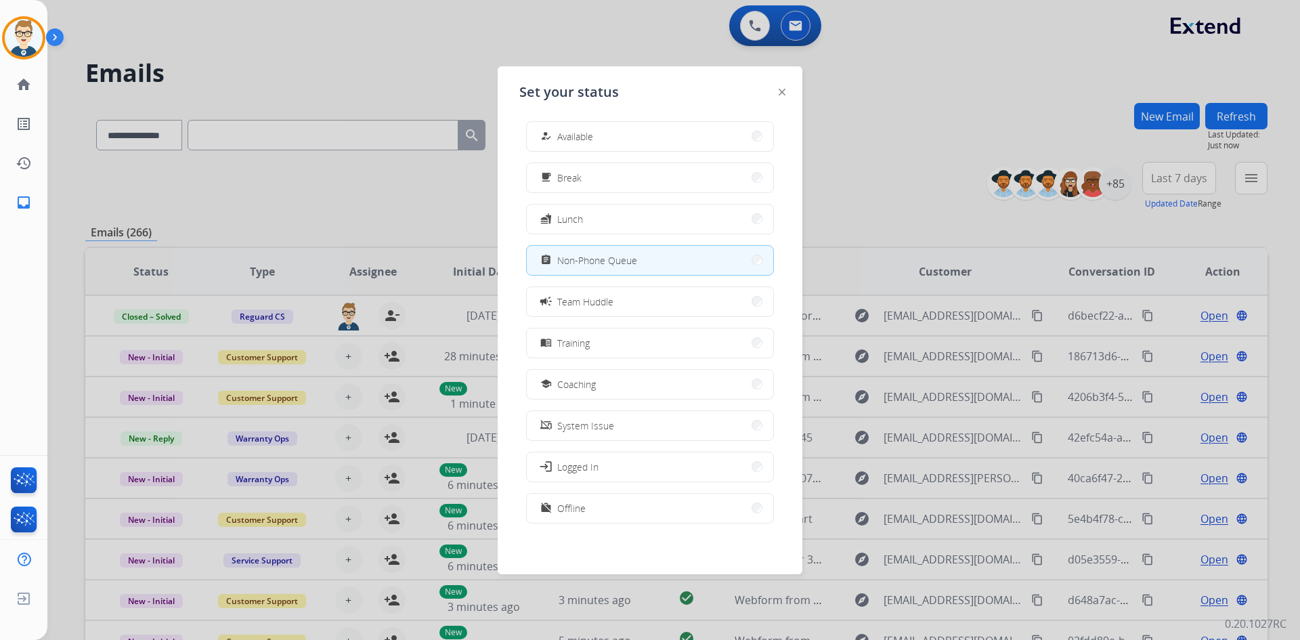
scroll to position [4, 0]
click at [626, 505] on button "work_off Offline" at bounding box center [650, 507] width 247 height 29
